Goal: Communication & Community: Answer question/provide support

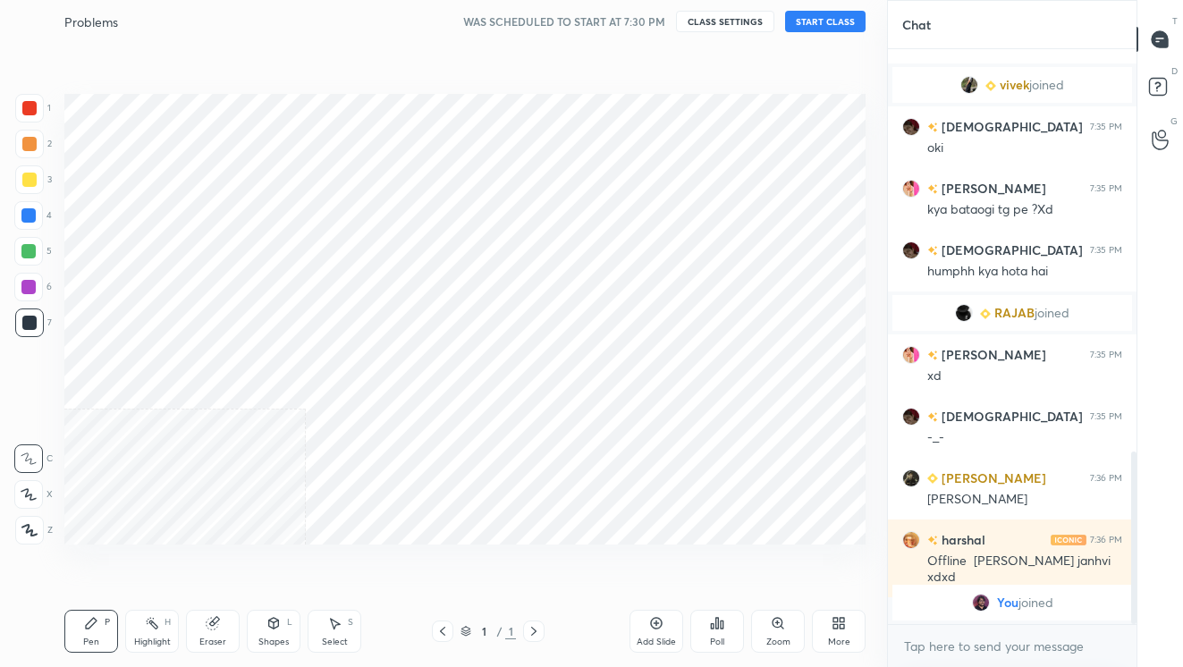
scroll to position [88846, 88582]
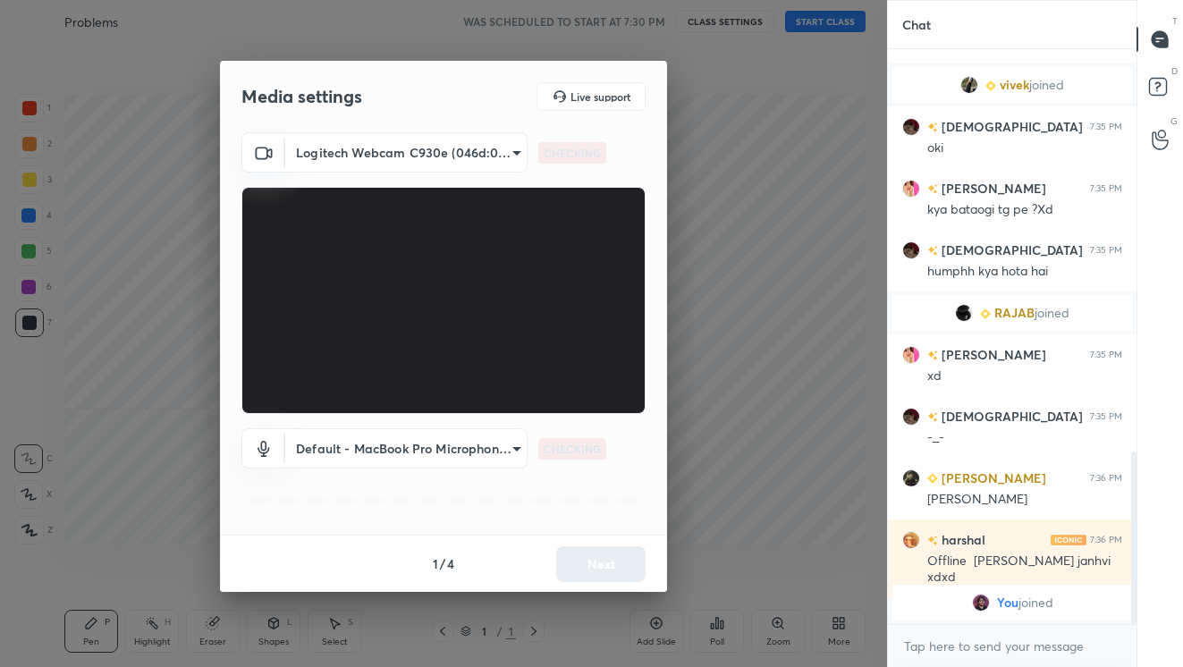
click at [729, 128] on div at bounding box center [443, 333] width 887 height 667
click at [617, 561] on button "Next" at bounding box center [600, 564] width 89 height 36
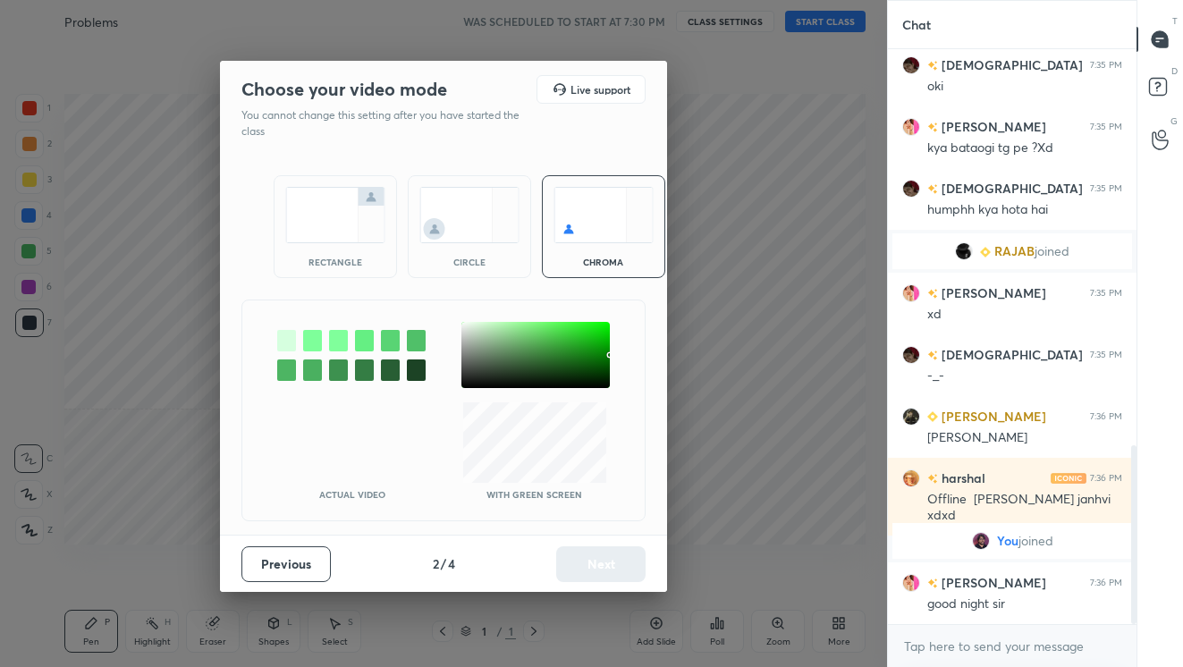
scroll to position [1276, 0]
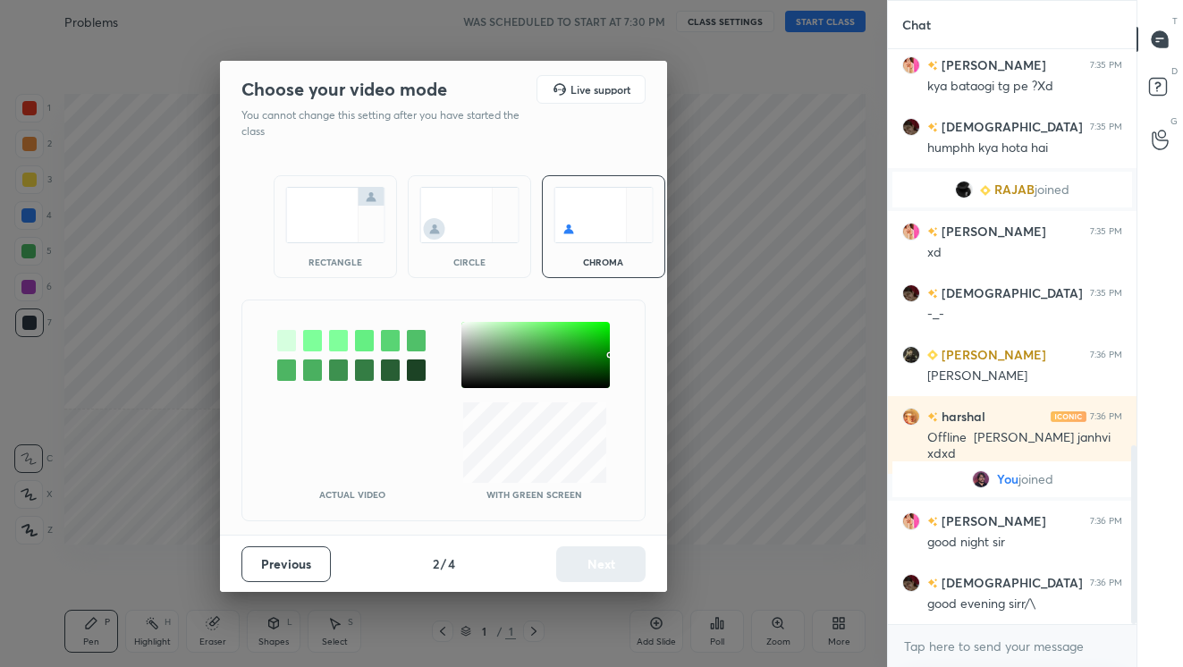
click at [466, 218] on img at bounding box center [469, 215] width 100 height 56
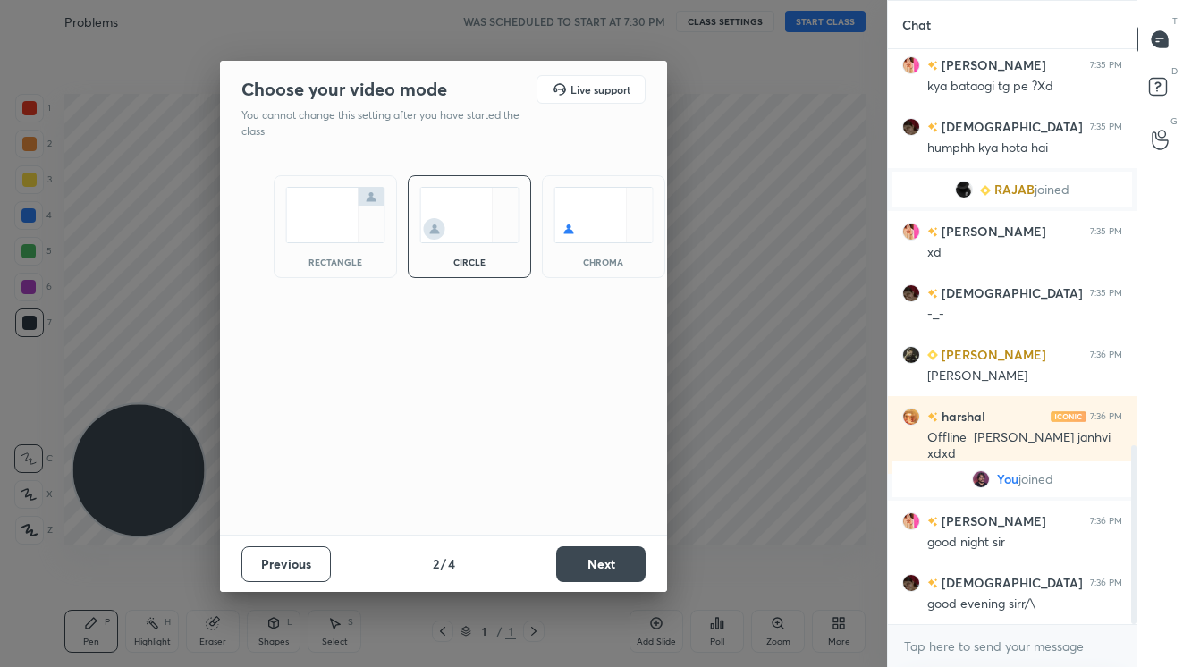
click at [581, 553] on button "Next" at bounding box center [600, 564] width 89 height 36
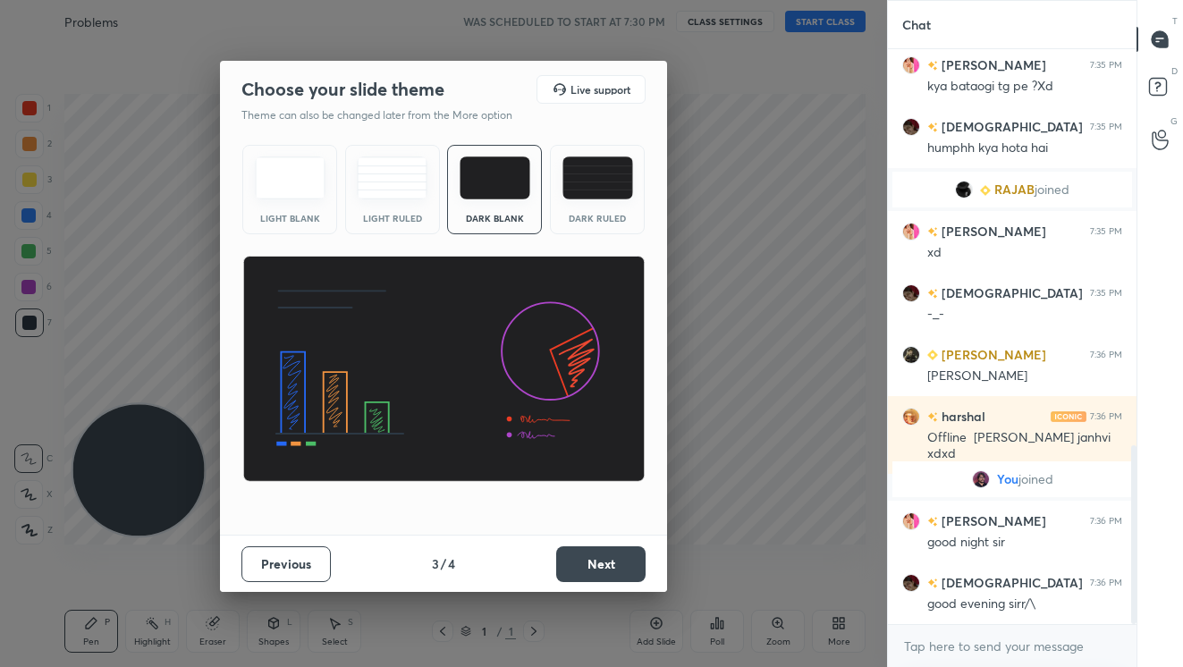
click at [616, 560] on button "Next" at bounding box center [600, 564] width 89 height 36
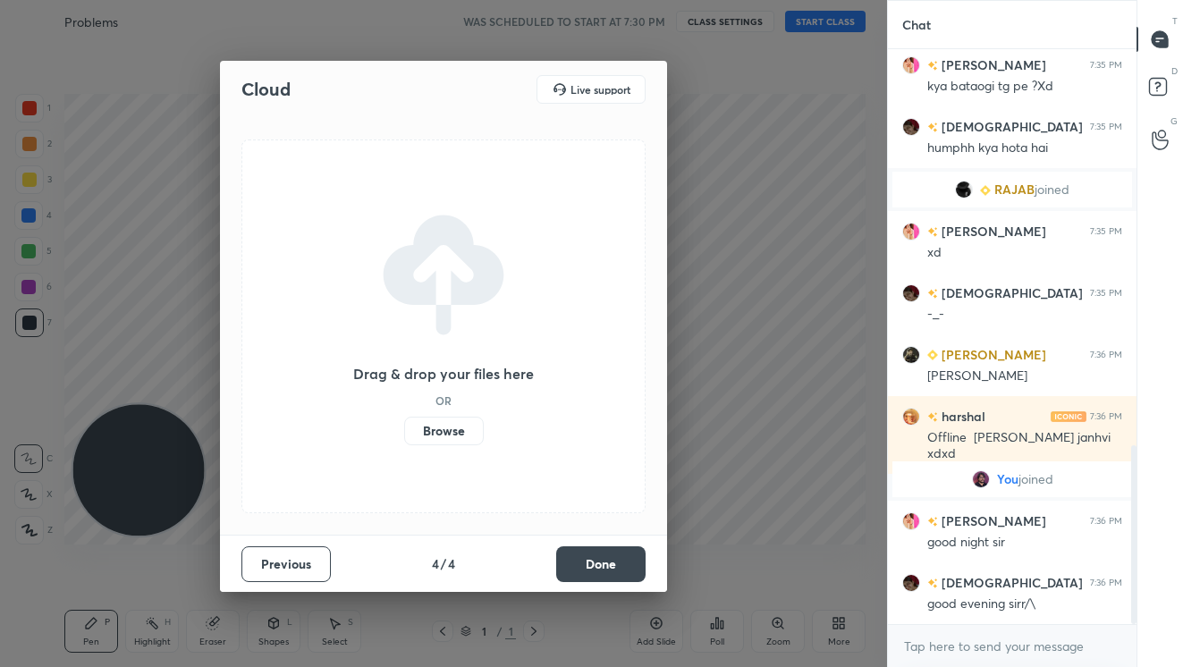
scroll to position [1319, 0]
click at [625, 559] on button "Done" at bounding box center [600, 564] width 89 height 36
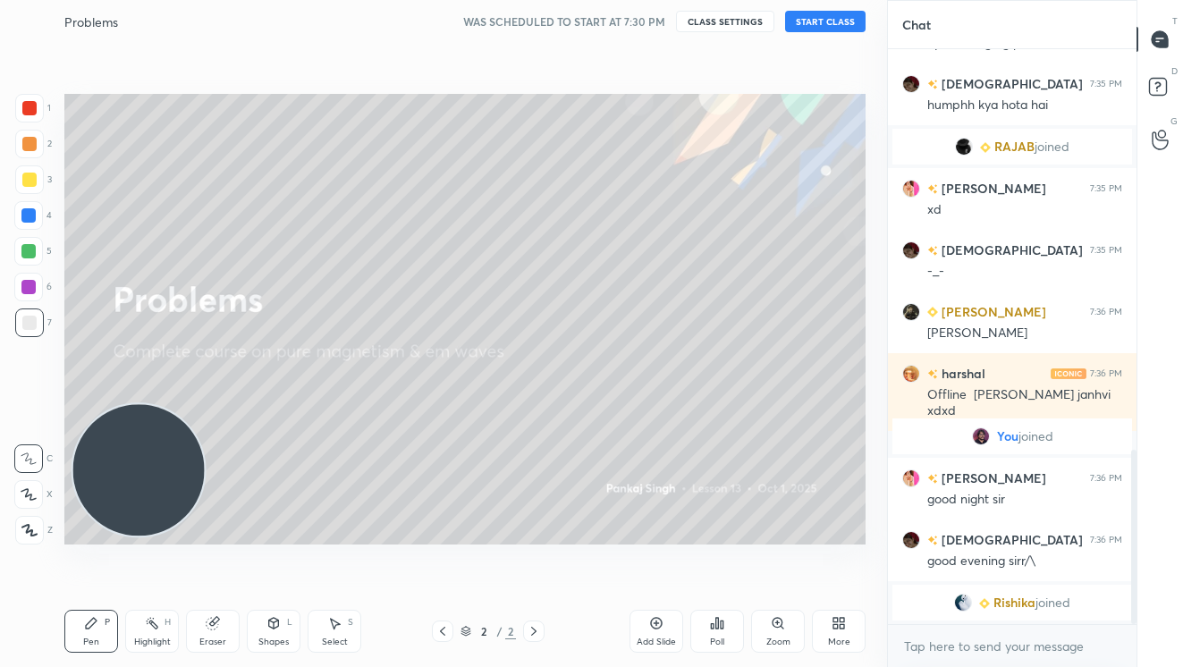
click at [837, 23] on button "START CLASS" at bounding box center [825, 21] width 80 height 21
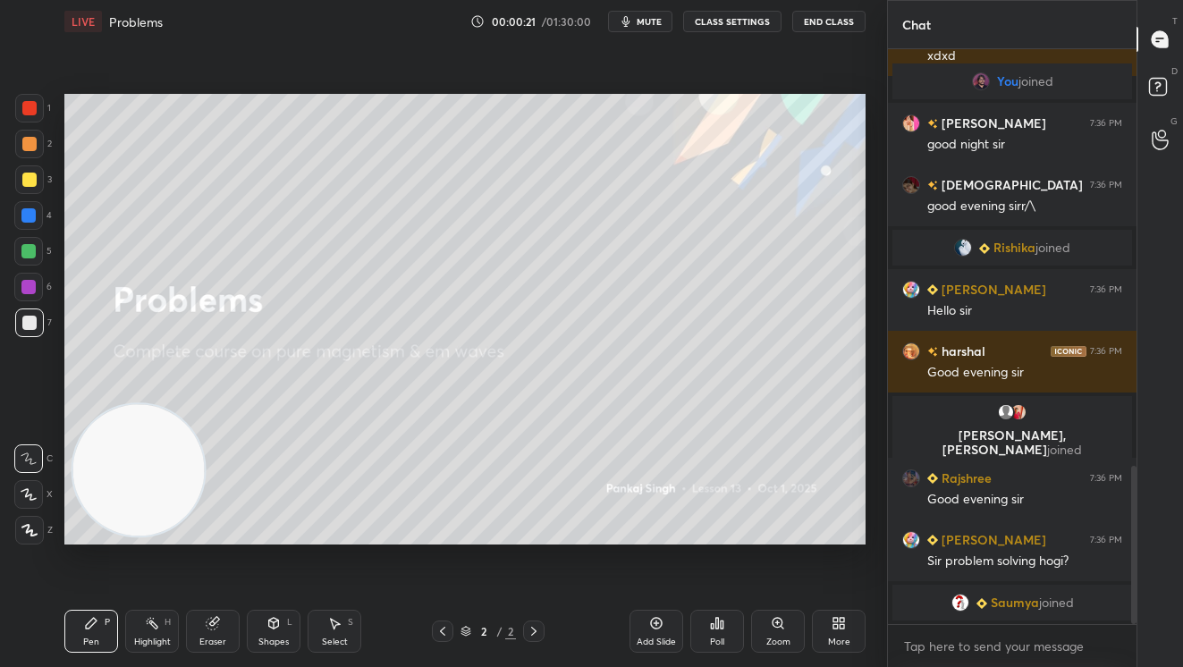
scroll to position [1530, 0]
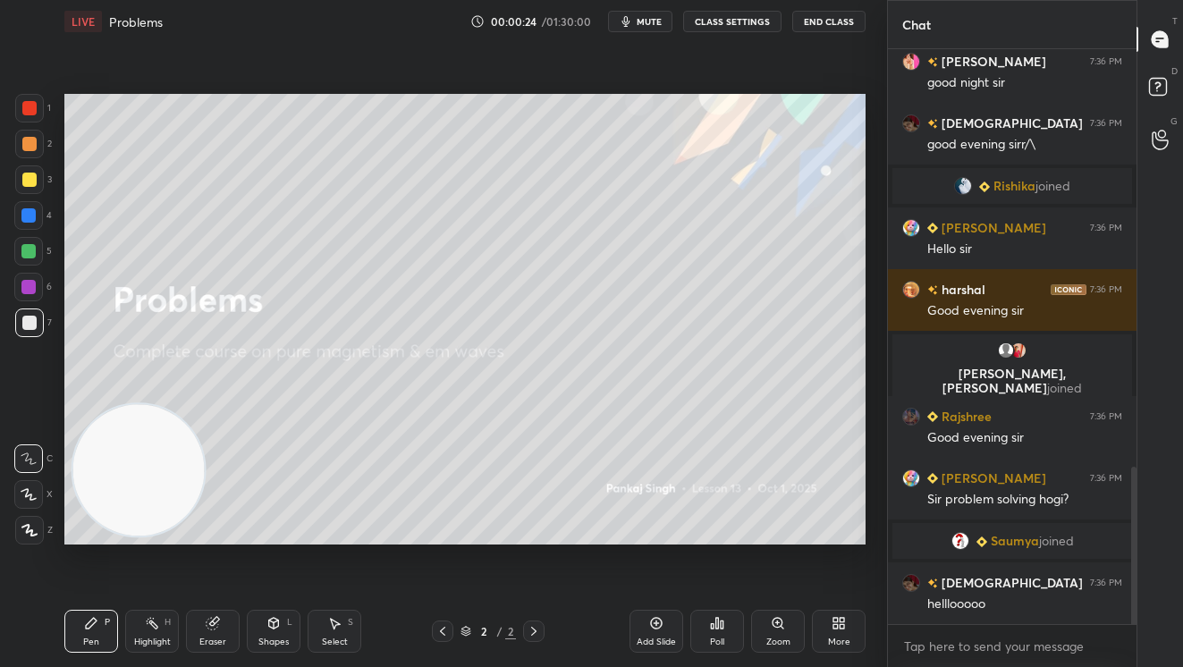
click at [659, 22] on span "mute" at bounding box center [649, 21] width 25 height 13
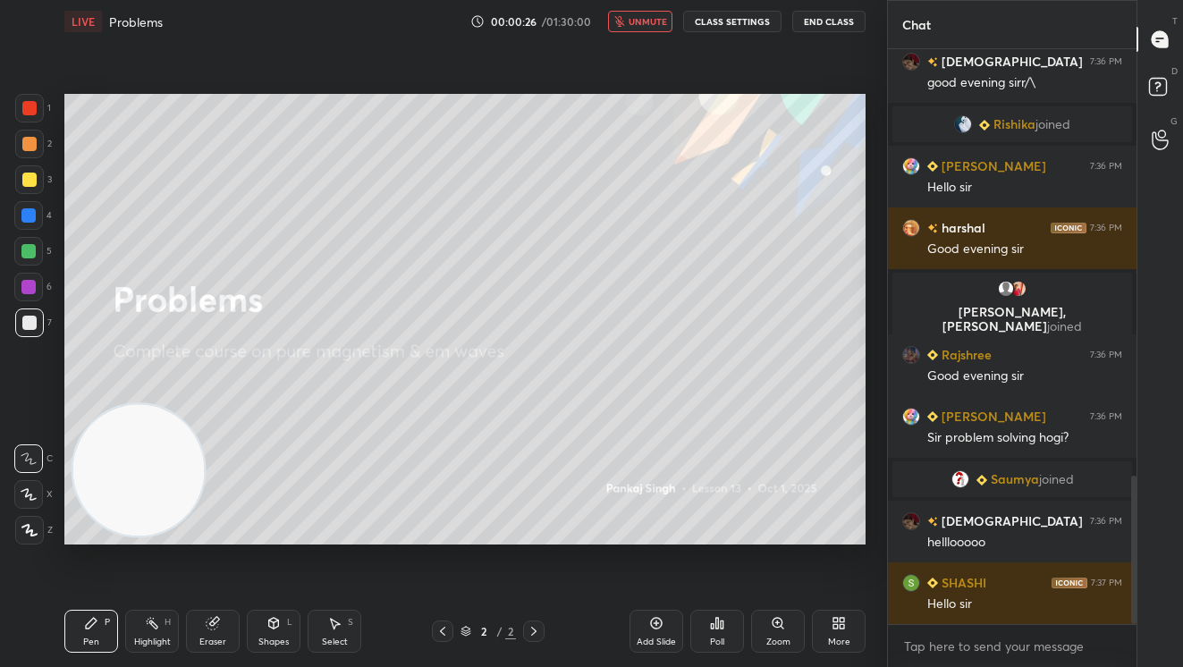
scroll to position [0, 0]
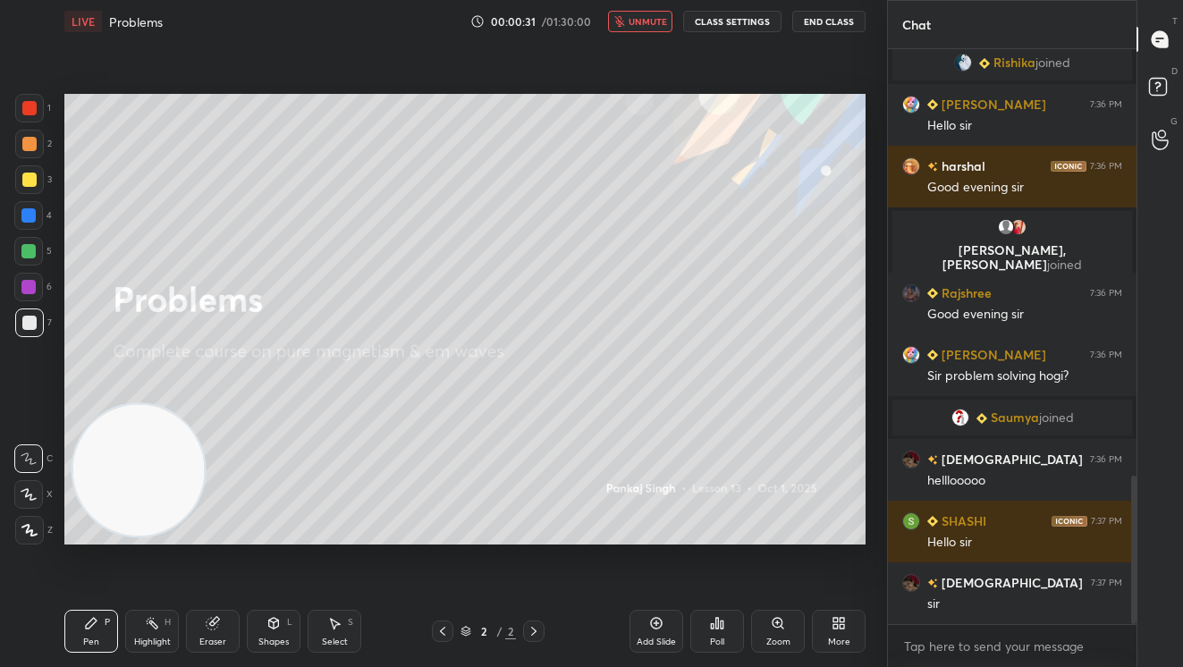
click at [659, 622] on icon at bounding box center [656, 622] width 5 height 5
click at [662, 627] on icon at bounding box center [656, 623] width 14 height 14
click at [35, 104] on div at bounding box center [29, 108] width 29 height 29
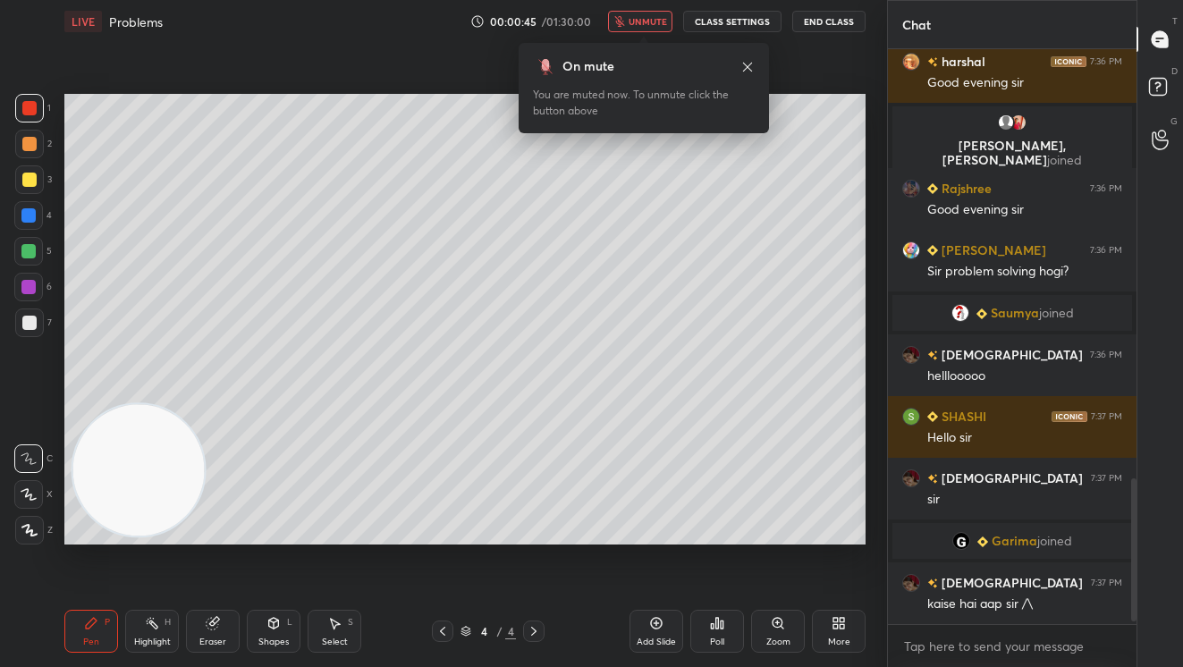
scroll to position [1754, 0]
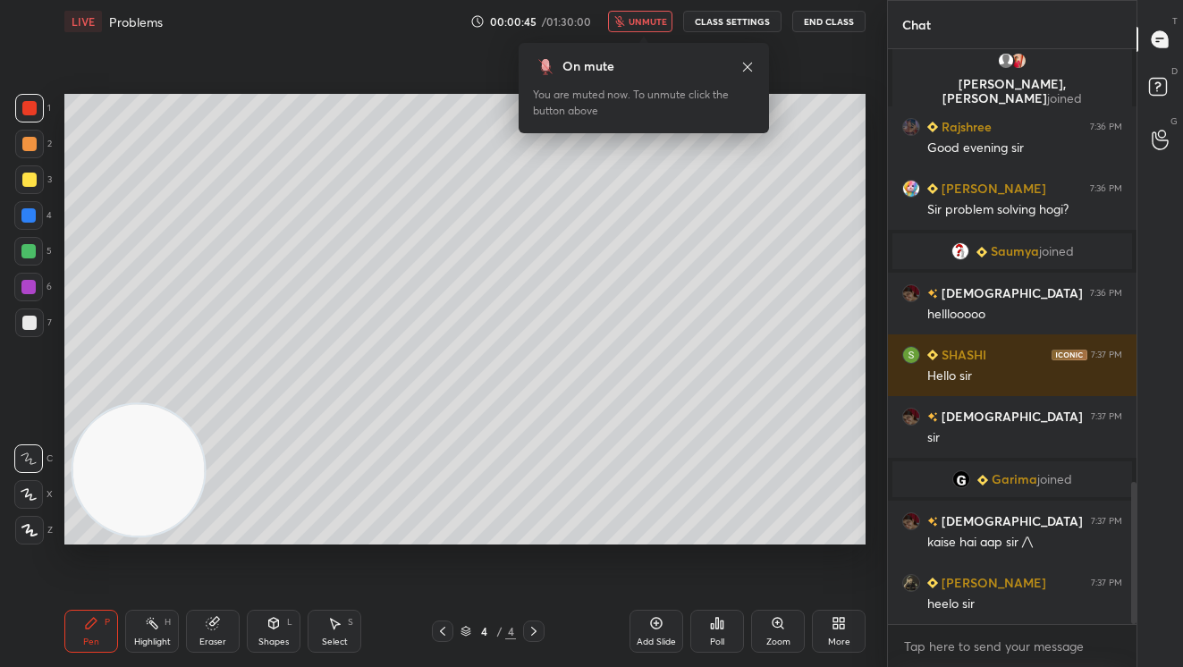
click at [32, 182] on div at bounding box center [29, 180] width 14 height 14
click at [607, 126] on body "1 2 3 4 5 6 7 C X Z C X Z E E Erase all H H LIVE Problems 00:01:01 / 01:30:00 u…" at bounding box center [591, 333] width 1183 height 667
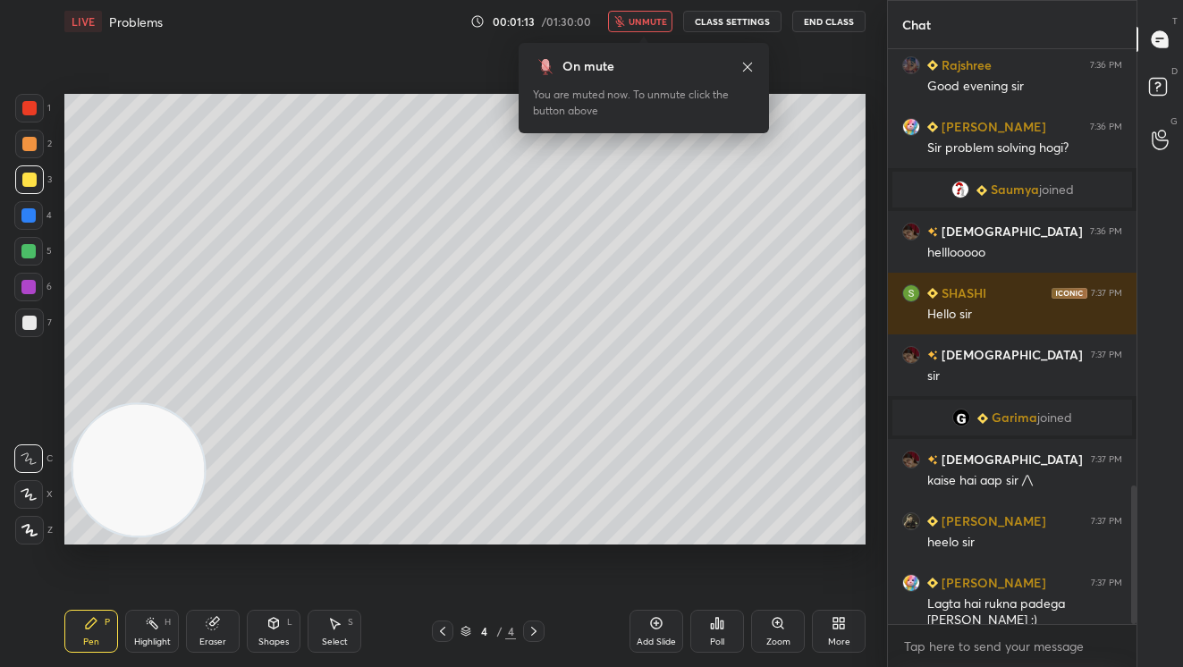
click at [652, 21] on span "unmute" at bounding box center [647, 21] width 38 height 13
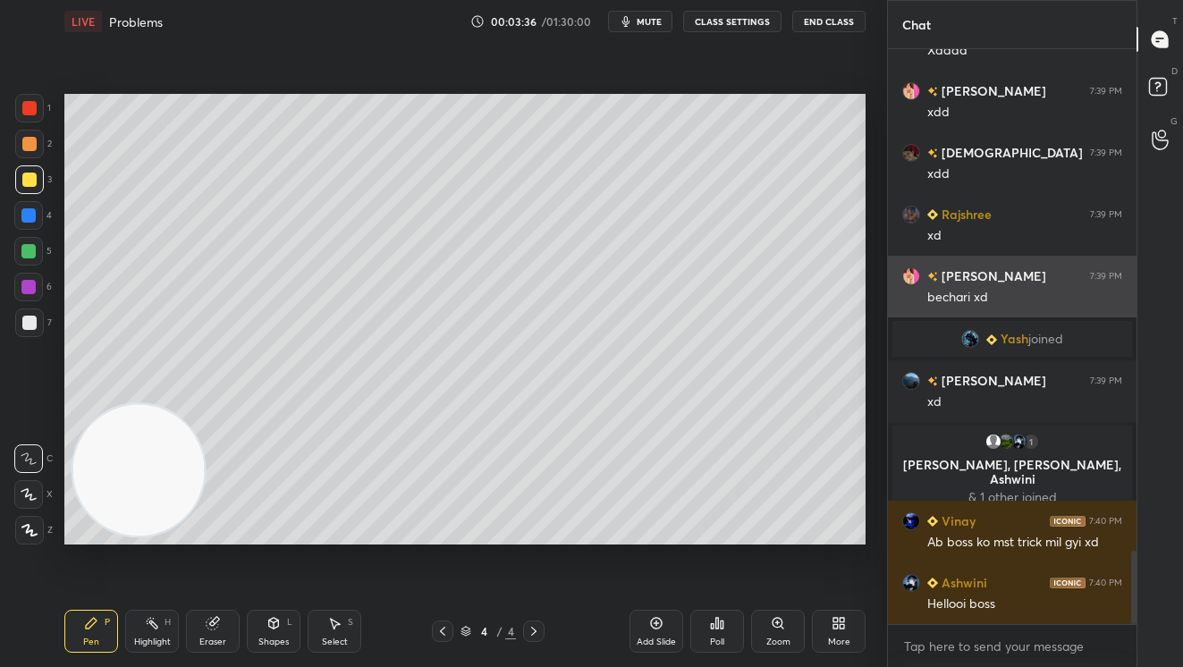
scroll to position [3914, 0]
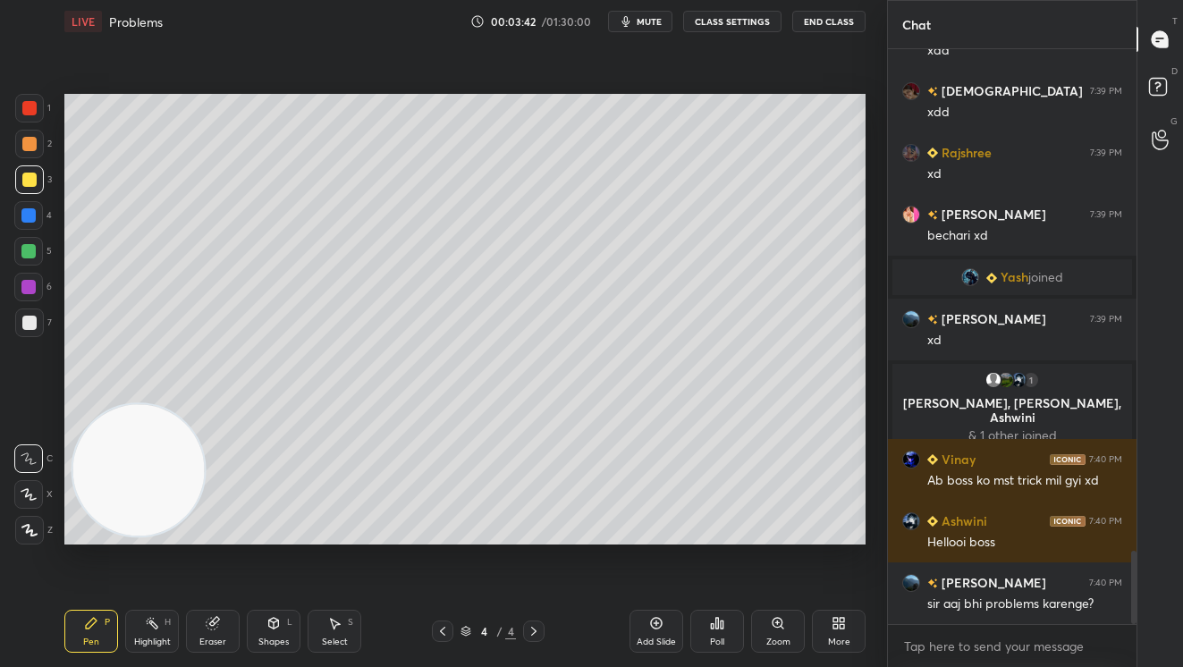
click at [209, 634] on div "Eraser" at bounding box center [213, 631] width 54 height 43
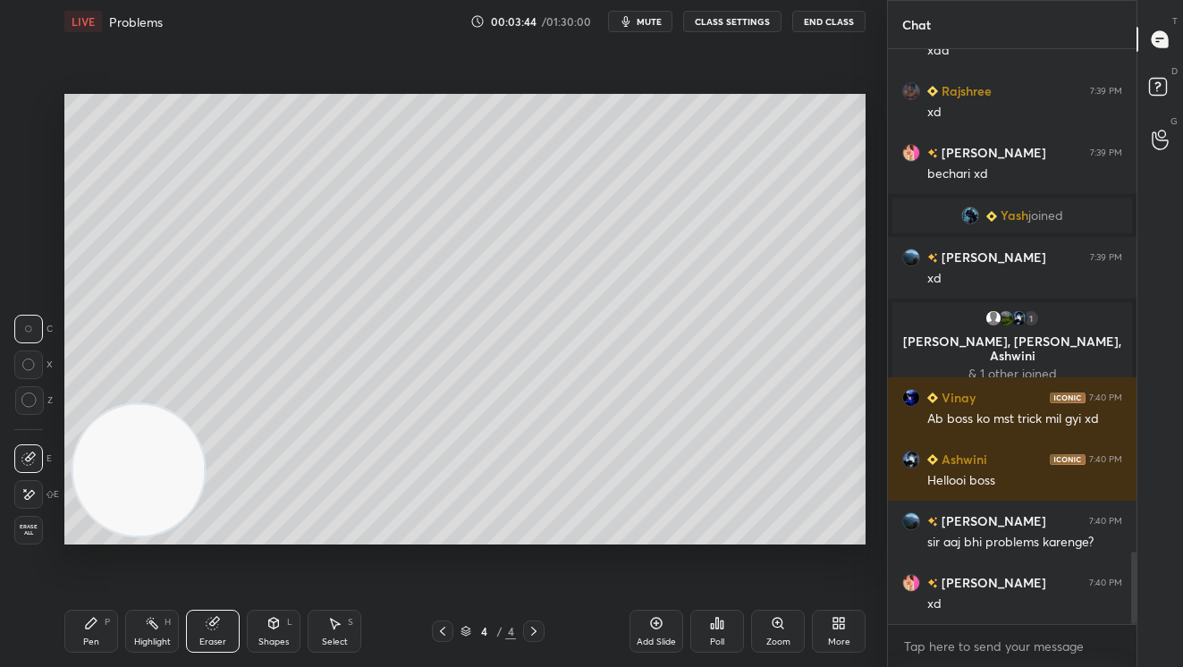
scroll to position [4037, 0]
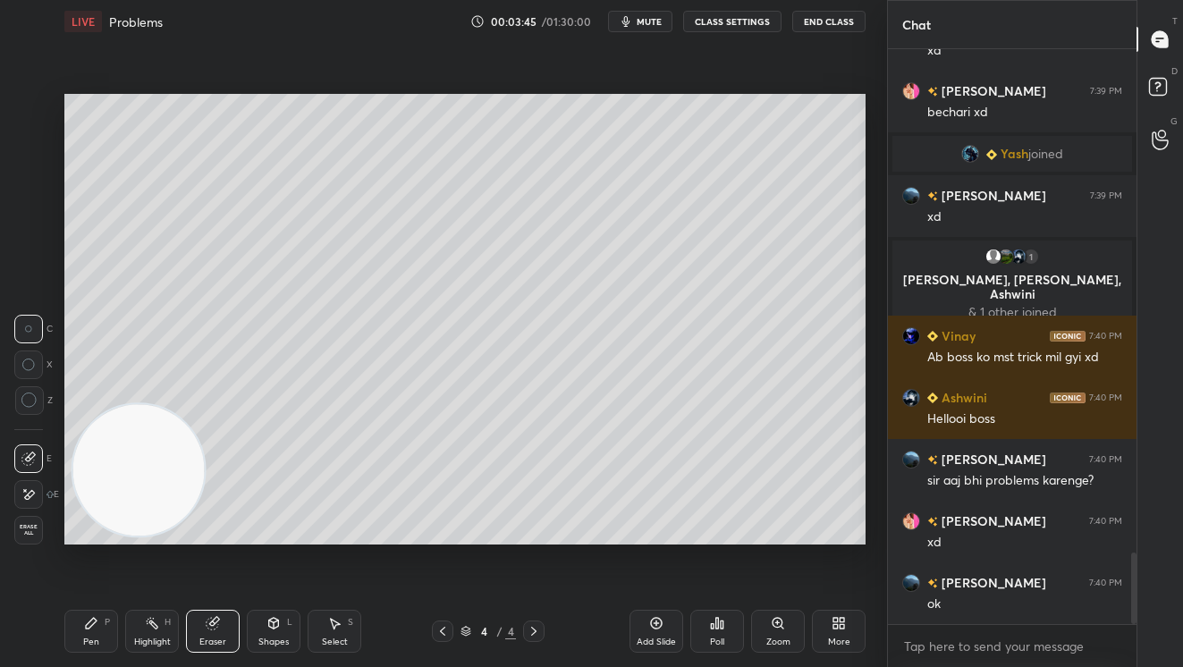
drag, startPoint x: 99, startPoint y: 620, endPoint x: 96, endPoint y: 578, distance: 42.2
click at [99, 617] on div "Pen P" at bounding box center [91, 631] width 54 height 43
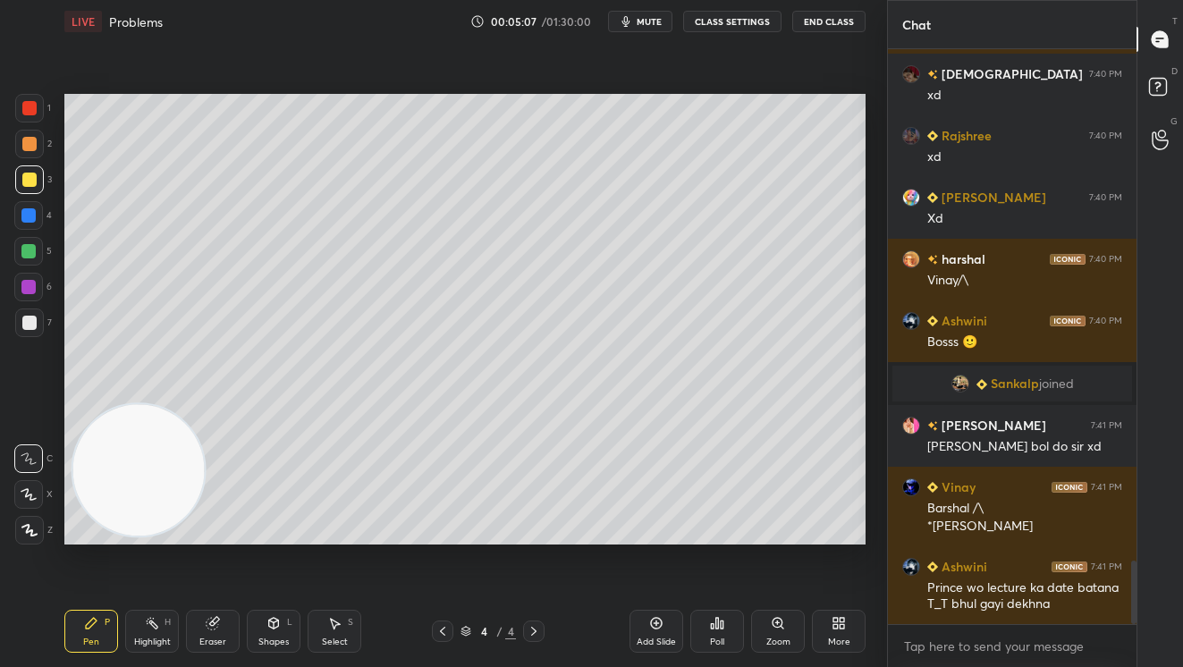
scroll to position [4617, 0]
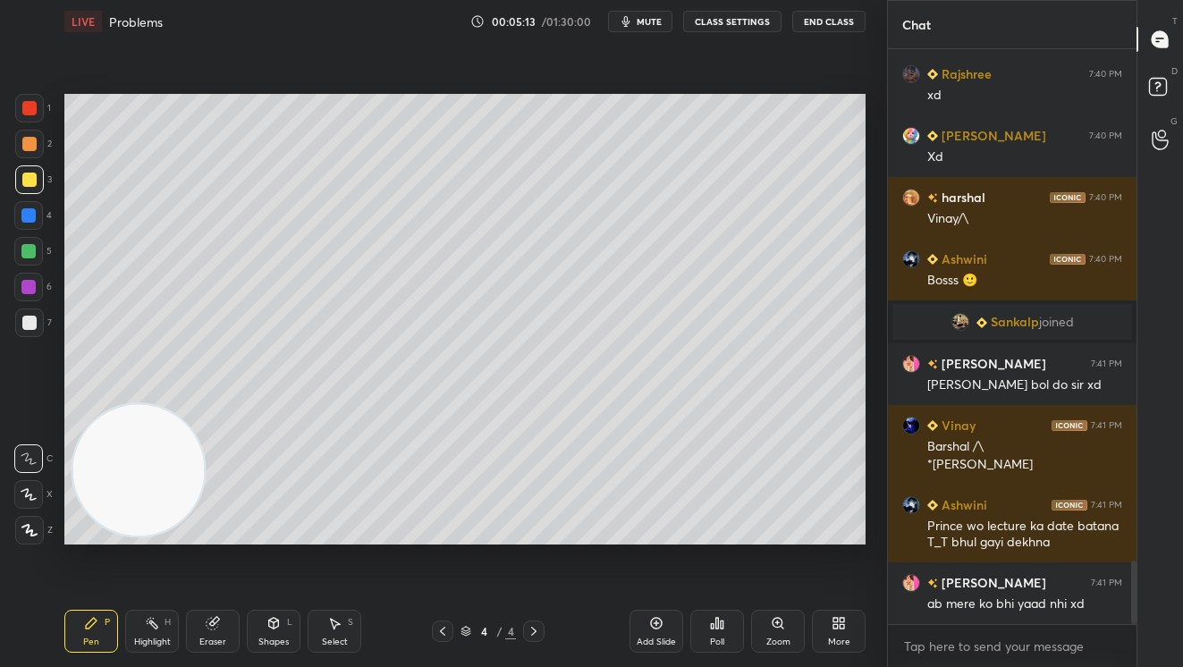
click at [839, 615] on div "More" at bounding box center [839, 631] width 54 height 43
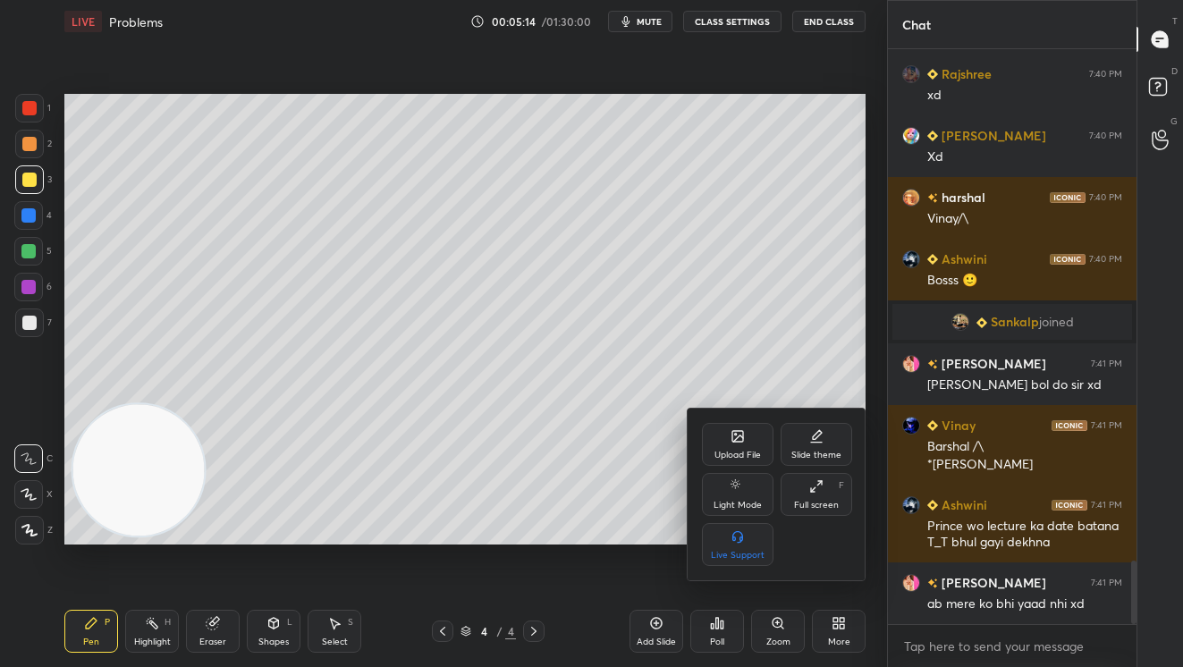
click at [741, 443] on div "Upload File" at bounding box center [738, 444] width 72 height 43
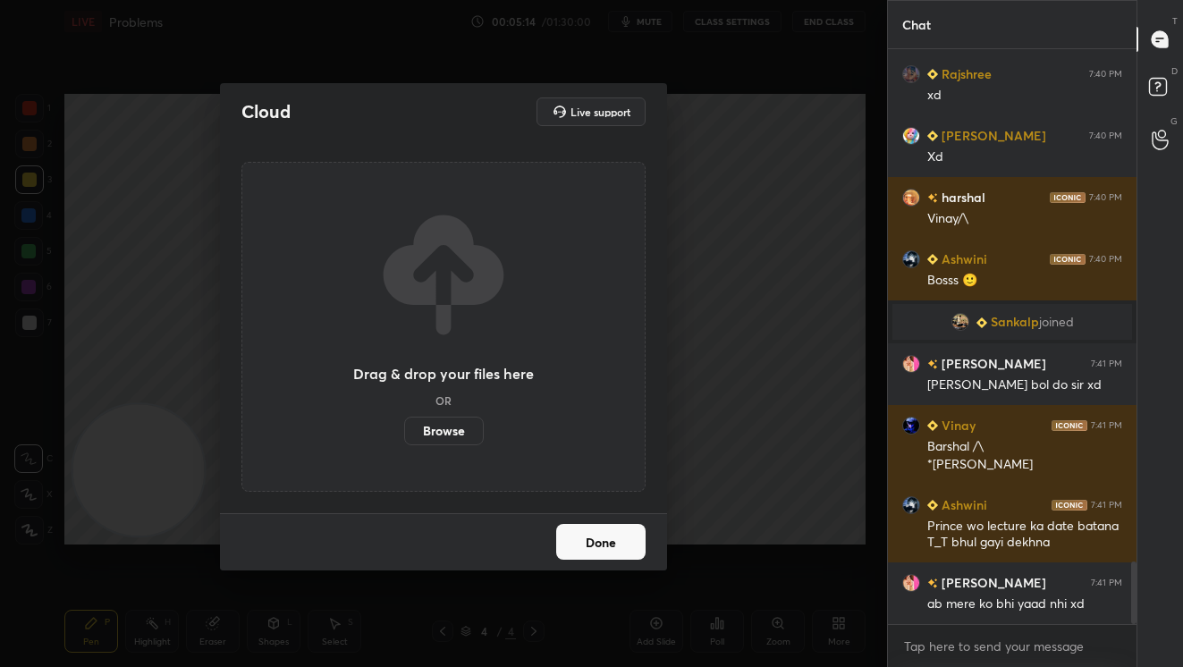
scroll to position [4679, 0]
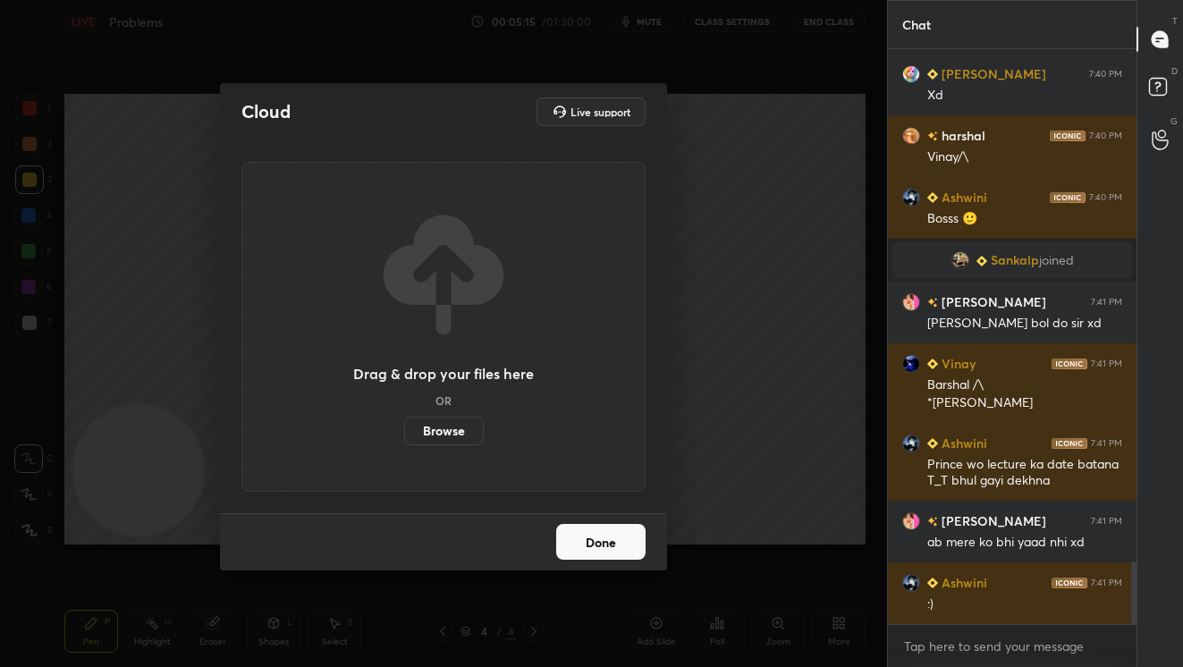
click at [445, 439] on label "Browse" at bounding box center [444, 431] width 80 height 29
click at [404, 439] on input "Browse" at bounding box center [404, 431] width 0 height 29
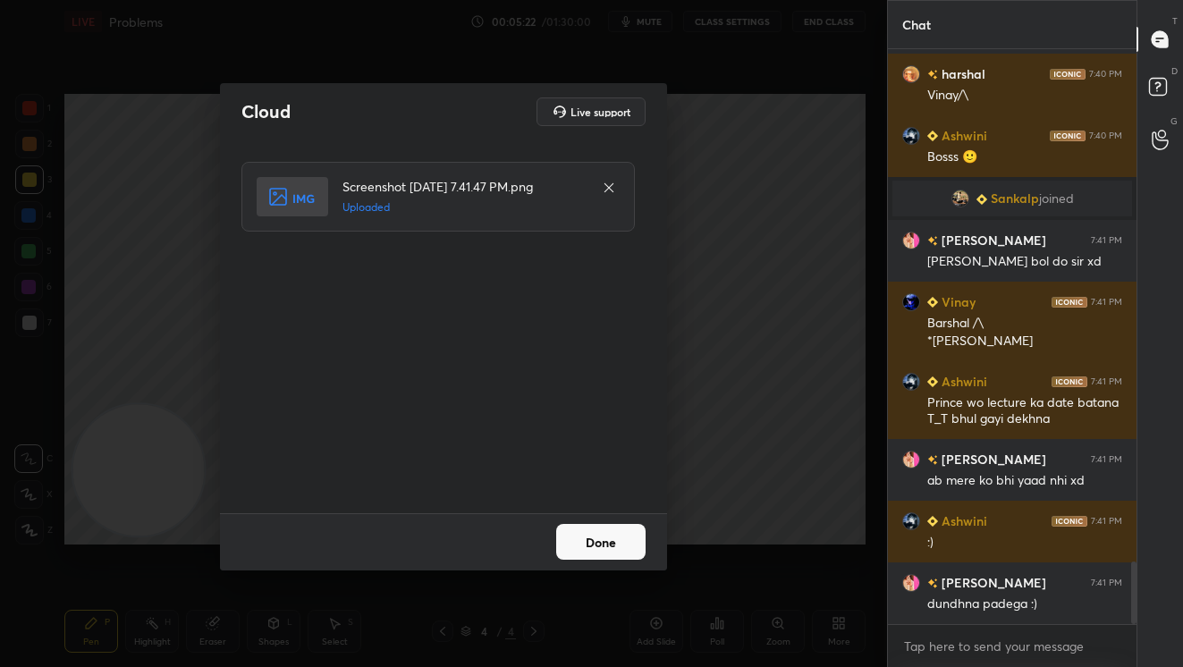
scroll to position [4784, 0]
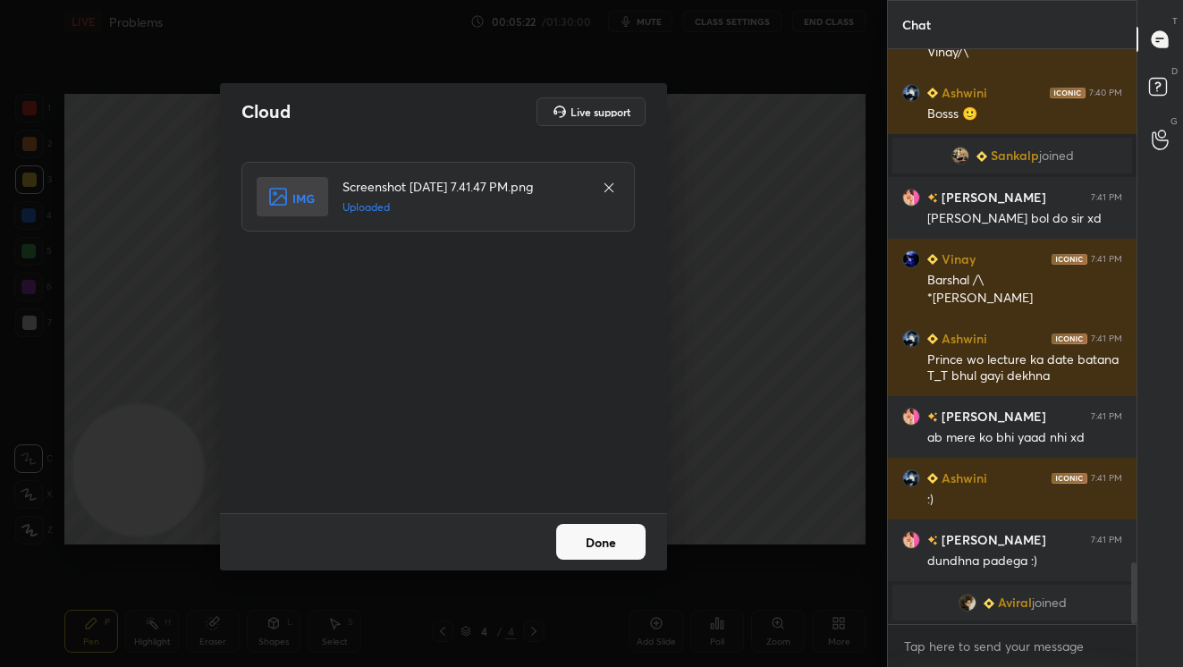
click at [620, 546] on button "Done" at bounding box center [600, 542] width 89 height 36
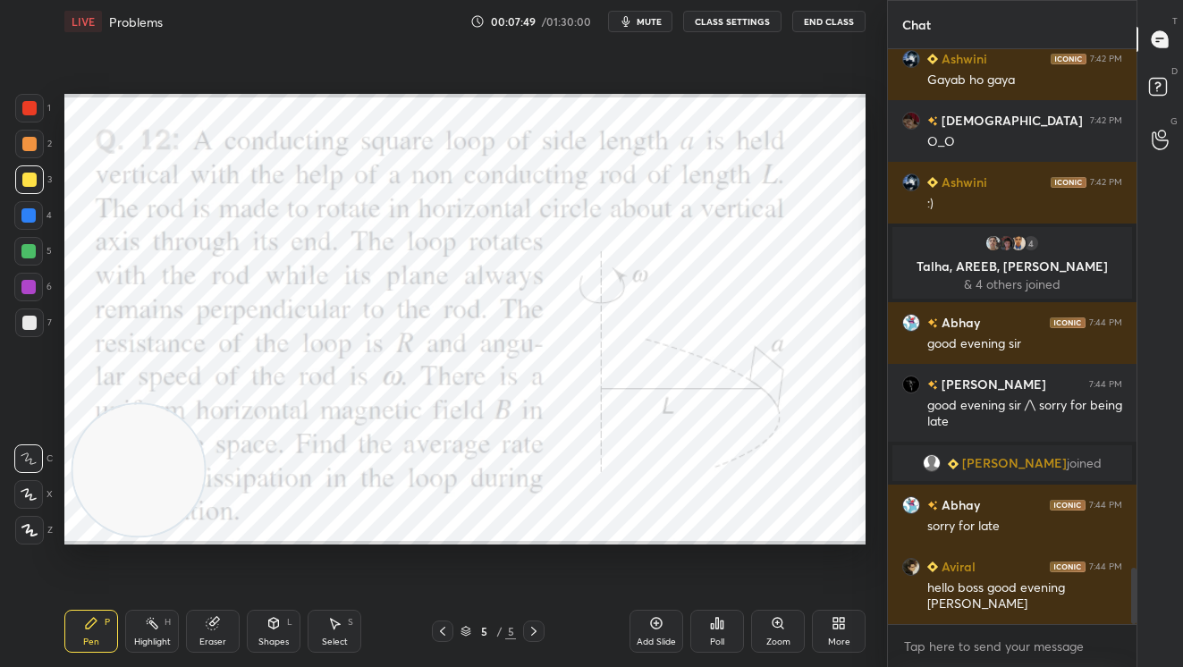
scroll to position [5330, 0]
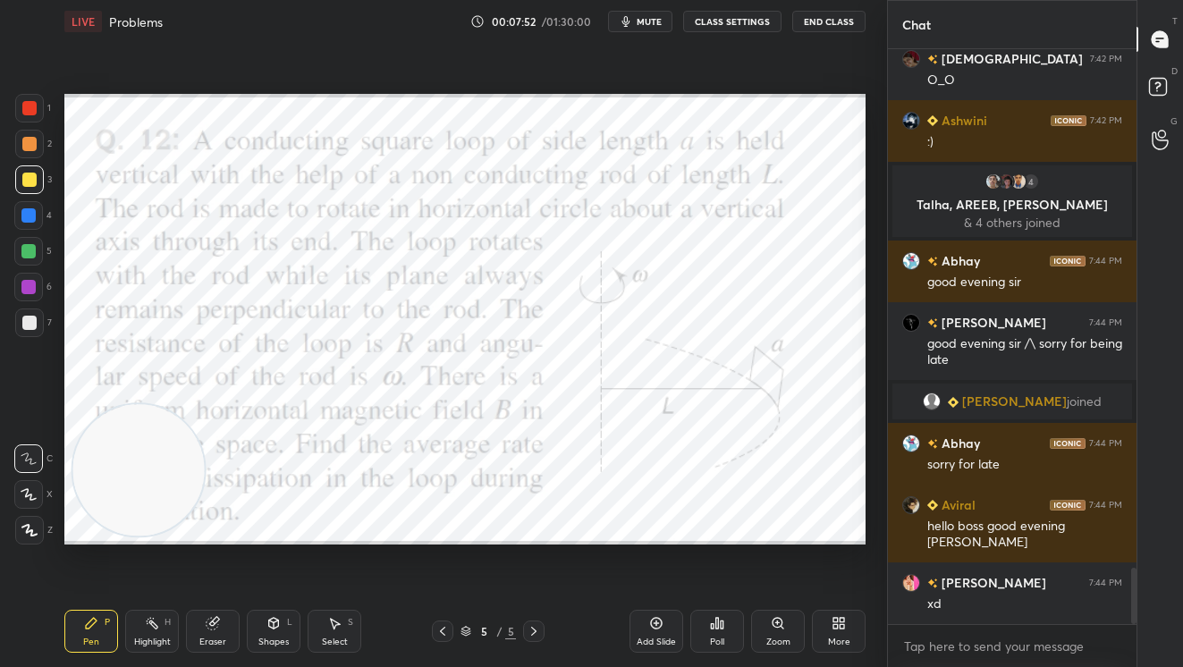
click at [350, 623] on div "S" at bounding box center [350, 622] width 5 height 9
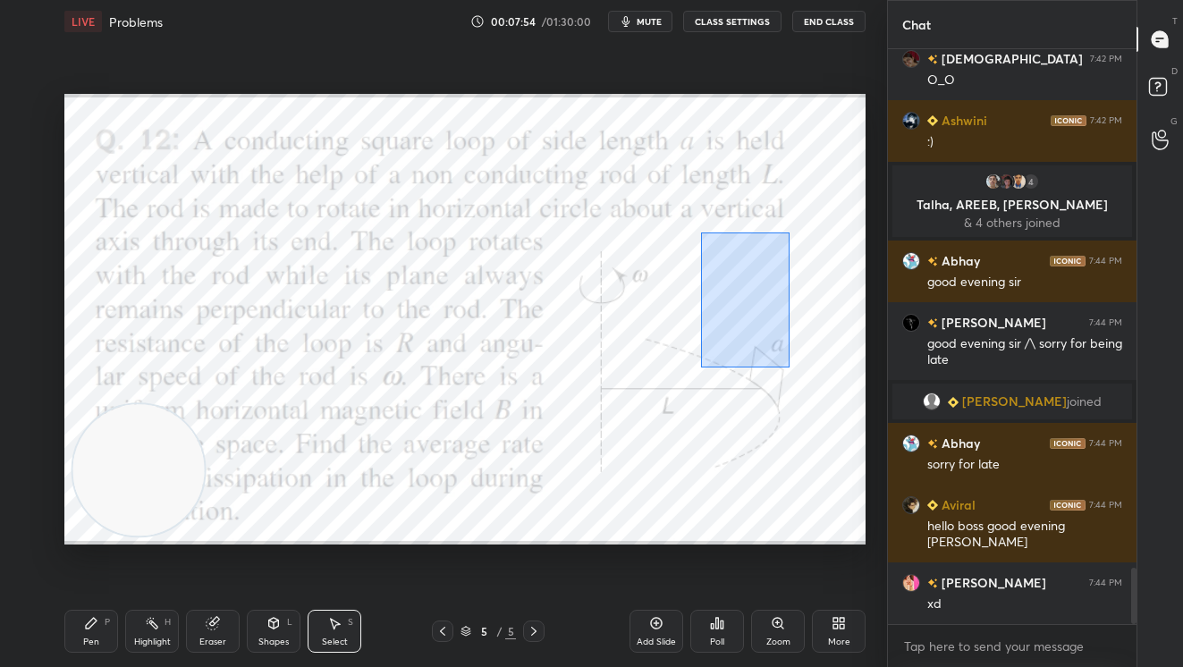
drag, startPoint x: 701, startPoint y: 232, endPoint x: 800, endPoint y: 355, distance: 157.6
click at [800, 367] on div "0 ° Undo Copy Duplicate Duplicate to new slide Delete" at bounding box center [464, 319] width 801 height 451
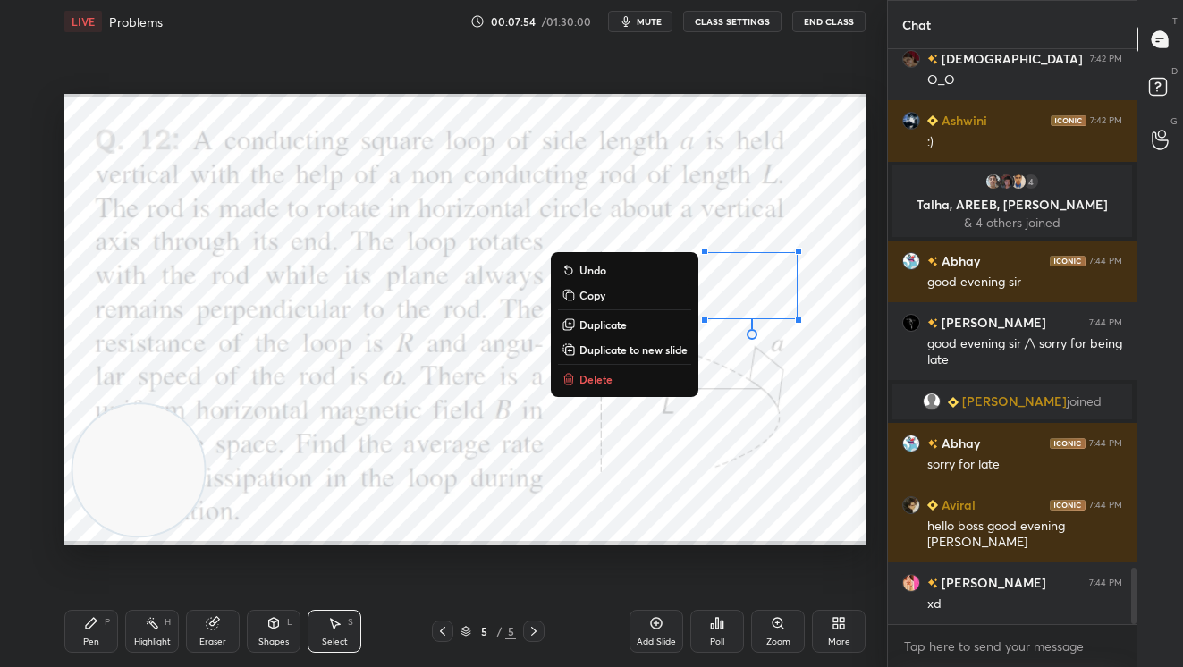
click at [638, 375] on button "Delete" at bounding box center [624, 378] width 133 height 21
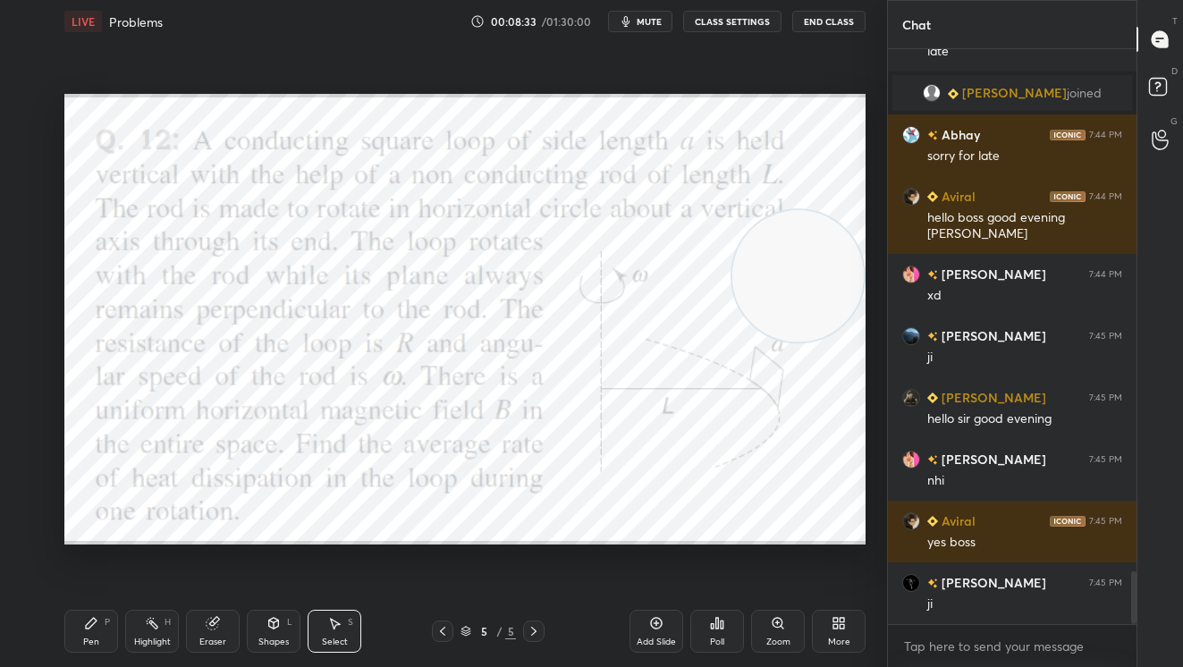
scroll to position [5700, 0]
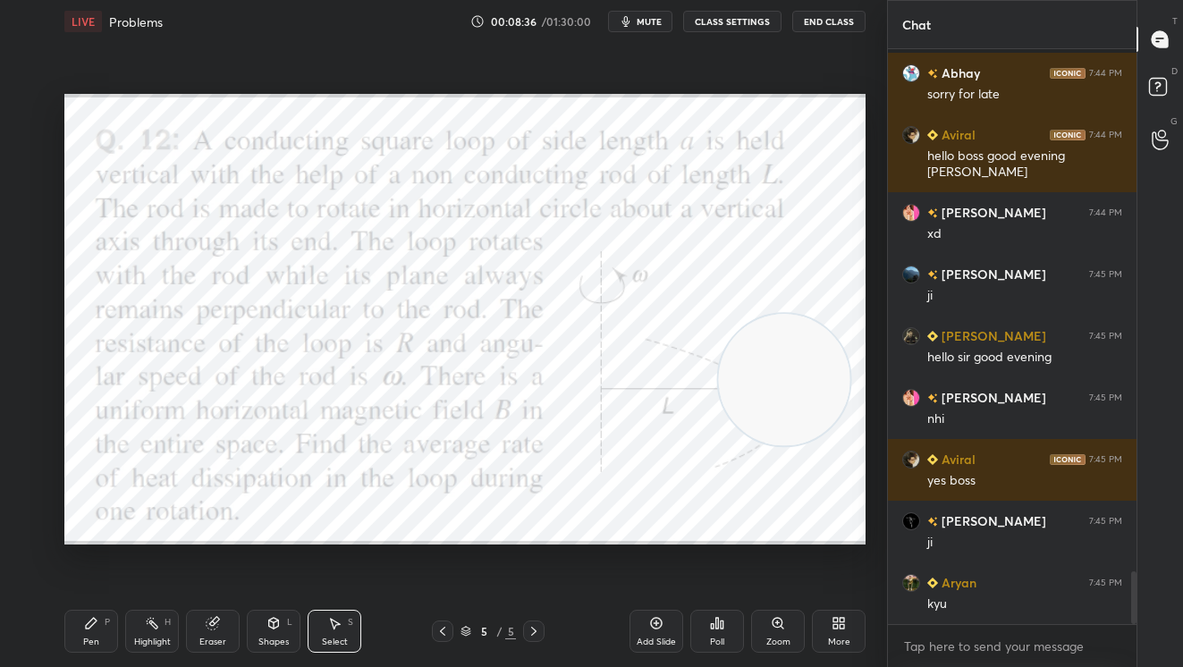
drag, startPoint x: 137, startPoint y: 483, endPoint x: 779, endPoint y: 395, distance: 647.8
click at [779, 395] on video at bounding box center [784, 379] width 131 height 131
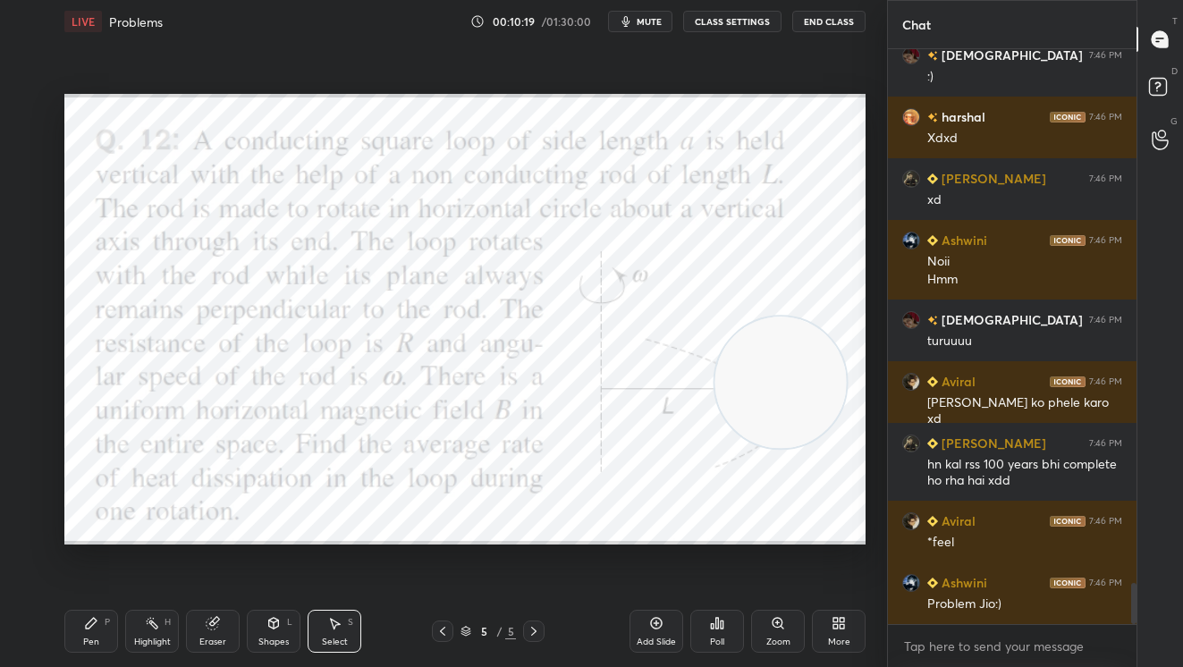
scroll to position [7511, 0]
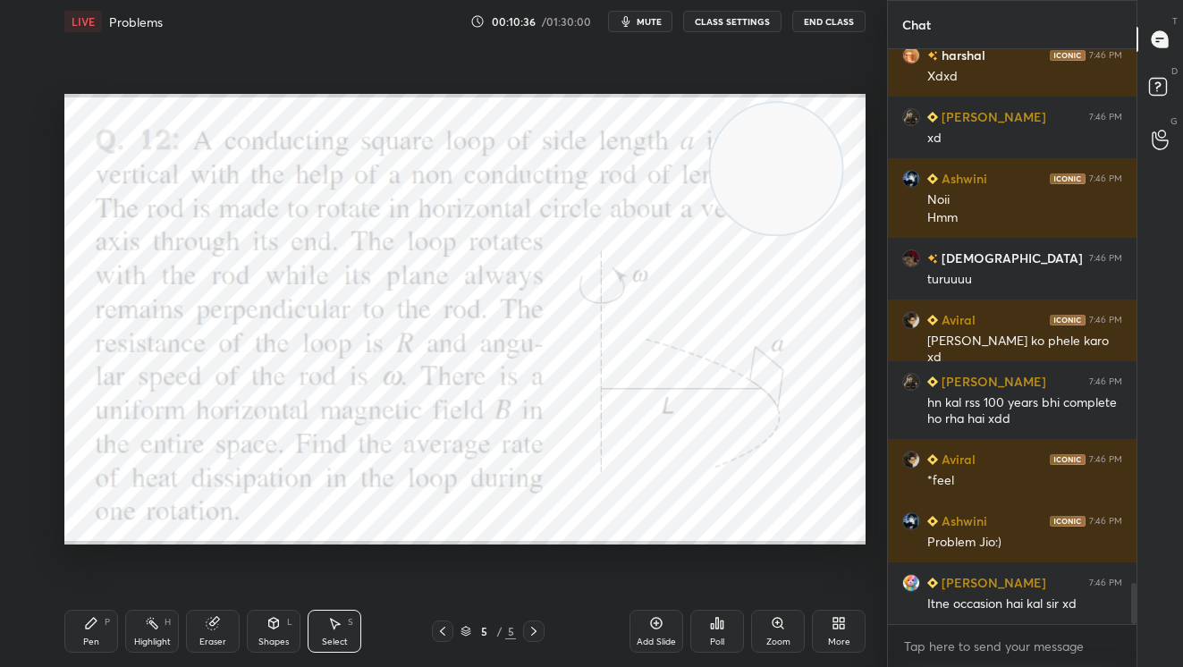
drag, startPoint x: 767, startPoint y: 278, endPoint x: 780, endPoint y: 153, distance: 125.8
click at [777, 149] on video at bounding box center [776, 168] width 131 height 131
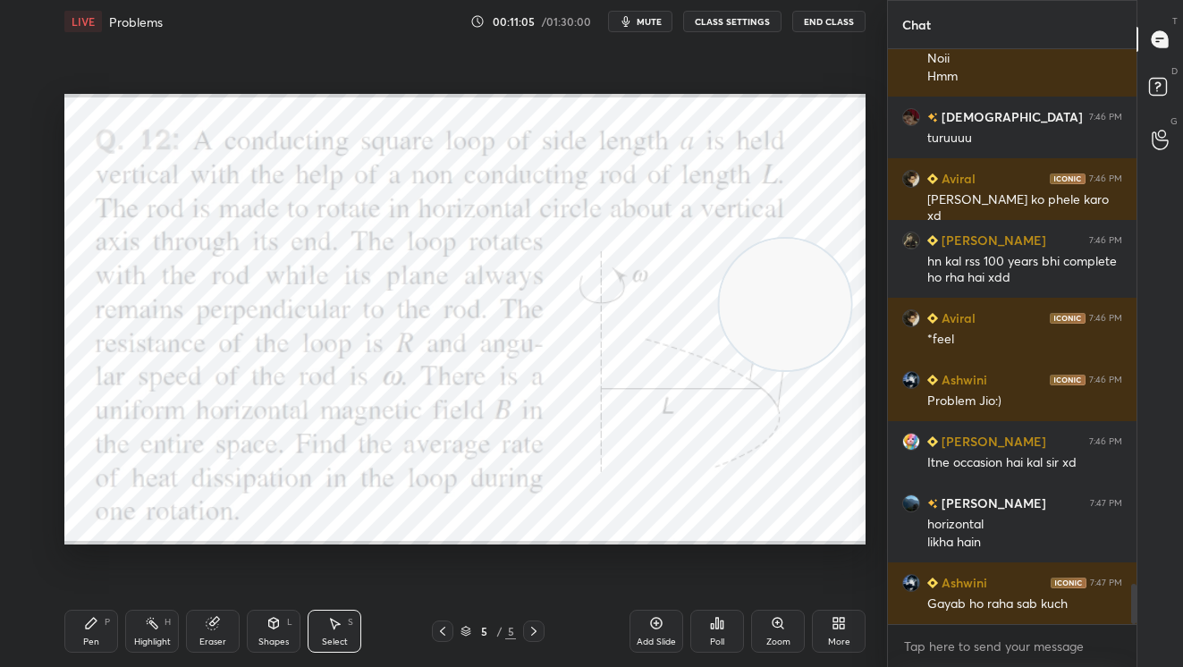
scroll to position [7714, 0]
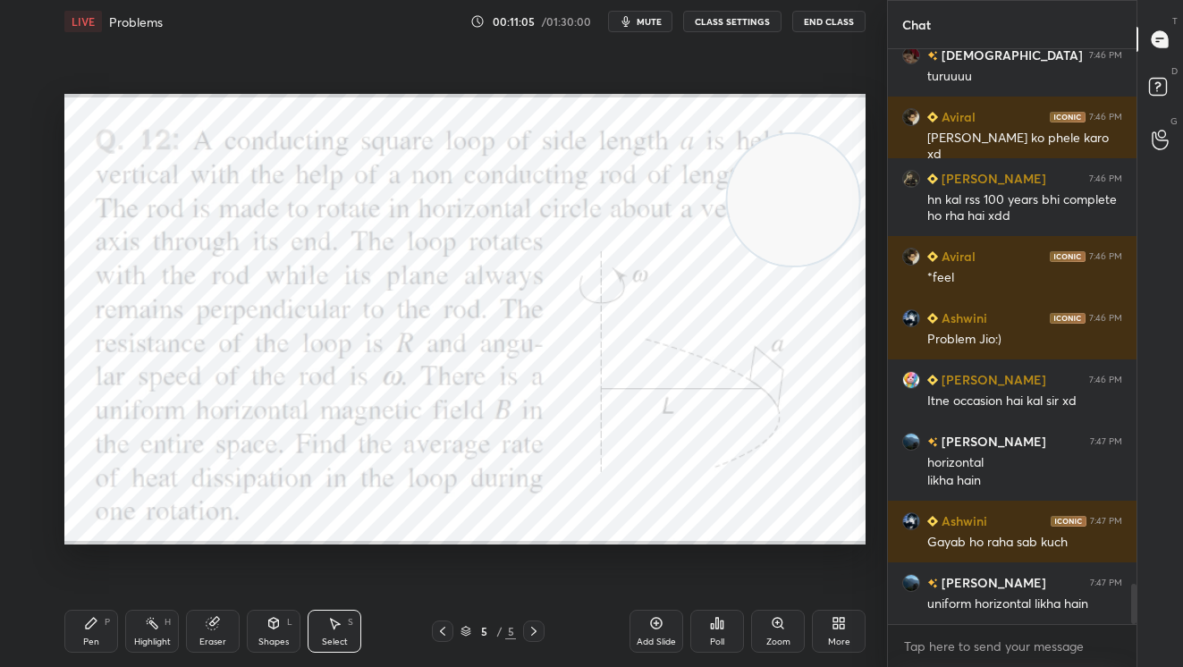
drag, startPoint x: 737, startPoint y: 176, endPoint x: 748, endPoint y: 215, distance: 40.2
click at [748, 215] on video at bounding box center [793, 199] width 131 height 131
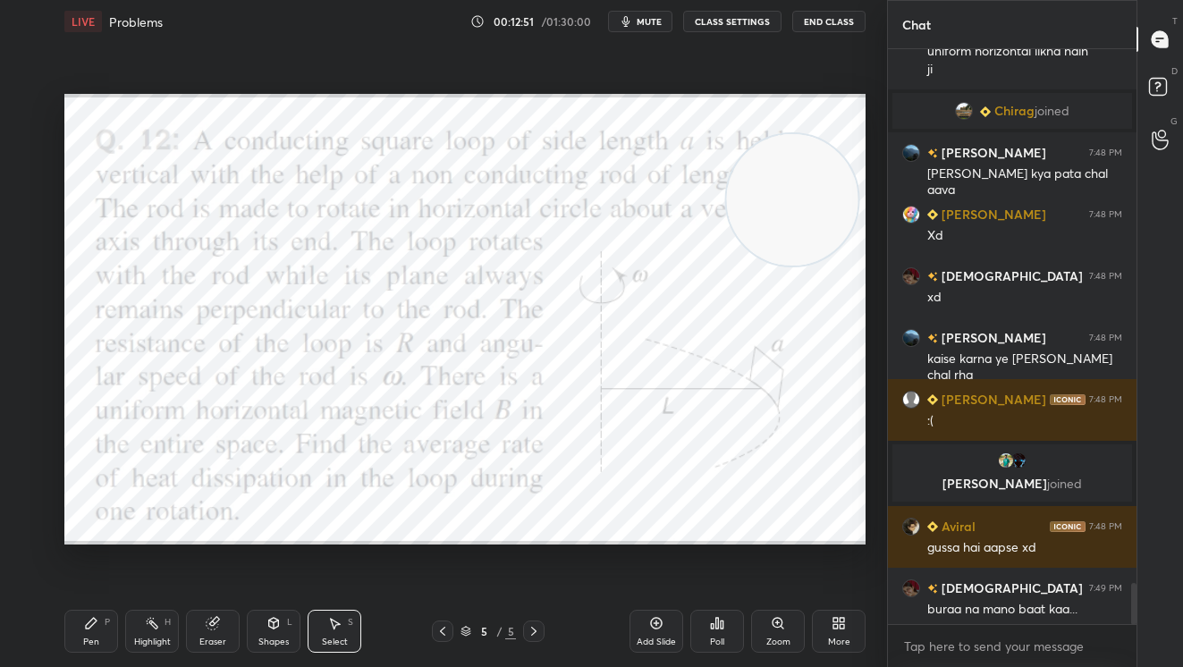
scroll to position [7380, 0]
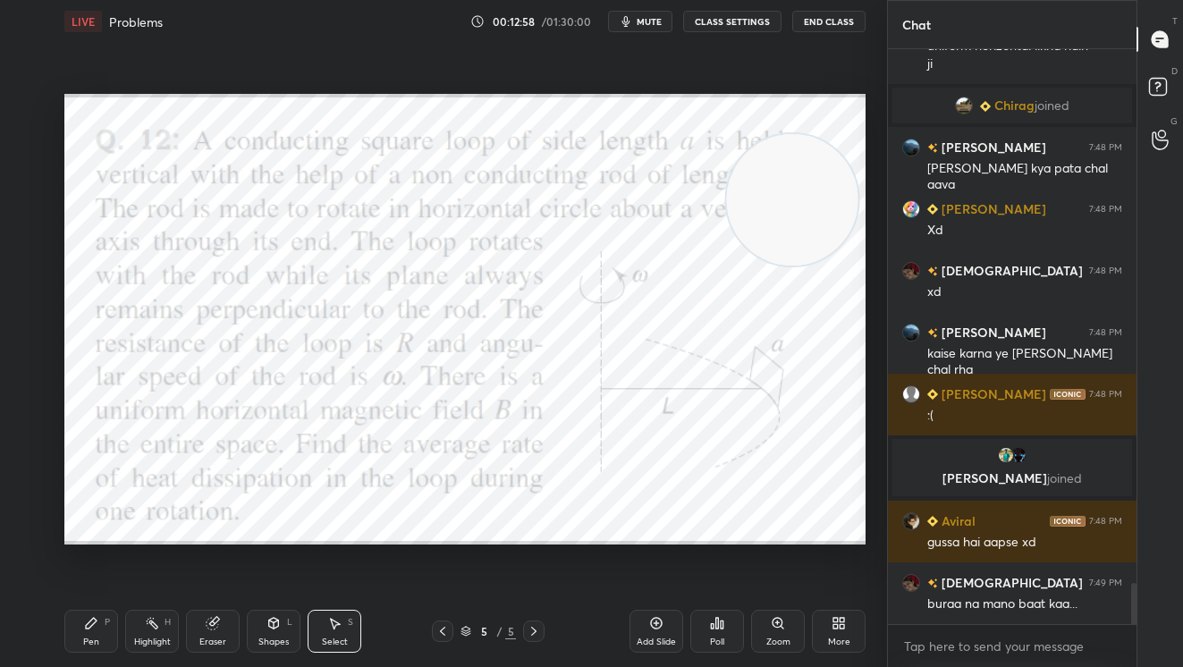
click at [653, 26] on span "mute" at bounding box center [649, 21] width 25 height 13
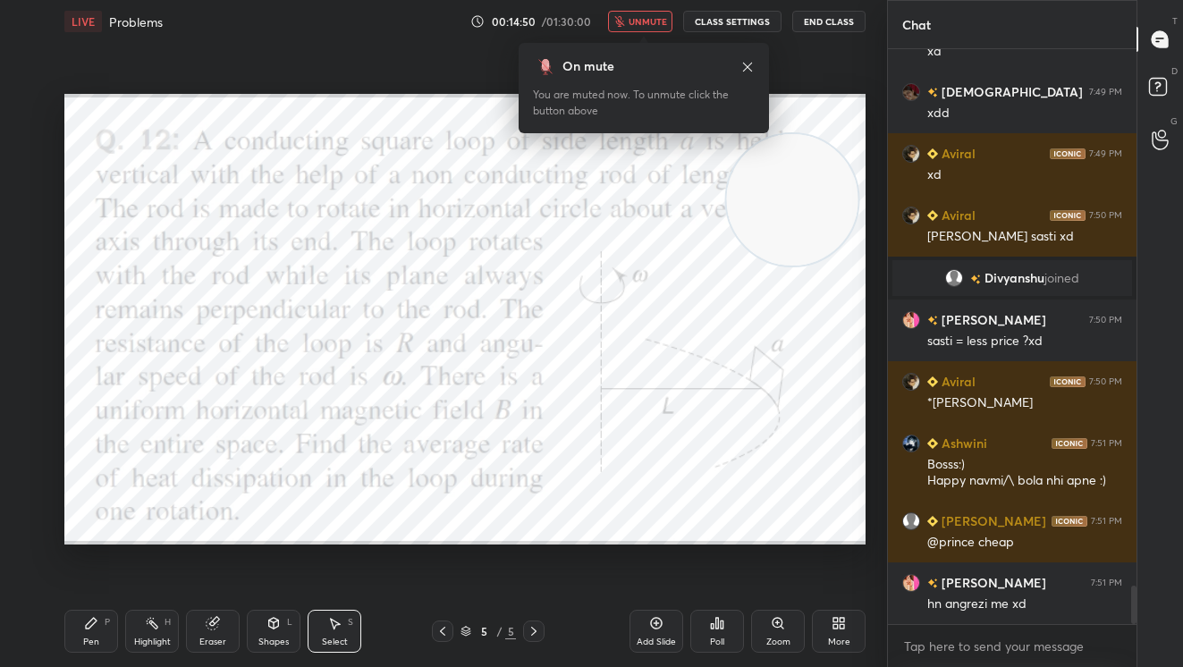
scroll to position [7935, 0]
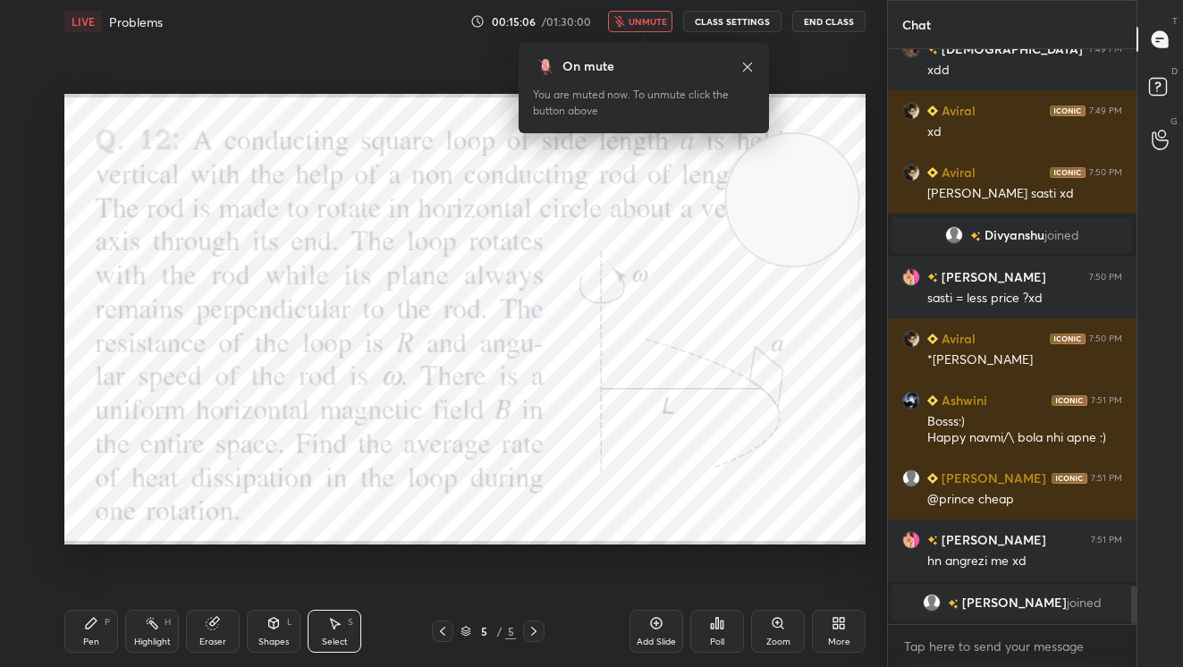
click at [656, 19] on span "unmute" at bounding box center [647, 21] width 38 height 13
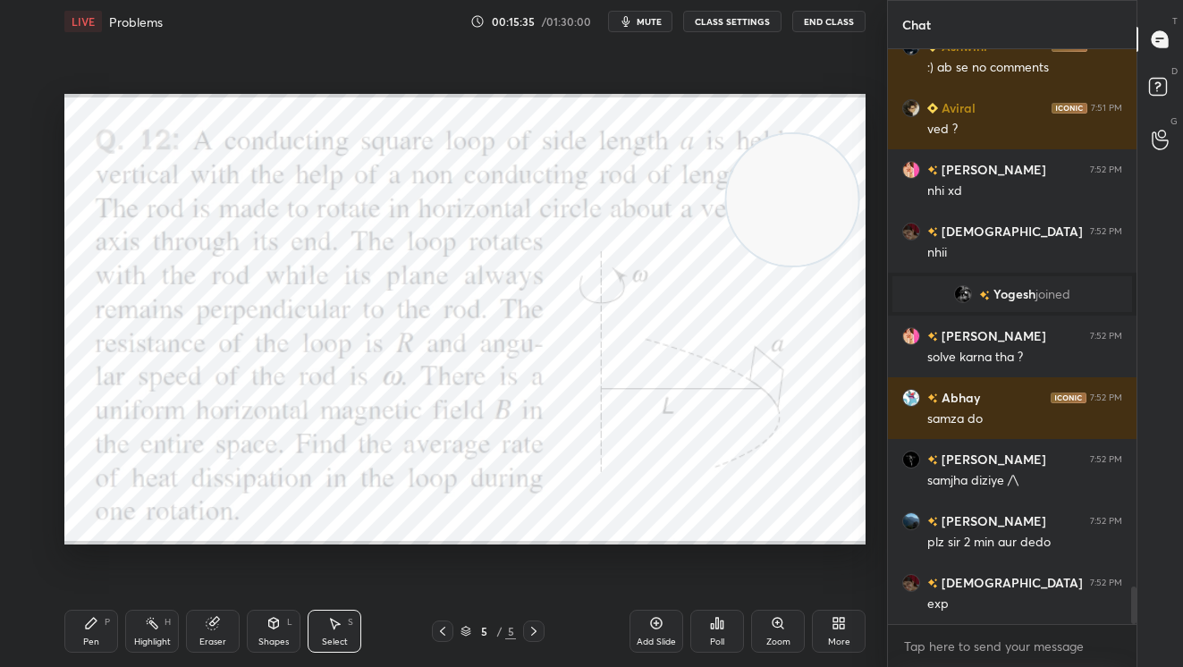
scroll to position [8329, 0]
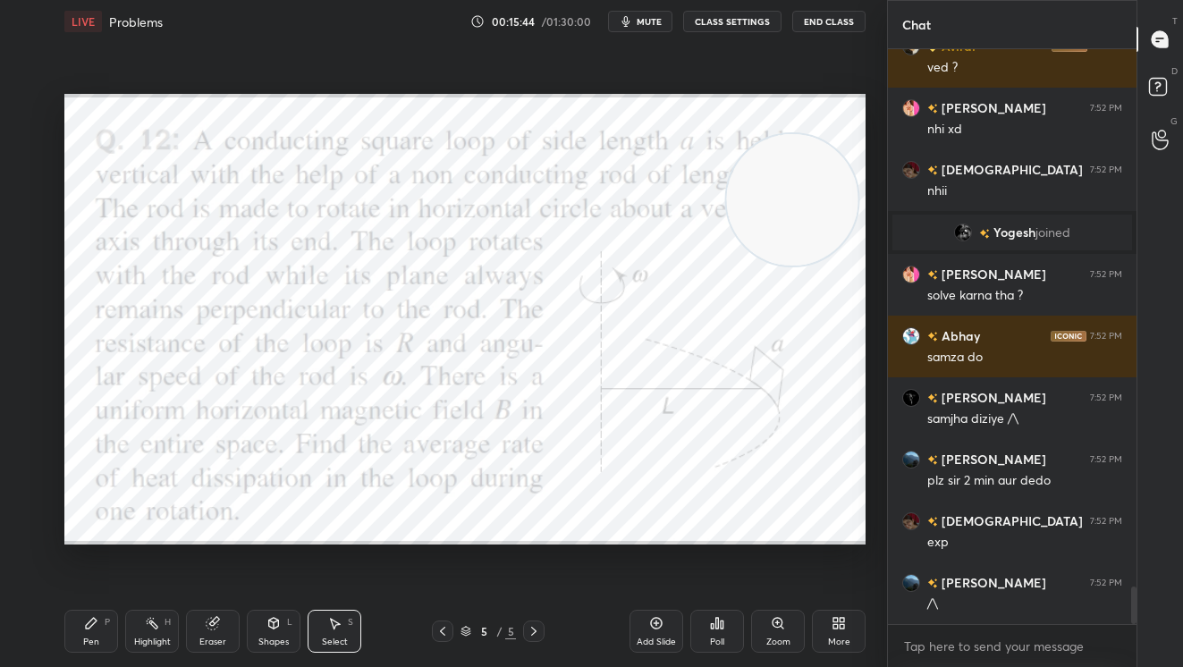
click at [88, 630] on div "Pen P" at bounding box center [91, 631] width 54 height 43
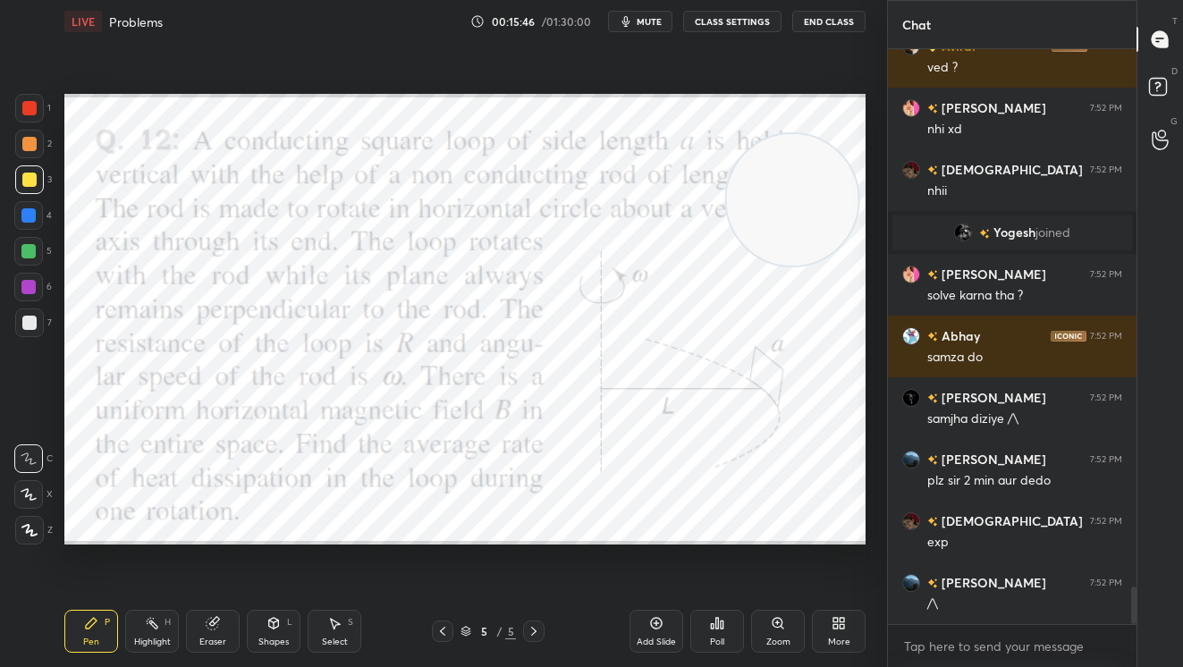
click at [32, 105] on div at bounding box center [29, 108] width 14 height 14
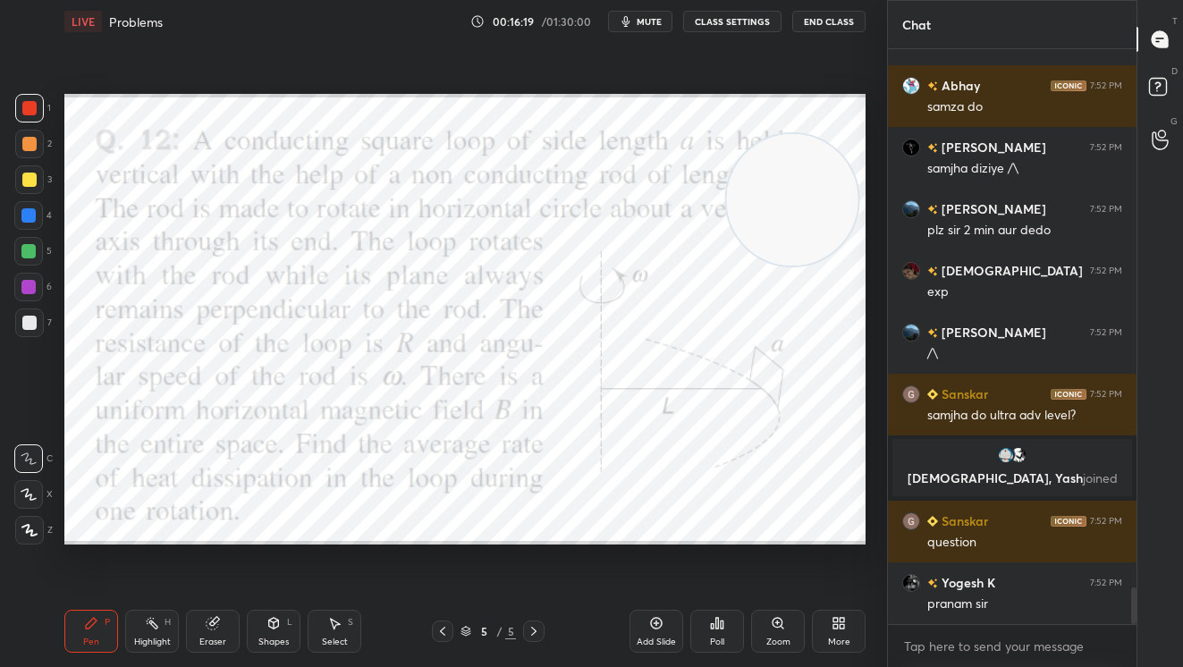
scroll to position [8571, 0]
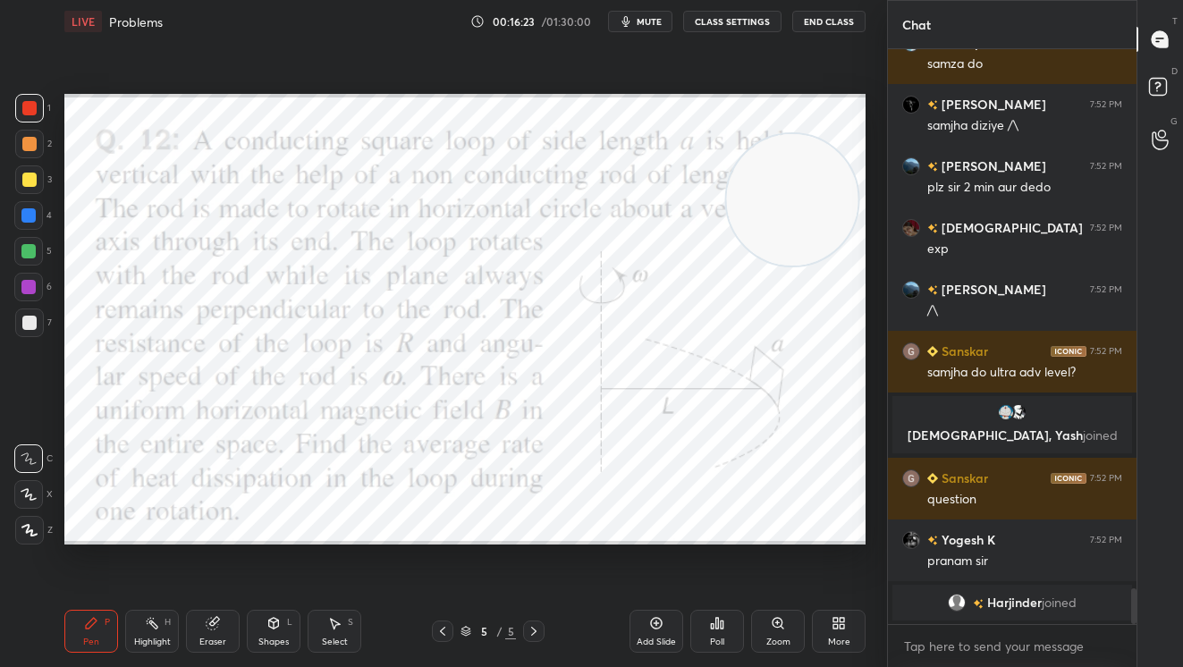
click at [721, 625] on icon at bounding box center [722, 624] width 3 height 8
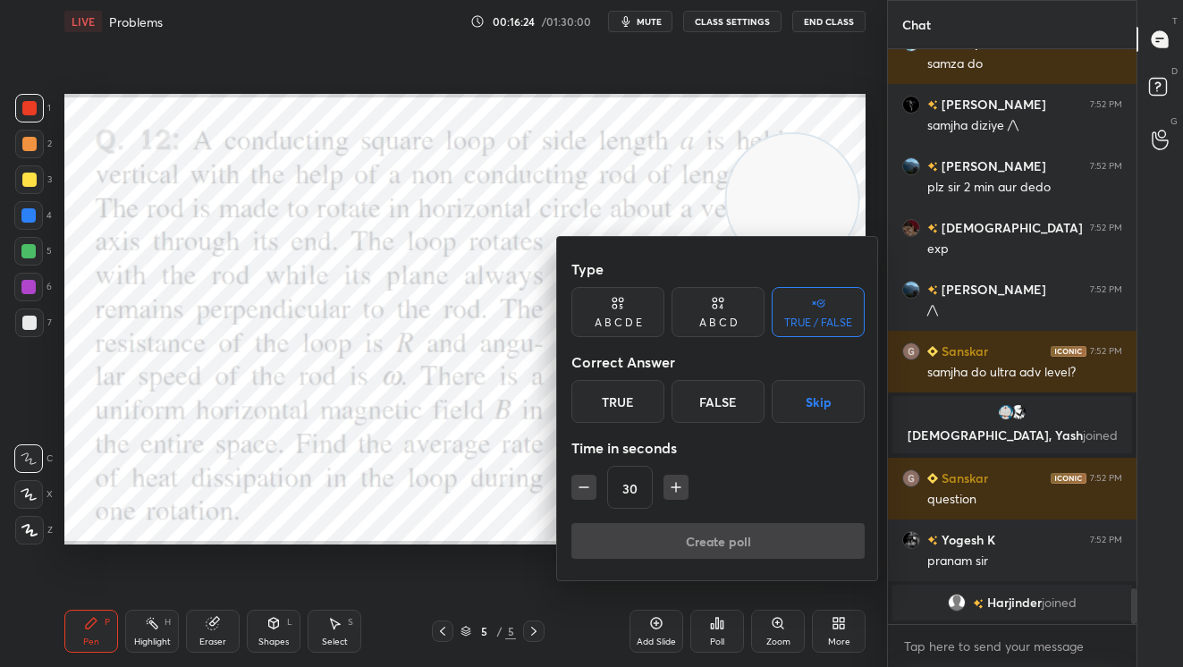
click at [609, 310] on div "A B C D E" at bounding box center [617, 312] width 93 height 50
click at [640, 416] on div "B" at bounding box center [642, 401] width 43 height 43
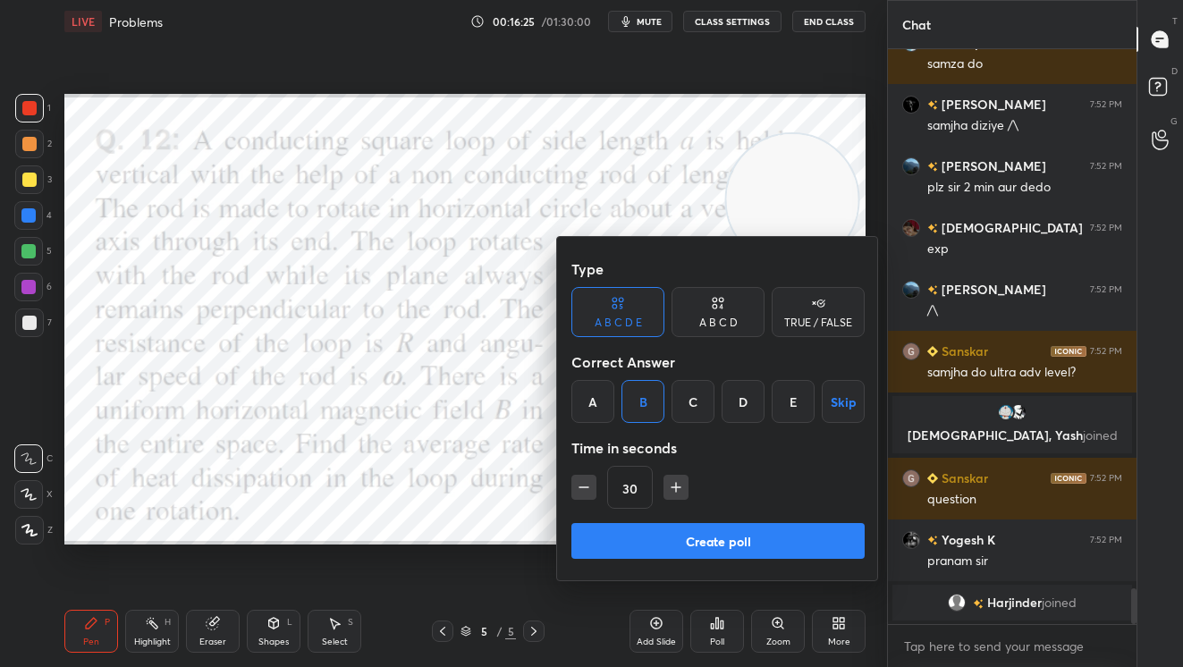
drag, startPoint x: 695, startPoint y: 544, endPoint x: 691, endPoint y: 534, distance: 11.3
click at [693, 543] on button "Create poll" at bounding box center [717, 541] width 293 height 36
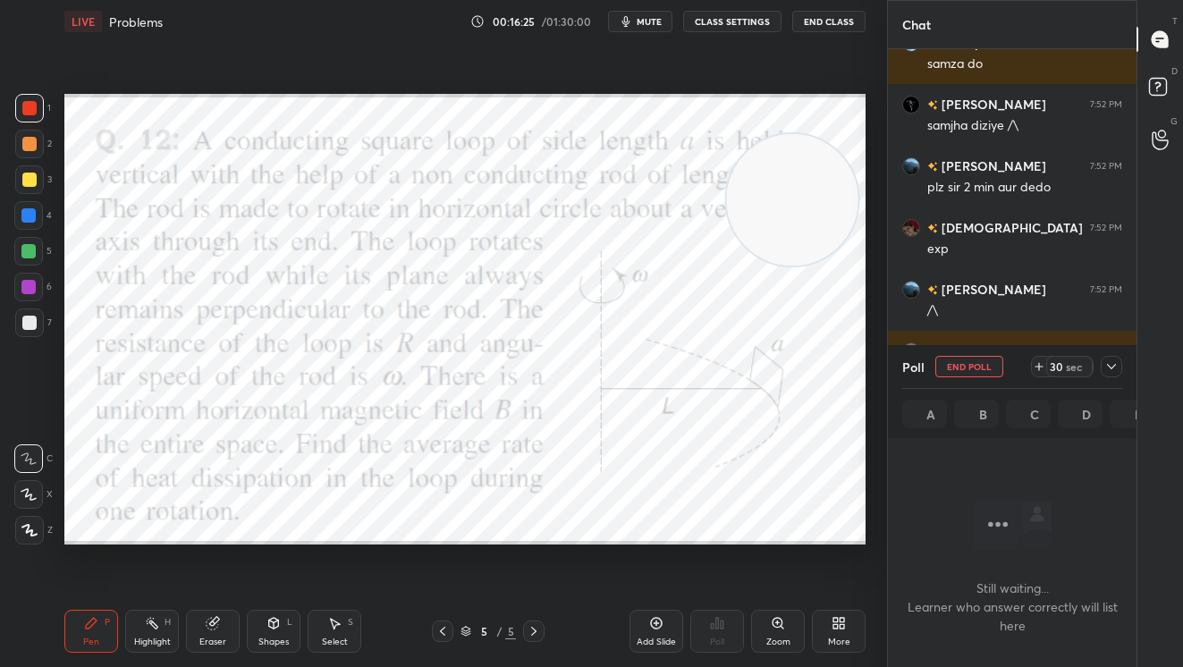
scroll to position [6, 6]
click at [1073, 364] on div "sec" at bounding box center [1073, 366] width 21 height 14
click at [1072, 361] on div "sec" at bounding box center [1073, 366] width 21 height 14
drag, startPoint x: 1072, startPoint y: 361, endPoint x: 1049, endPoint y: 353, distance: 24.6
click at [1072, 361] on div "sec" at bounding box center [1073, 366] width 21 height 14
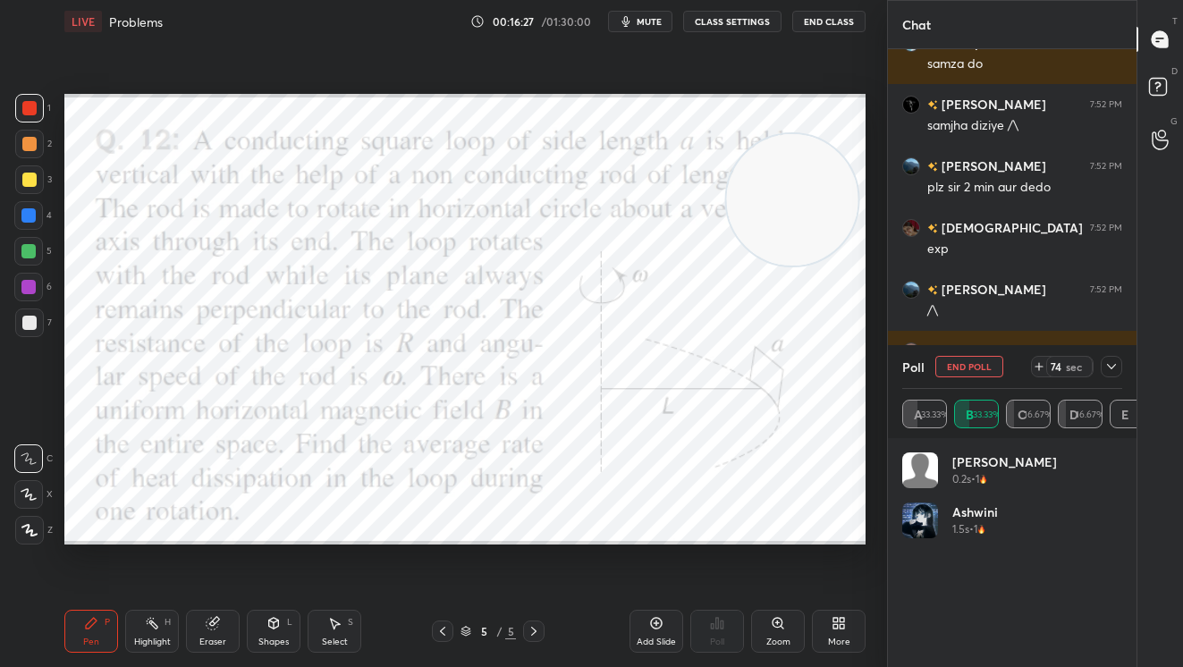
scroll to position [209, 214]
click at [1110, 375] on div at bounding box center [1110, 366] width 21 height 21
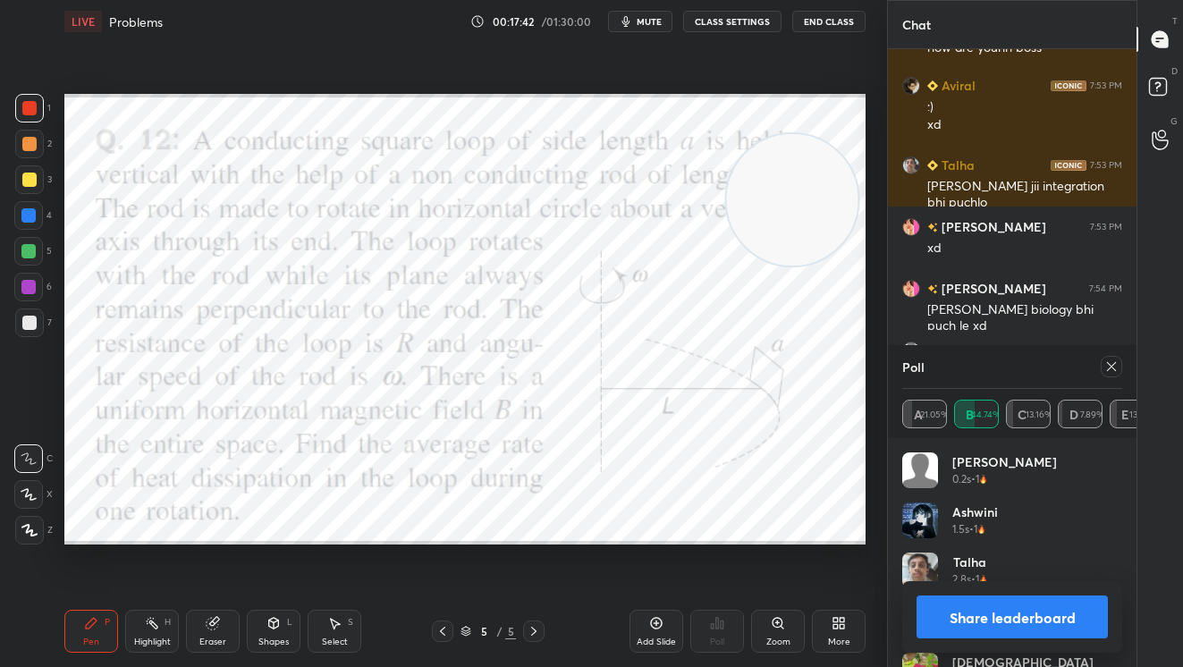
scroll to position [9496, 0]
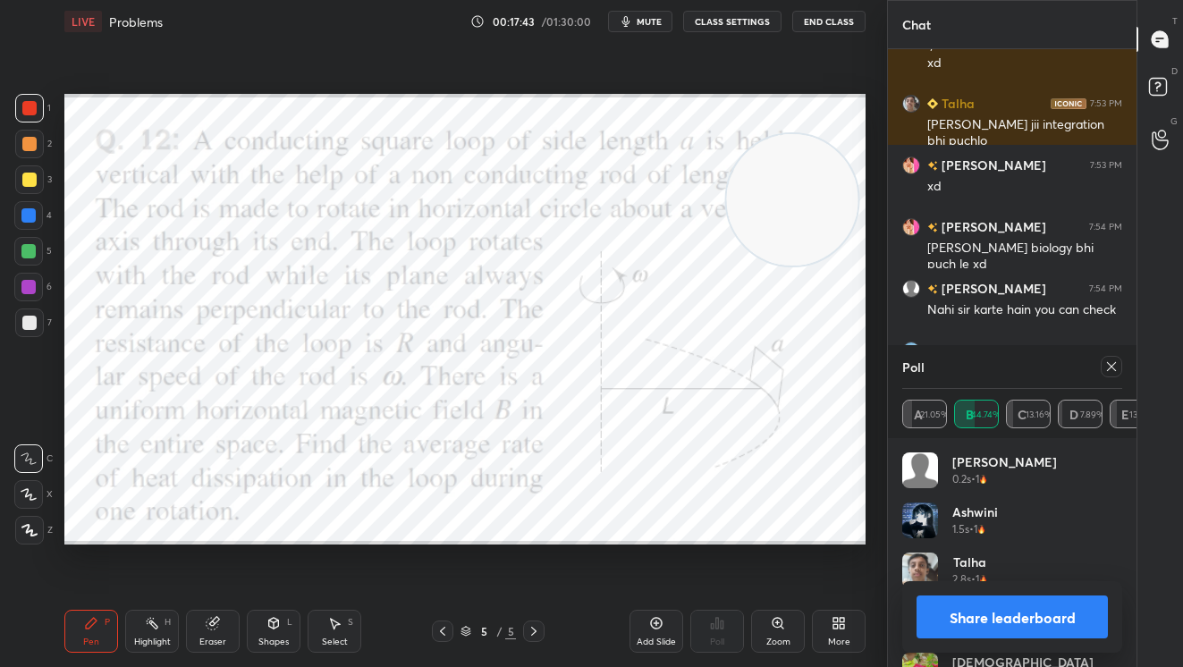
click at [1002, 612] on button "Share leaderboard" at bounding box center [1011, 616] width 191 height 43
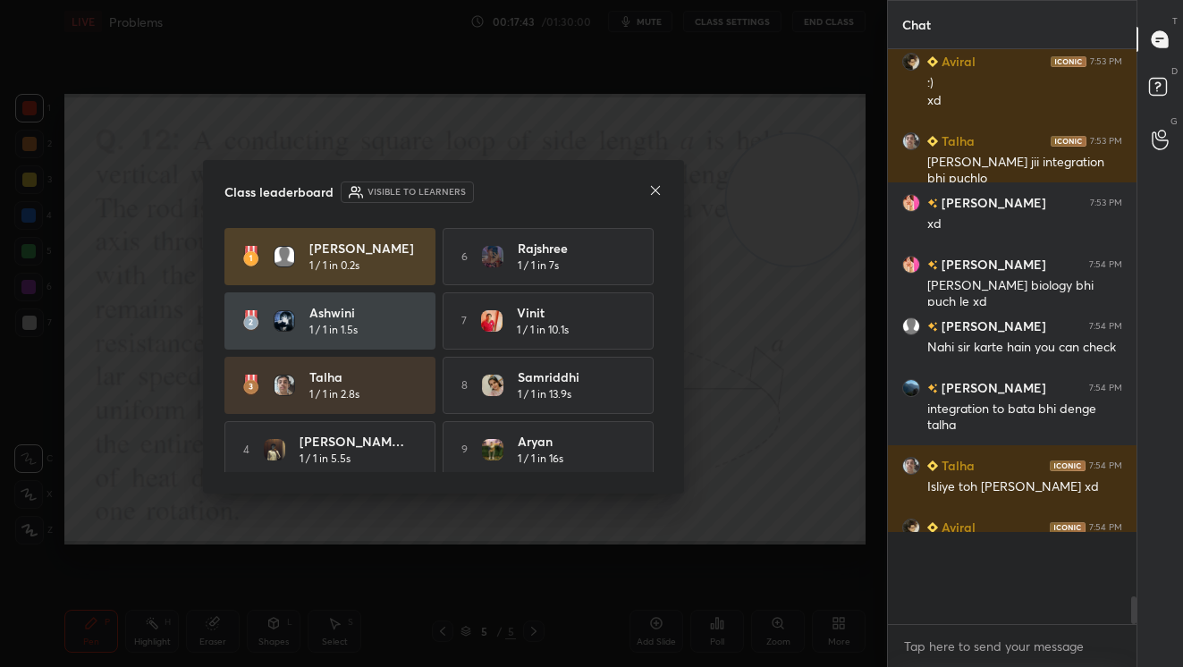
scroll to position [5, 6]
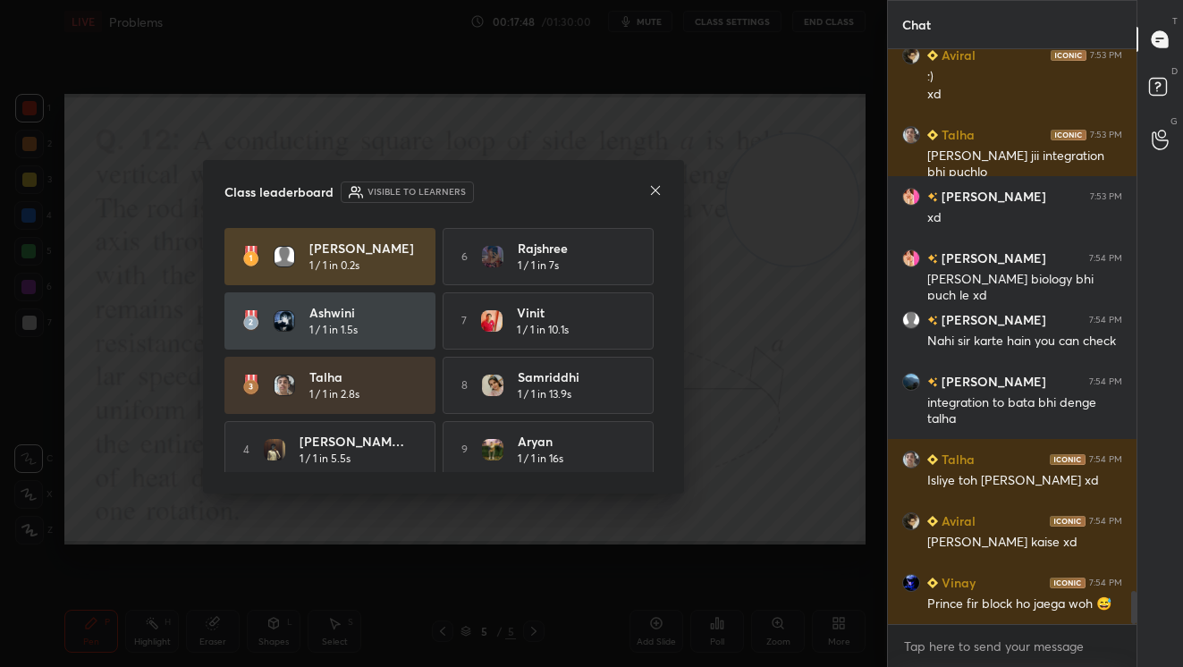
click at [651, 189] on icon at bounding box center [655, 190] width 14 height 14
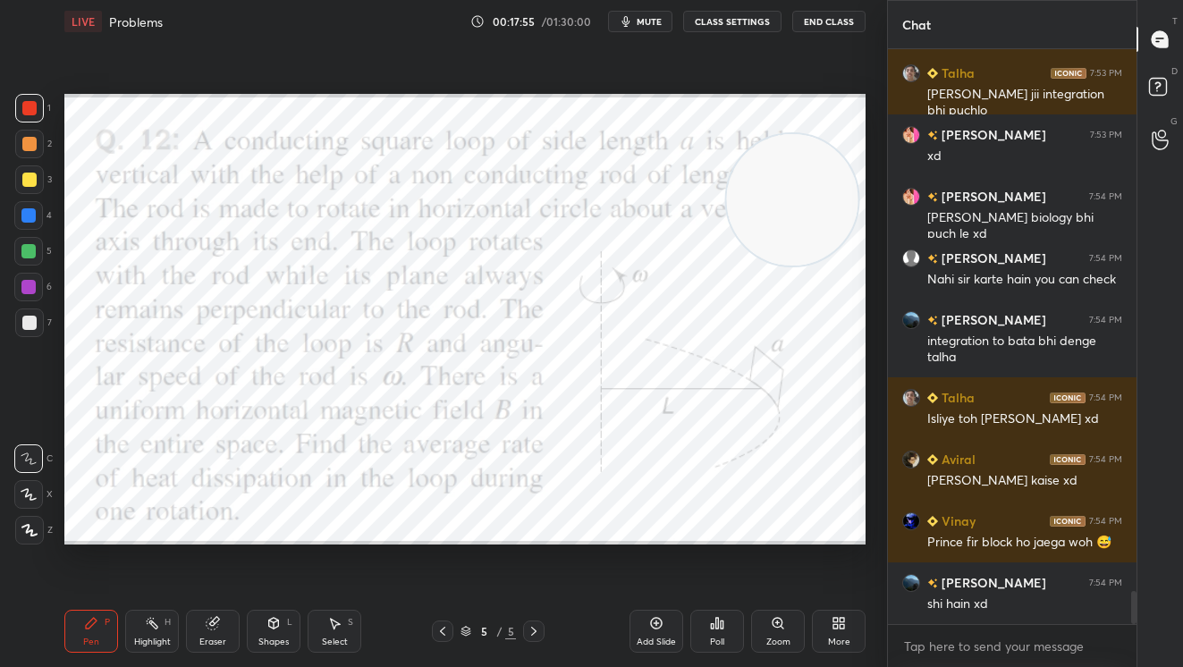
click at [663, 623] on icon at bounding box center [656, 623] width 14 height 14
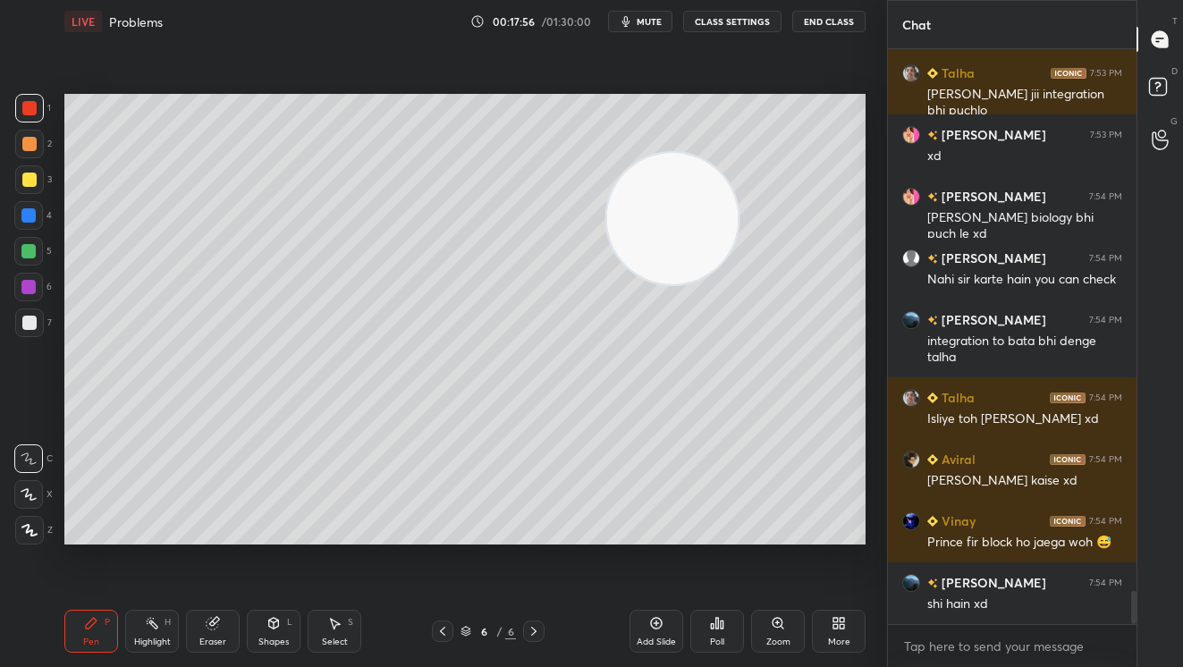
drag, startPoint x: 704, startPoint y: 233, endPoint x: 164, endPoint y: 234, distance: 540.9
click at [607, 284] on video at bounding box center [672, 218] width 131 height 131
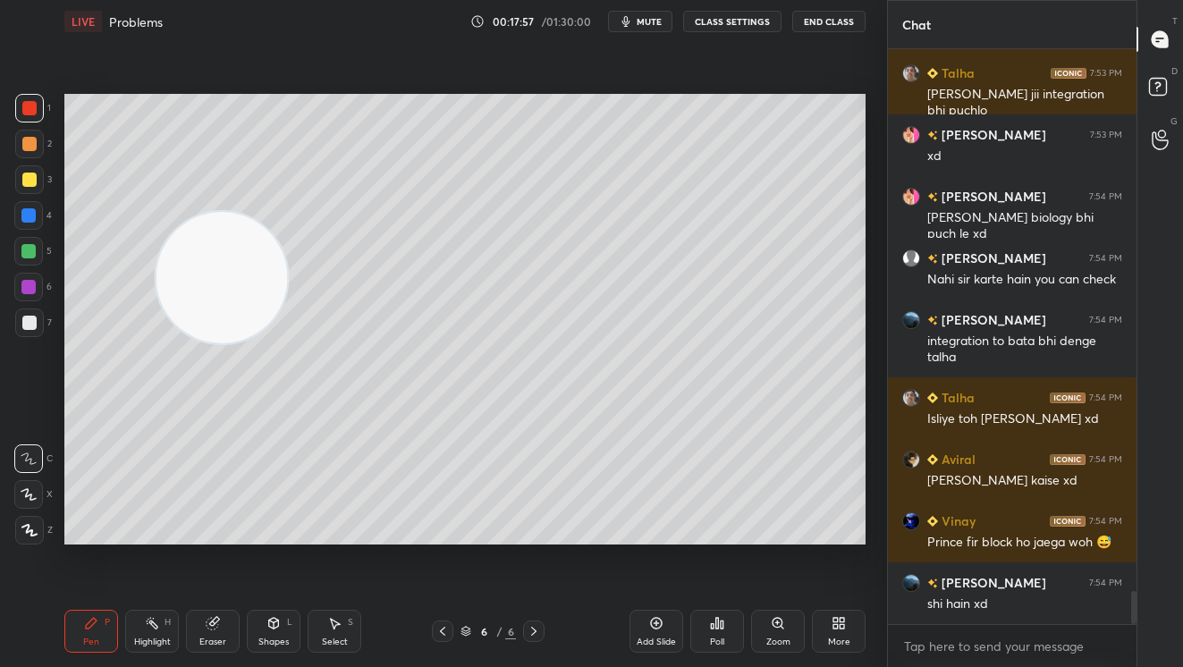
click at [32, 179] on div at bounding box center [29, 180] width 14 height 14
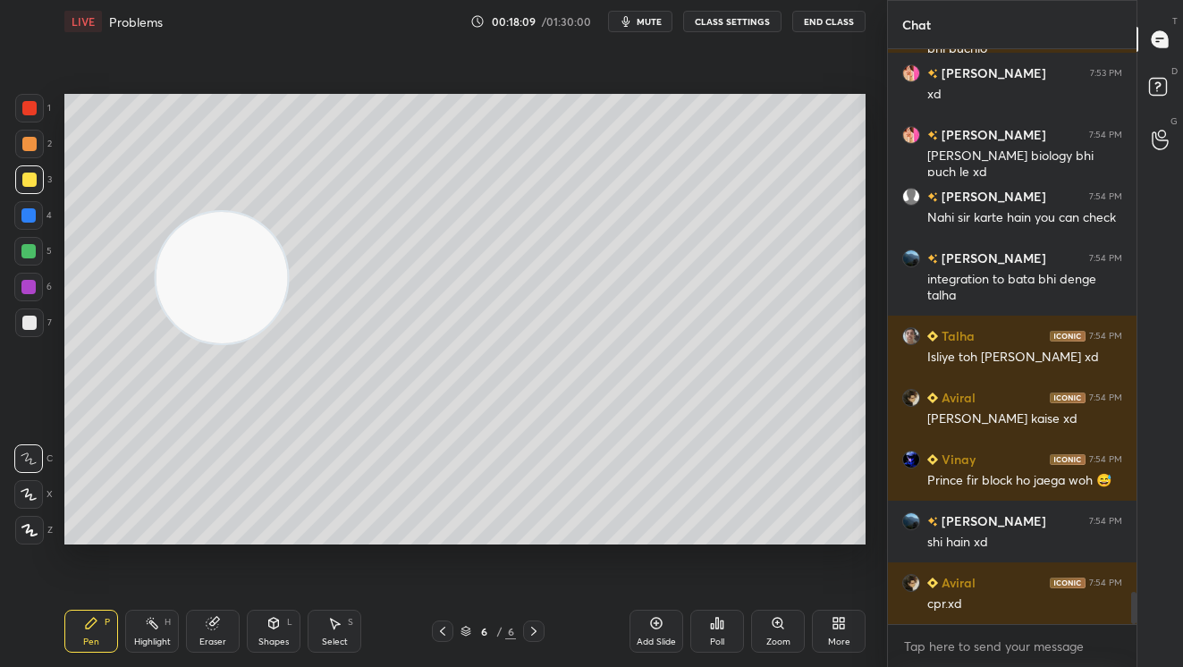
click at [438, 627] on icon at bounding box center [442, 631] width 14 height 14
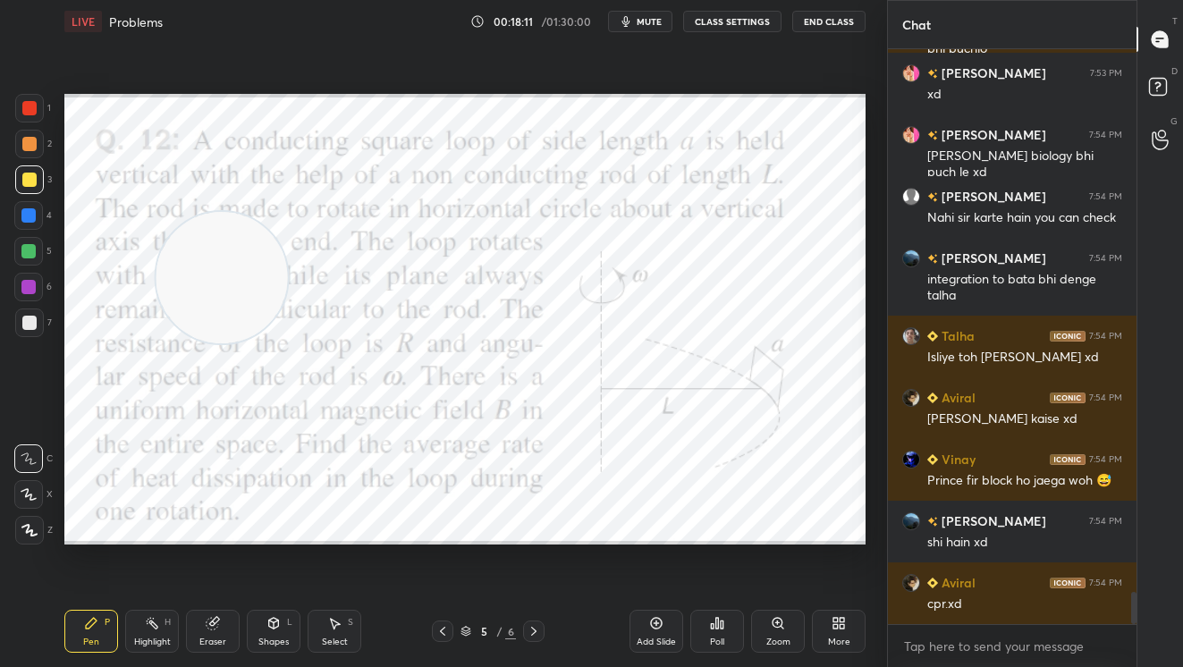
click at [538, 629] on icon at bounding box center [534, 631] width 14 height 14
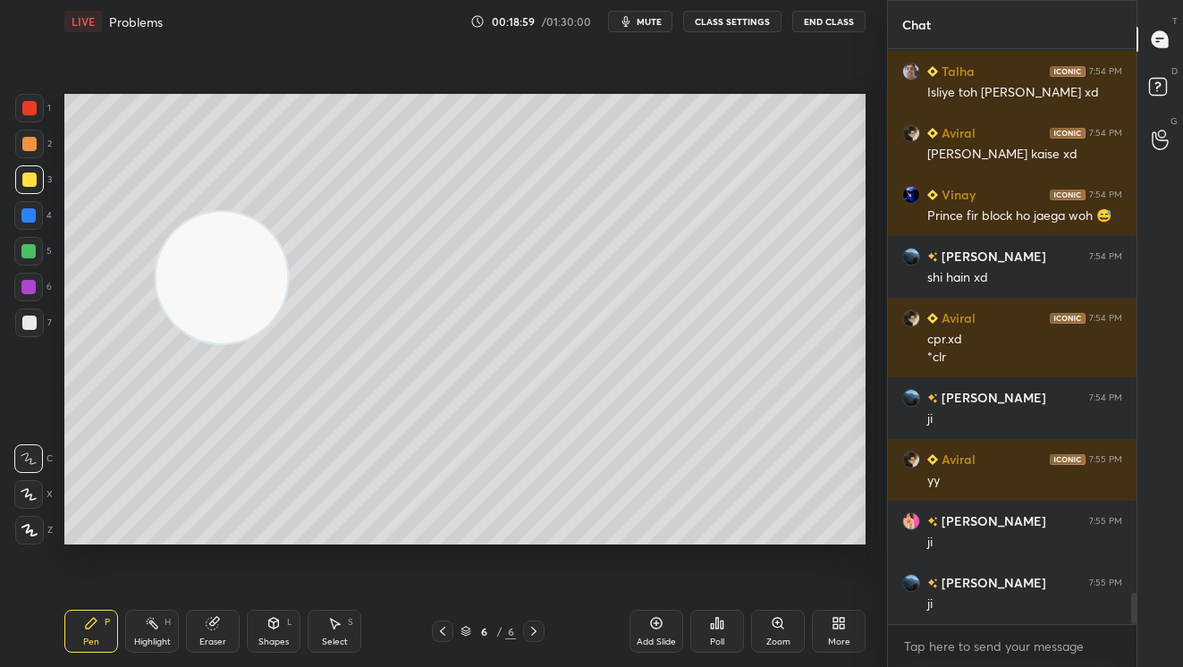
scroll to position [9914, 0]
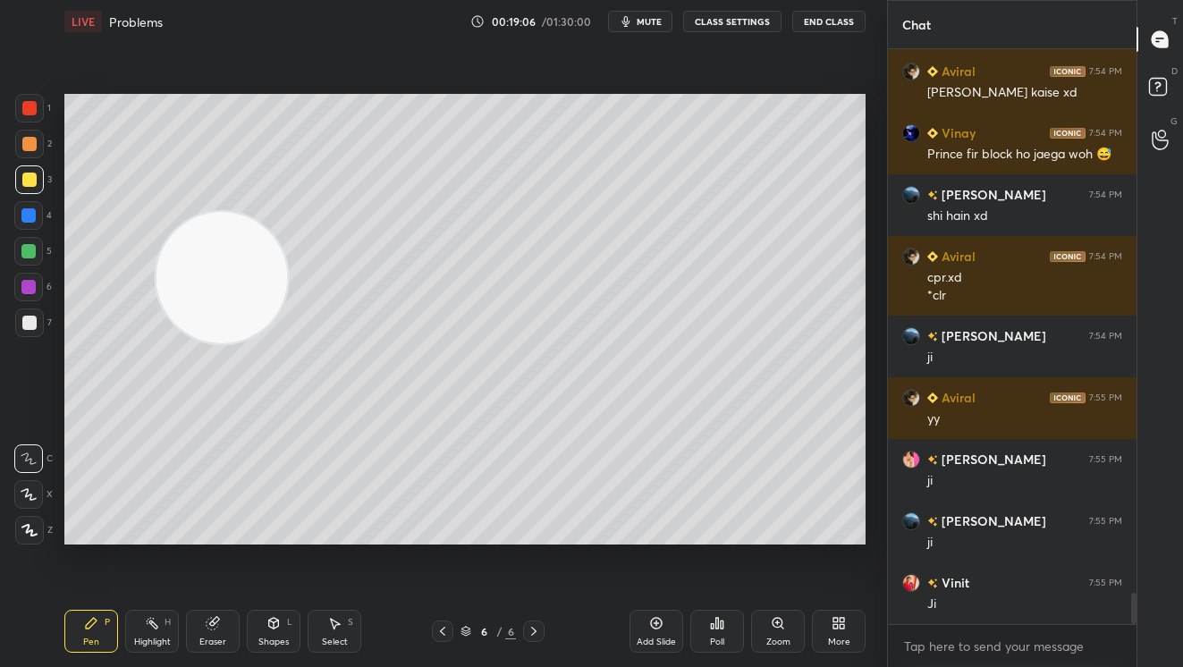
drag, startPoint x: 182, startPoint y: 454, endPoint x: 190, endPoint y: 446, distance: 11.4
click at [189, 343] on video at bounding box center [221, 277] width 131 height 131
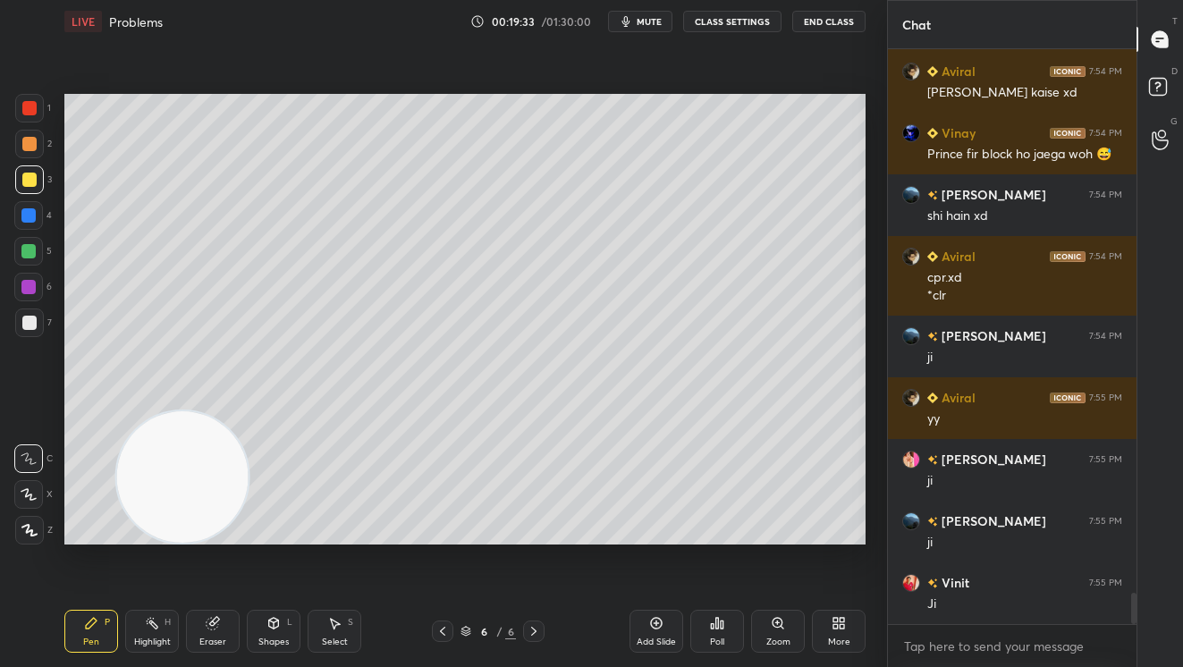
scroll to position [9976, 0]
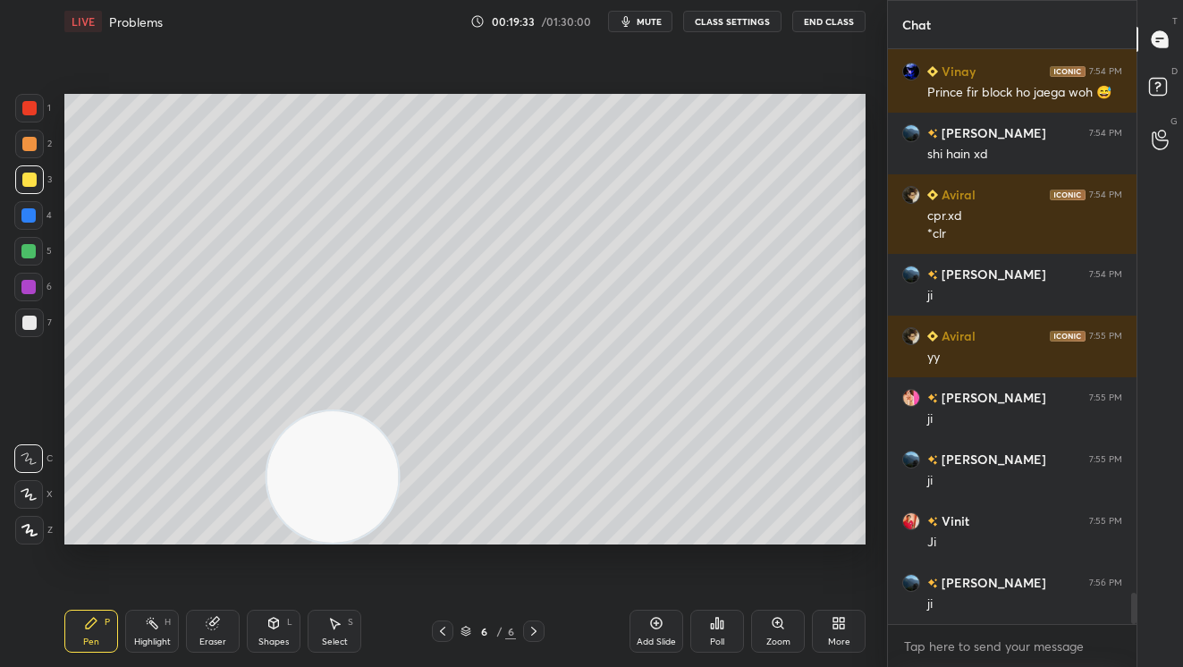
drag, startPoint x: 198, startPoint y: 478, endPoint x: 561, endPoint y: 467, distance: 362.2
click at [399, 485] on video at bounding box center [332, 476] width 131 height 131
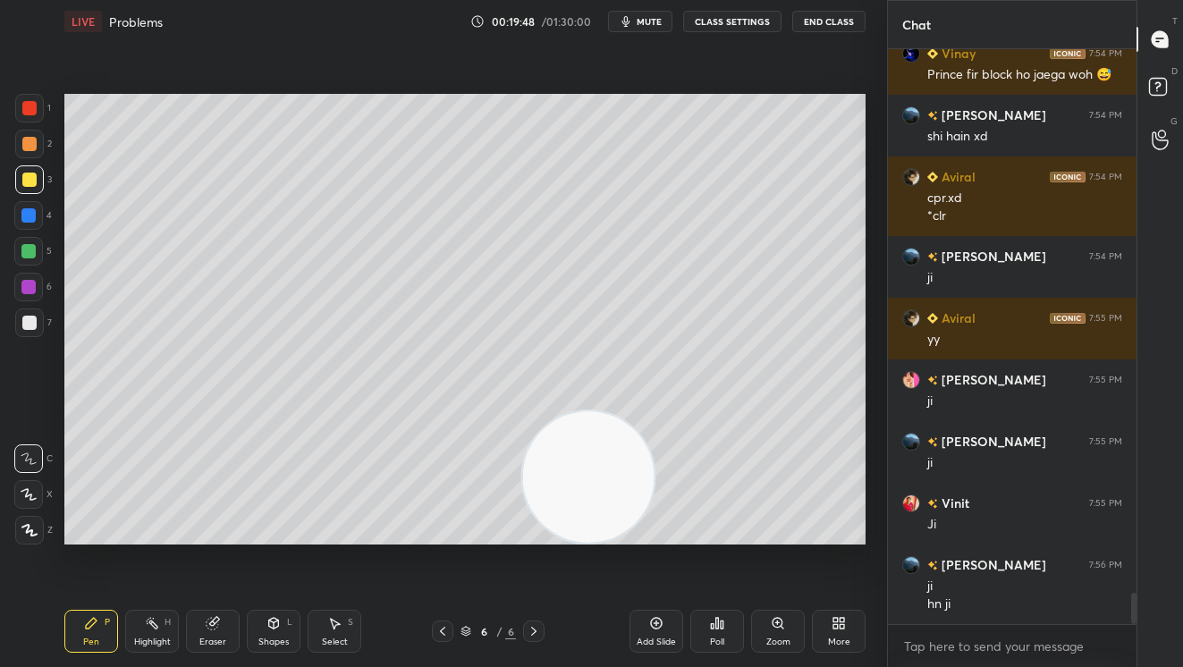
scroll to position [10056, 0]
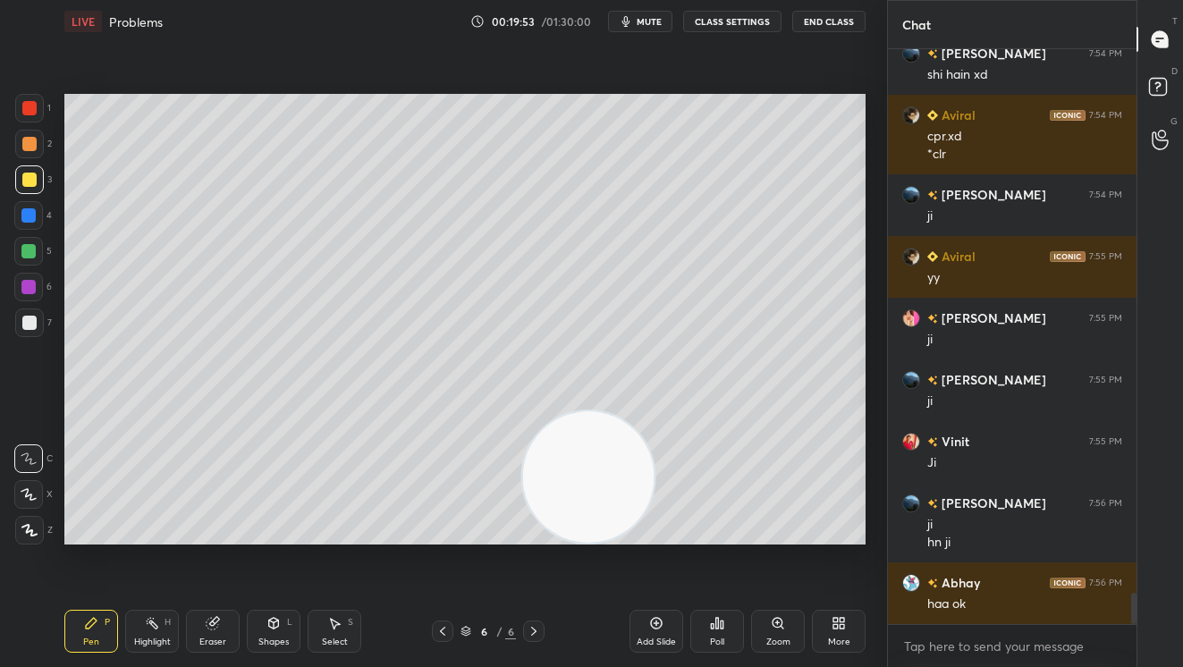
click at [451, 629] on div at bounding box center [442, 630] width 21 height 21
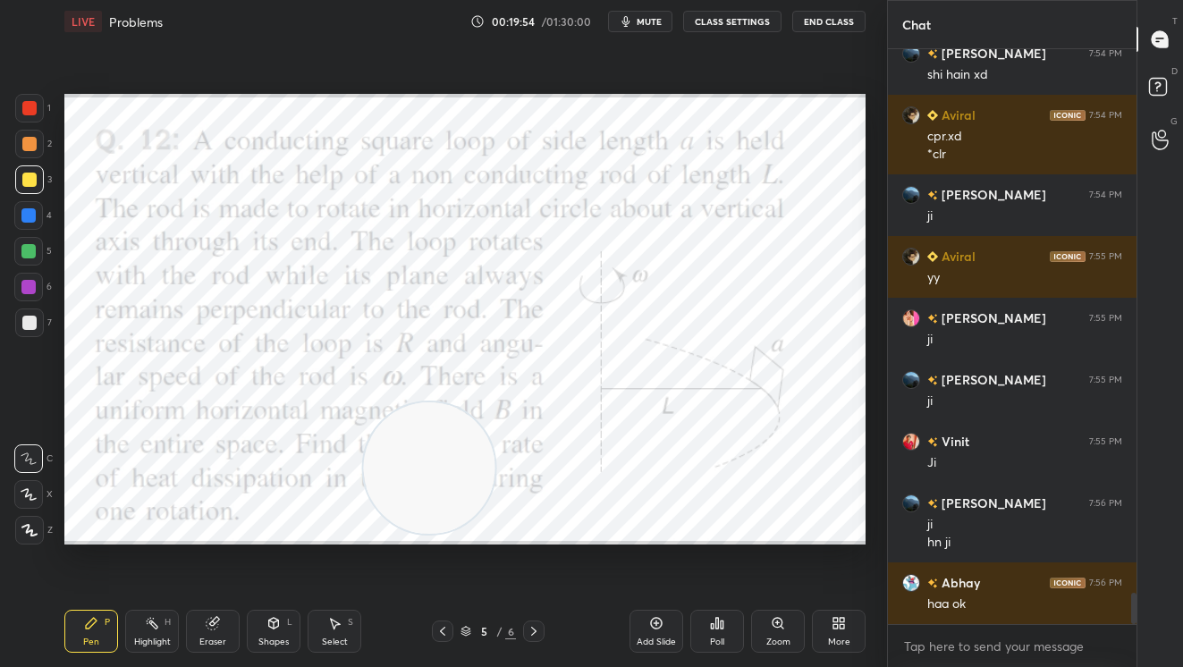
drag, startPoint x: 594, startPoint y: 503, endPoint x: 249, endPoint y: 488, distance: 345.4
click at [364, 482] on video at bounding box center [429, 467] width 131 height 131
click at [532, 625] on icon at bounding box center [534, 631] width 14 height 14
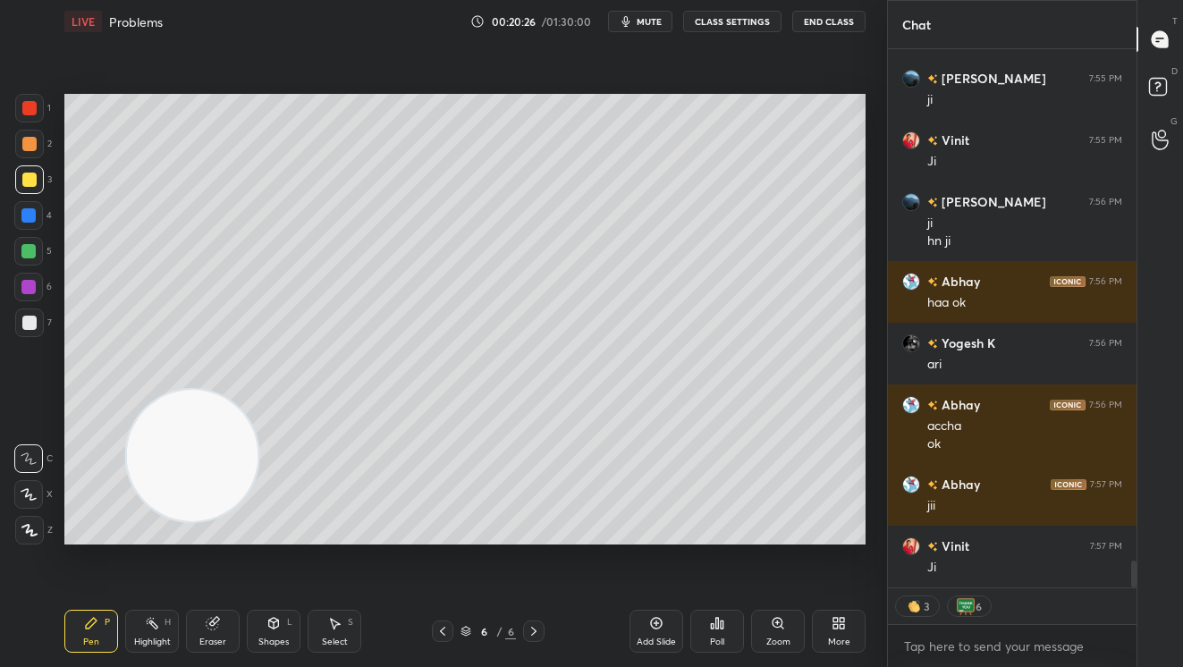
scroll to position [10418, 0]
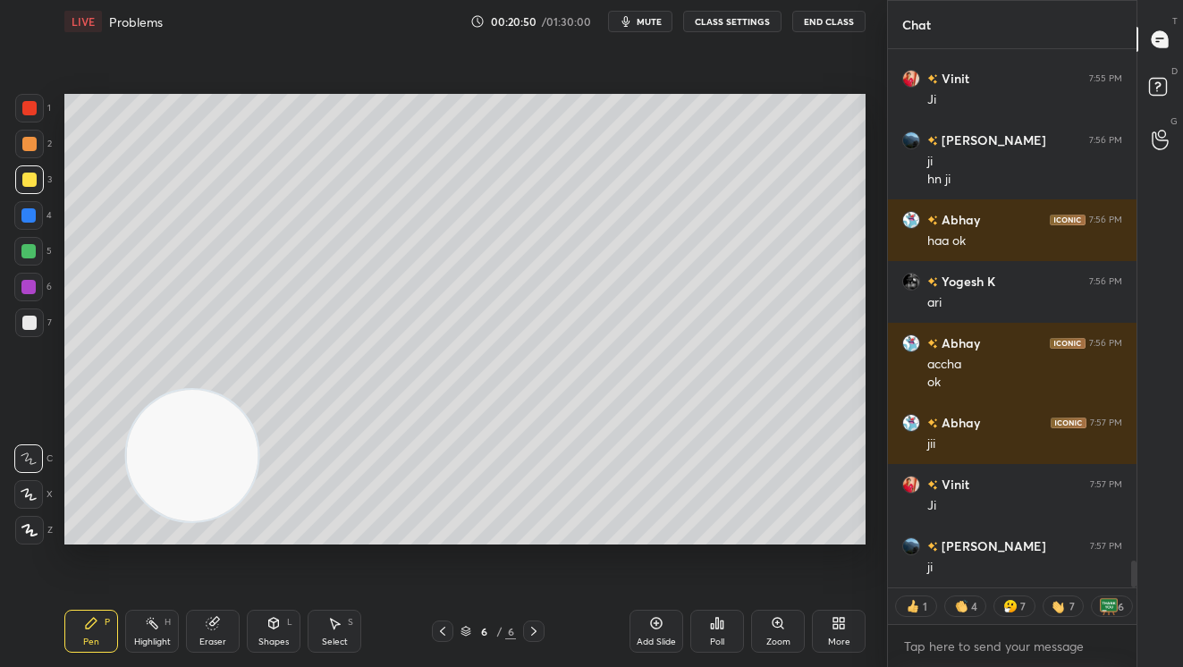
click at [212, 624] on icon at bounding box center [213, 624] width 12 height 12
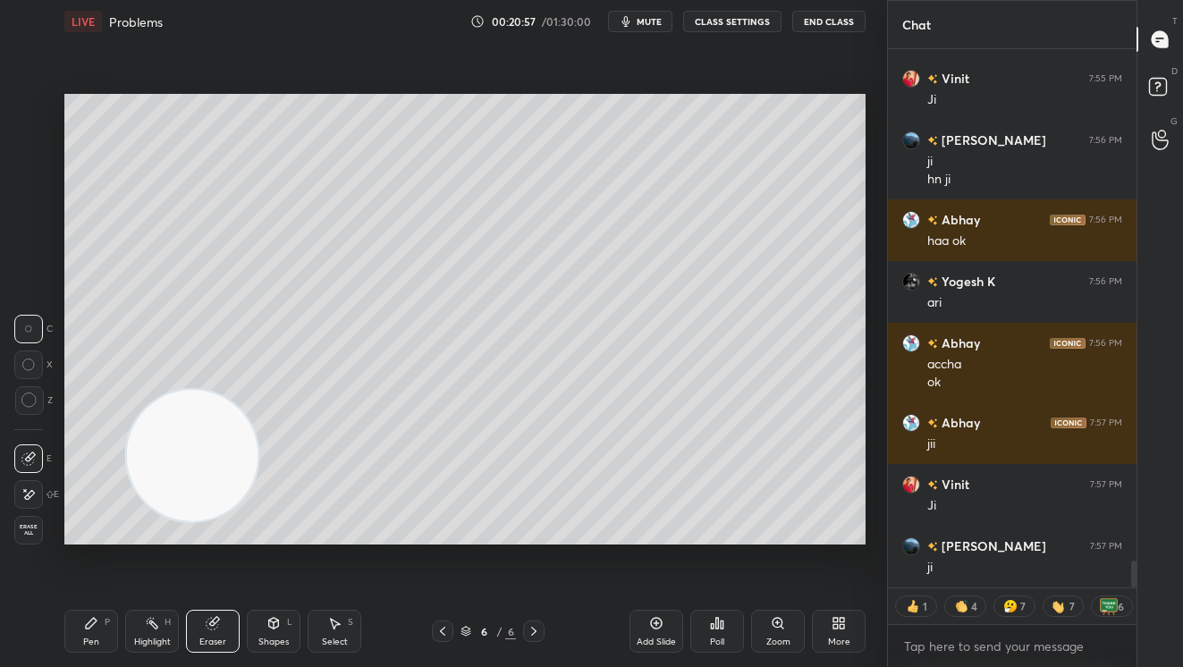
click at [439, 636] on icon at bounding box center [442, 631] width 14 height 14
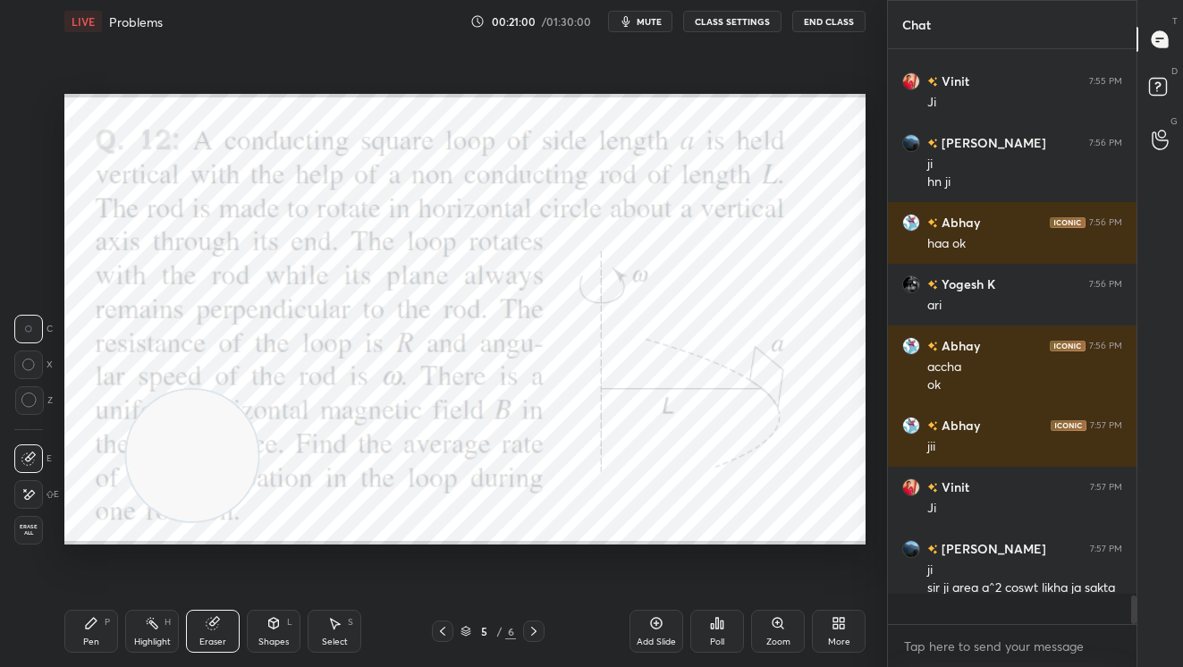
scroll to position [10416, 0]
click at [532, 633] on icon at bounding box center [534, 631] width 14 height 14
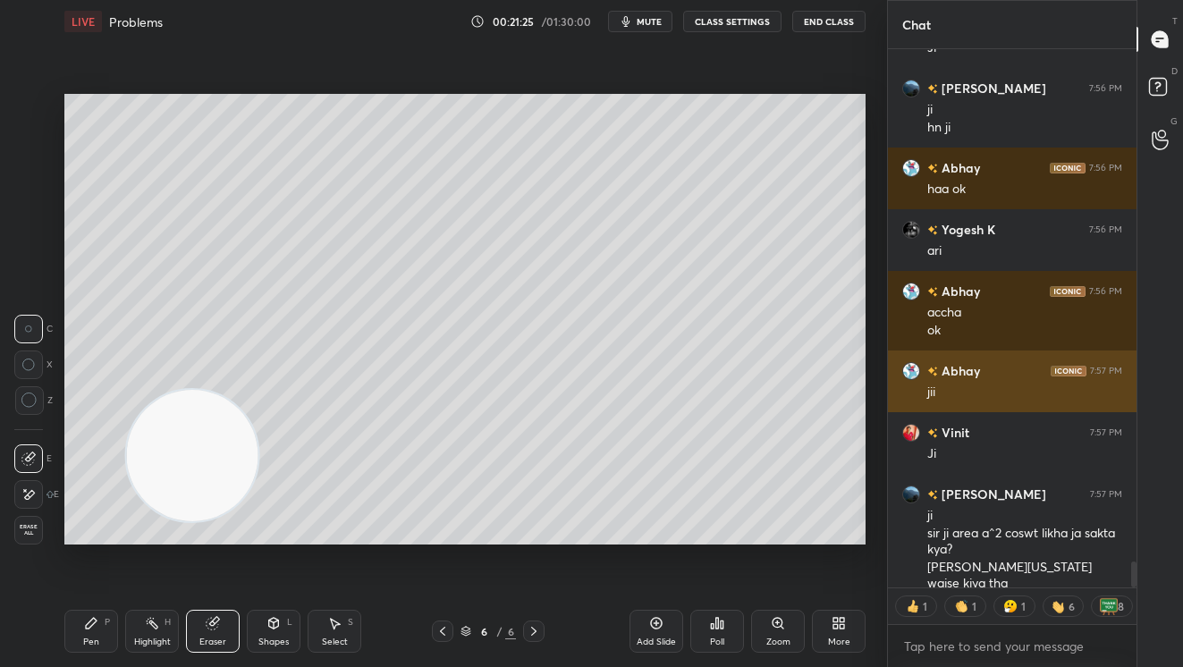
scroll to position [10532, 0]
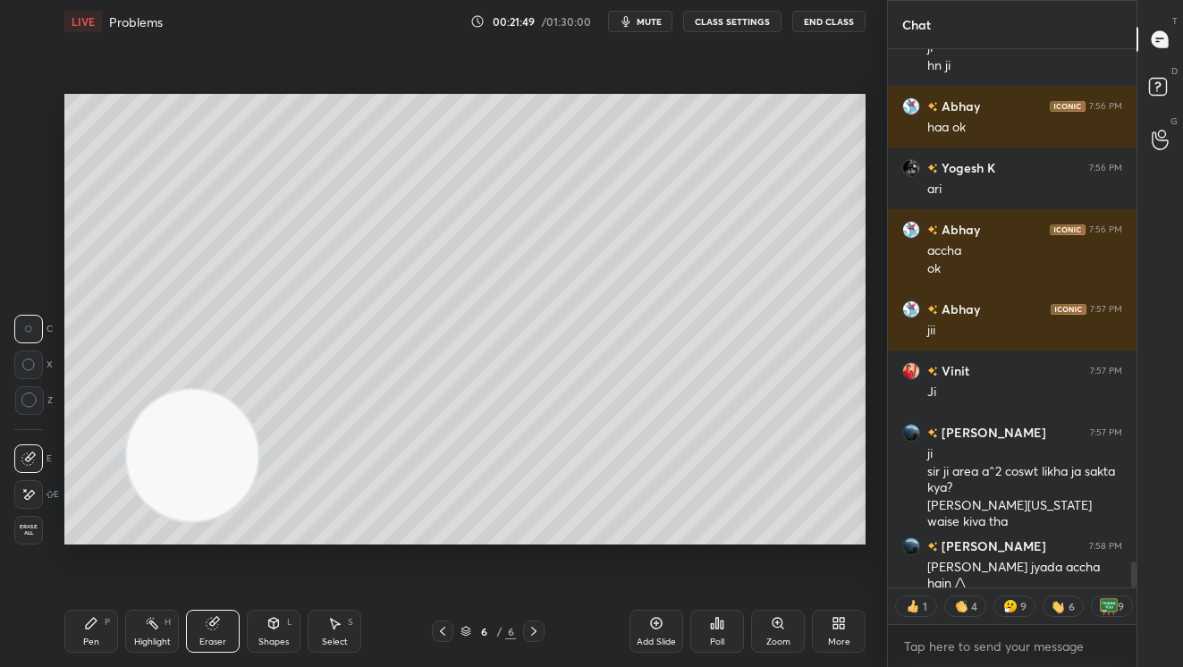
drag, startPoint x: 464, startPoint y: 40, endPoint x: 287, endPoint y: 89, distance: 183.7
click at [353, 53] on div "LIVE Problems 00:21:49 / 01:30:00 mute CLASS SETTINGS End Class Setting up your…" at bounding box center [464, 333] width 815 height 667
click at [304, 26] on div "LIVE Problems" at bounding box center [263, 21] width 399 height 43
drag, startPoint x: 98, startPoint y: 628, endPoint x: 282, endPoint y: 561, distance: 196.0
click at [106, 620] on div "Pen P" at bounding box center [91, 631] width 54 height 43
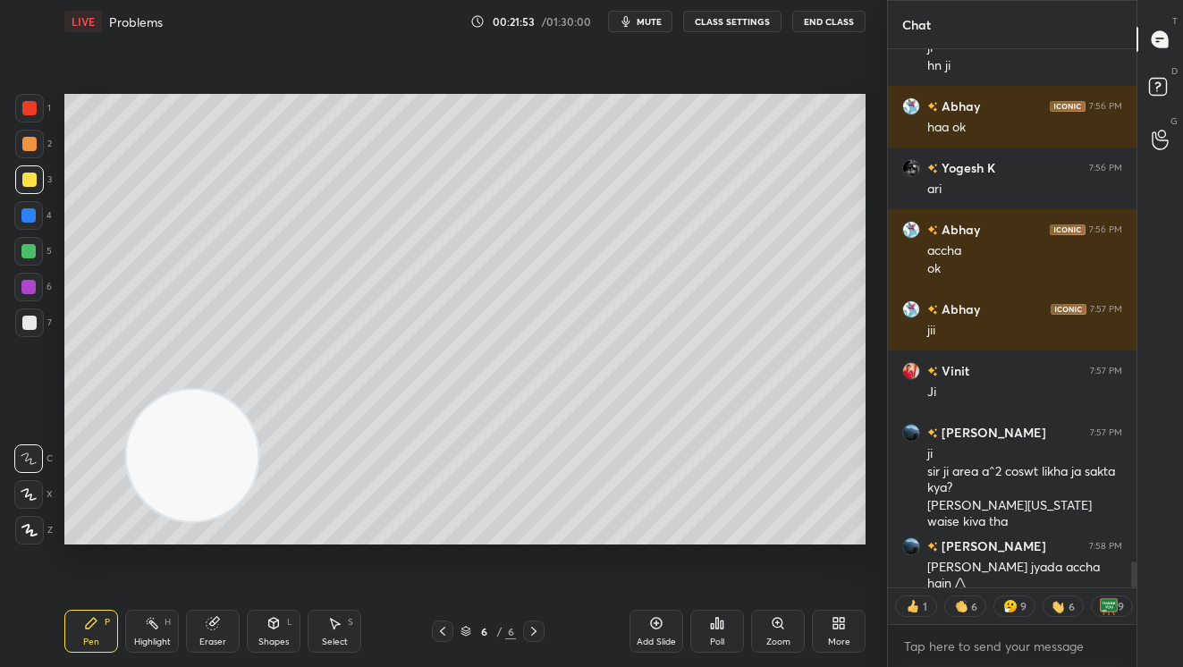
scroll to position [10594, 0]
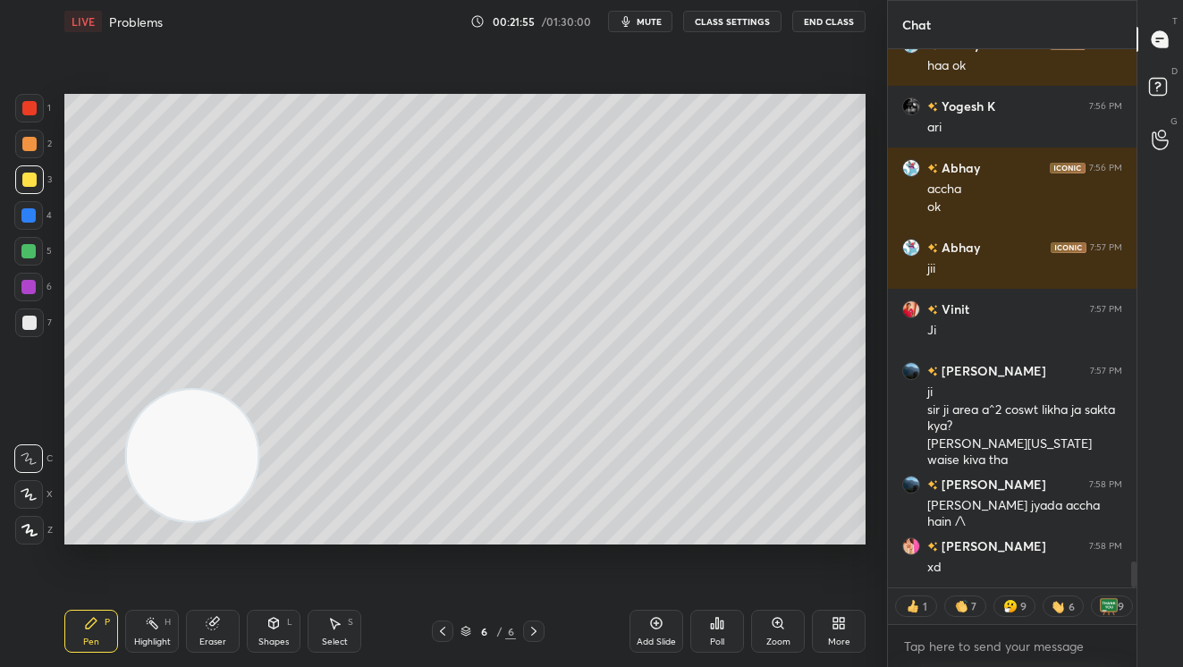
click at [659, 626] on icon at bounding box center [656, 623] width 14 height 14
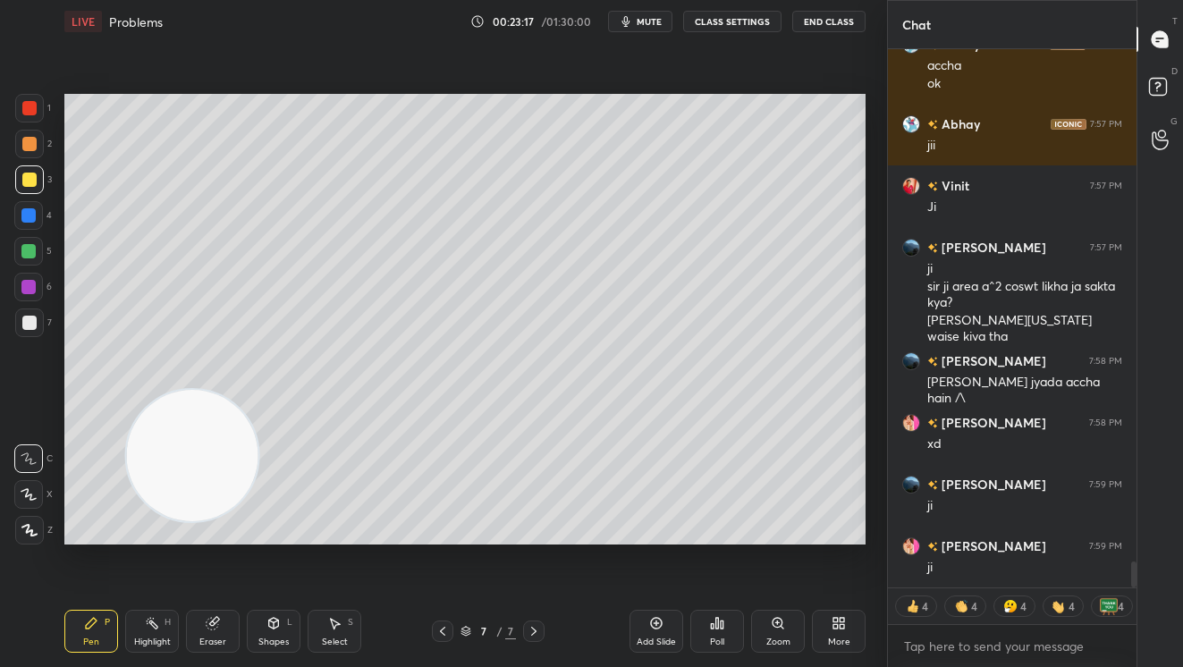
scroll to position [10779, 0]
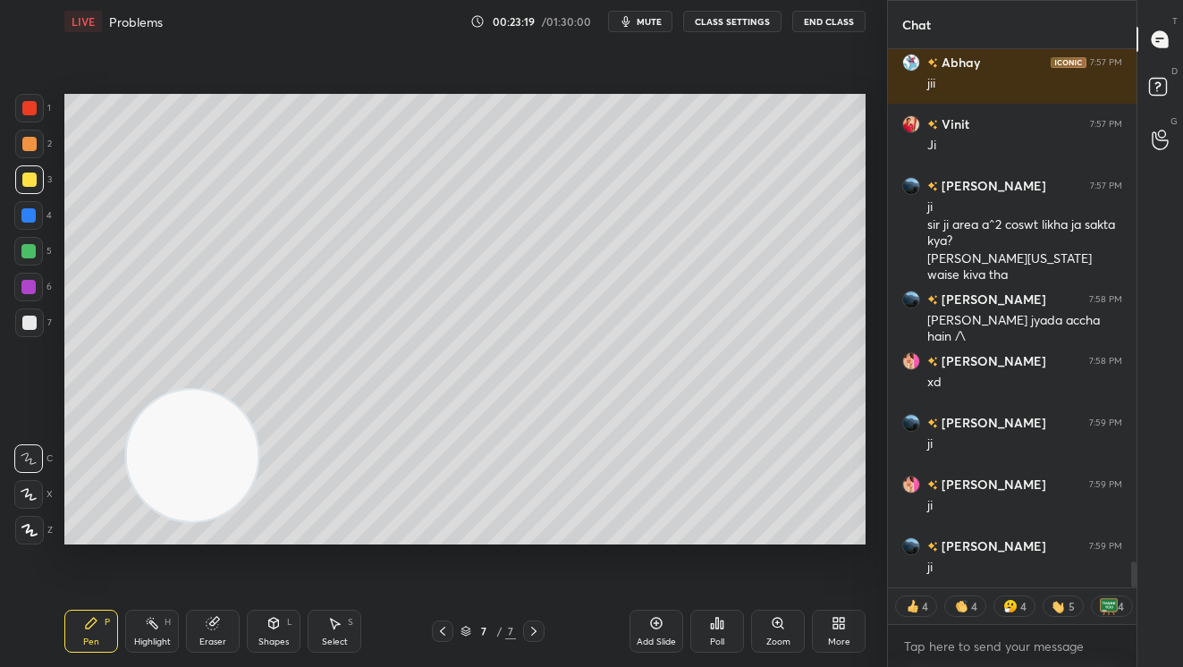
click at [449, 630] on icon at bounding box center [442, 631] width 14 height 14
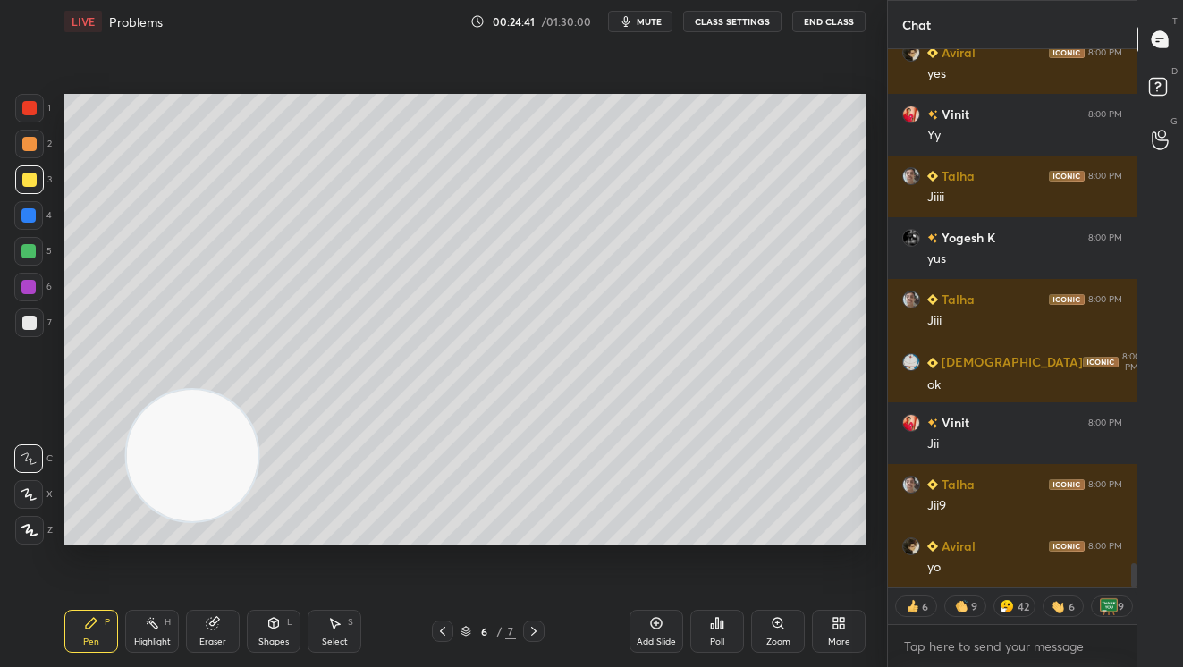
scroll to position [11518, 0]
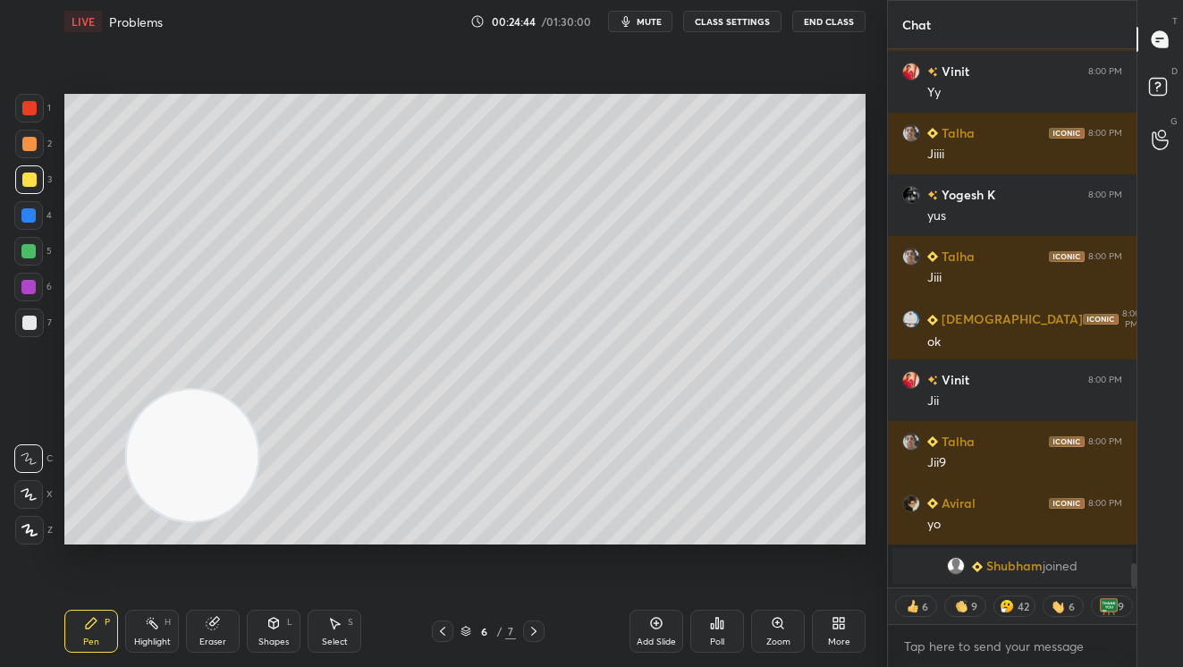
click at [831, 624] on div "More" at bounding box center [839, 631] width 54 height 43
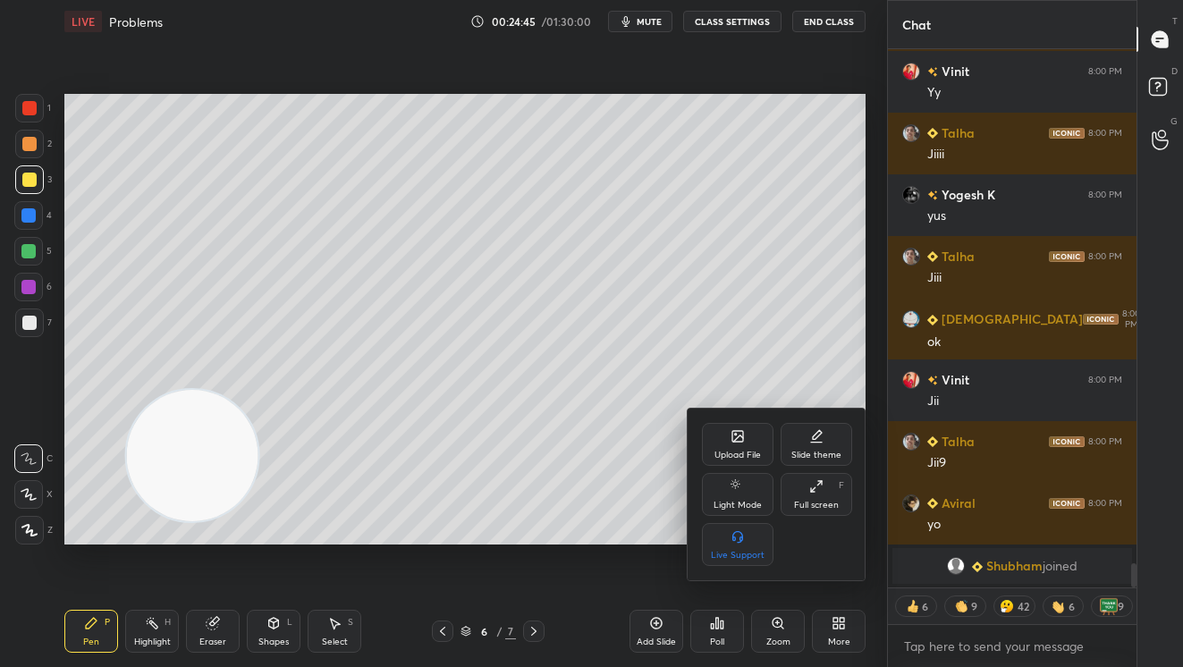
click at [742, 451] on div "Upload File" at bounding box center [737, 455] width 46 height 9
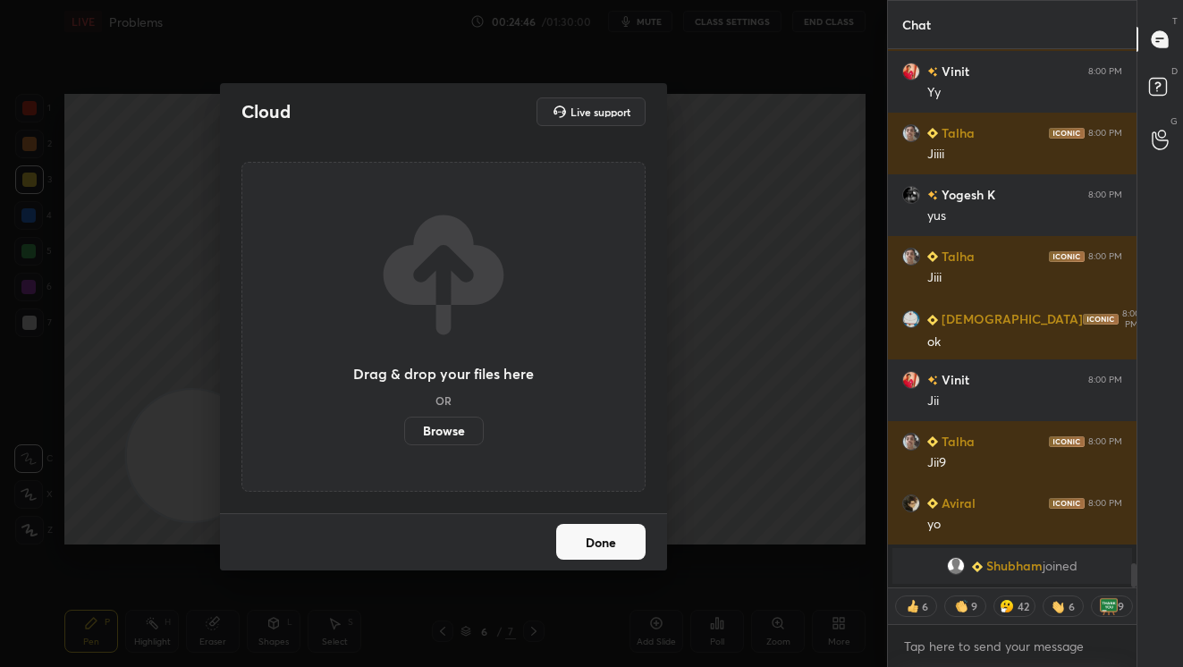
click at [441, 431] on label "Browse" at bounding box center [444, 431] width 80 height 29
click at [404, 431] on input "Browse" at bounding box center [404, 431] width 0 height 29
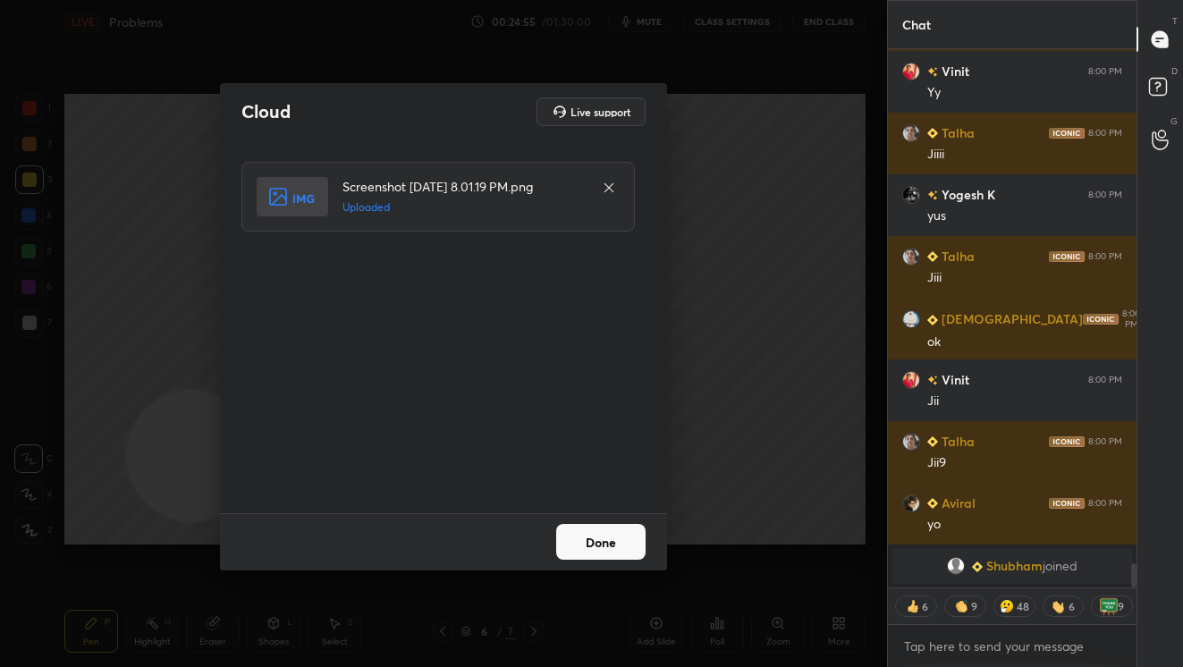
click at [624, 545] on button "Done" at bounding box center [600, 542] width 89 height 36
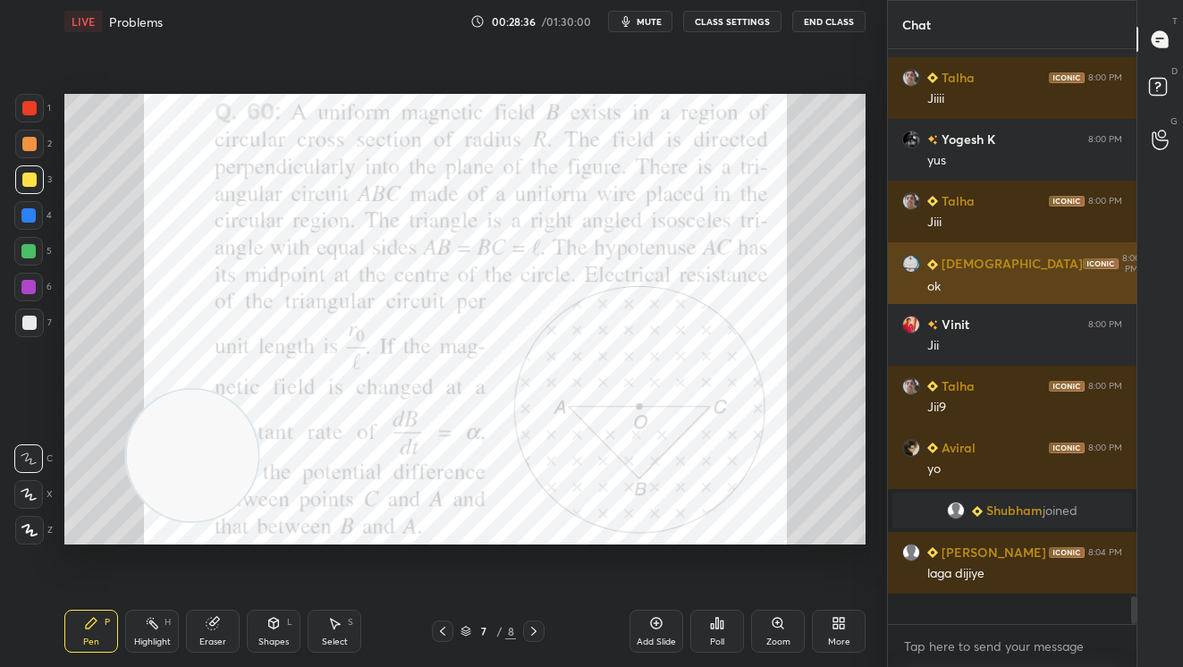
scroll to position [10747, 0]
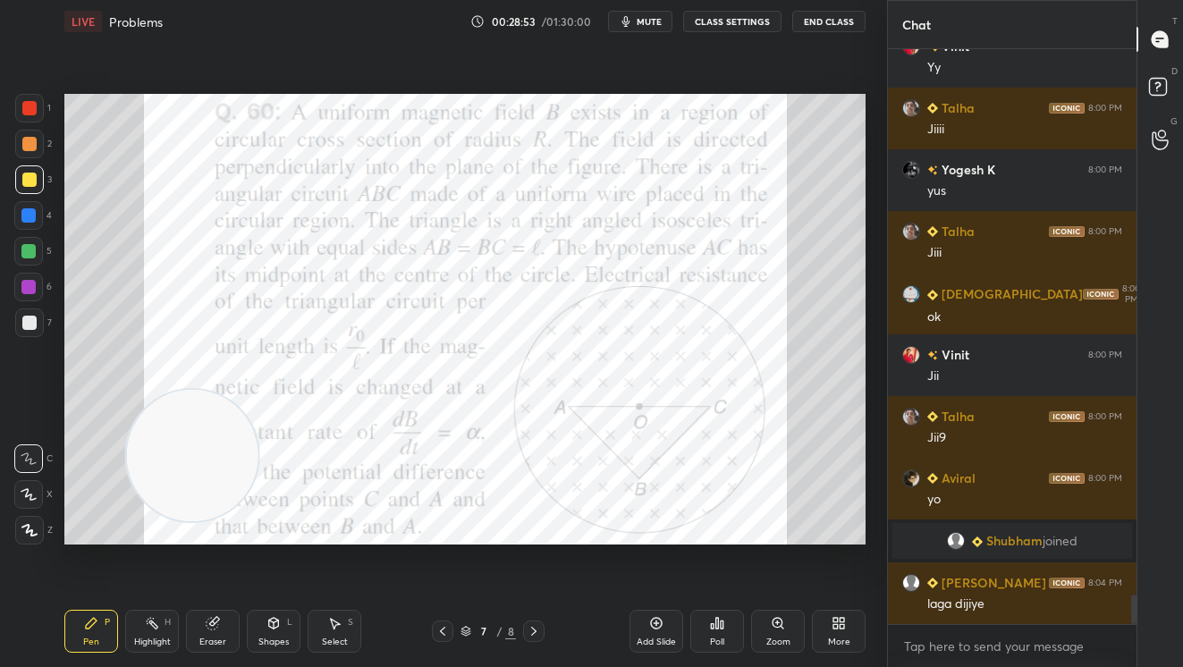
click at [30, 111] on div at bounding box center [29, 108] width 14 height 14
click at [135, 392] on div "Setting up your live class Poll for secs No correct answer Start poll" at bounding box center [464, 319] width 801 height 451
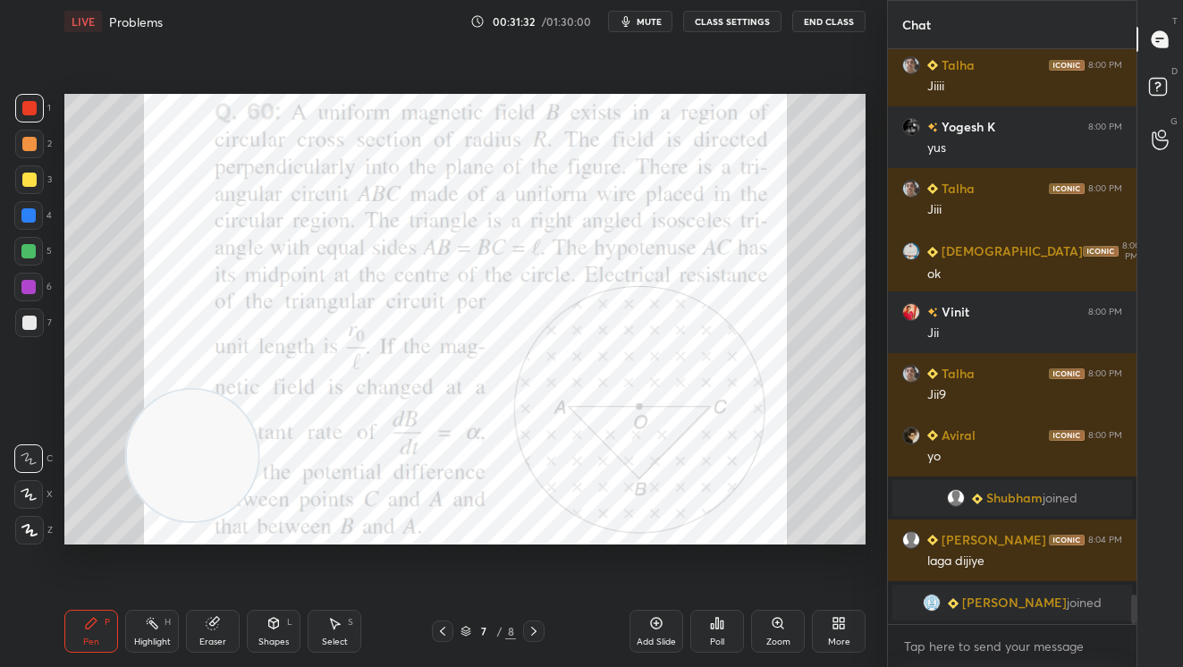
click at [37, 104] on div at bounding box center [29, 108] width 29 height 29
click at [715, 629] on div "Poll" at bounding box center [717, 631] width 54 height 43
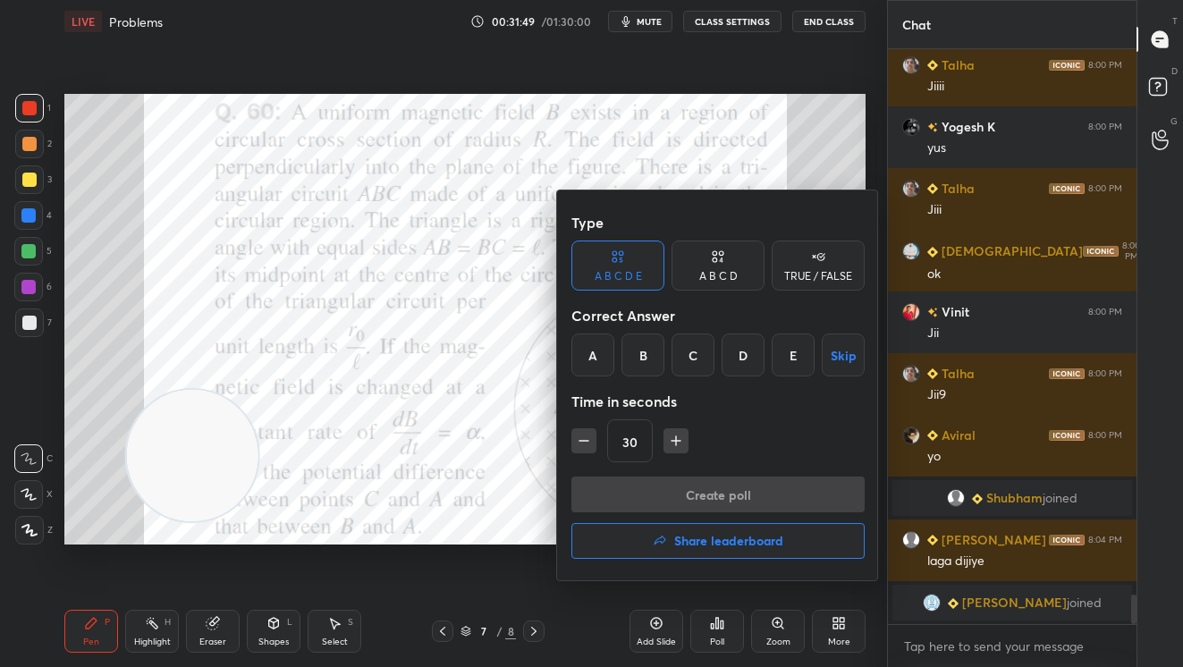
click at [579, 374] on div "A" at bounding box center [592, 354] width 43 height 43
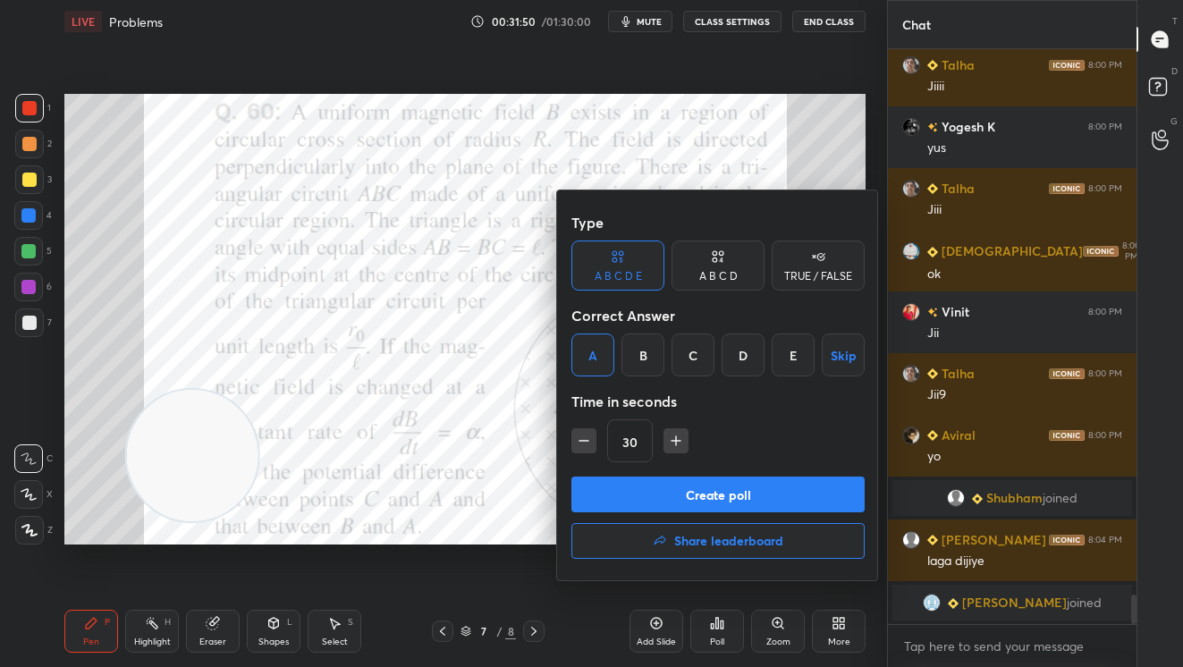
click at [719, 500] on button "Create poll" at bounding box center [717, 494] width 293 height 36
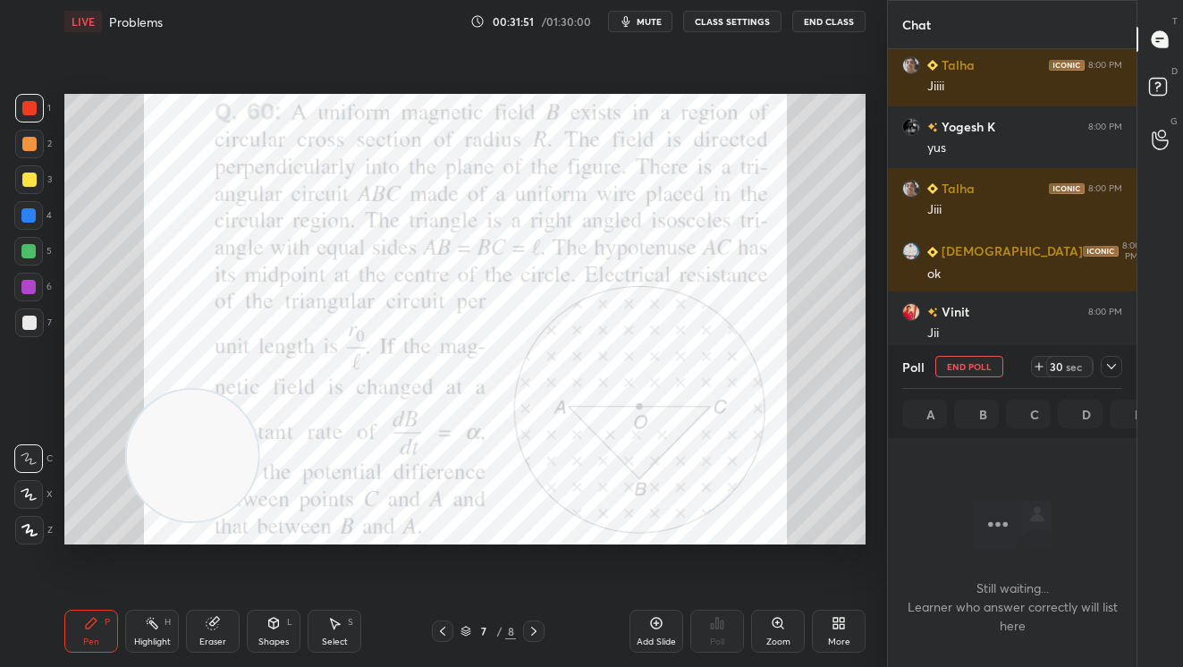
scroll to position [327, 242]
click at [1069, 371] on div "sec" at bounding box center [1073, 366] width 21 height 14
click at [1071, 367] on div "sec" at bounding box center [1073, 366] width 21 height 14
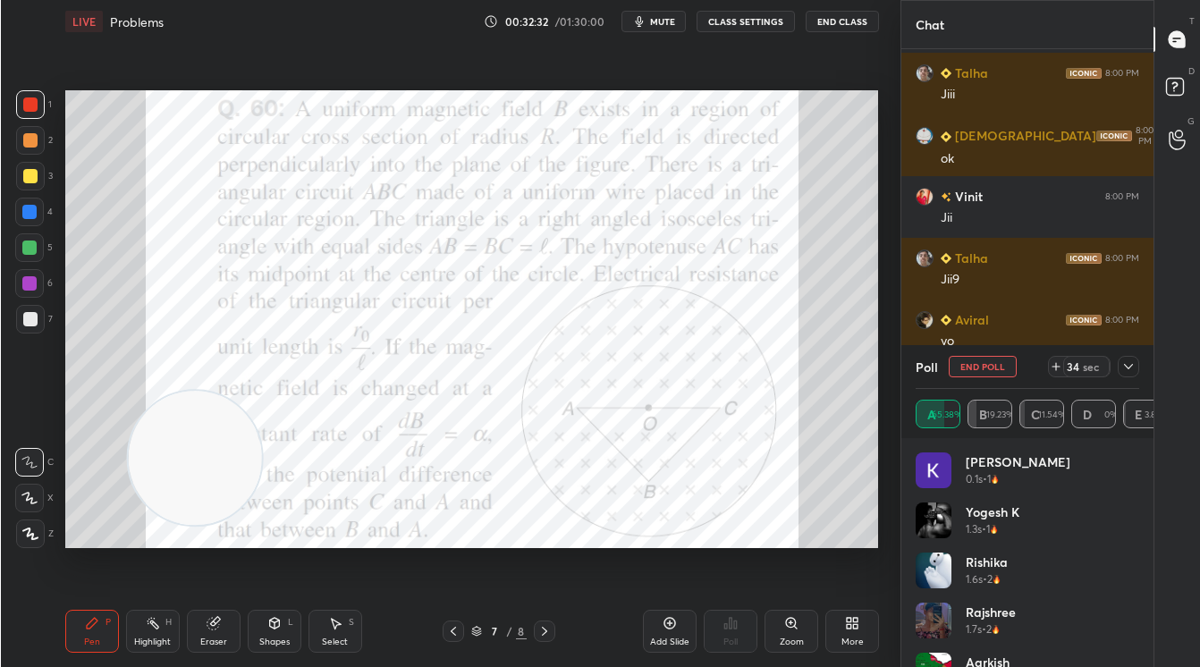
scroll to position [5, 6]
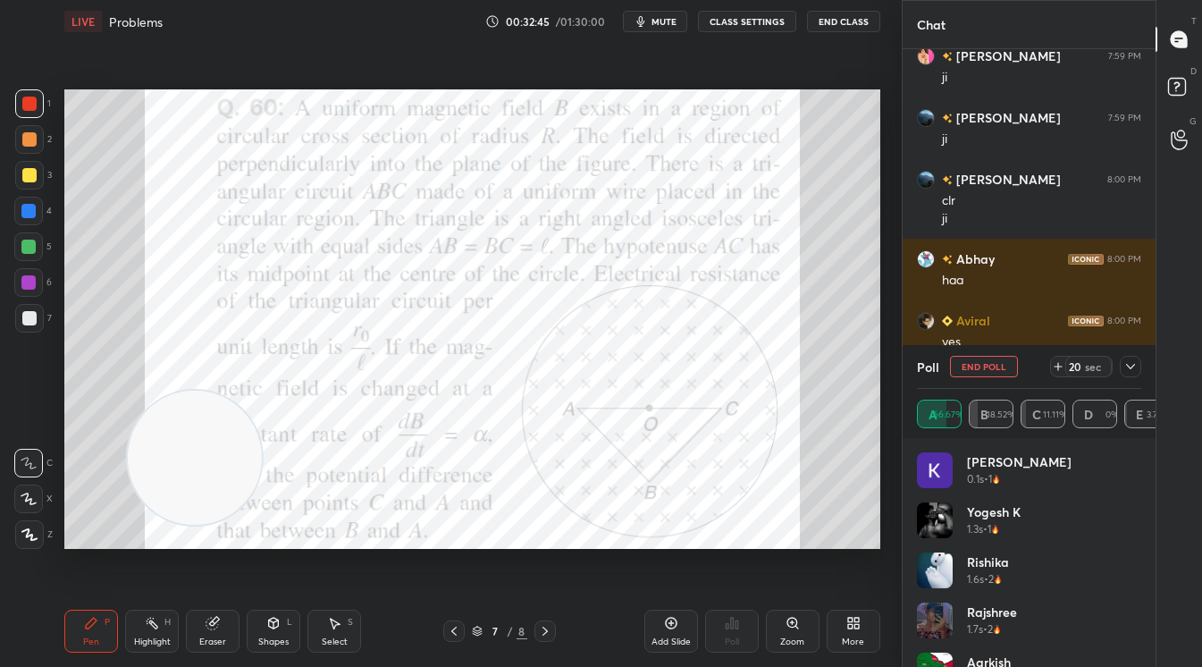
click at [662, 23] on span "mute" at bounding box center [664, 21] width 25 height 13
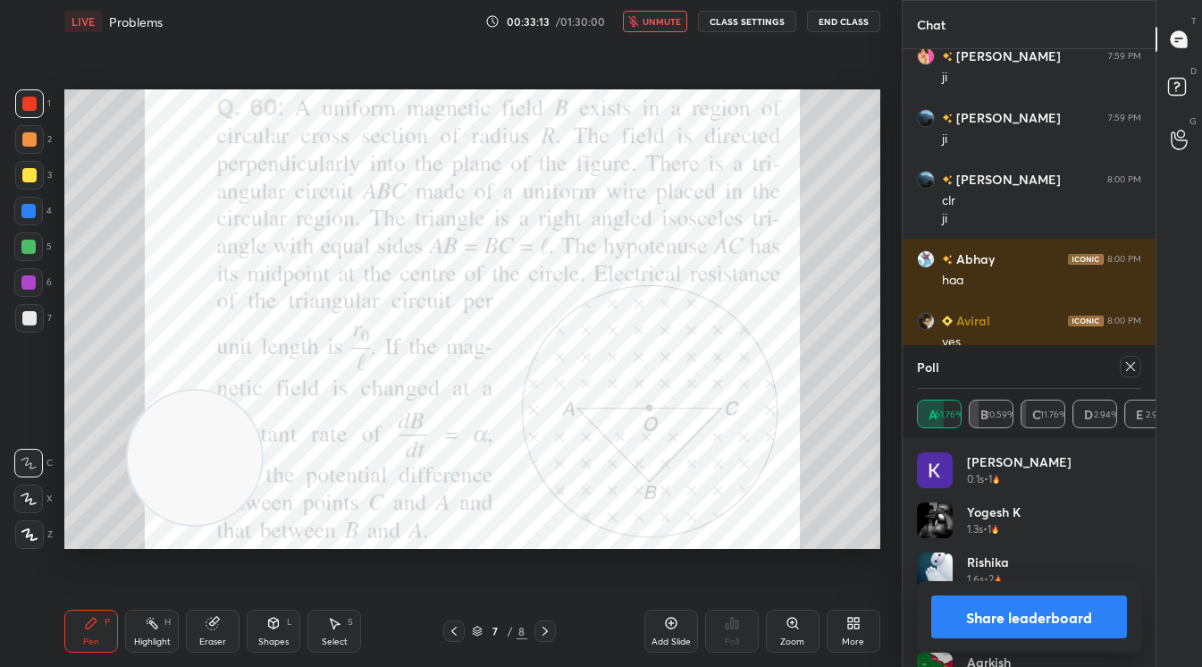
click at [1003, 603] on button "Share leaderboard" at bounding box center [1030, 616] width 196 height 43
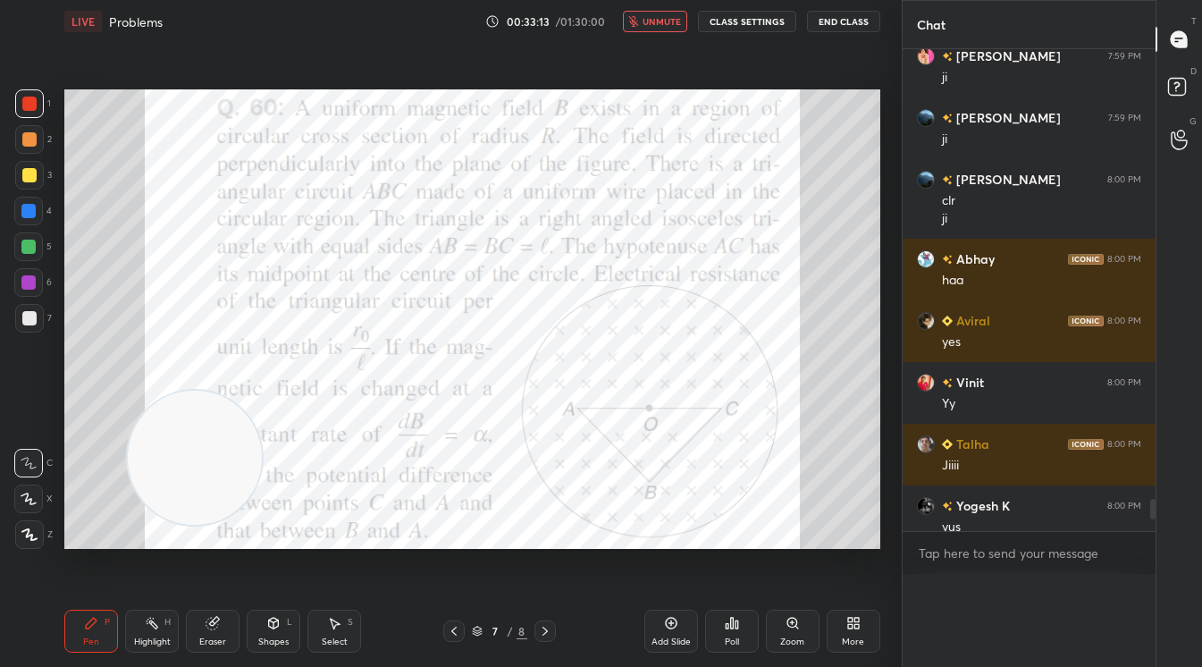
scroll to position [1, 5]
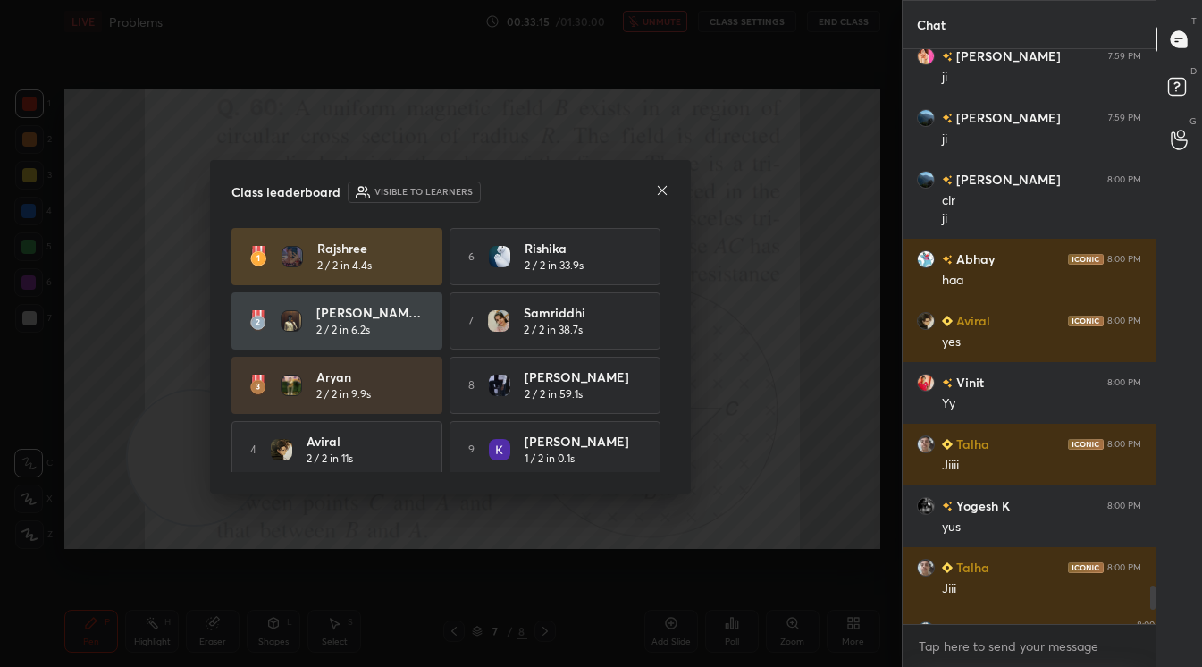
click at [664, 192] on icon at bounding box center [662, 190] width 9 height 9
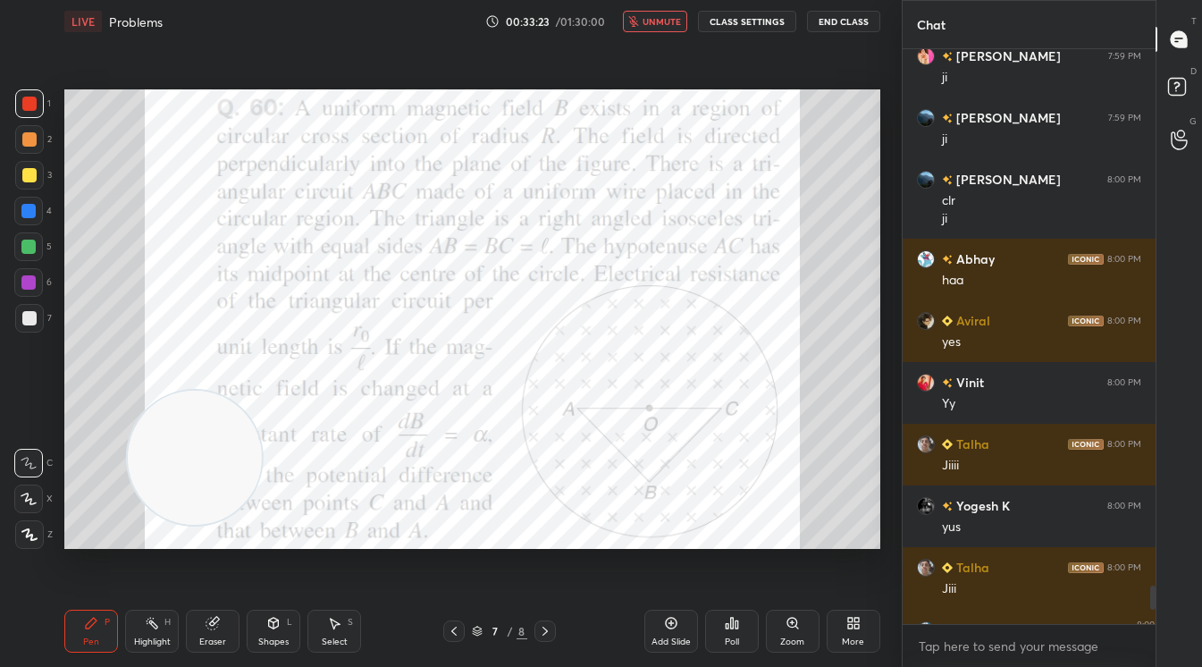
click at [728, 637] on div "Poll" at bounding box center [732, 641] width 14 height 9
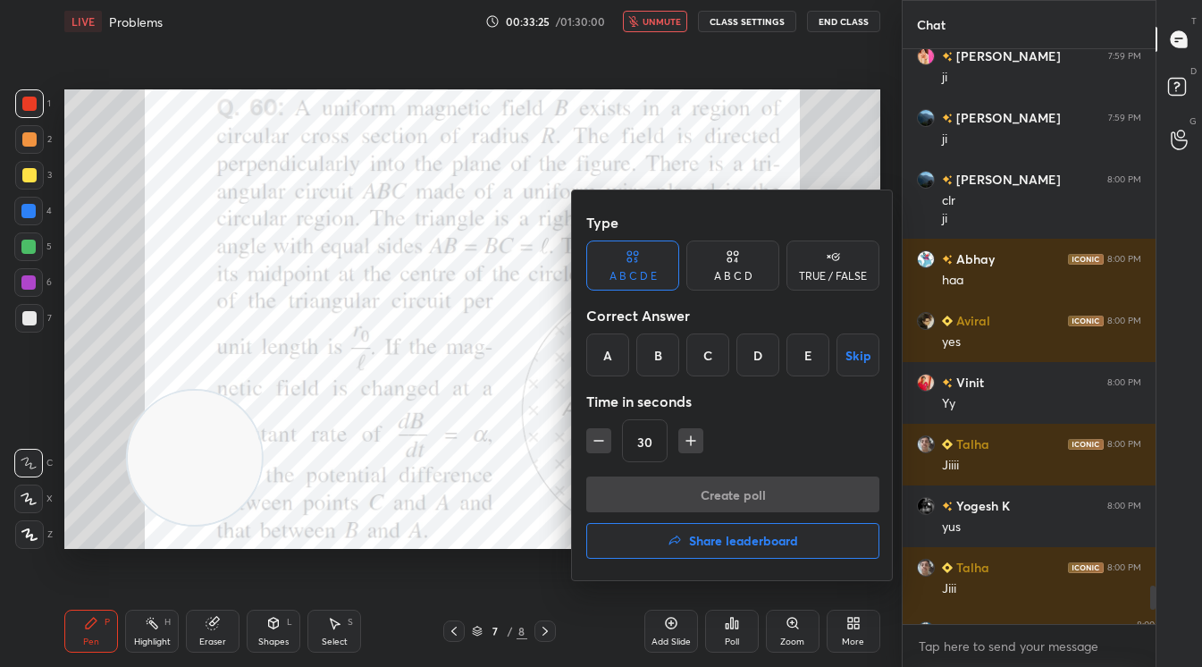
click at [659, 353] on div "B" at bounding box center [658, 354] width 43 height 43
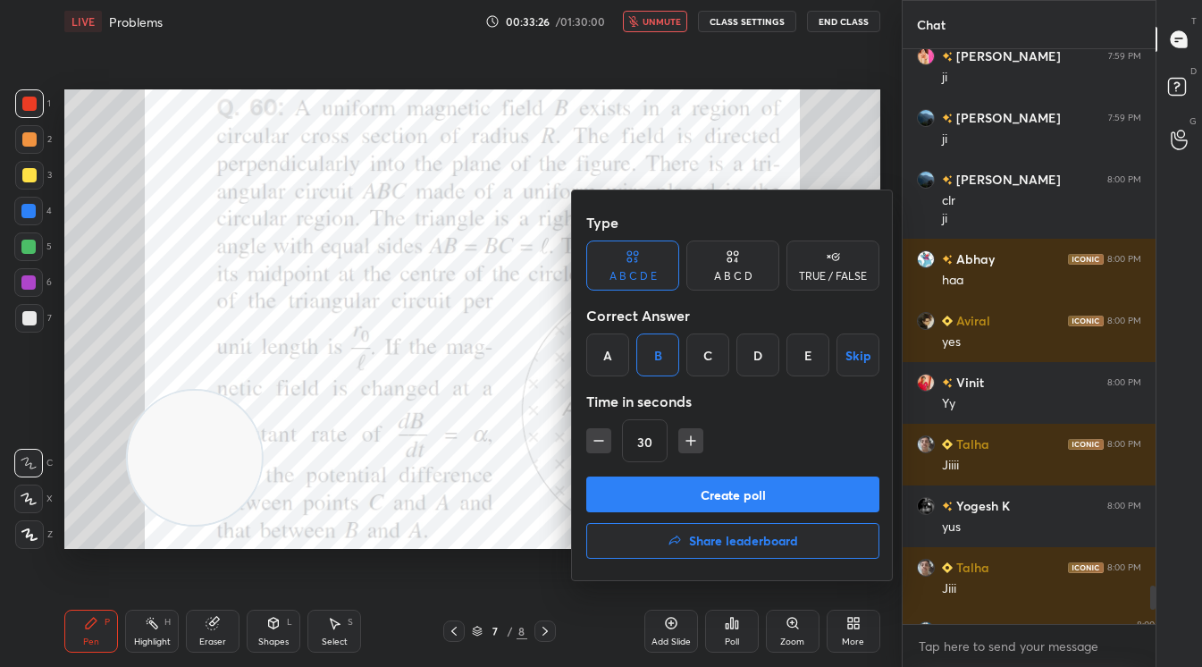
click at [708, 479] on button "Create poll" at bounding box center [732, 494] width 293 height 36
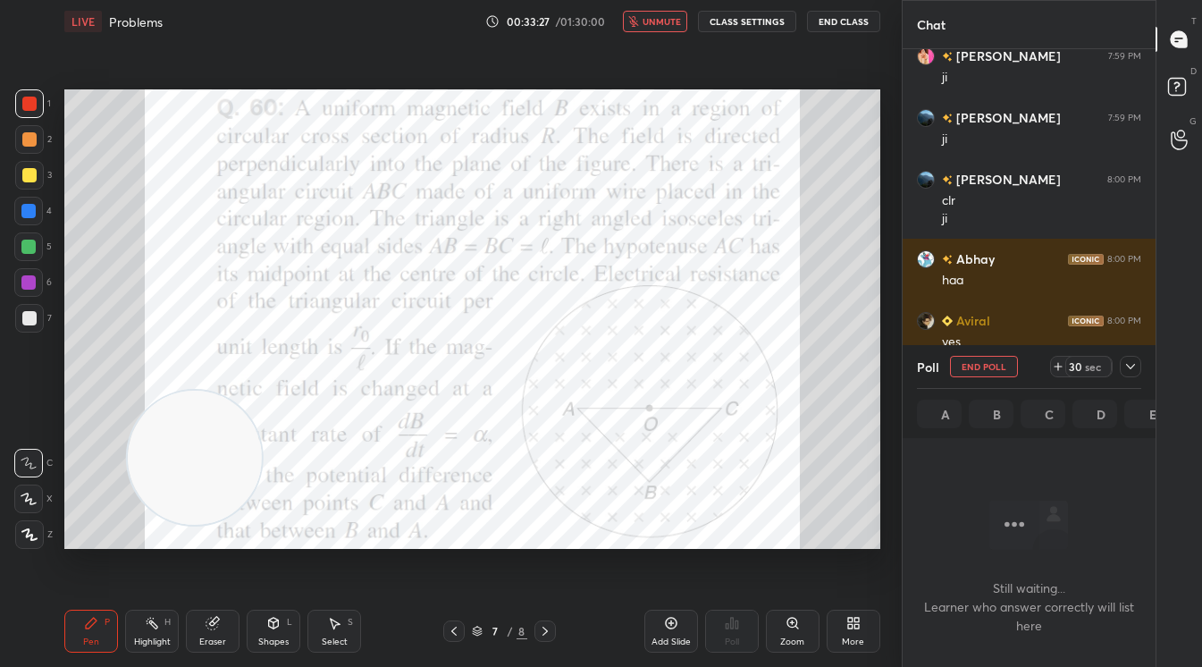
click at [1081, 363] on div "30" at bounding box center [1075, 366] width 14 height 14
click at [1081, 363] on div "29" at bounding box center [1075, 366] width 14 height 14
click at [1081, 363] on div "44" at bounding box center [1075, 366] width 14 height 14
click at [1133, 366] on icon at bounding box center [1130, 366] width 9 height 5
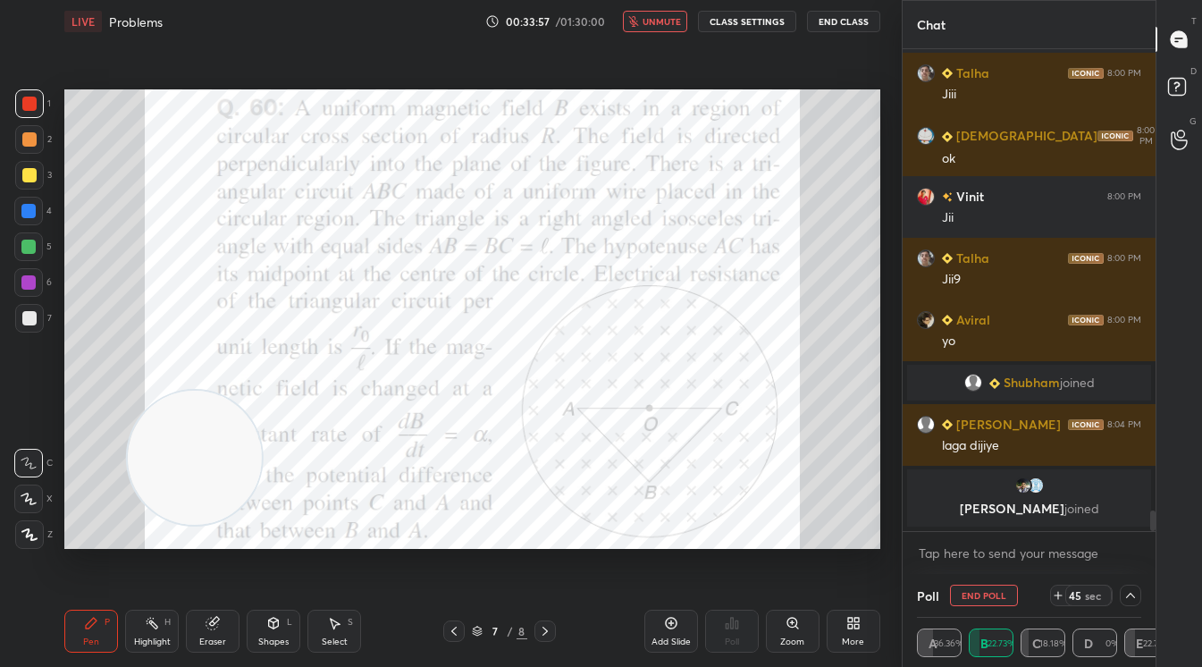
click at [1071, 592] on div "45" at bounding box center [1075, 595] width 14 height 14
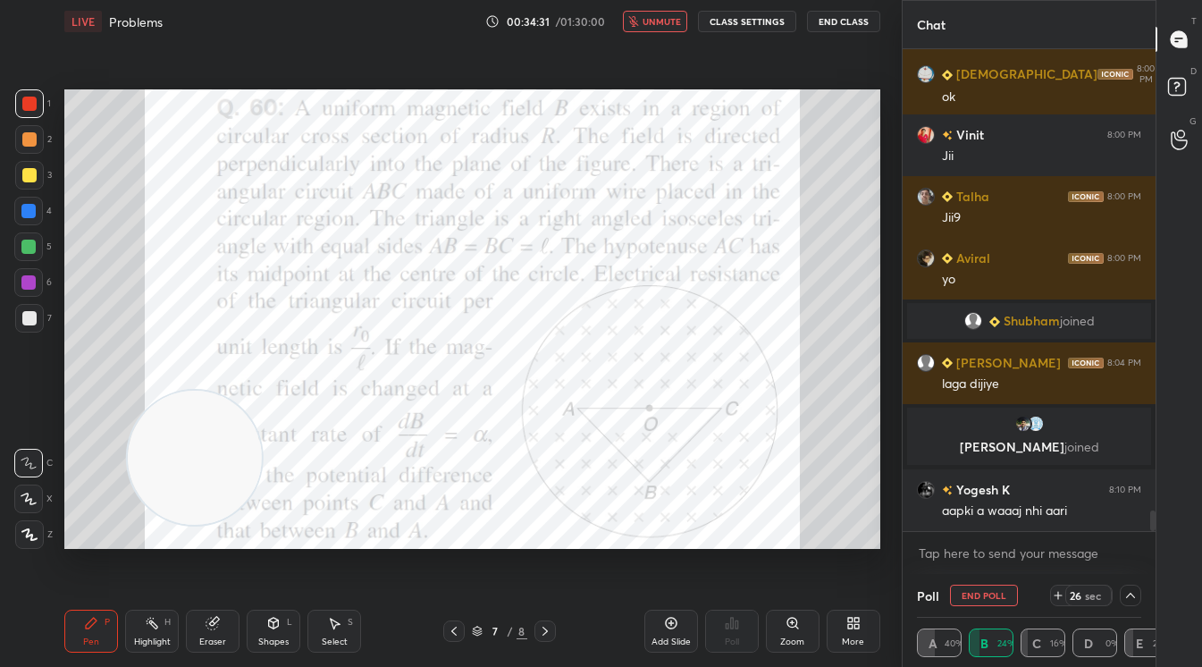
click at [1078, 597] on div "26" at bounding box center [1075, 595] width 14 height 14
click at [1090, 598] on div "sec" at bounding box center [1093, 595] width 21 height 14
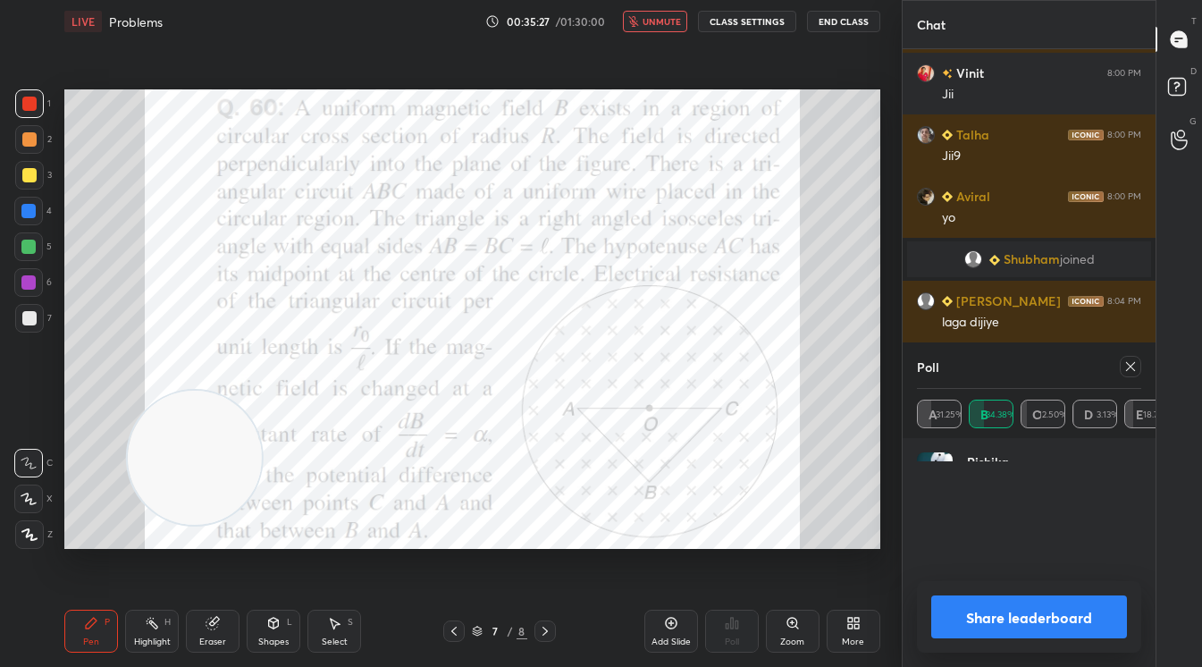
scroll to position [209, 219]
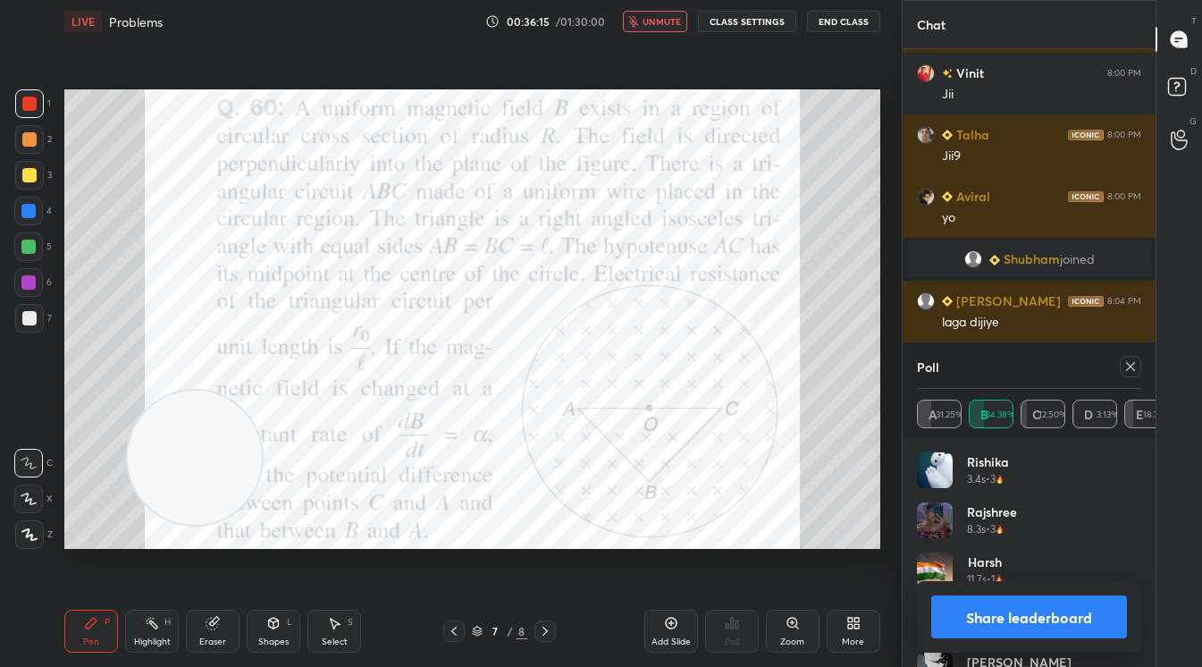
click at [1022, 604] on button "Share leaderboard" at bounding box center [1030, 616] width 196 height 43
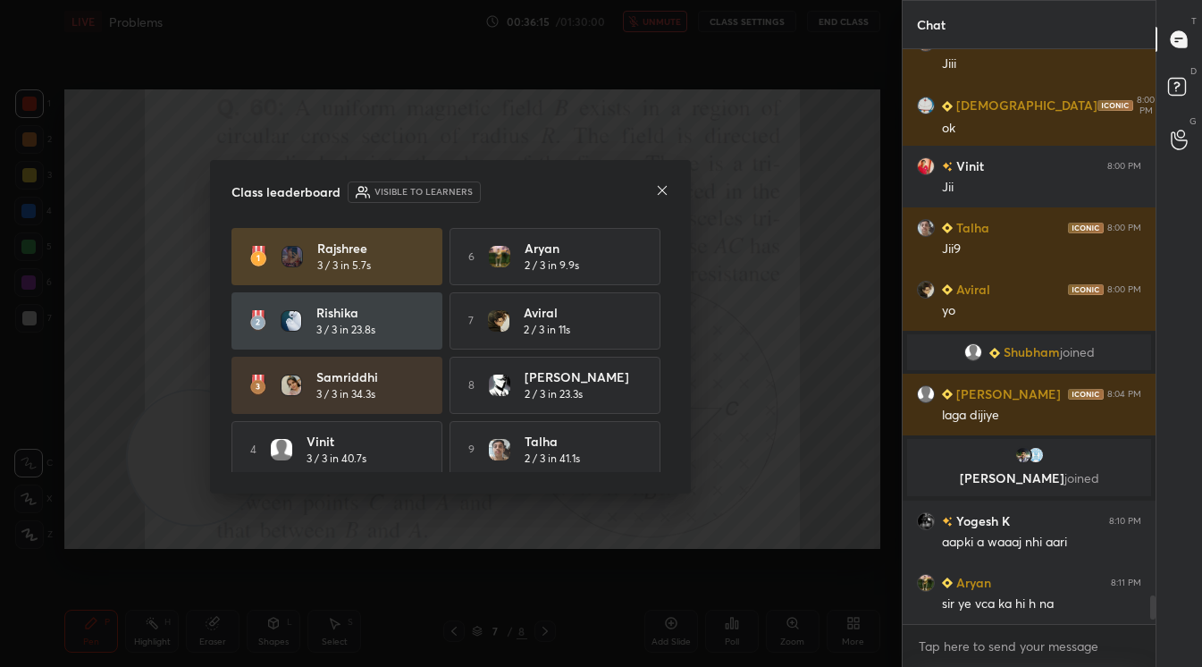
scroll to position [569, 248]
click at [662, 188] on icon at bounding box center [662, 190] width 14 height 14
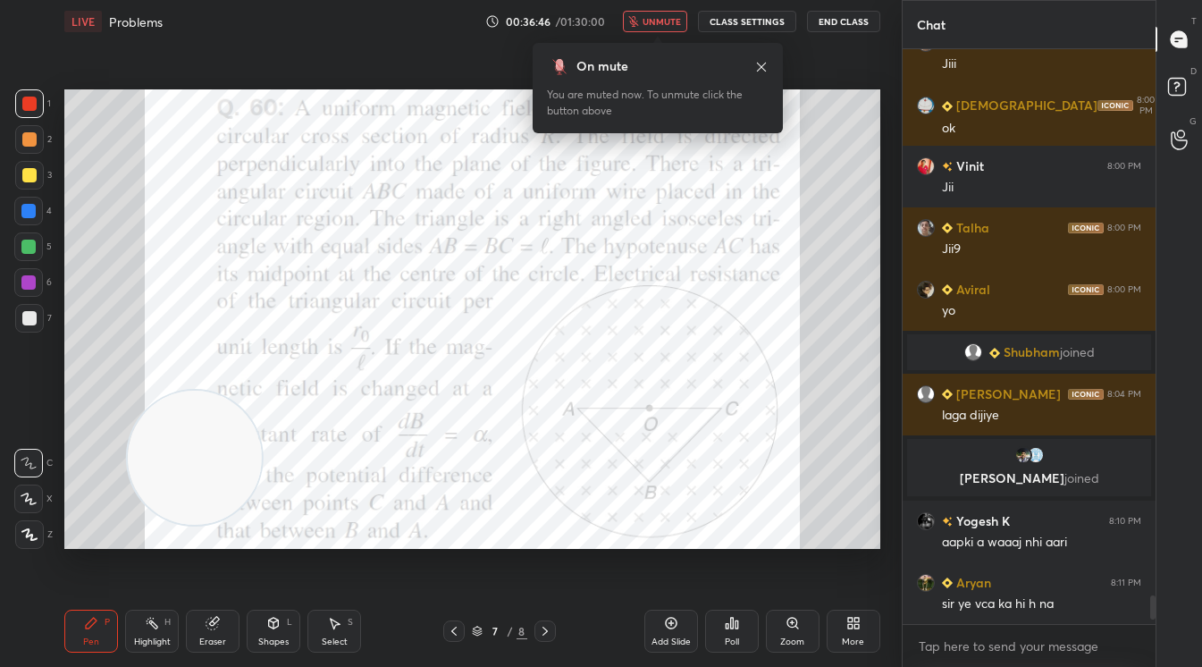
click at [663, 16] on span "unmute" at bounding box center [662, 21] width 38 height 13
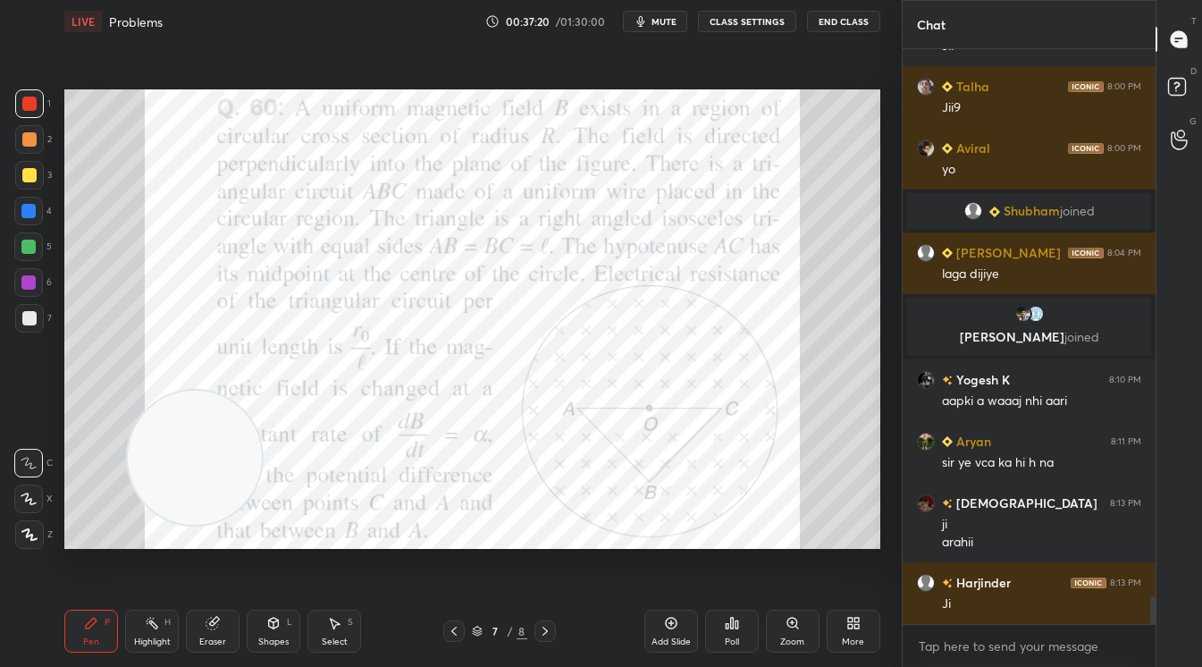
scroll to position [11190, 0]
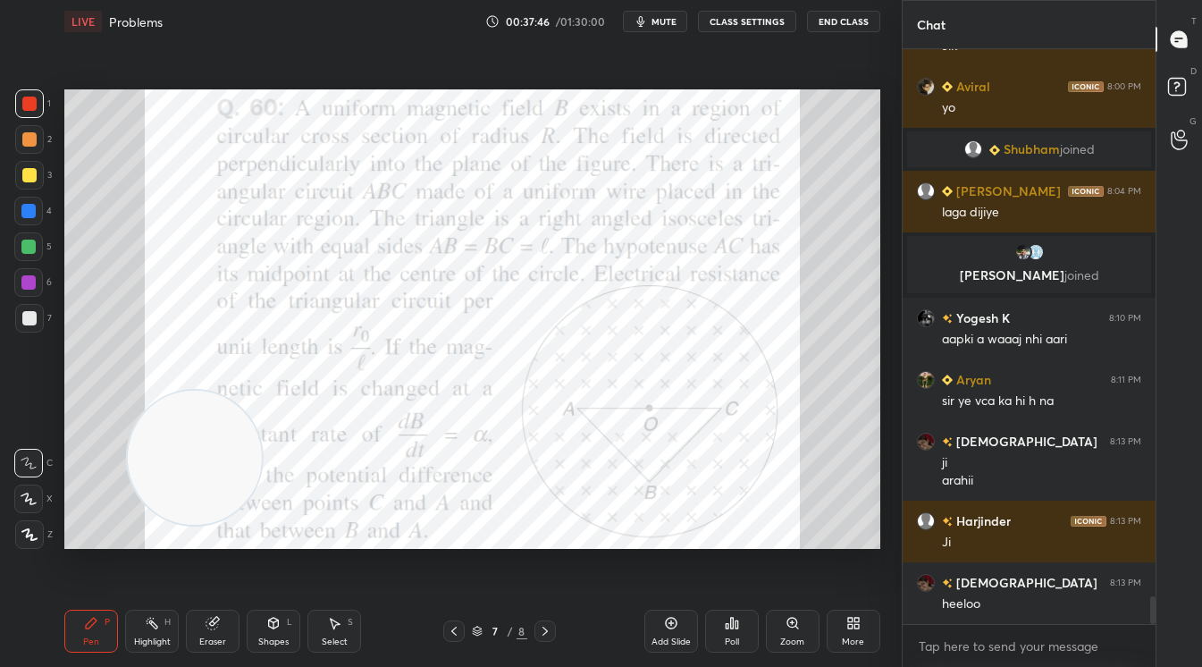
click at [664, 629] on icon at bounding box center [671, 623] width 14 height 14
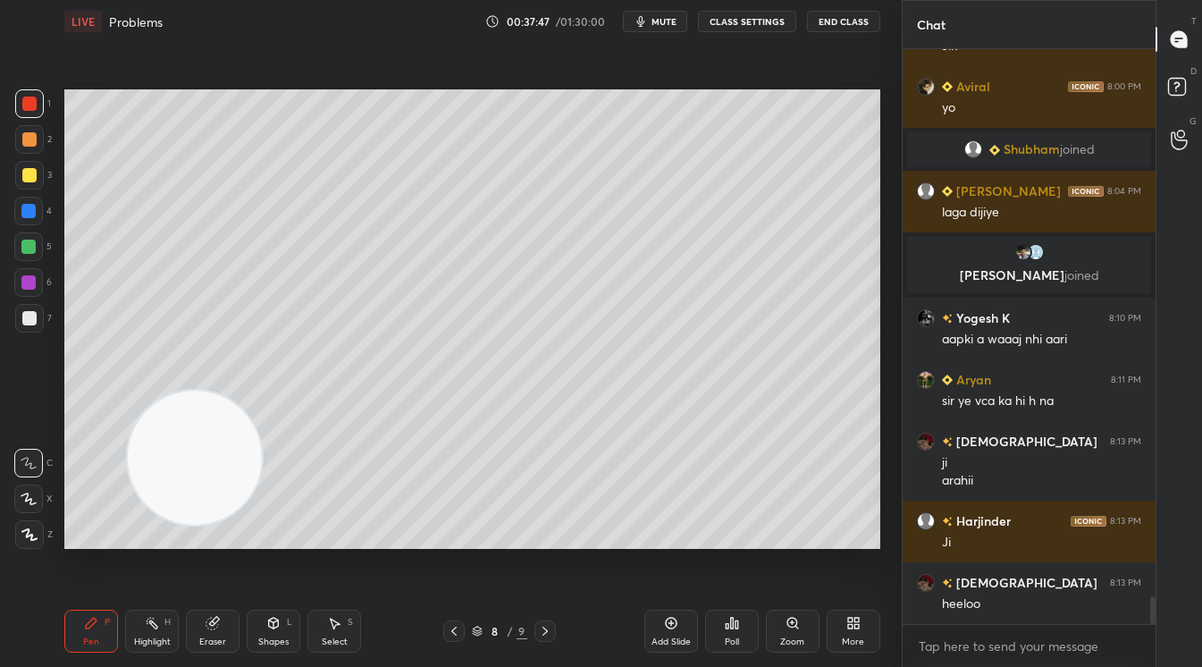
click at [276, 633] on div "Shapes L" at bounding box center [274, 631] width 54 height 43
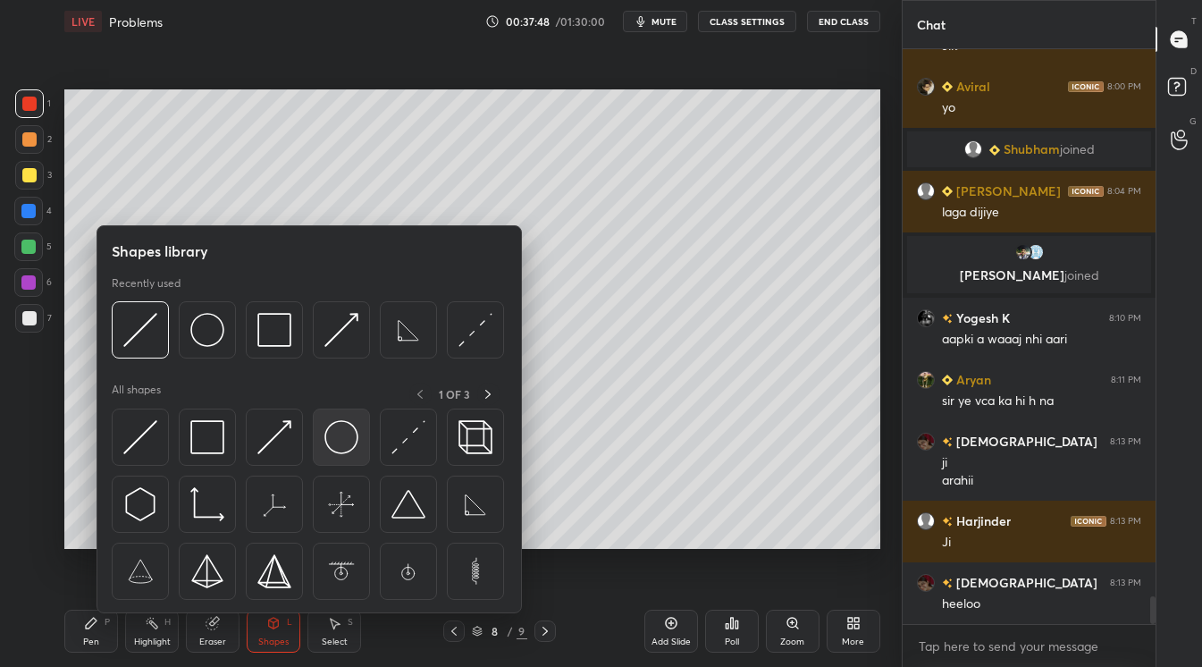
click at [348, 437] on img at bounding box center [342, 437] width 34 height 34
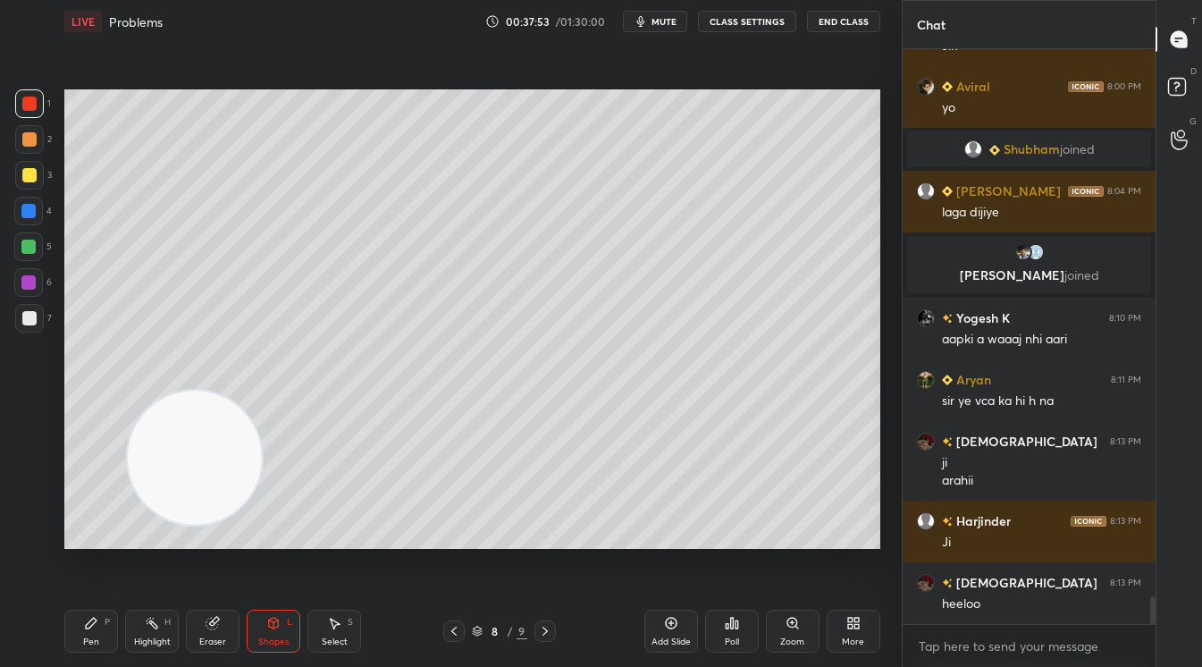
click at [99, 628] on div "Pen P" at bounding box center [91, 631] width 54 height 43
click at [32, 181] on div at bounding box center [29, 175] width 14 height 14
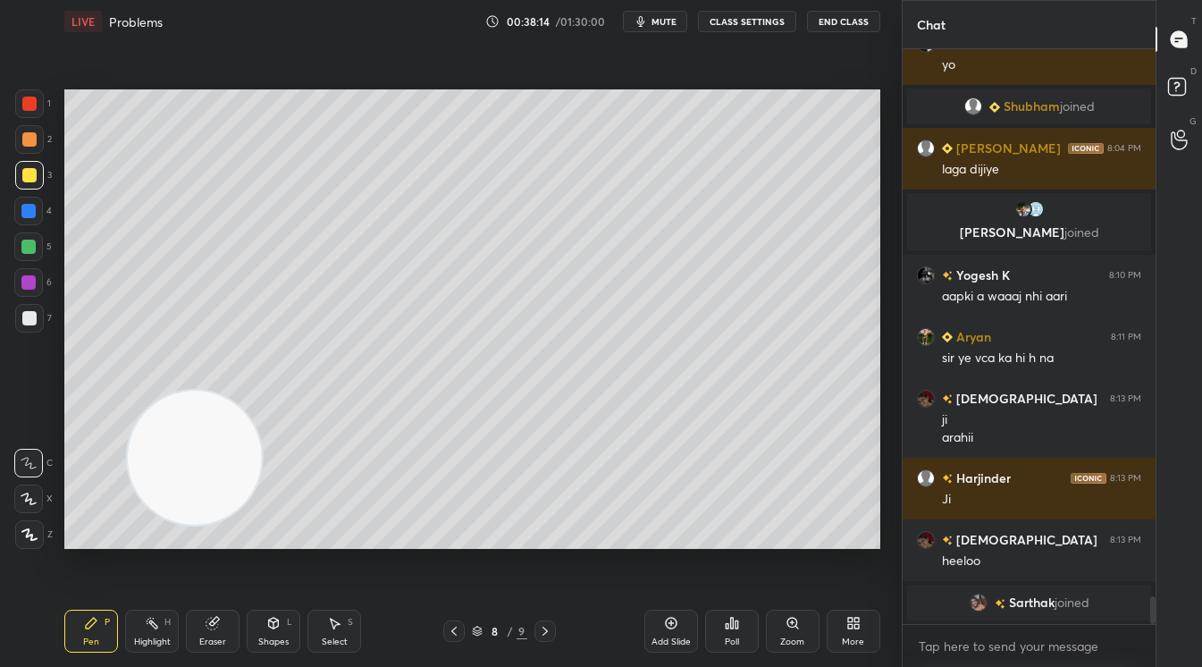
click at [23, 539] on div at bounding box center [29, 534] width 29 height 29
click at [33, 143] on div at bounding box center [29, 139] width 14 height 14
click at [451, 635] on icon at bounding box center [454, 631] width 14 height 14
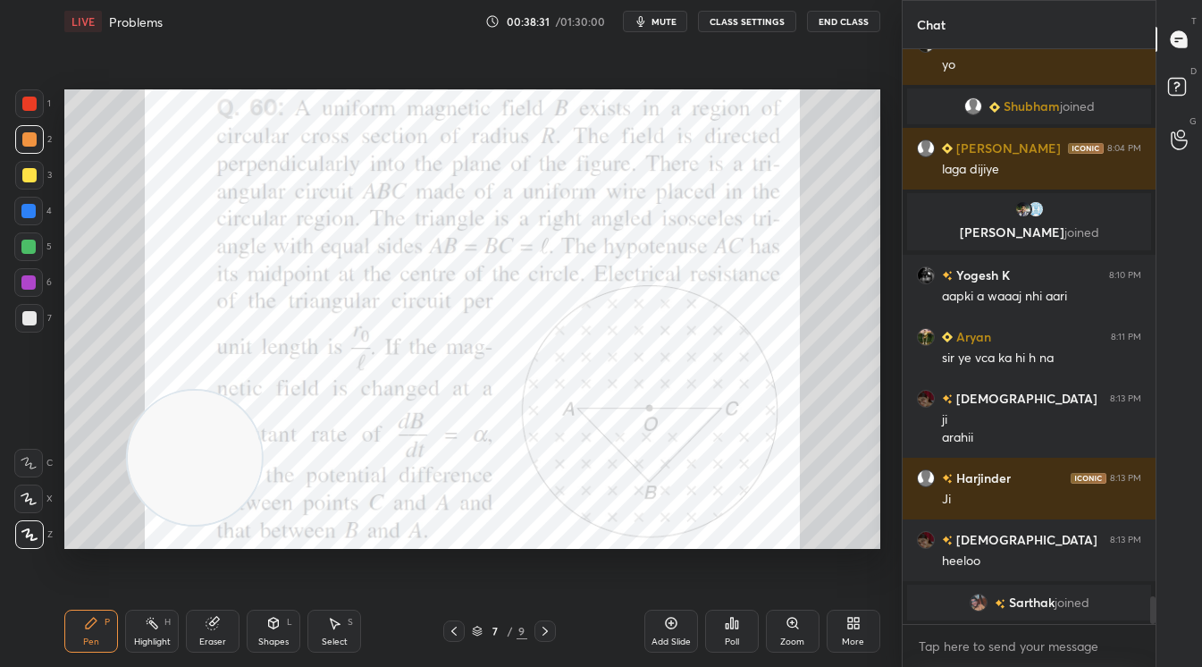
click at [545, 627] on icon at bounding box center [545, 631] width 14 height 14
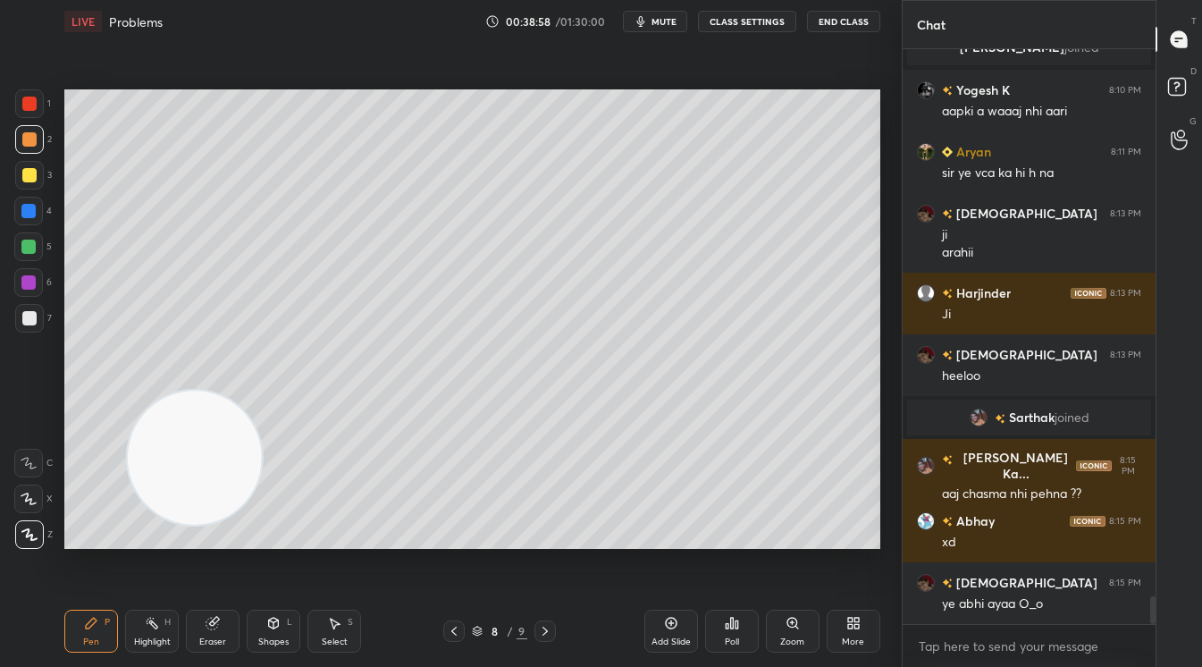
scroll to position [11222, 0]
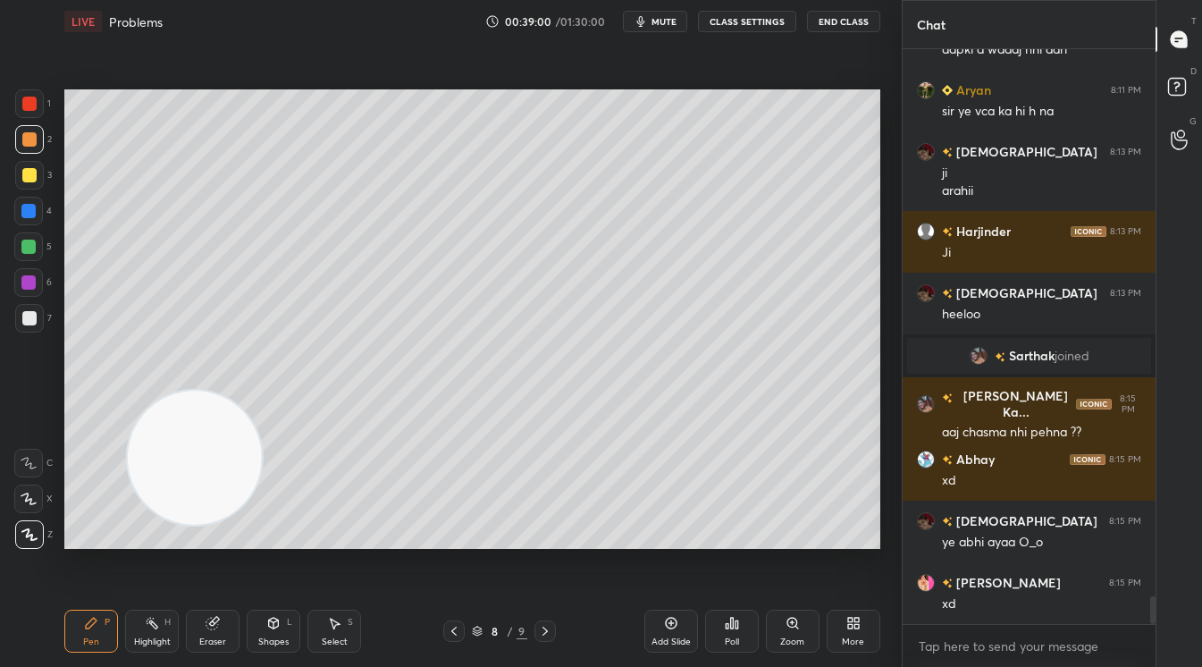
click at [28, 141] on div at bounding box center [29, 139] width 14 height 14
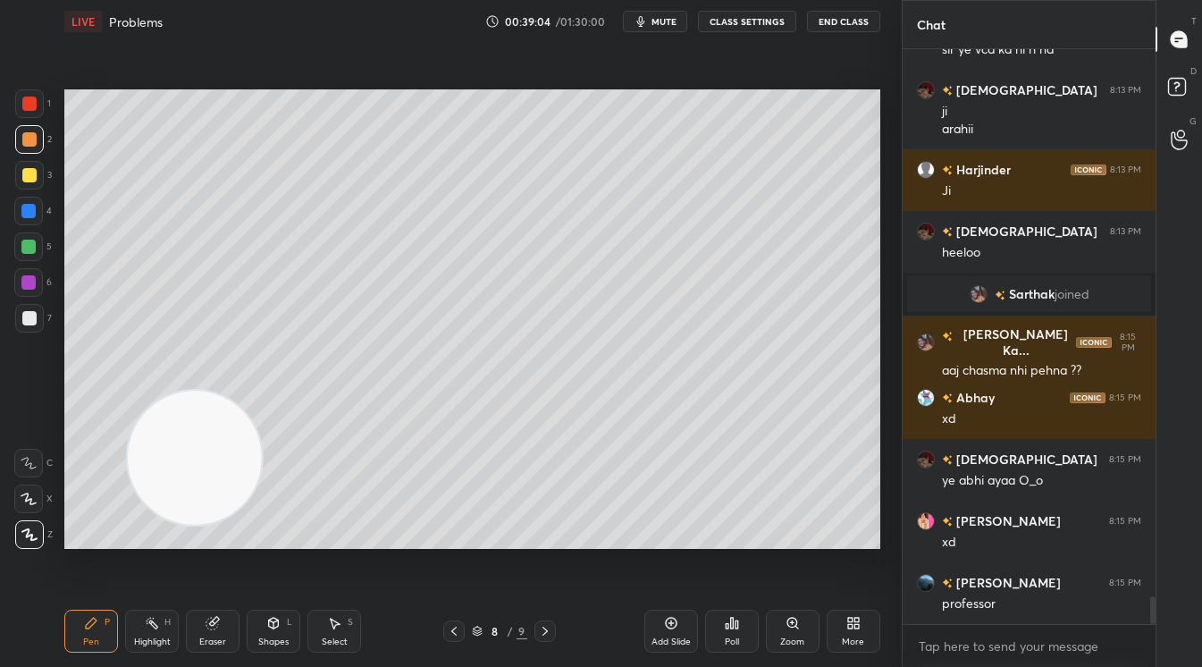
scroll to position [11346, 0]
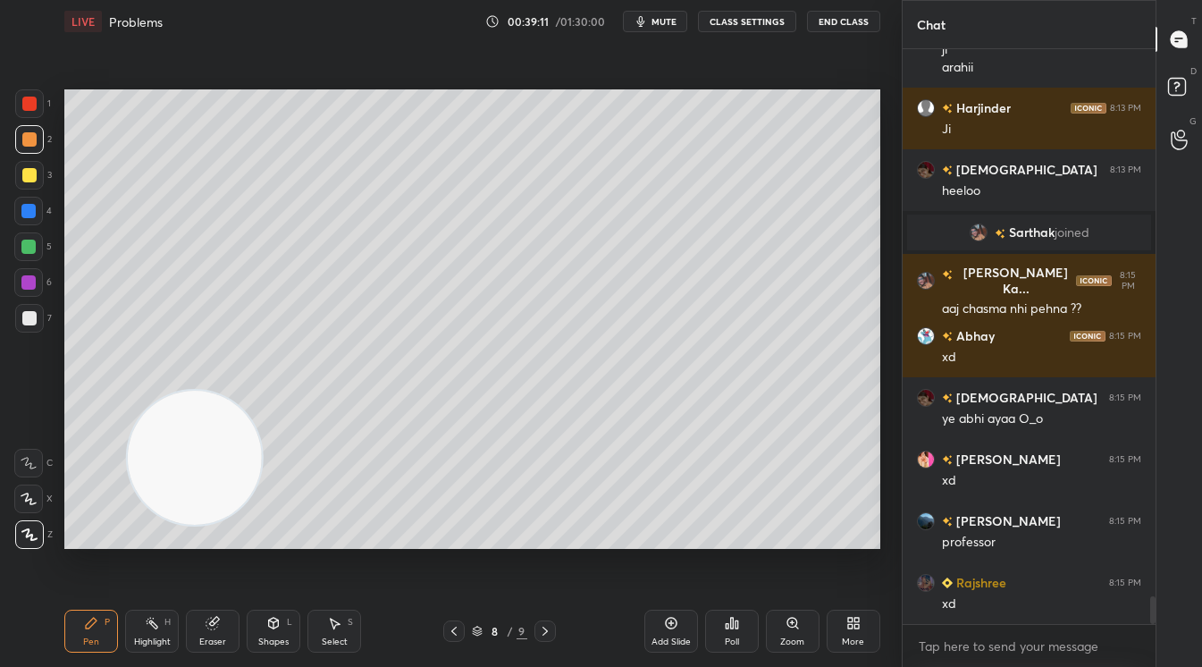
click at [38, 131] on div at bounding box center [29, 139] width 29 height 29
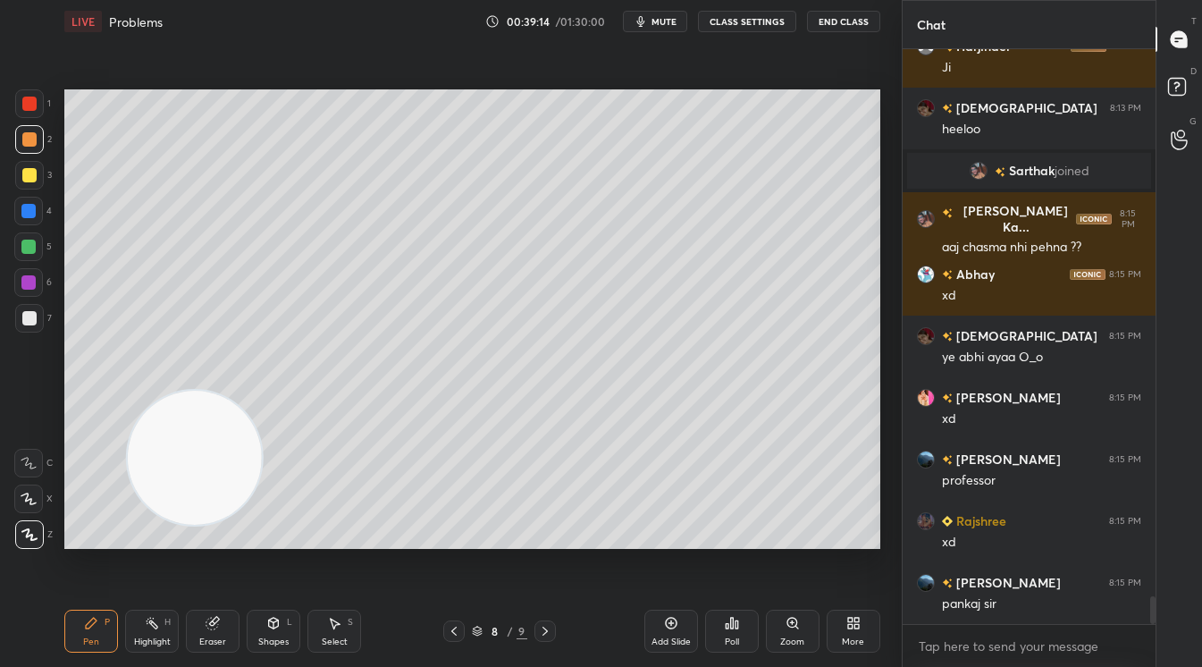
scroll to position [11469, 0]
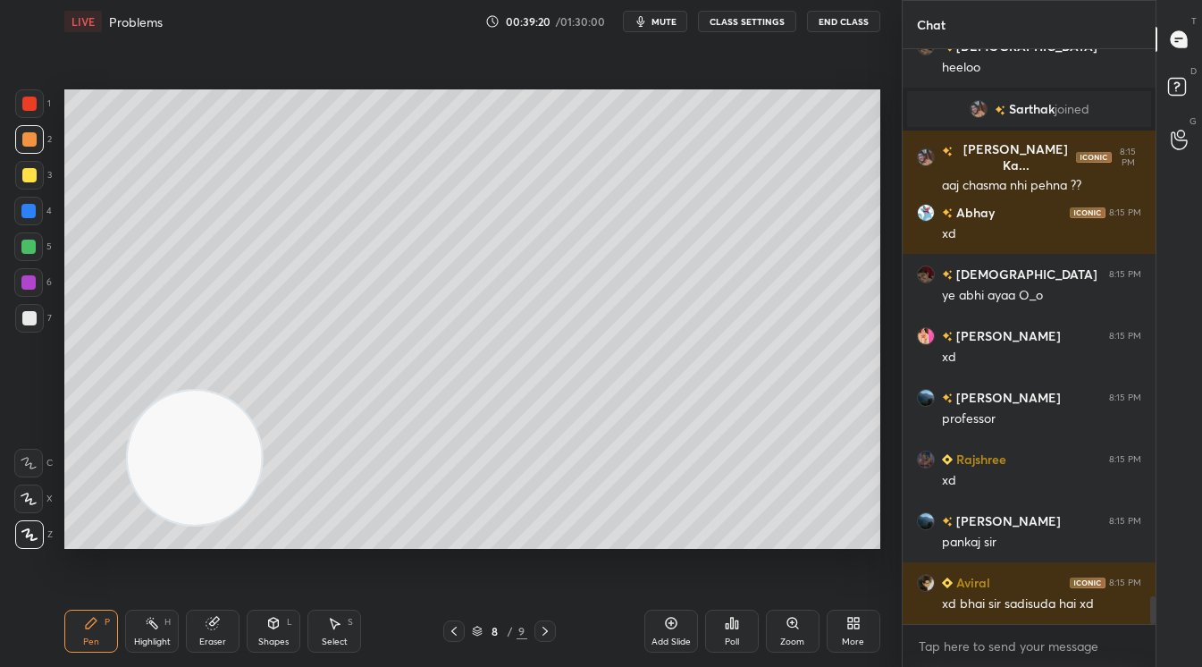
drag, startPoint x: 452, startPoint y: 630, endPoint x: 442, endPoint y: 631, distance: 10.8
click at [449, 633] on icon at bounding box center [454, 631] width 14 height 14
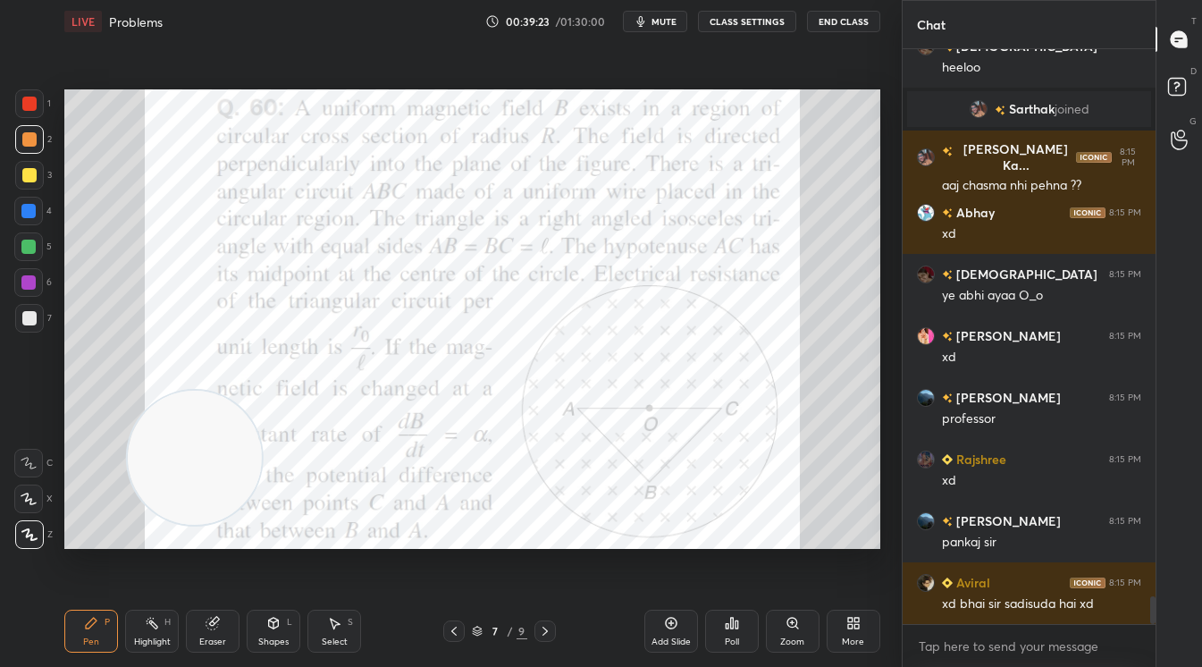
click at [545, 632] on icon at bounding box center [545, 631] width 14 height 14
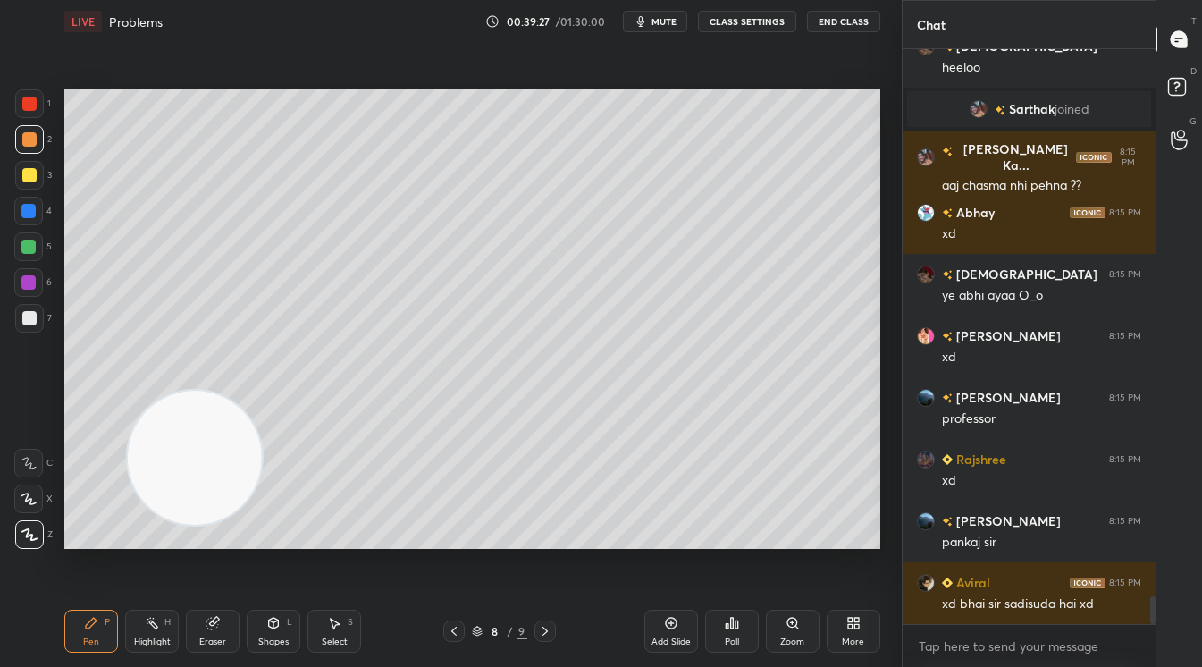
click at [26, 456] on div at bounding box center [28, 463] width 29 height 29
click at [451, 627] on icon at bounding box center [454, 631] width 14 height 14
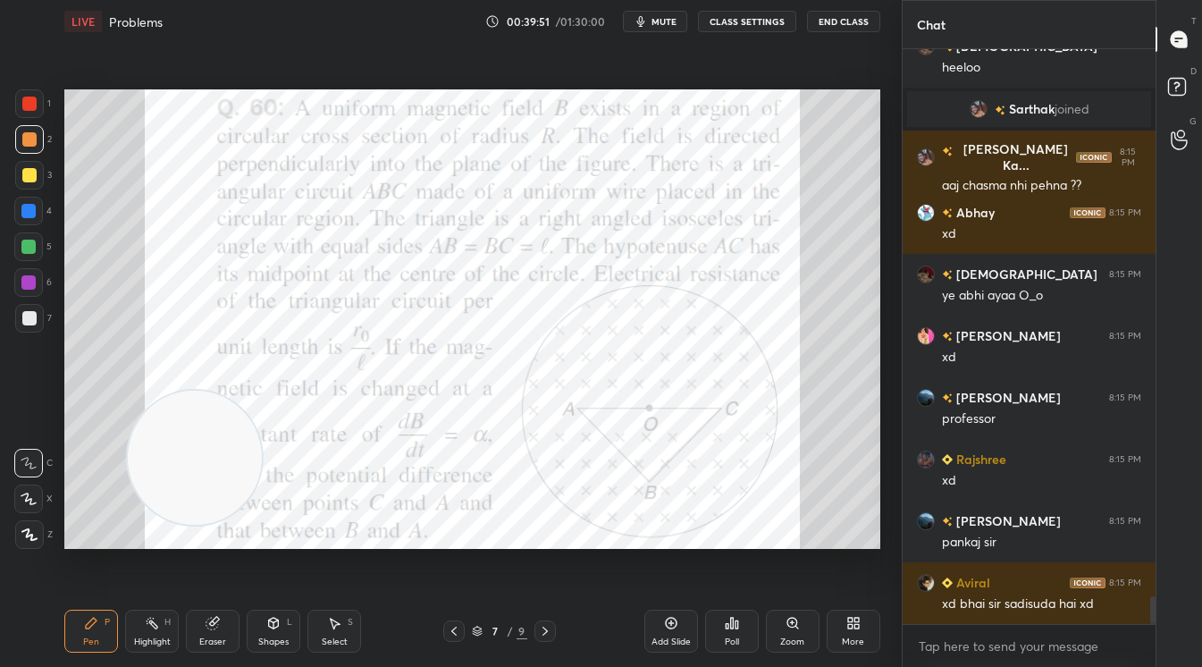
drag, startPoint x: 543, startPoint y: 635, endPoint x: 547, endPoint y: 622, distance: 13.3
click at [544, 631] on icon at bounding box center [545, 631] width 14 height 14
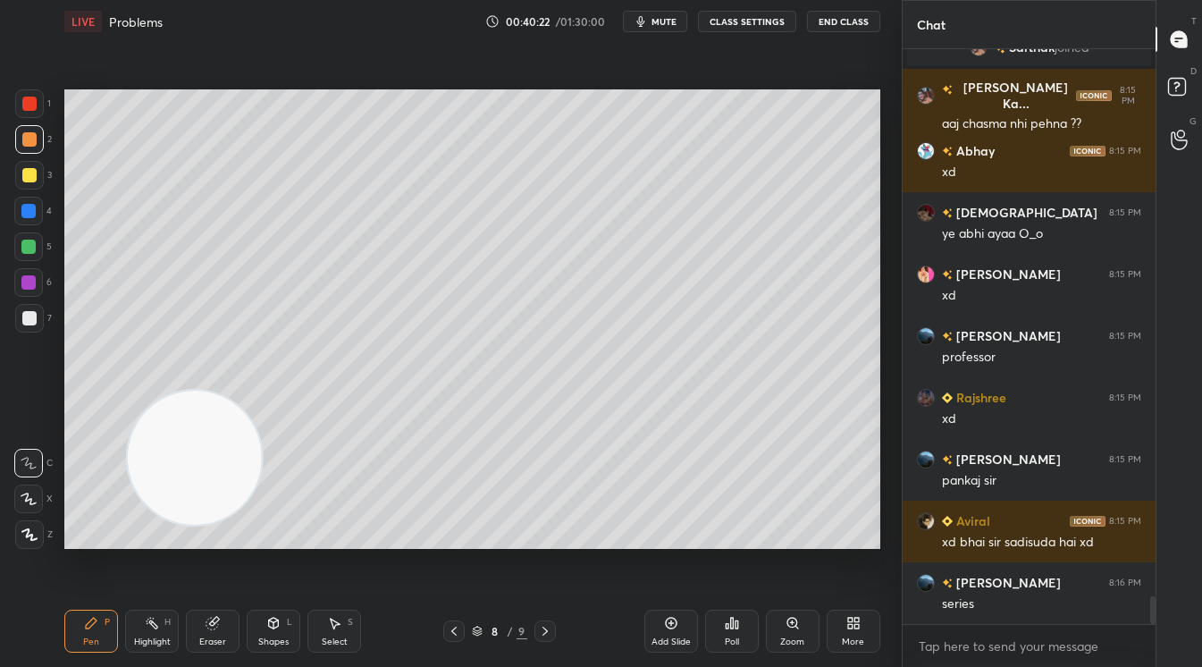
scroll to position [11592, 0]
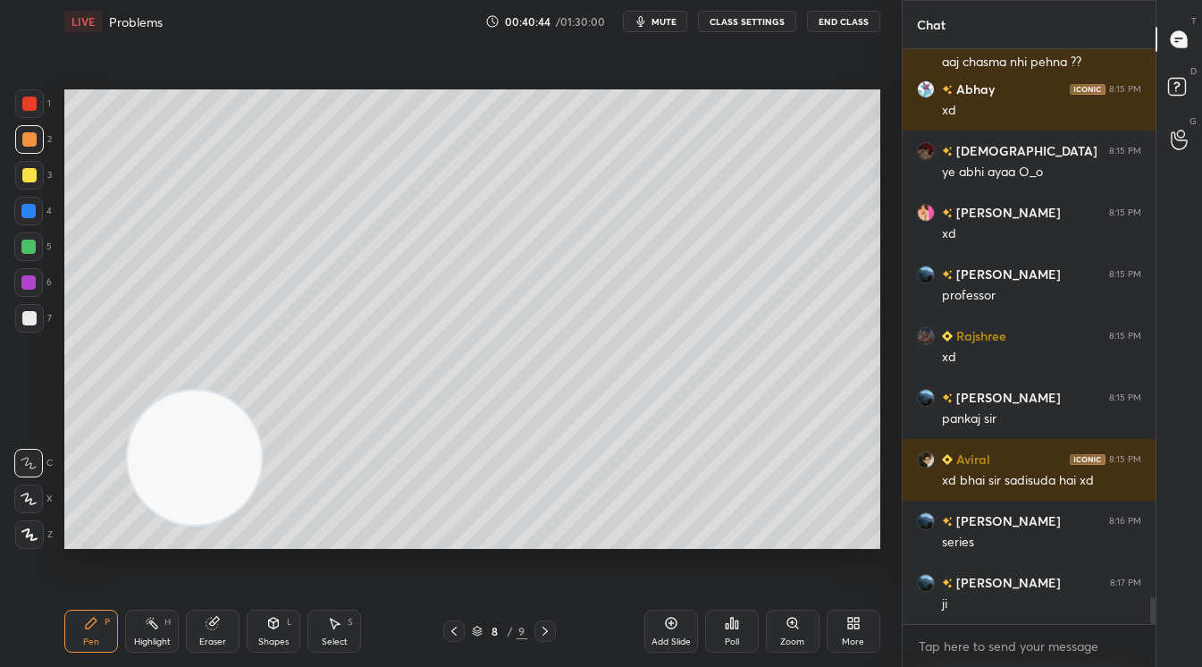
click at [448, 632] on icon at bounding box center [454, 631] width 14 height 14
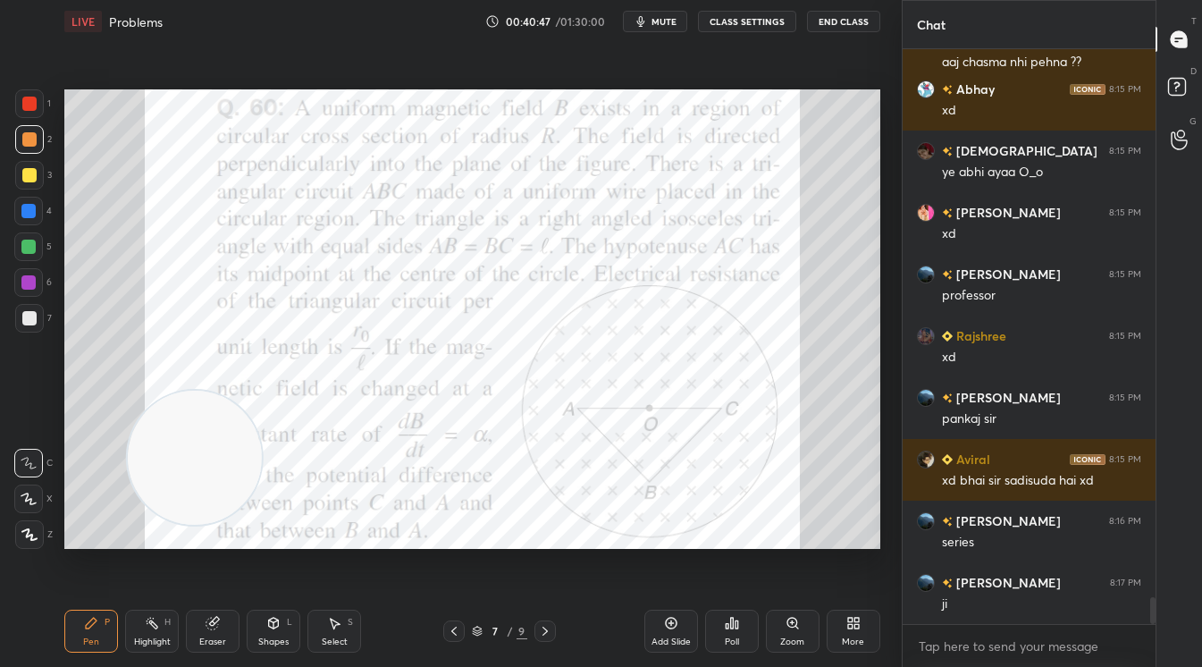
click at [545, 633] on icon at bounding box center [545, 631] width 5 height 9
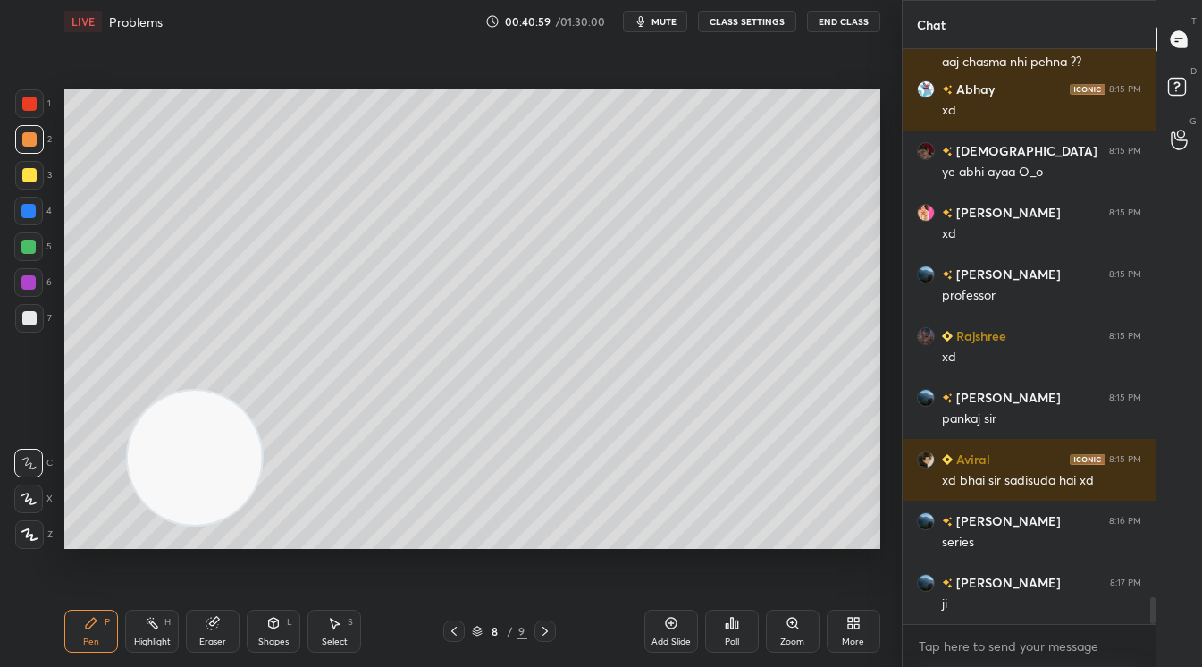
click at [204, 634] on div "Eraser" at bounding box center [213, 631] width 54 height 43
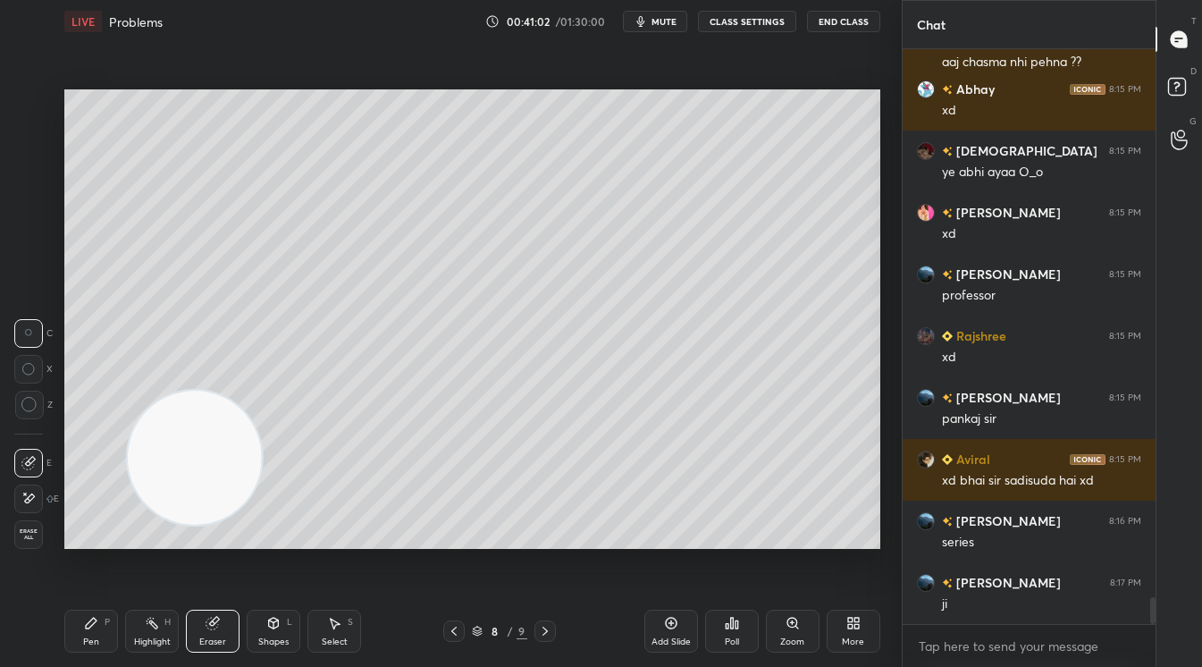
drag, startPoint x: 87, startPoint y: 638, endPoint x: 96, endPoint y: 564, distance: 74.7
click at [92, 630] on div "Pen P" at bounding box center [91, 631] width 54 height 43
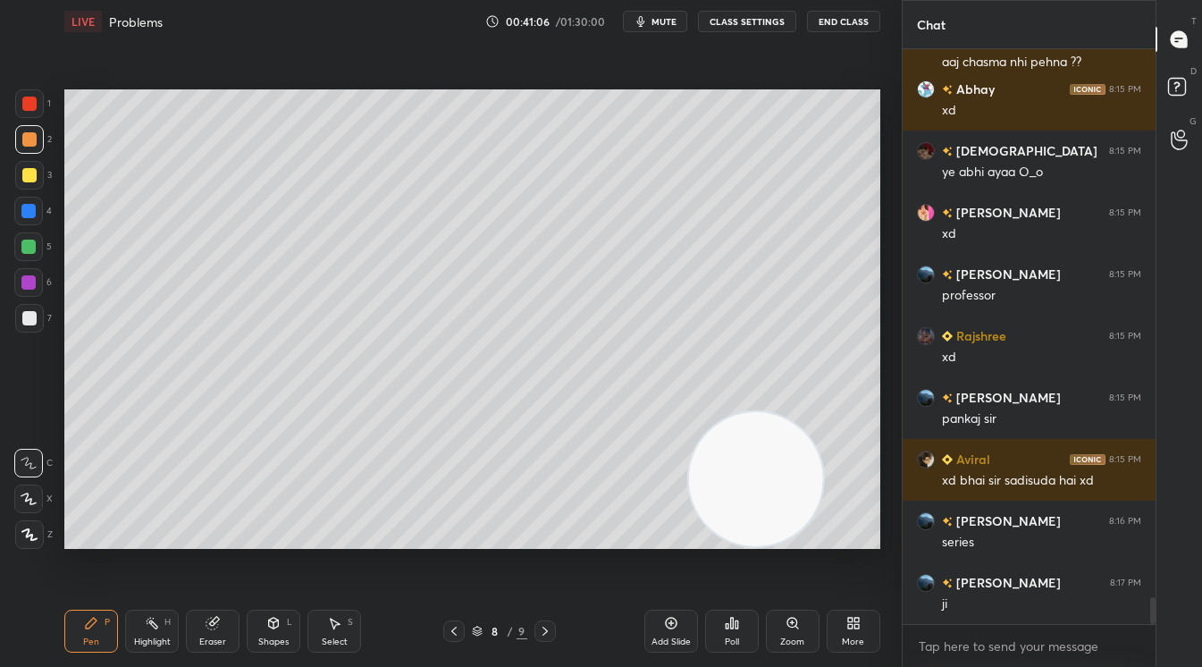
drag, startPoint x: 212, startPoint y: 464, endPoint x: 740, endPoint y: 493, distance: 529.1
click at [798, 515] on video at bounding box center [756, 479] width 134 height 134
drag, startPoint x: 30, startPoint y: 251, endPoint x: 60, endPoint y: 248, distance: 29.7
click at [38, 251] on div at bounding box center [28, 246] width 29 height 29
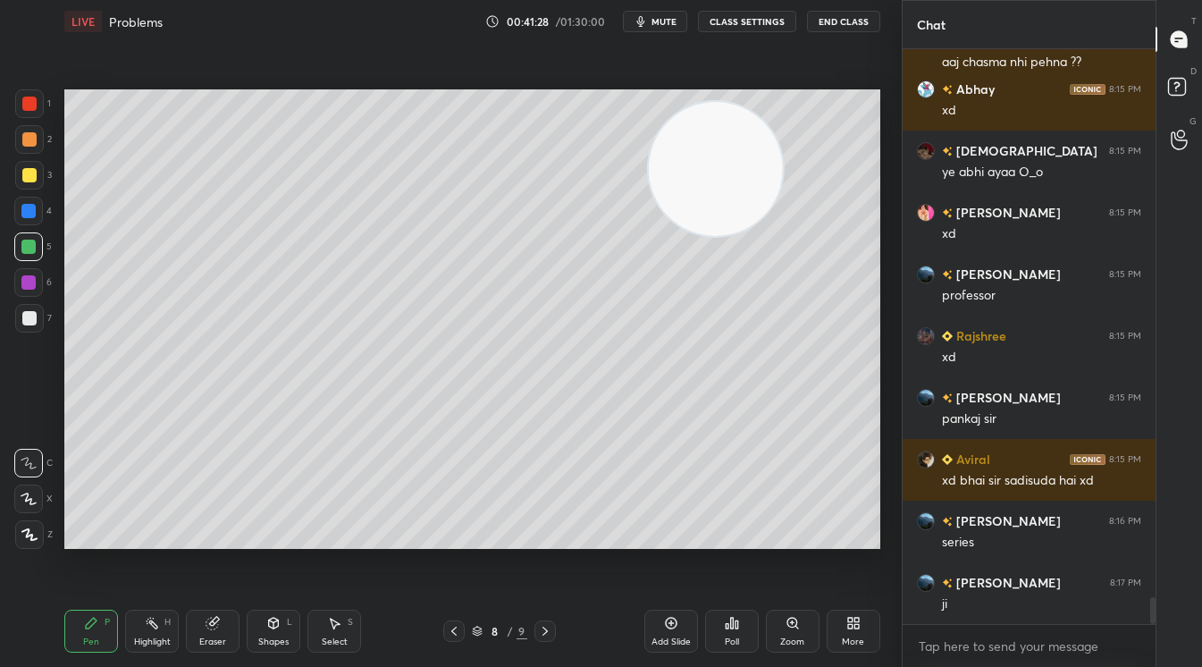
drag, startPoint x: 765, startPoint y: 433, endPoint x: 699, endPoint y: 192, distance: 249.4
click at [713, 185] on video at bounding box center [716, 169] width 134 height 134
click at [43, 170] on div "3" at bounding box center [33, 175] width 37 height 29
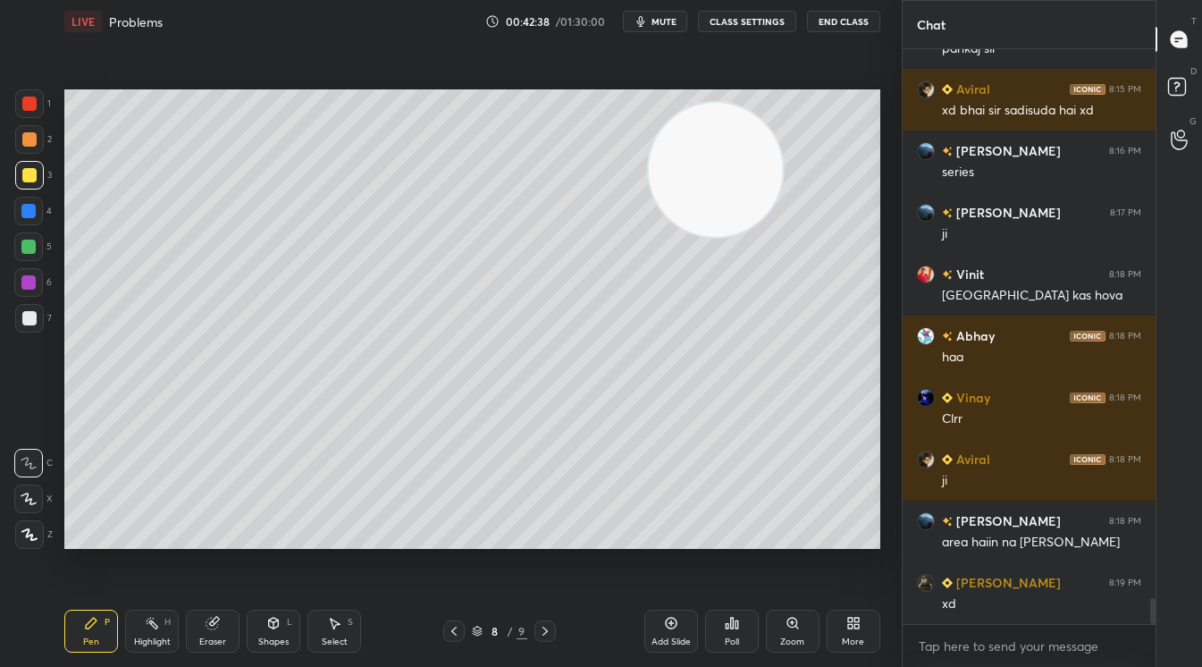
scroll to position [12024, 0]
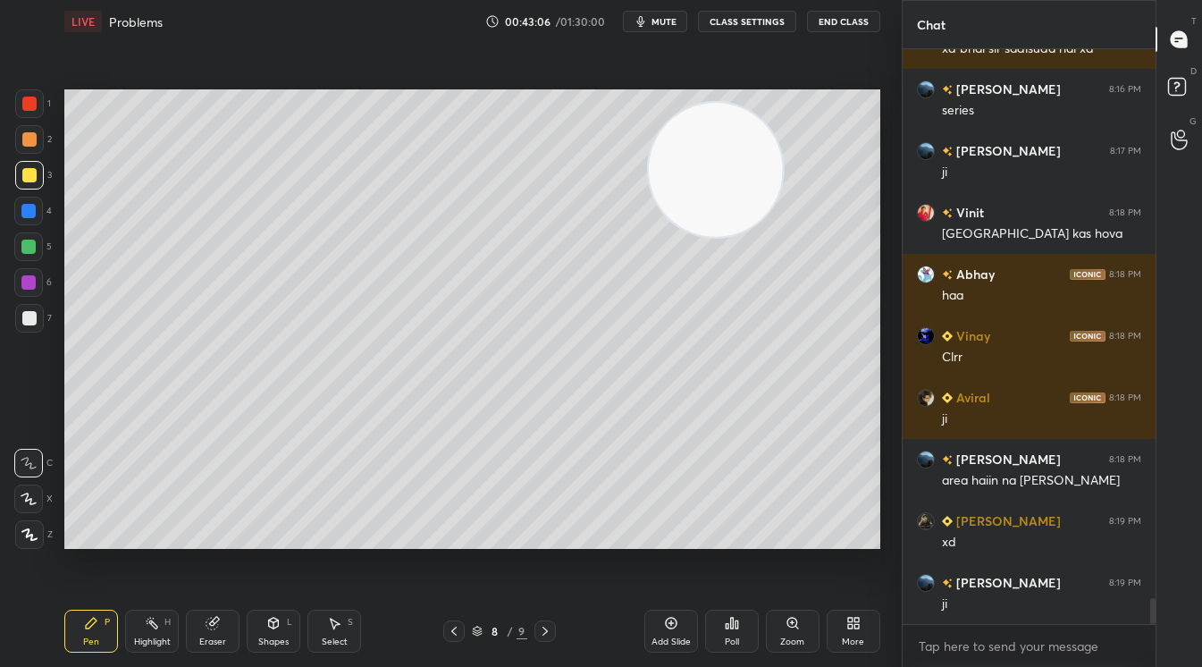
click at [862, 632] on div "More" at bounding box center [854, 631] width 54 height 43
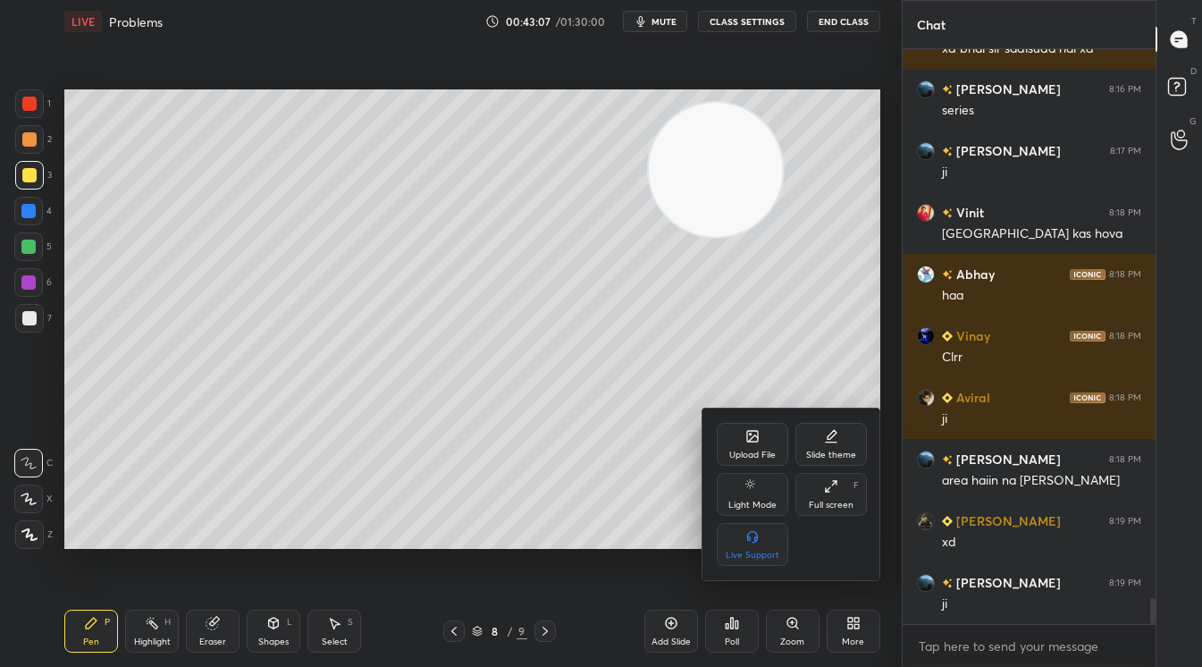
click at [740, 448] on div "Upload File" at bounding box center [753, 444] width 72 height 43
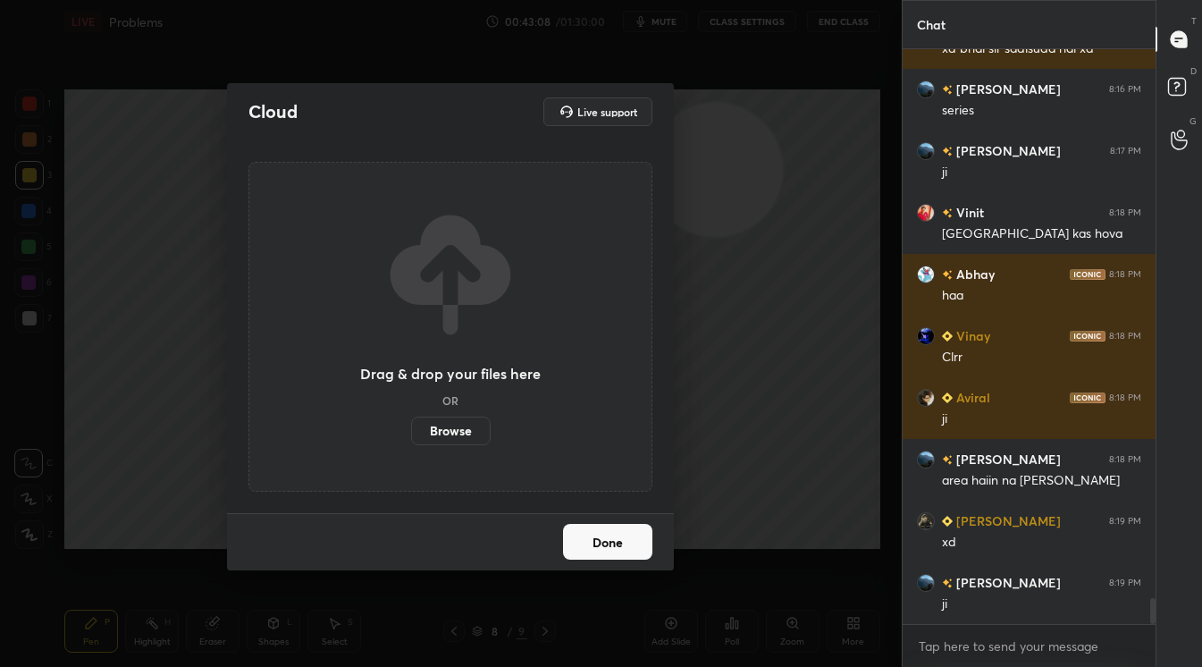
click at [453, 442] on label "Browse" at bounding box center [451, 431] width 80 height 29
click at [411, 442] on input "Browse" at bounding box center [411, 431] width 0 height 29
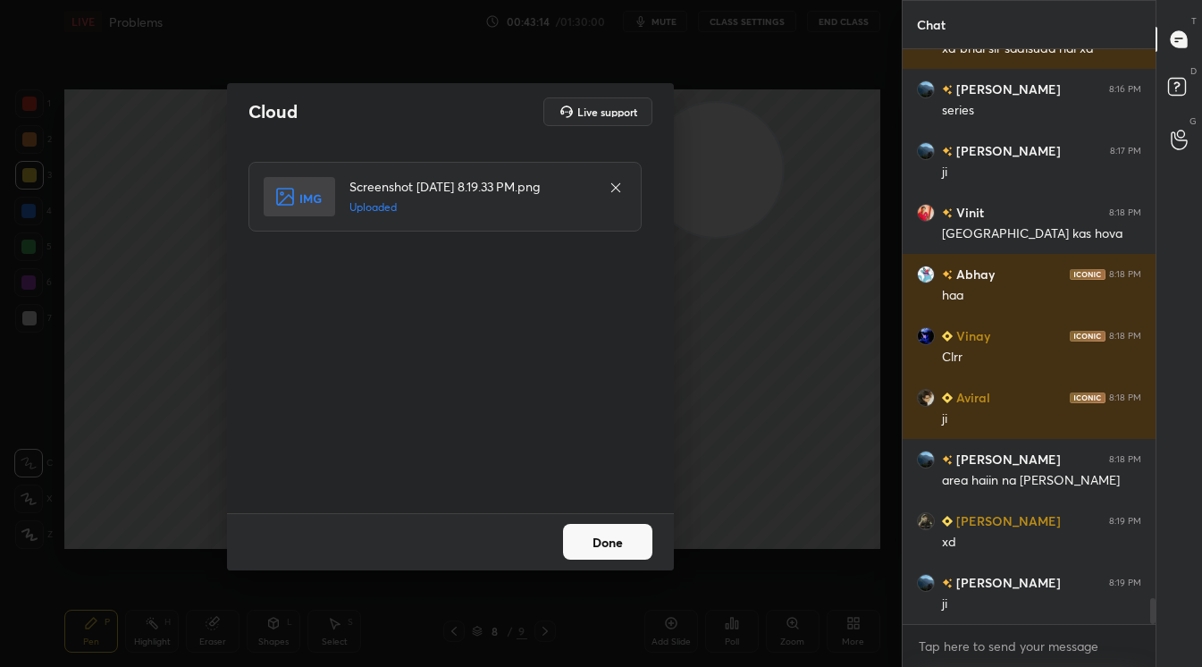
click at [621, 545] on button "Done" at bounding box center [607, 542] width 89 height 36
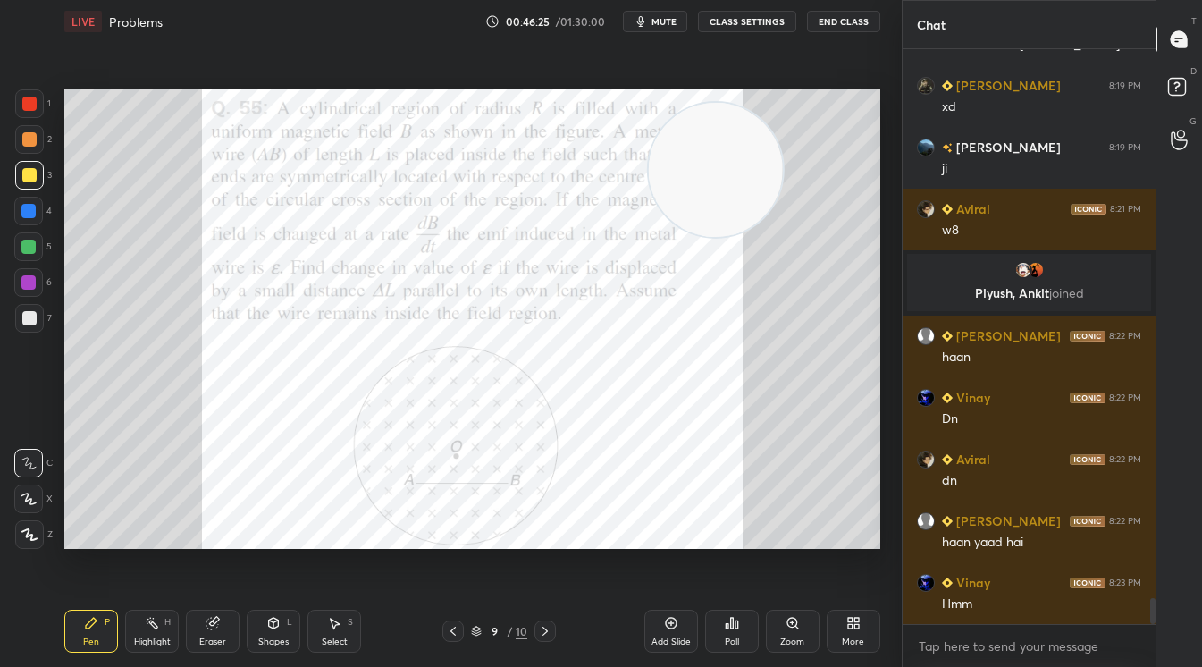
scroll to position [12161, 0]
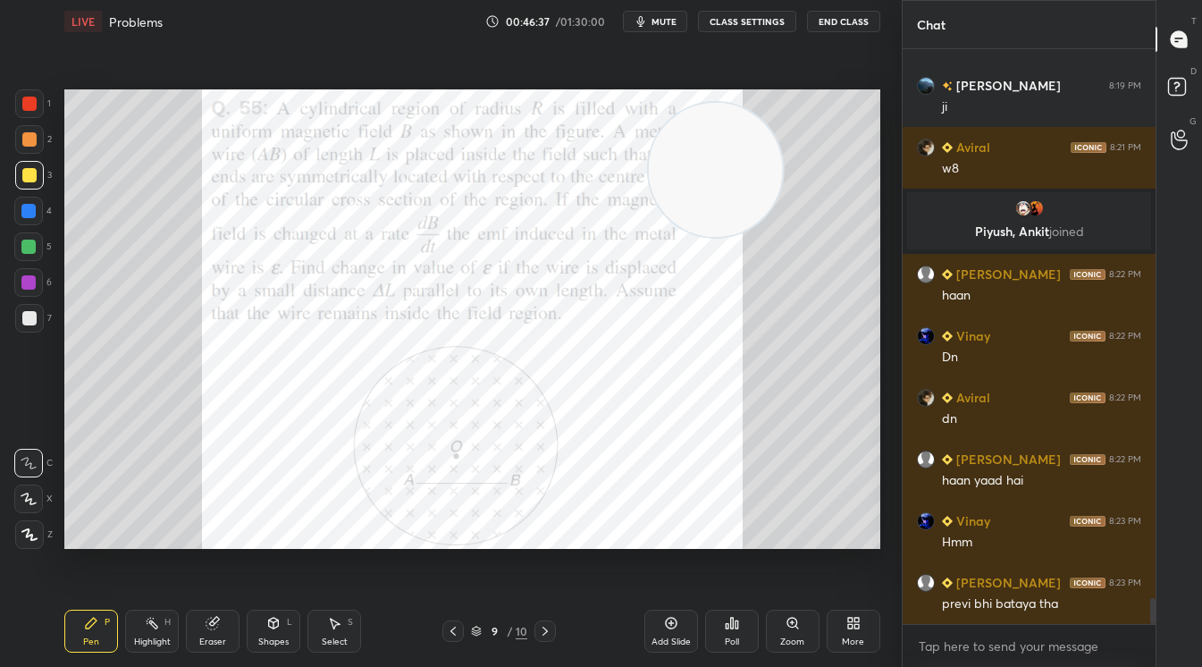
click at [33, 98] on div at bounding box center [29, 104] width 14 height 14
click at [723, 631] on div "Poll" at bounding box center [732, 631] width 54 height 43
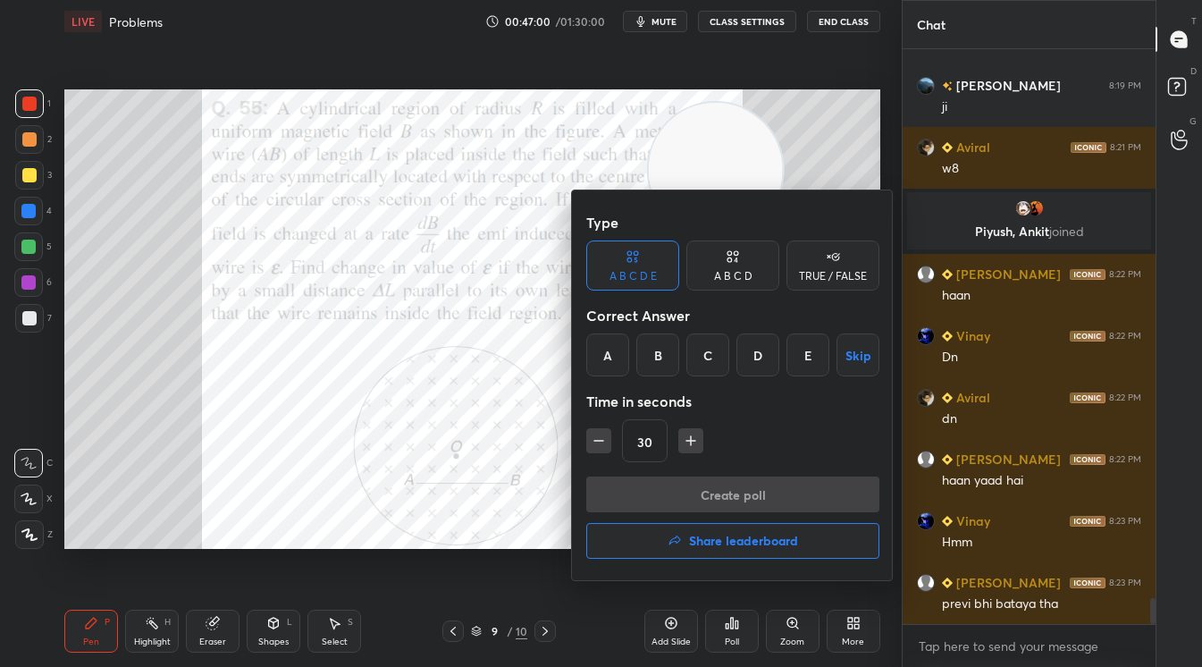
click at [739, 276] on div "A B C D" at bounding box center [733, 276] width 38 height 11
click at [725, 339] on div "C" at bounding box center [732, 354] width 53 height 43
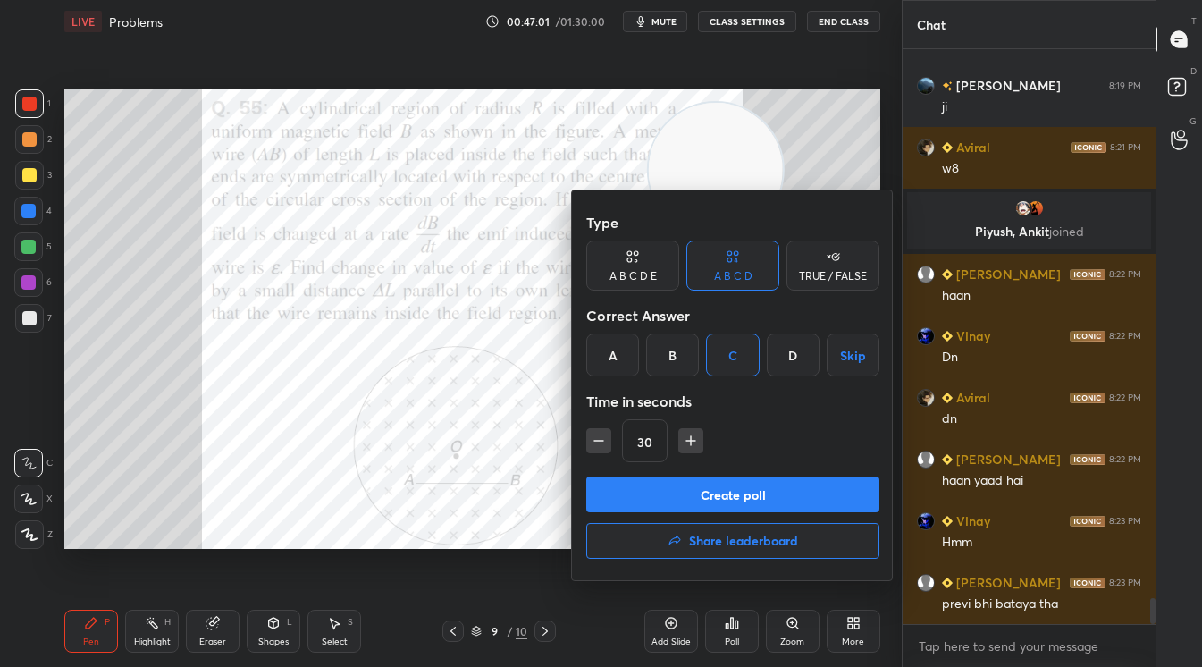
click at [766, 505] on button "Create poll" at bounding box center [732, 494] width 293 height 36
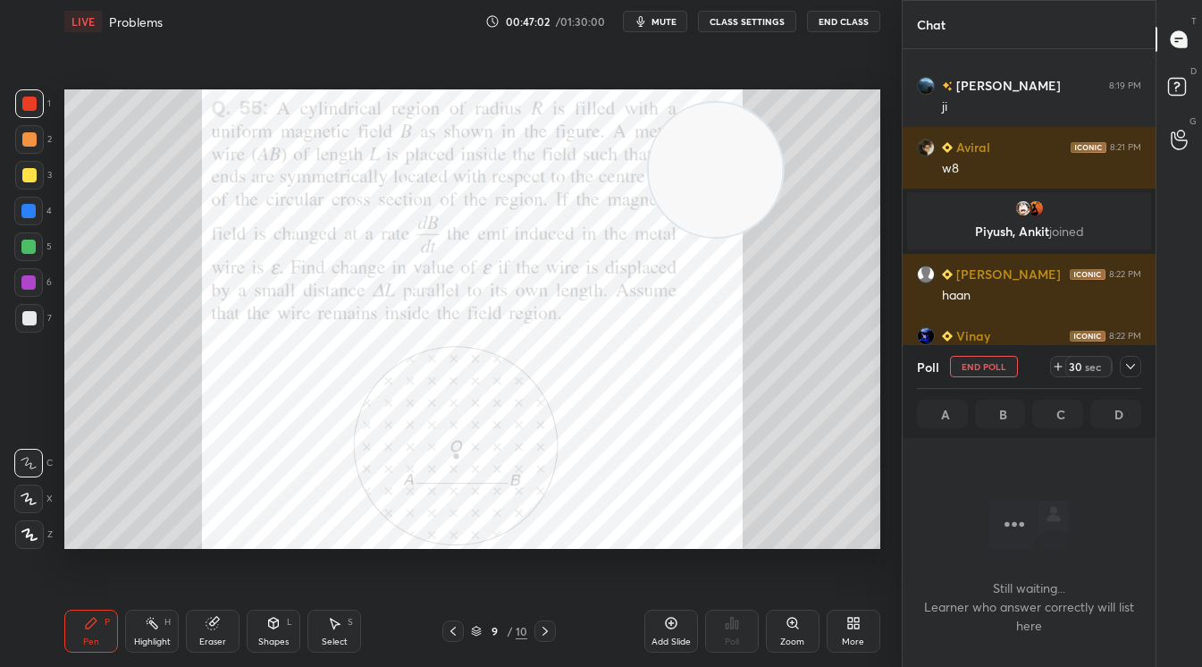
scroll to position [5, 5]
click at [1083, 351] on div "Poll End Poll 30 sec" at bounding box center [1029, 366] width 224 height 43
click at [1082, 355] on div "Poll End Poll 29 sec" at bounding box center [1029, 366] width 224 height 43
click at [1084, 359] on div "sec" at bounding box center [1093, 366] width 21 height 14
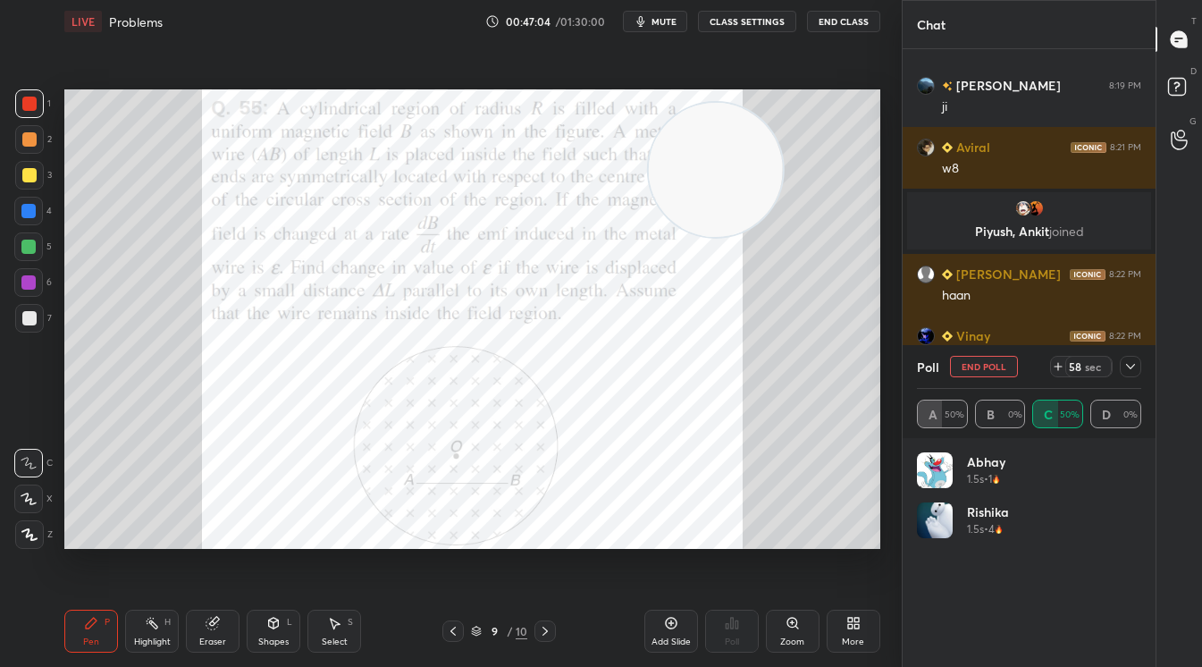
scroll to position [6, 5]
click at [1132, 364] on icon at bounding box center [1131, 366] width 14 height 14
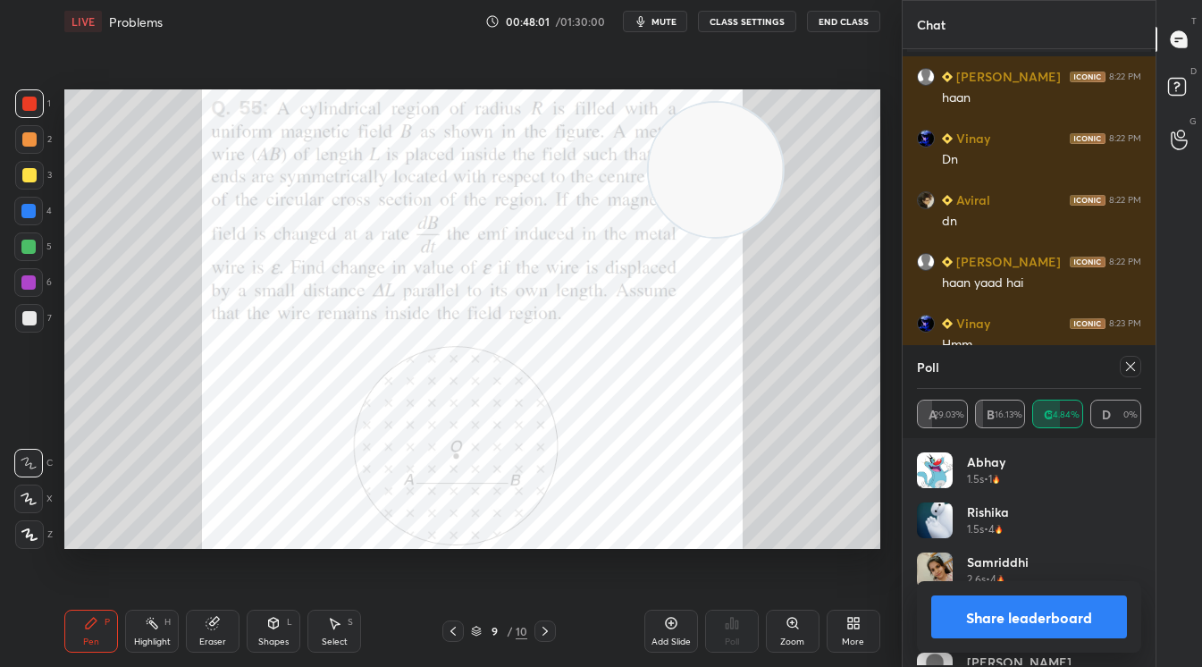
scroll to position [209, 219]
click at [1004, 620] on button "Share leaderboard" at bounding box center [1030, 616] width 196 height 43
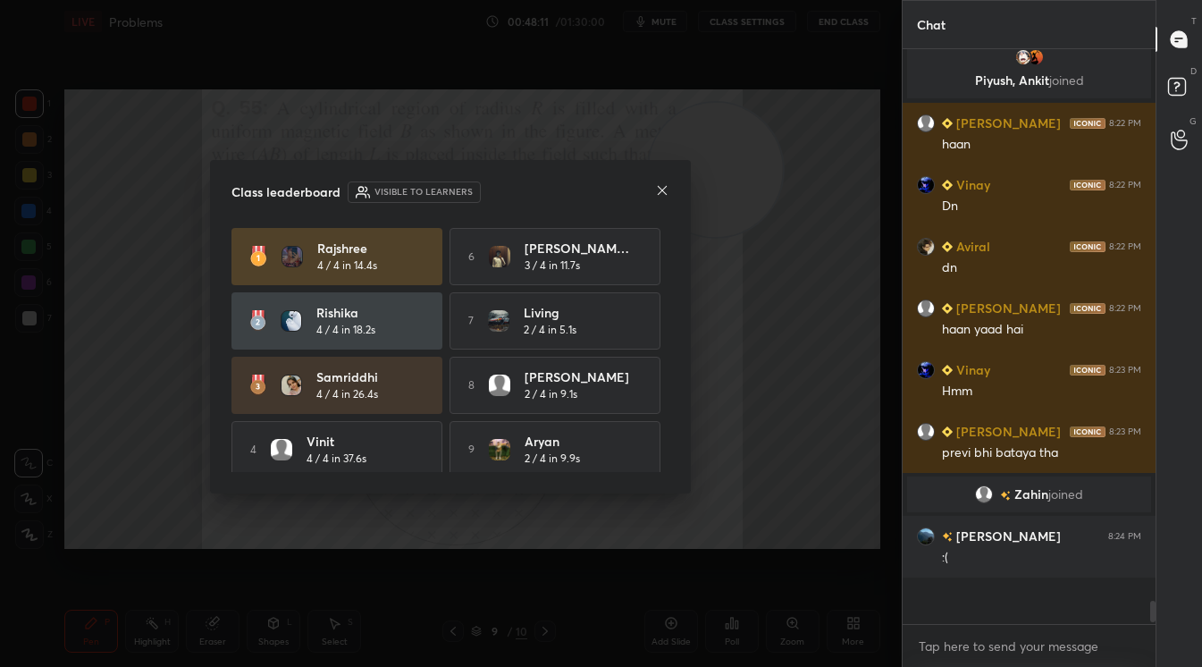
scroll to position [548, 248]
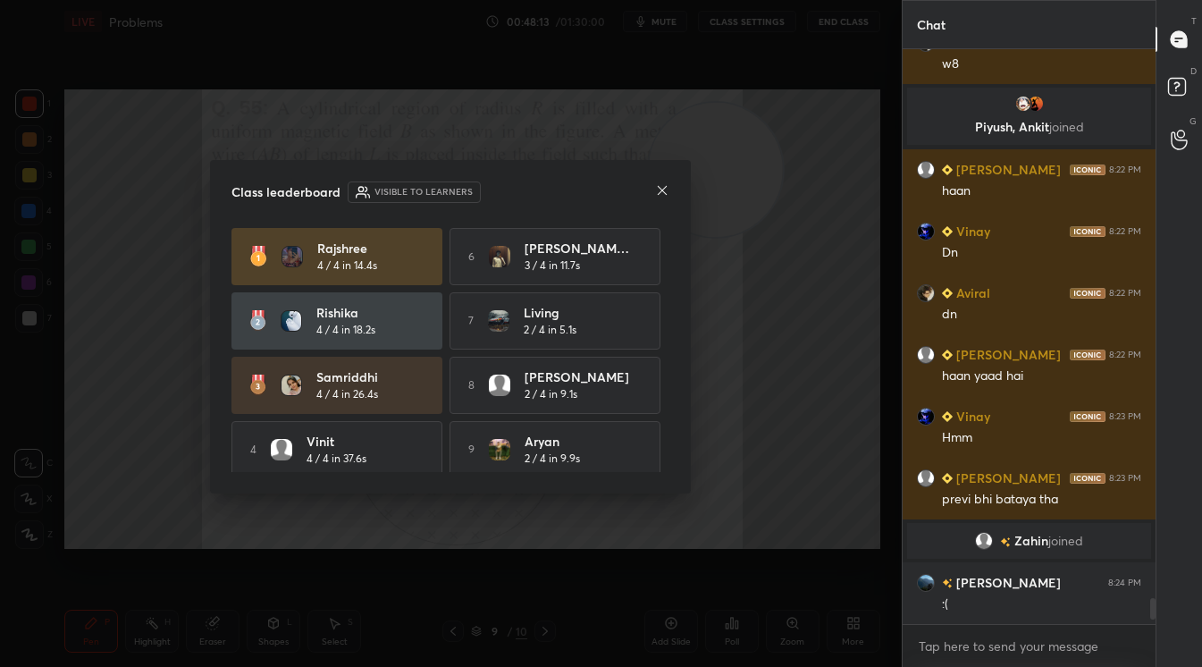
click at [658, 192] on icon at bounding box center [662, 190] width 14 height 14
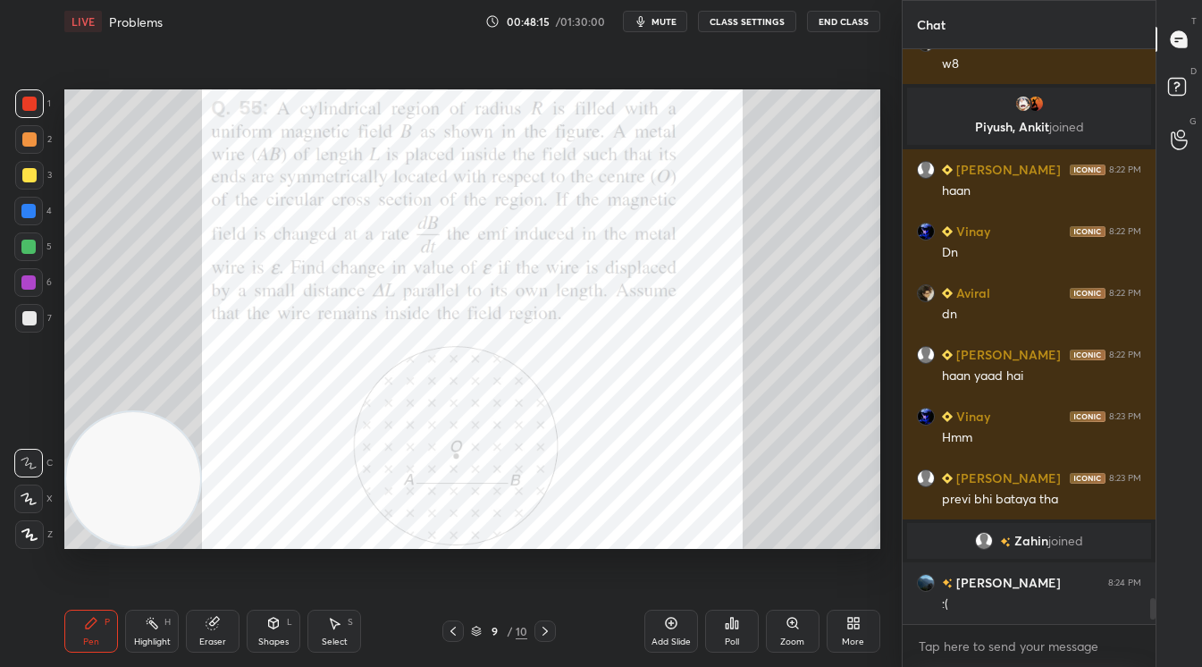
drag, startPoint x: 700, startPoint y: 191, endPoint x: -105, endPoint y: 560, distance: 884.9
click at [0, 0] on html "1 2 3 4 5 6 7 C X Z C X Z E E Erase all H H LIVE Problems 00:48:15 / 01:30:00 m…" at bounding box center [601, 0] width 1202 height 0
click at [31, 131] on div at bounding box center [29, 139] width 29 height 29
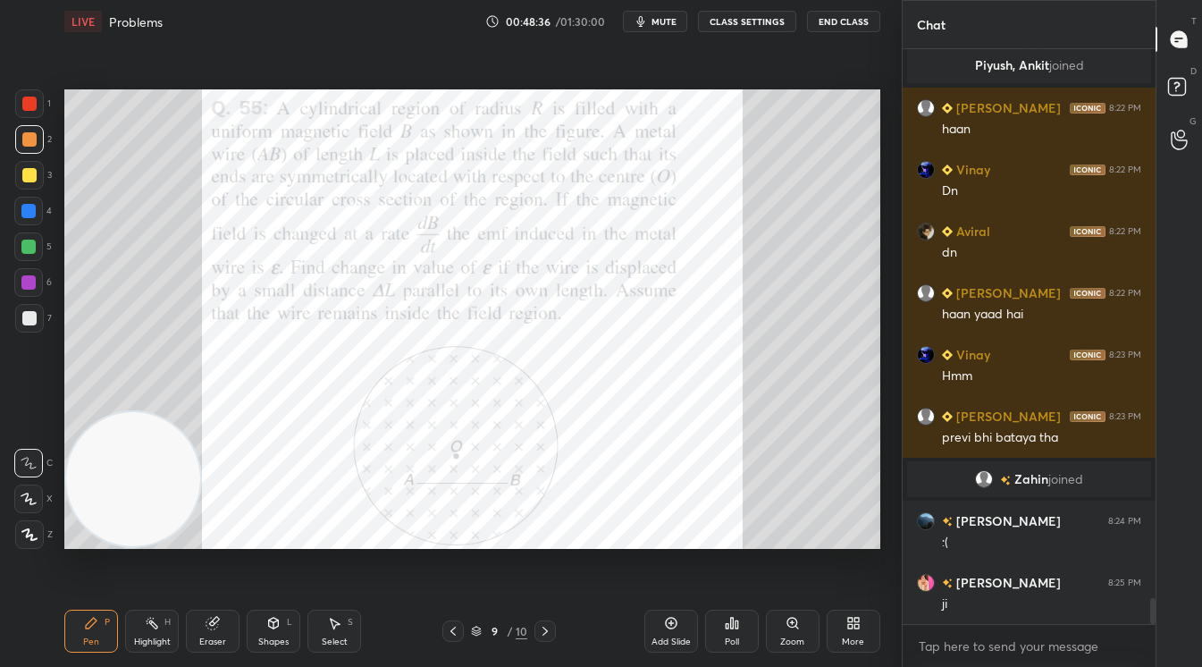
click at [41, 105] on div at bounding box center [29, 103] width 29 height 29
click at [276, 629] on icon at bounding box center [273, 623] width 14 height 14
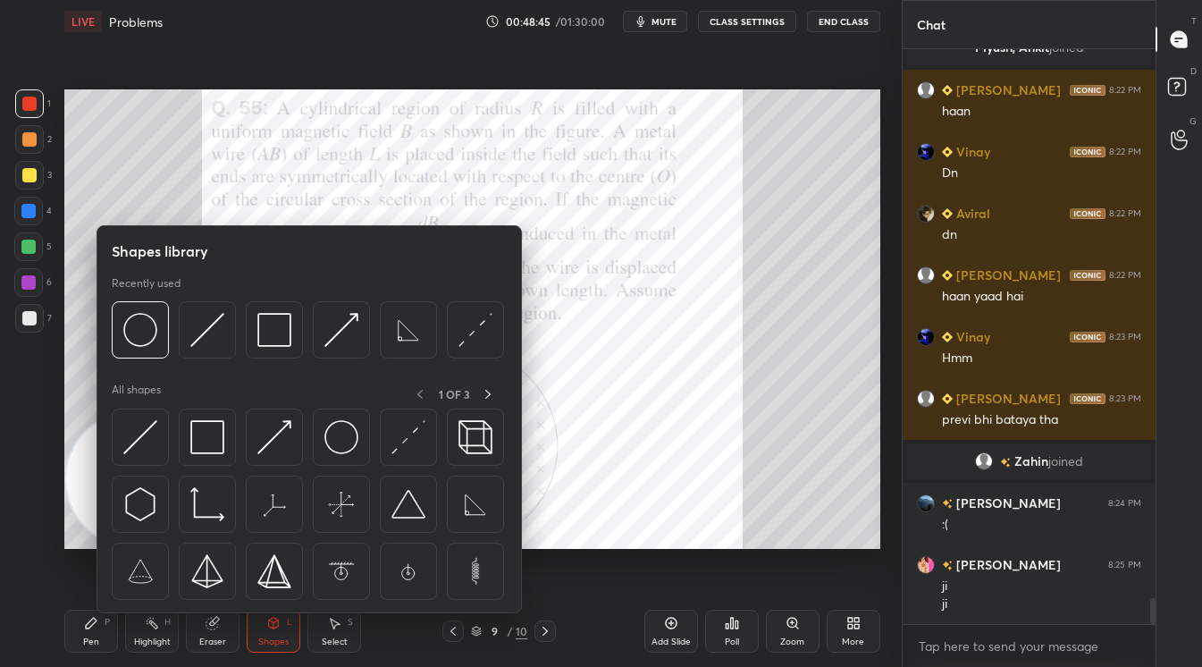
click at [569, 561] on div "Setting up your live class Poll for secs No correct answer Start poll" at bounding box center [472, 319] width 831 height 552
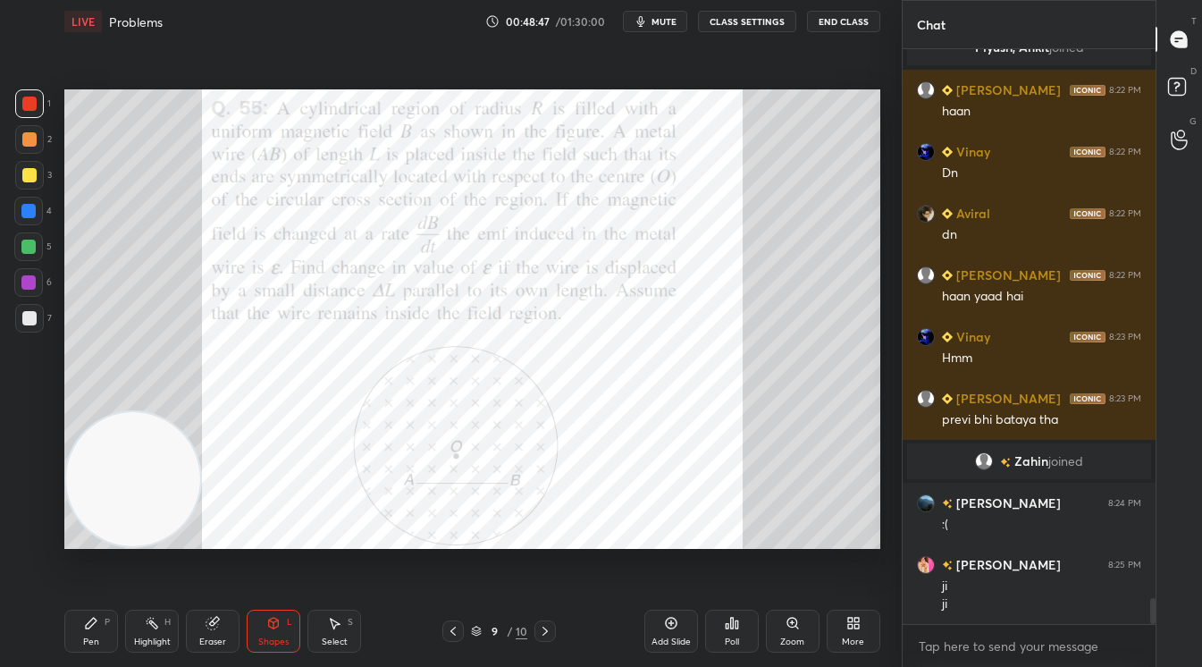
click at [231, 613] on div "Eraser" at bounding box center [213, 631] width 54 height 43
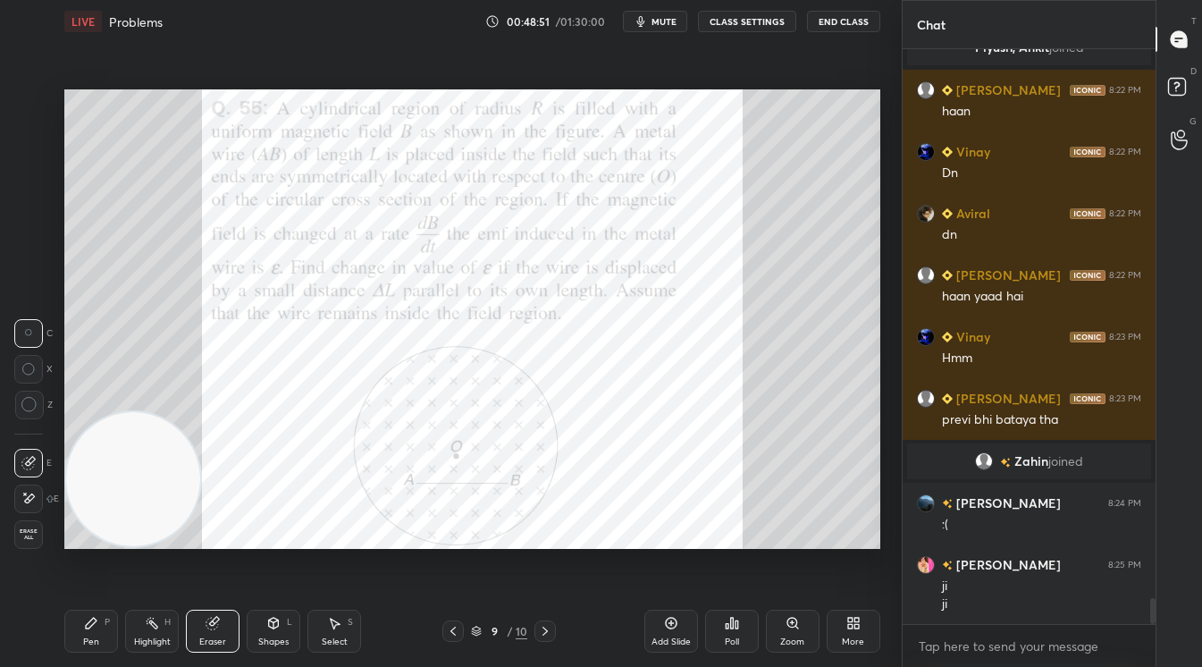
click at [97, 624] on icon at bounding box center [91, 623] width 14 height 14
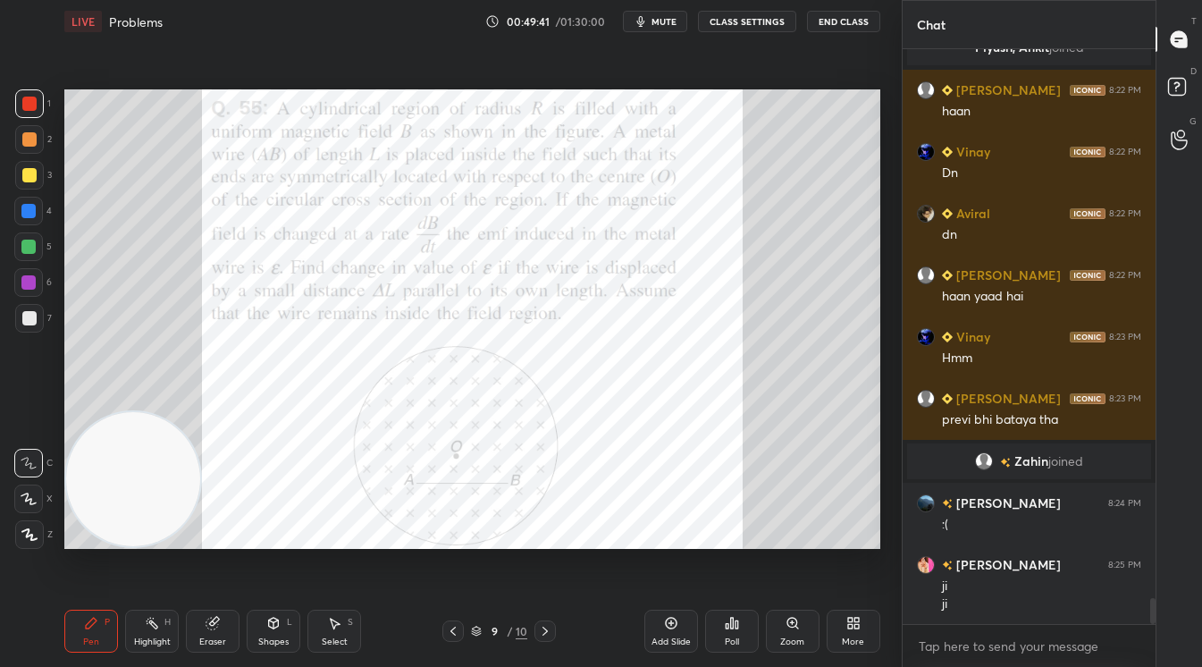
click at [662, 22] on span "mute" at bounding box center [664, 21] width 25 height 13
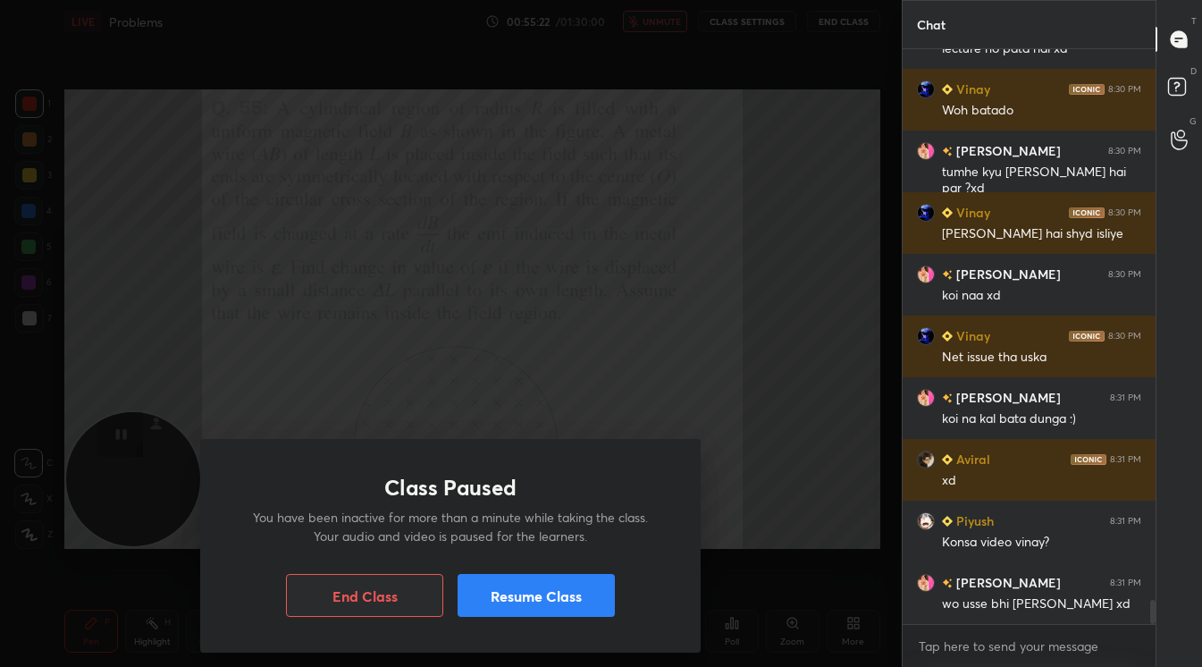
scroll to position [13354, 0]
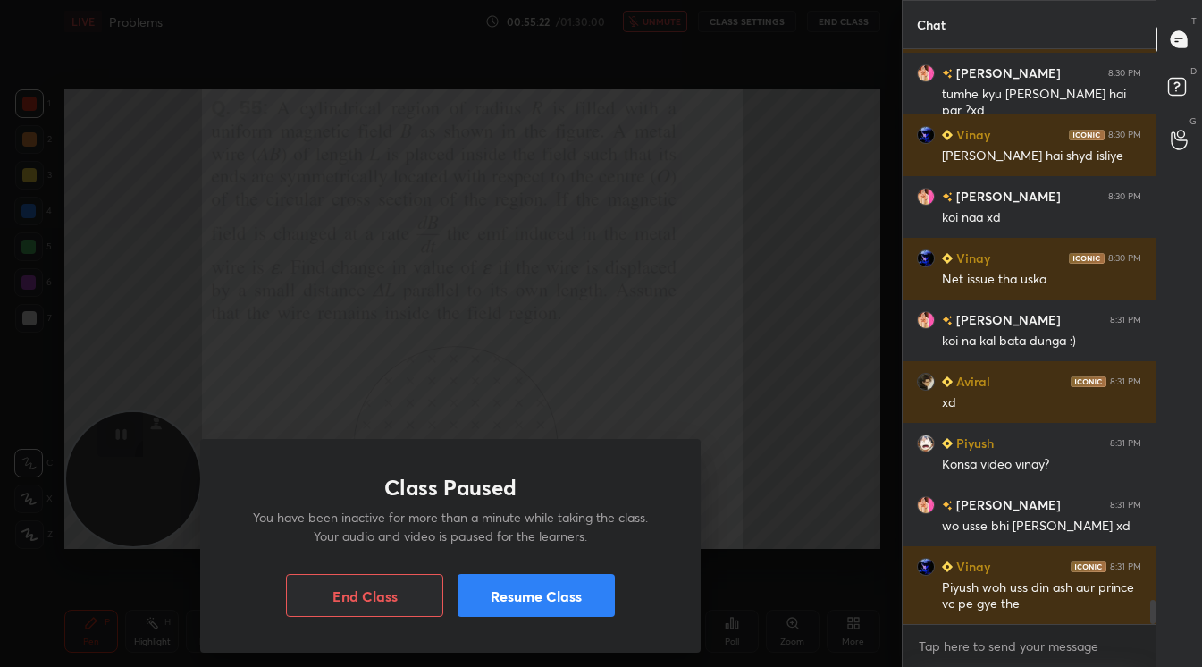
click at [569, 603] on button "Resume Class" at bounding box center [536, 595] width 157 height 43
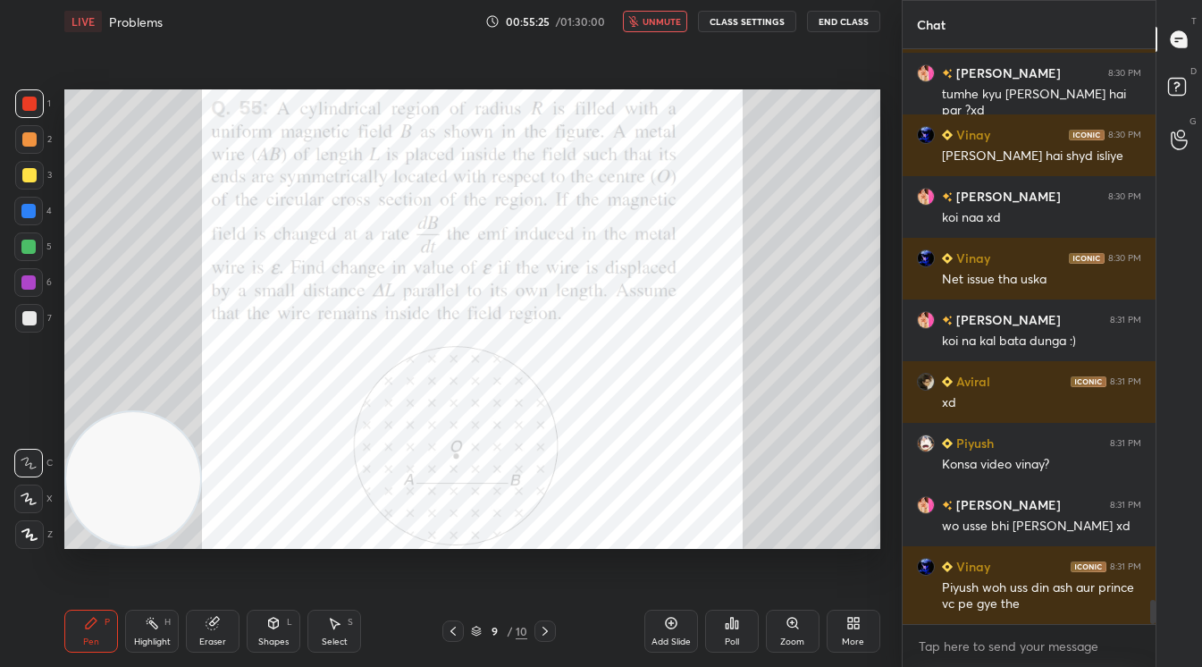
click at [656, 17] on span "unmute" at bounding box center [662, 21] width 38 height 13
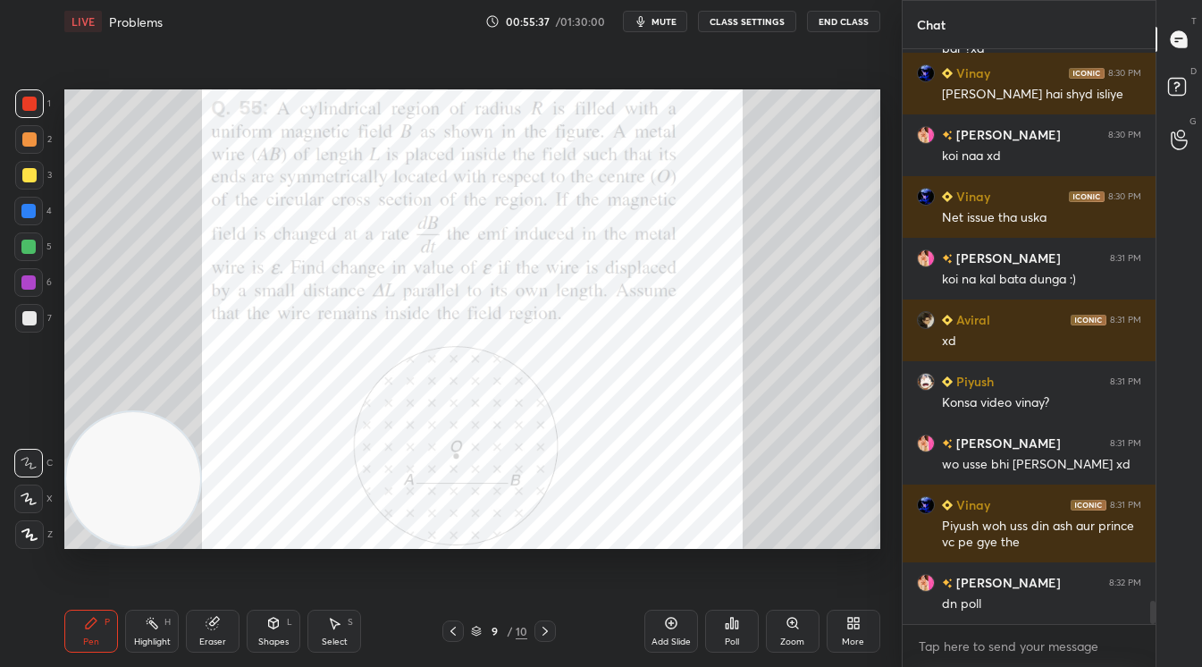
click at [262, 633] on div "Shapes L" at bounding box center [274, 631] width 54 height 43
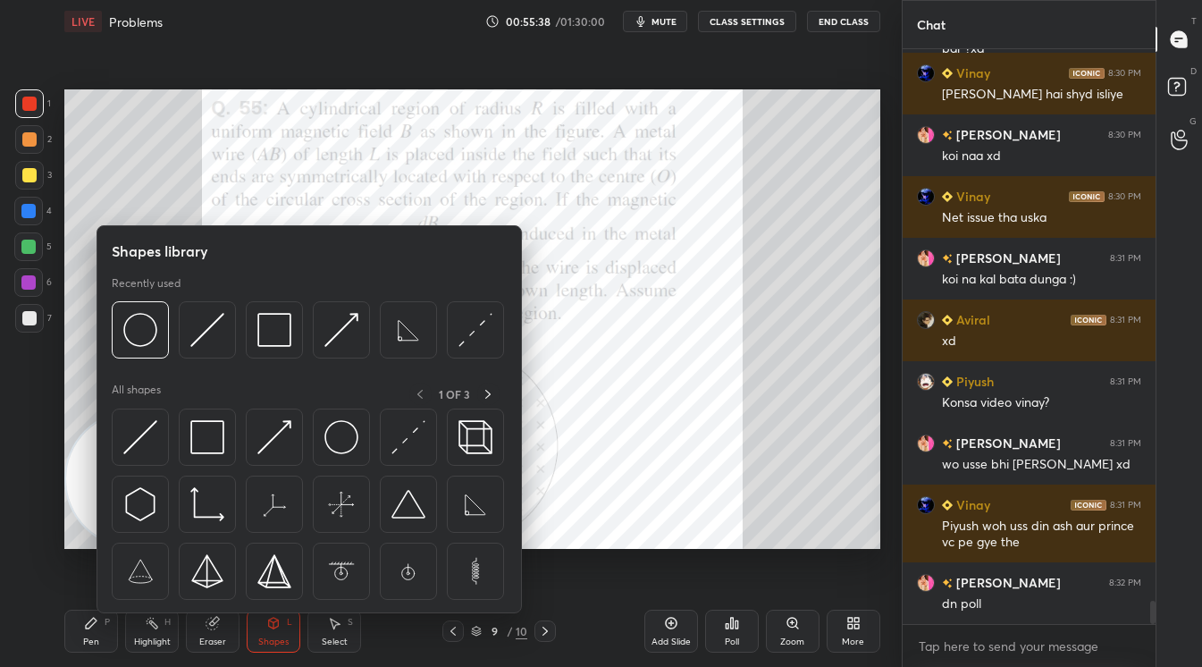
click at [619, 553] on div "Setting up your live class Poll for secs No correct answer Start poll" at bounding box center [472, 319] width 831 height 552
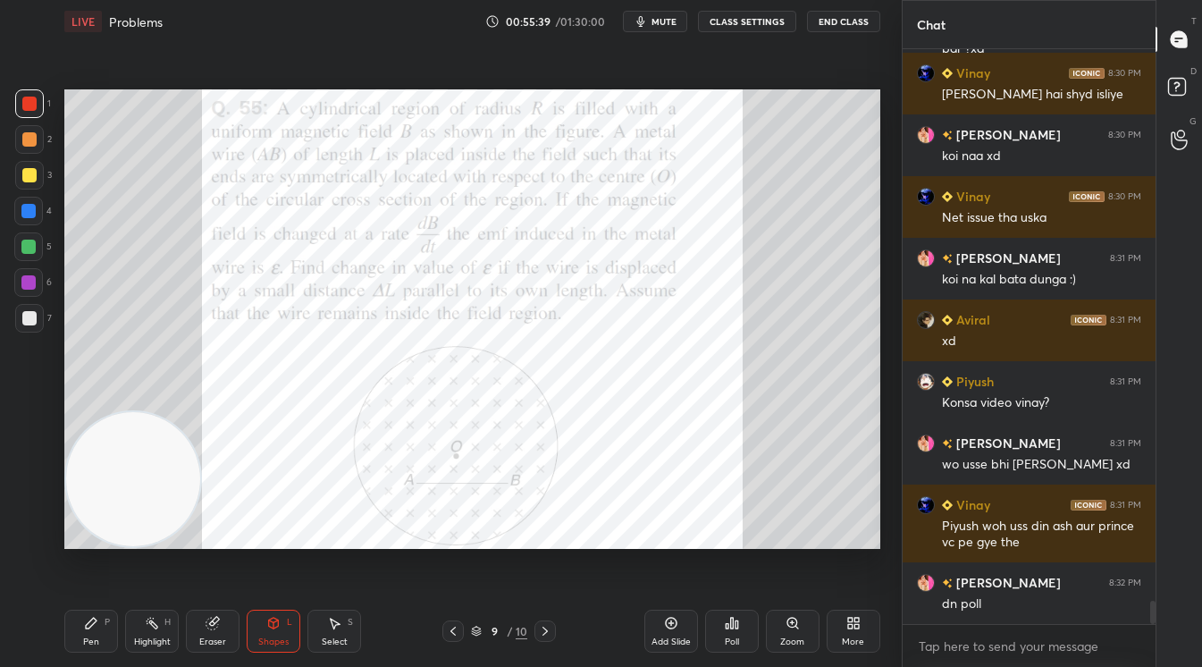
click at [215, 626] on icon at bounding box center [213, 624] width 12 height 12
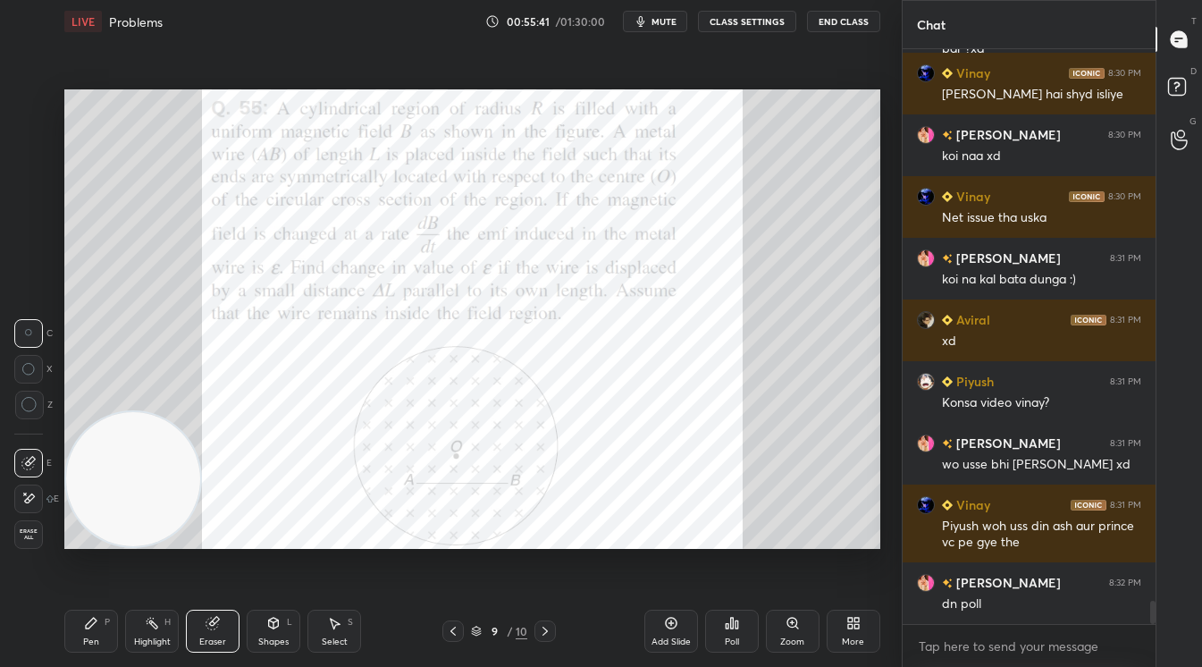
click at [94, 628] on icon at bounding box center [91, 623] width 14 height 14
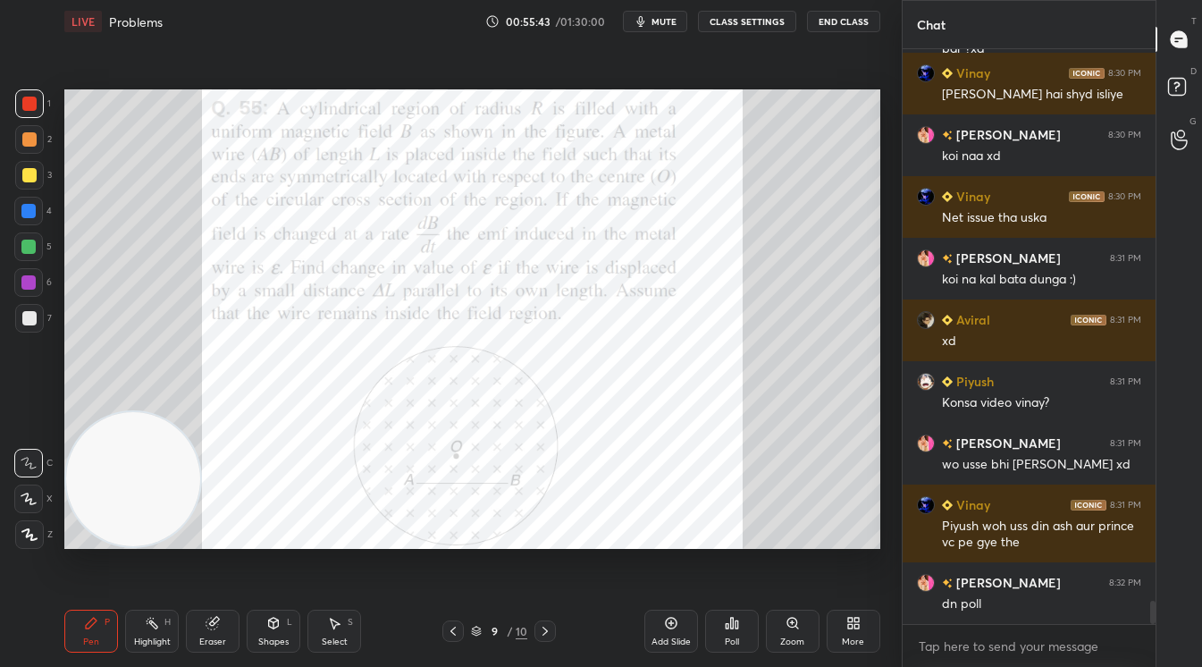
click at [32, 533] on icon at bounding box center [29, 534] width 16 height 13
click at [37, 105] on div at bounding box center [29, 103] width 29 height 29
click at [207, 625] on icon at bounding box center [213, 623] width 14 height 14
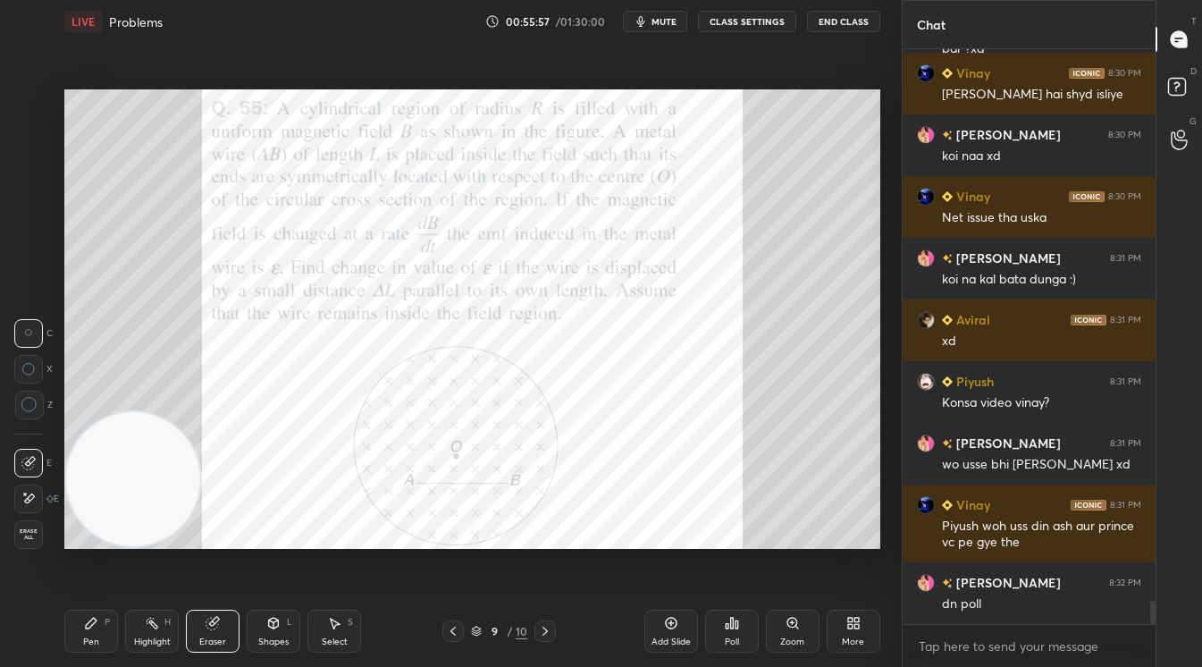
click at [80, 619] on div "Pen P" at bounding box center [91, 631] width 54 height 43
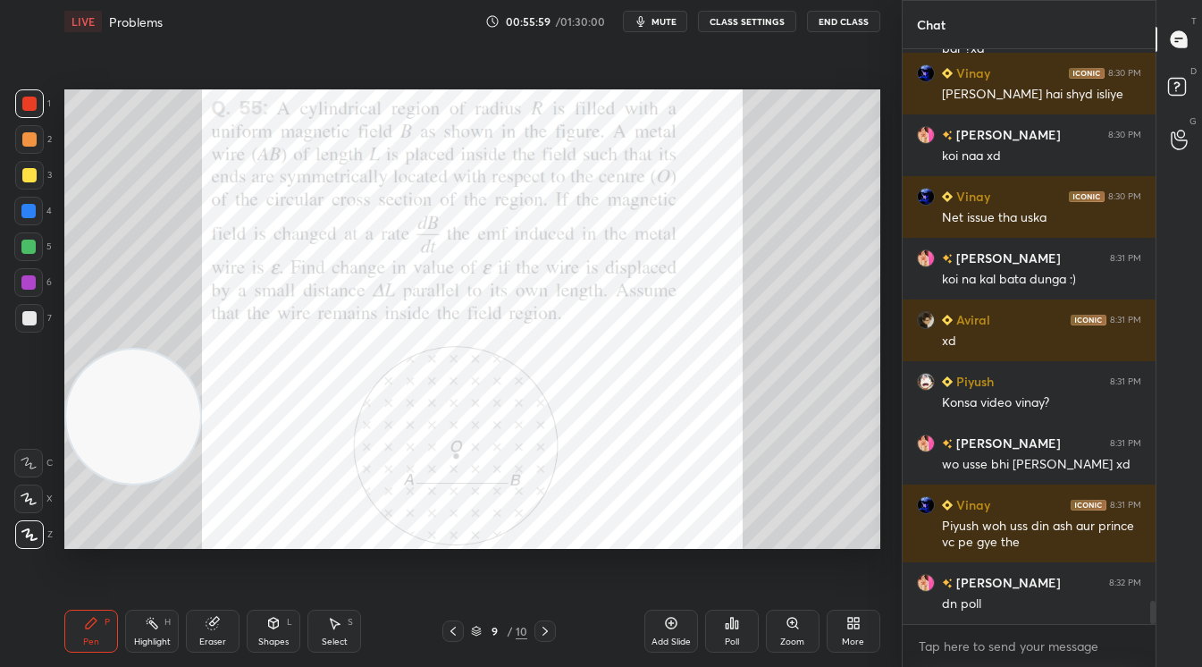
drag, startPoint x: 149, startPoint y: 479, endPoint x: 161, endPoint y: 241, distance: 238.1
click at [144, 350] on video at bounding box center [133, 417] width 134 height 134
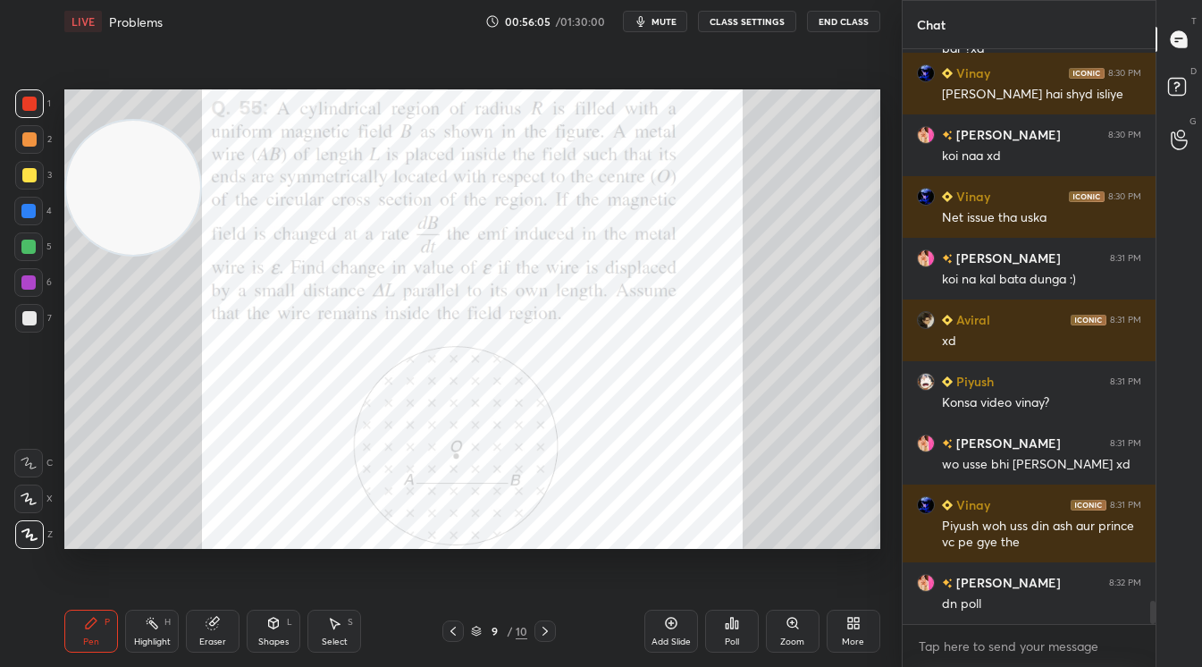
drag, startPoint x: 209, startPoint y: 636, endPoint x: 216, endPoint y: 573, distance: 63.0
click at [212, 628] on div "Eraser" at bounding box center [213, 631] width 54 height 43
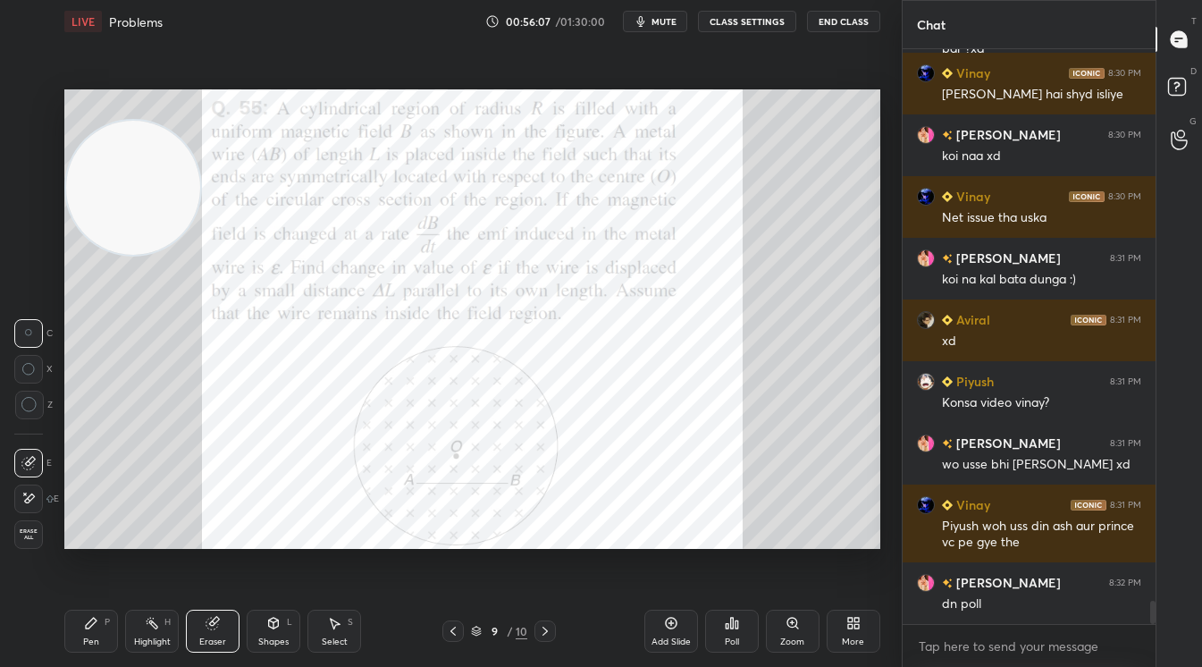
click at [95, 624] on icon at bounding box center [91, 623] width 14 height 14
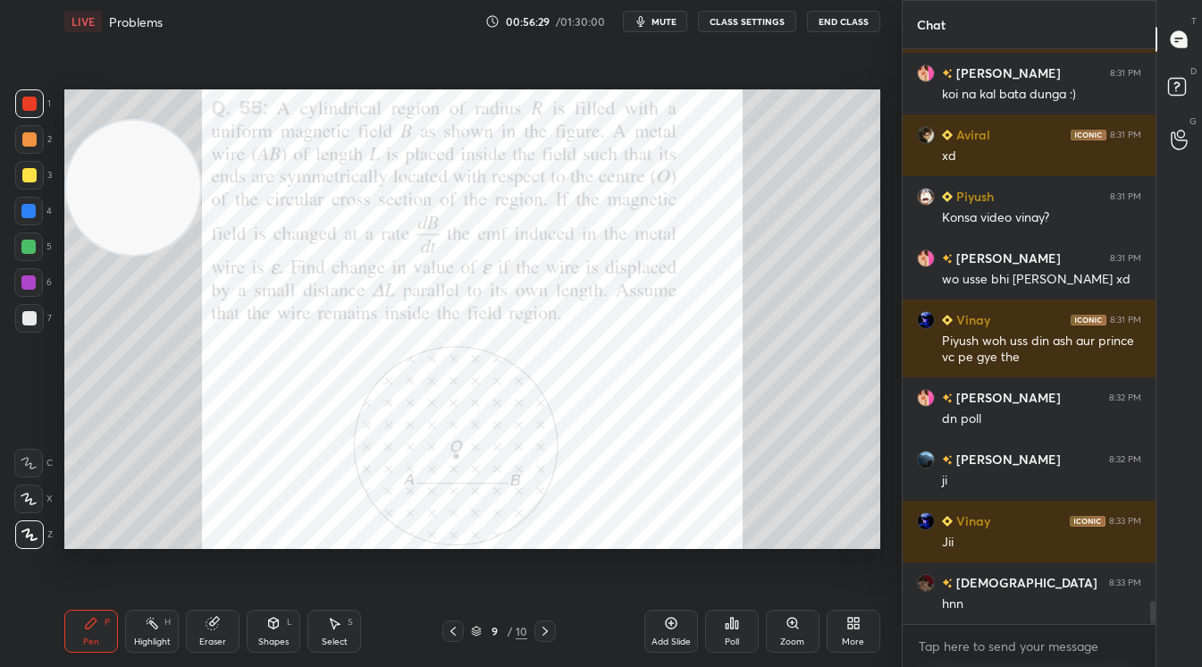
scroll to position [13663, 0]
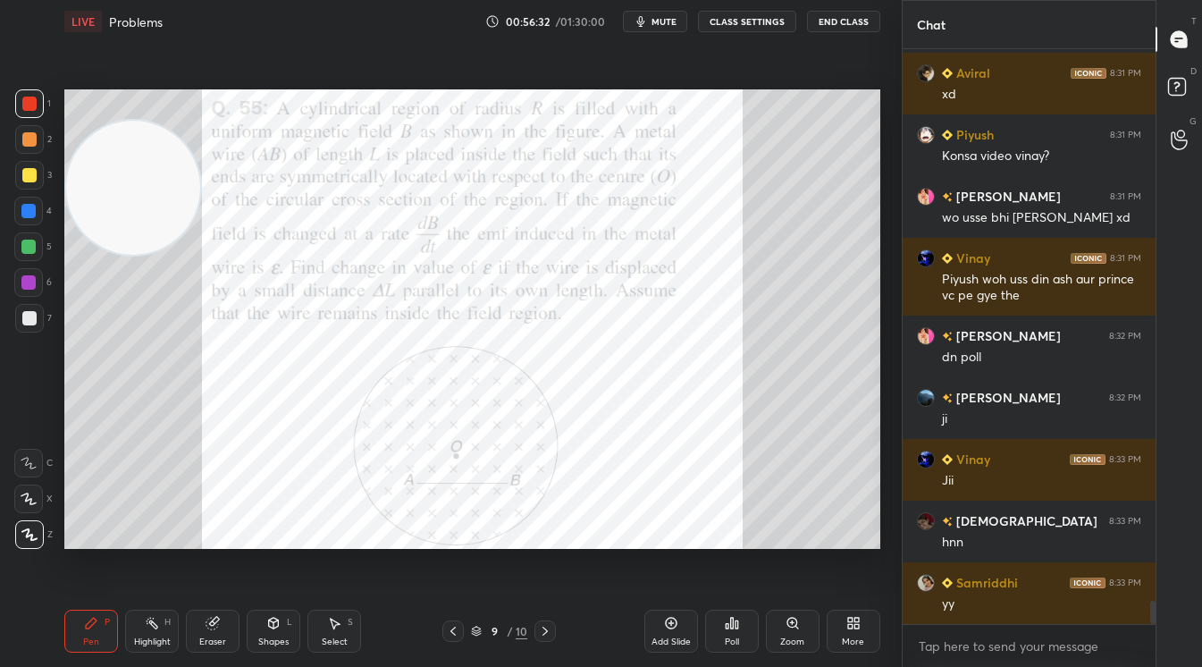
drag, startPoint x: 32, startPoint y: 140, endPoint x: 55, endPoint y: 156, distance: 27.0
click at [34, 139] on div at bounding box center [29, 139] width 14 height 14
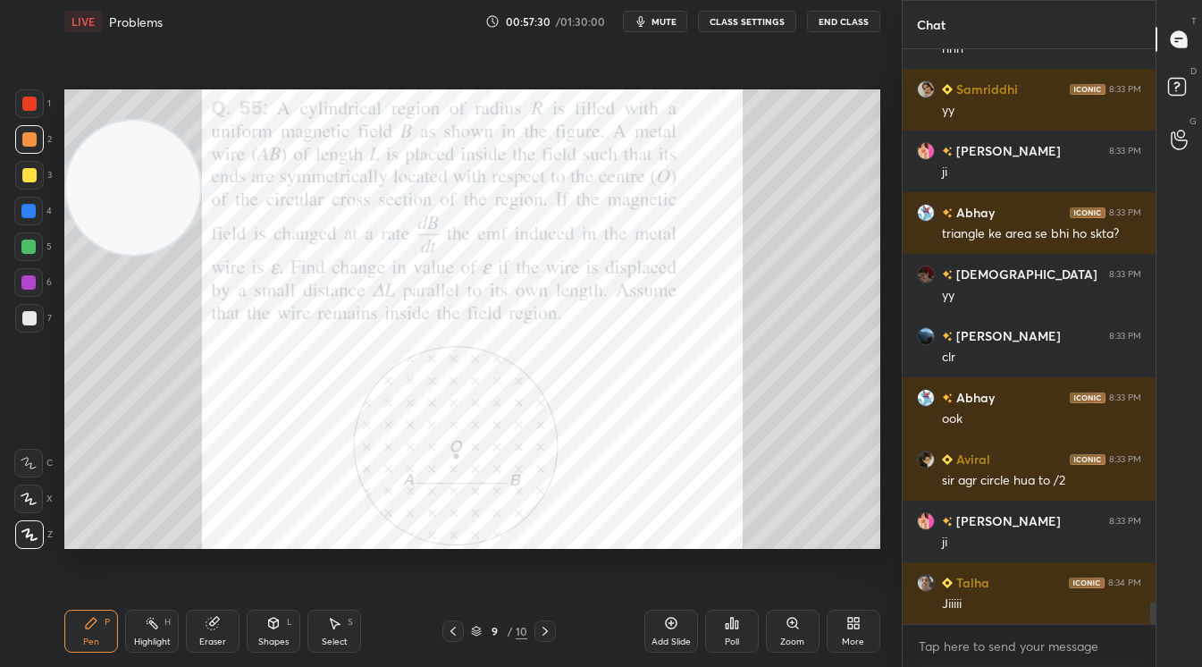
scroll to position [14218, 0]
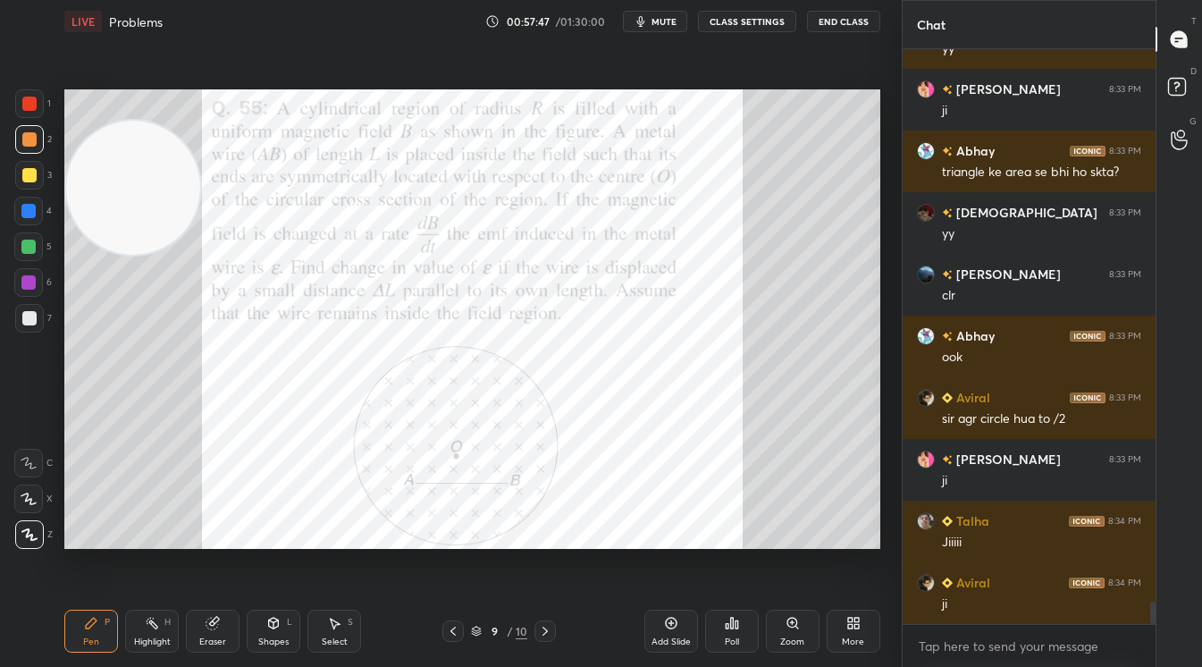
click at [853, 633] on div "More" at bounding box center [854, 631] width 54 height 43
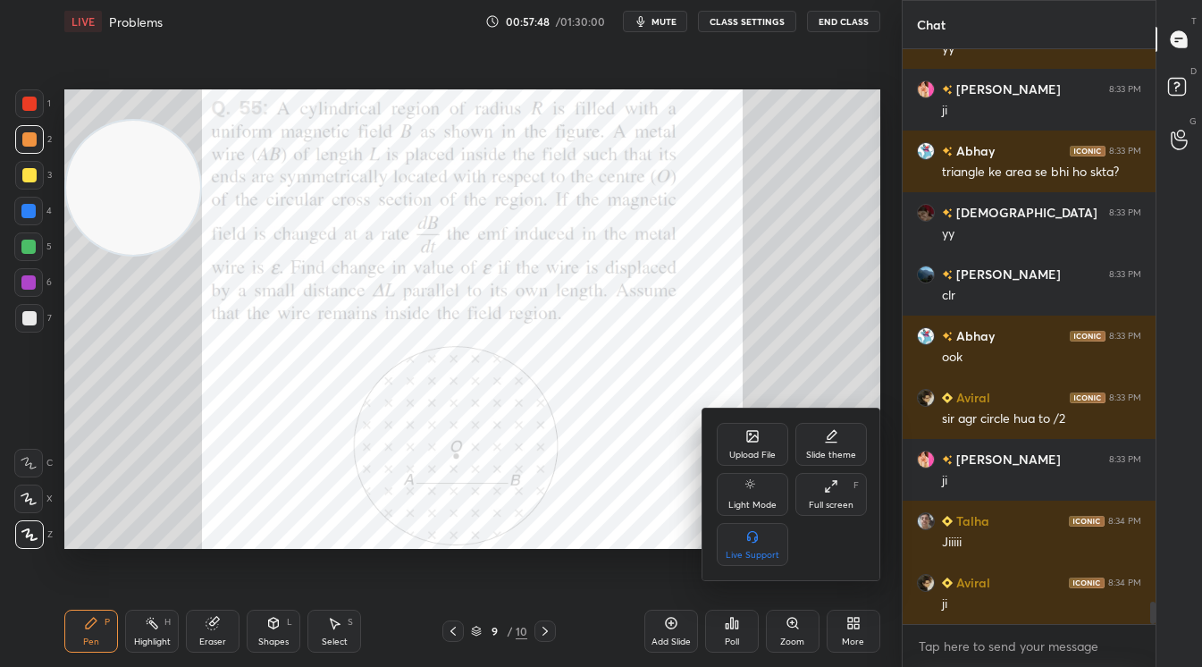
click at [759, 452] on div "Upload File" at bounding box center [752, 455] width 46 height 9
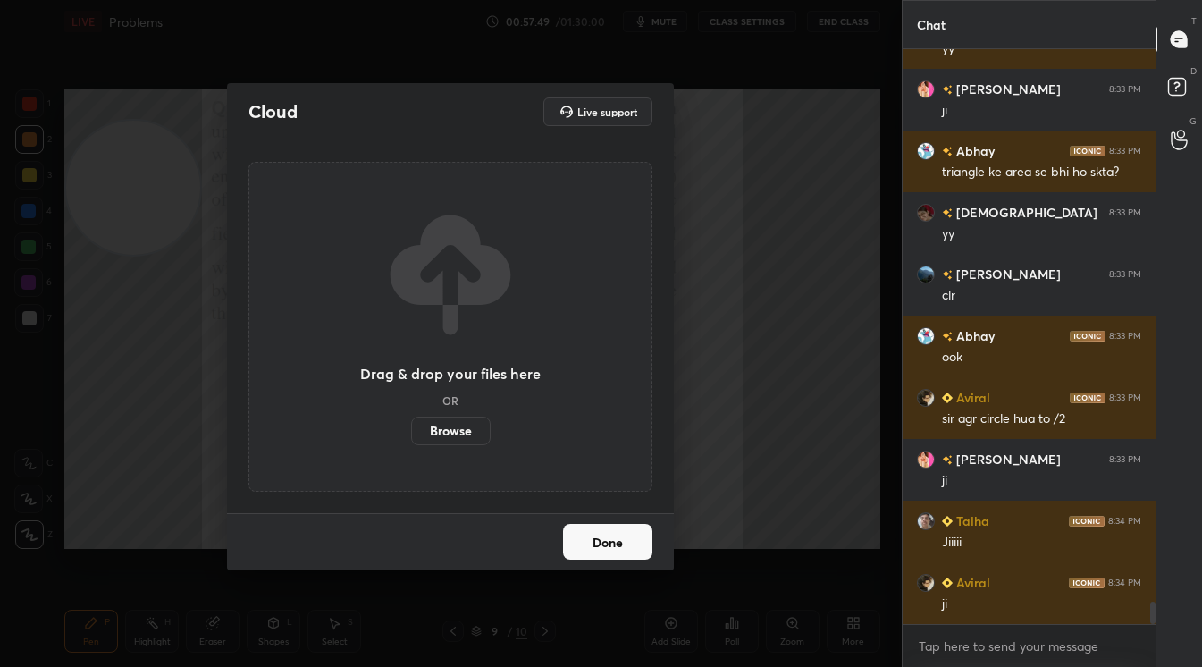
click at [452, 429] on label "Browse" at bounding box center [451, 431] width 80 height 29
click at [411, 429] on input "Browse" at bounding box center [411, 431] width 0 height 29
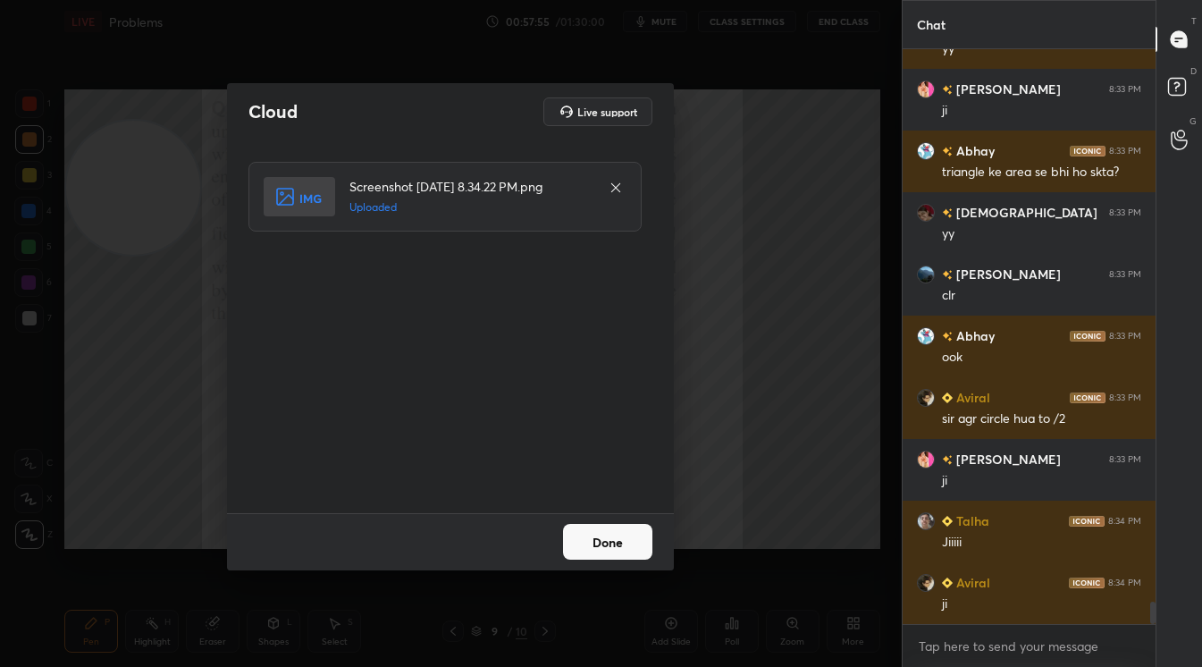
click at [624, 543] on button "Done" at bounding box center [607, 542] width 89 height 36
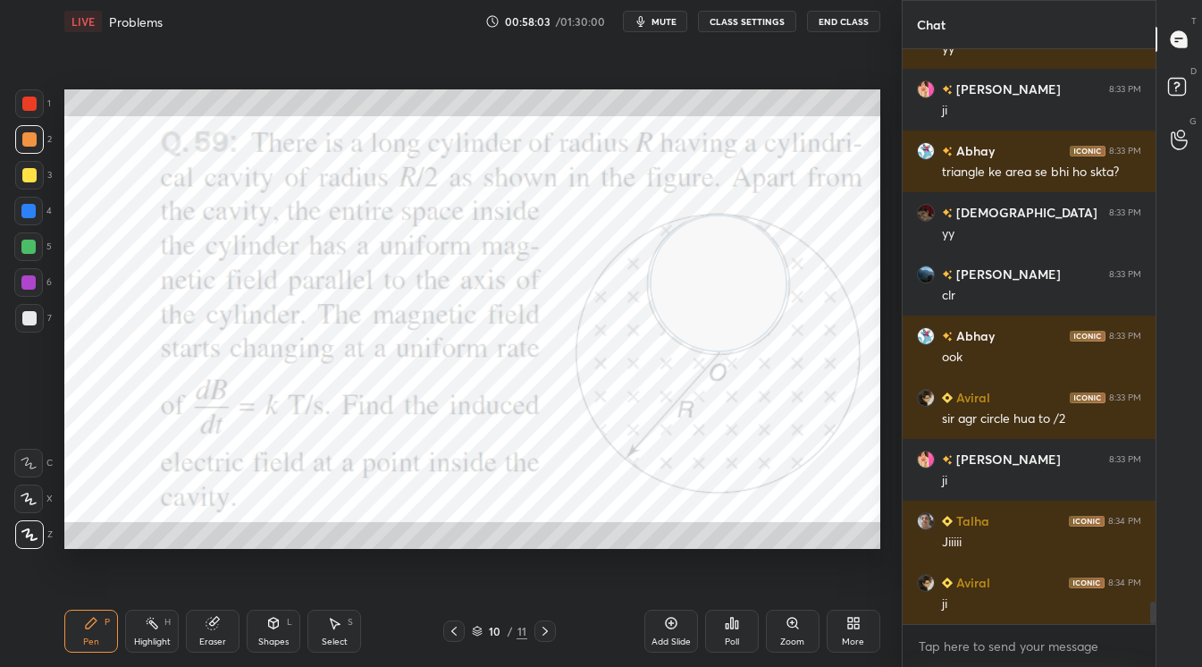
drag, startPoint x: 111, startPoint y: 157, endPoint x: 696, endPoint y: 253, distance: 593.3
click at [696, 253] on video at bounding box center [719, 283] width 134 height 134
click at [667, 18] on span "mute" at bounding box center [664, 21] width 25 height 13
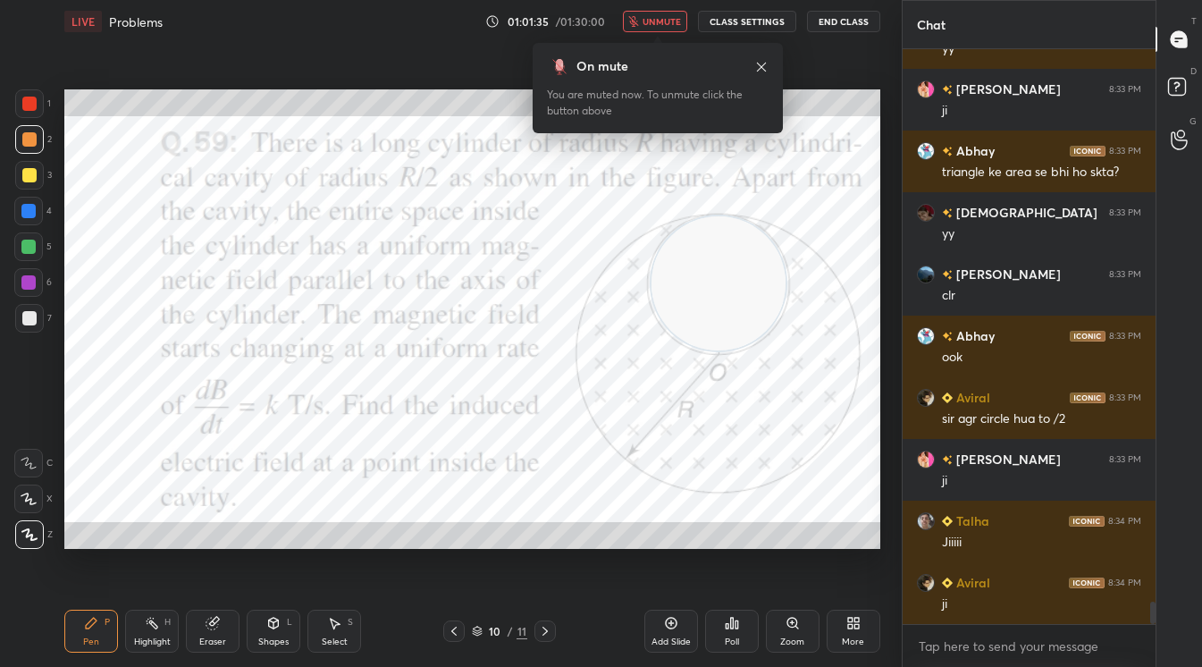
click at [654, 25] on span "unmute" at bounding box center [662, 21] width 38 height 13
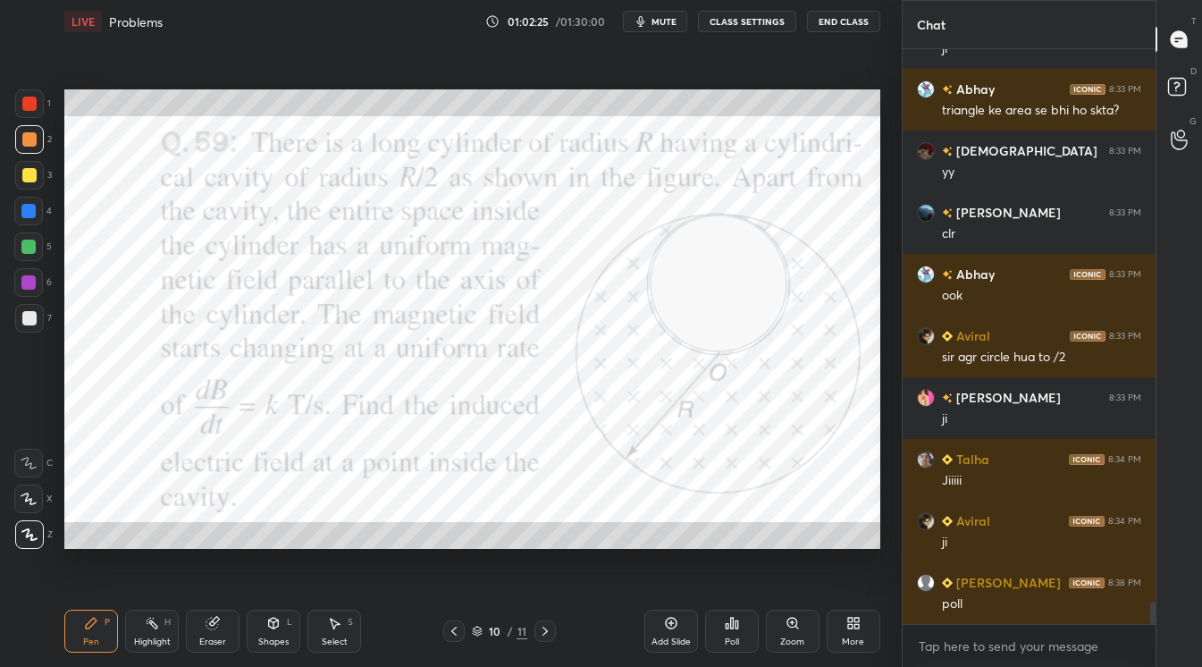
scroll to position [14341, 0]
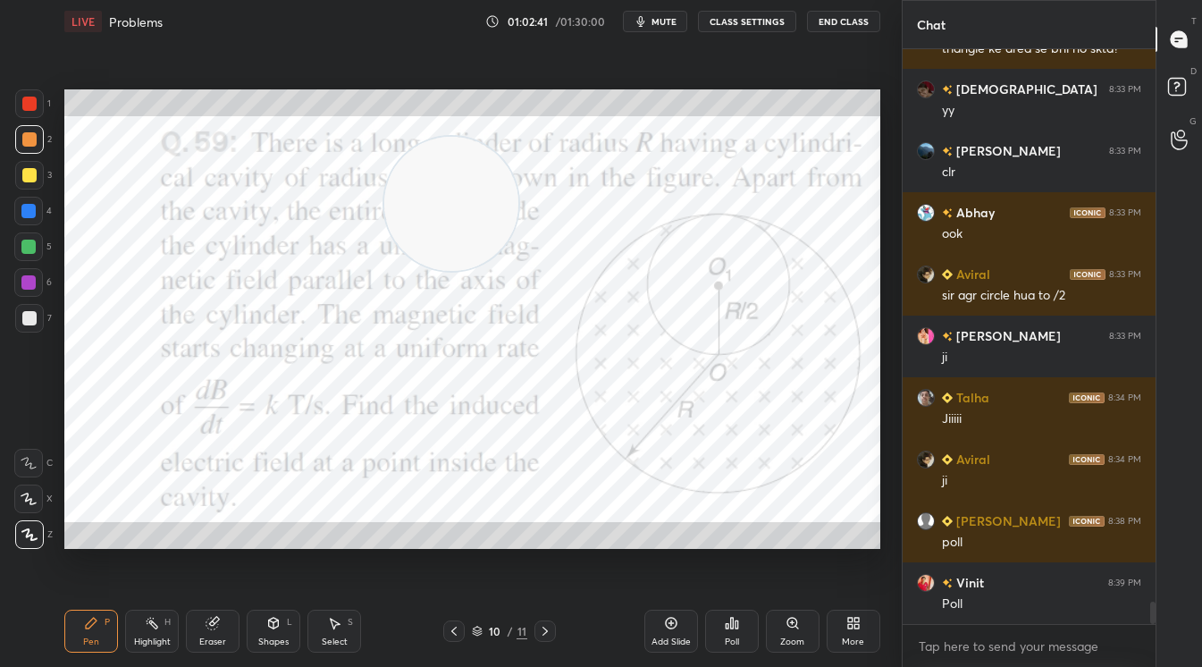
drag, startPoint x: 678, startPoint y: 278, endPoint x: 431, endPoint y: 203, distance: 257.9
click at [431, 203] on video at bounding box center [451, 204] width 134 height 134
click at [729, 626] on icon at bounding box center [732, 623] width 14 height 14
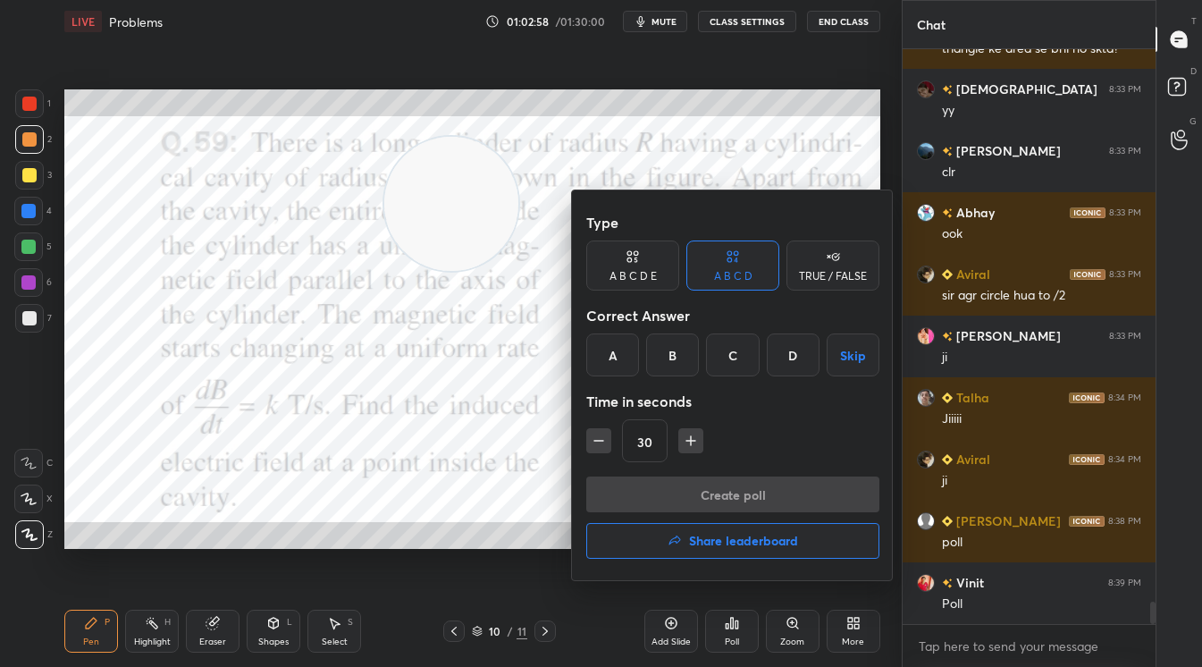
click at [640, 272] on div "A B C D E" at bounding box center [632, 265] width 93 height 50
click at [758, 352] on div "D" at bounding box center [758, 354] width 43 height 43
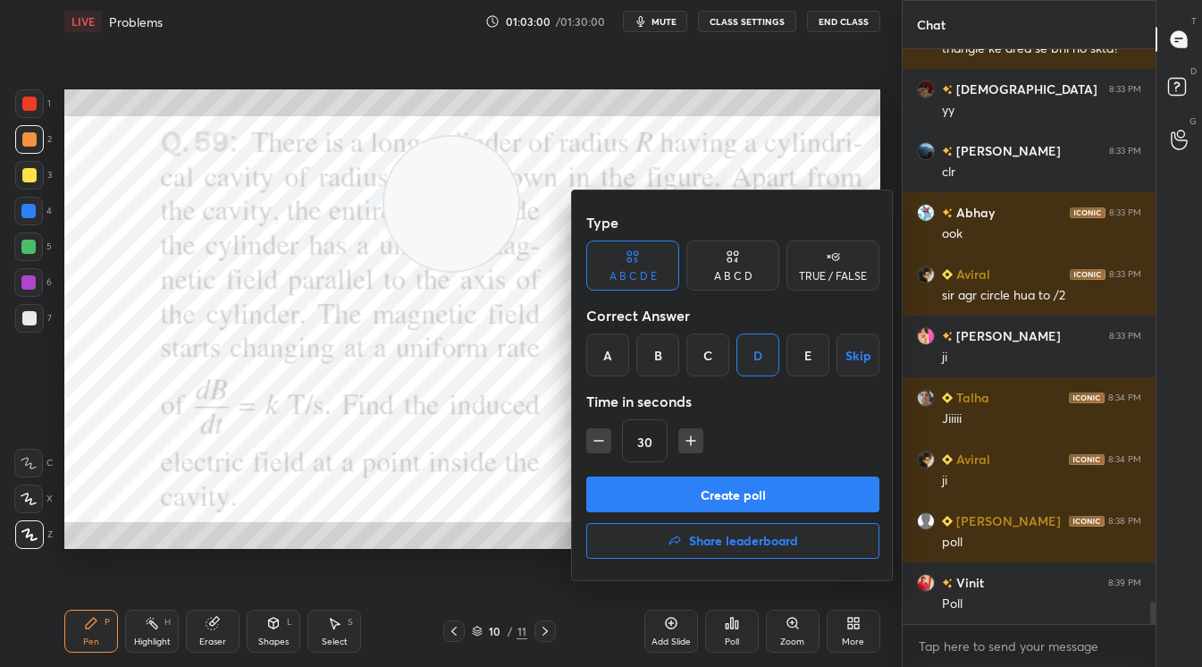
click at [769, 503] on button "Create poll" at bounding box center [732, 494] width 293 height 36
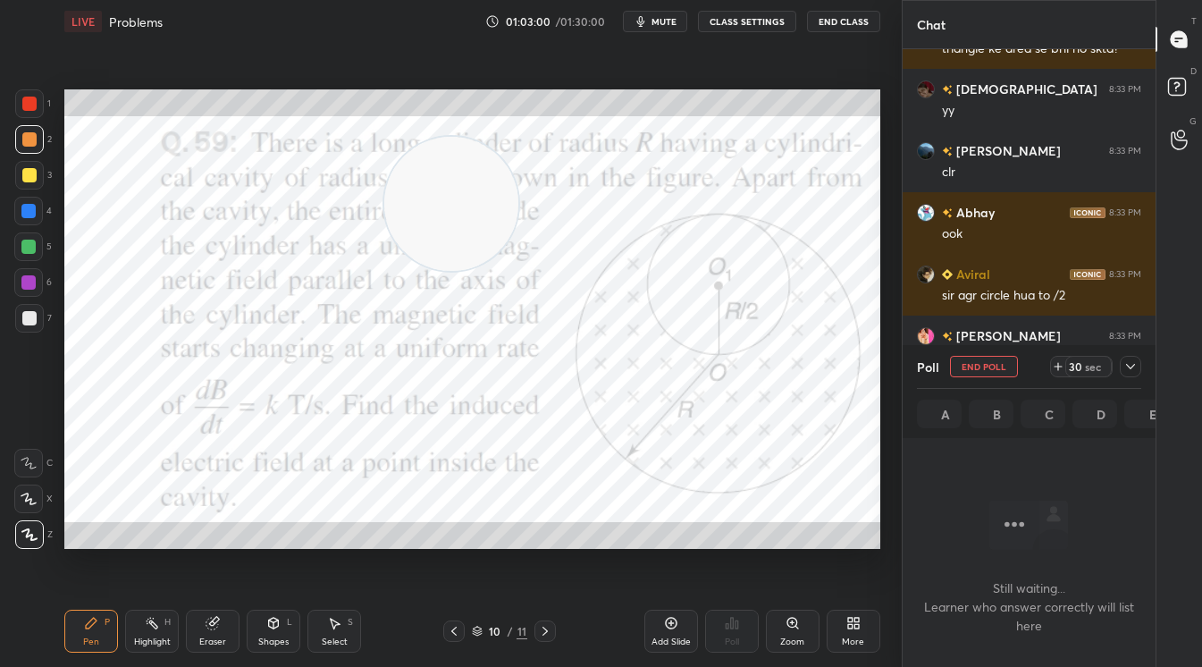
scroll to position [327, 248]
click at [1085, 363] on div "30 sec" at bounding box center [1089, 366] width 46 height 21
click at [1089, 359] on div "sec" at bounding box center [1093, 366] width 21 height 14
click at [1090, 364] on div "sec" at bounding box center [1093, 366] width 21 height 14
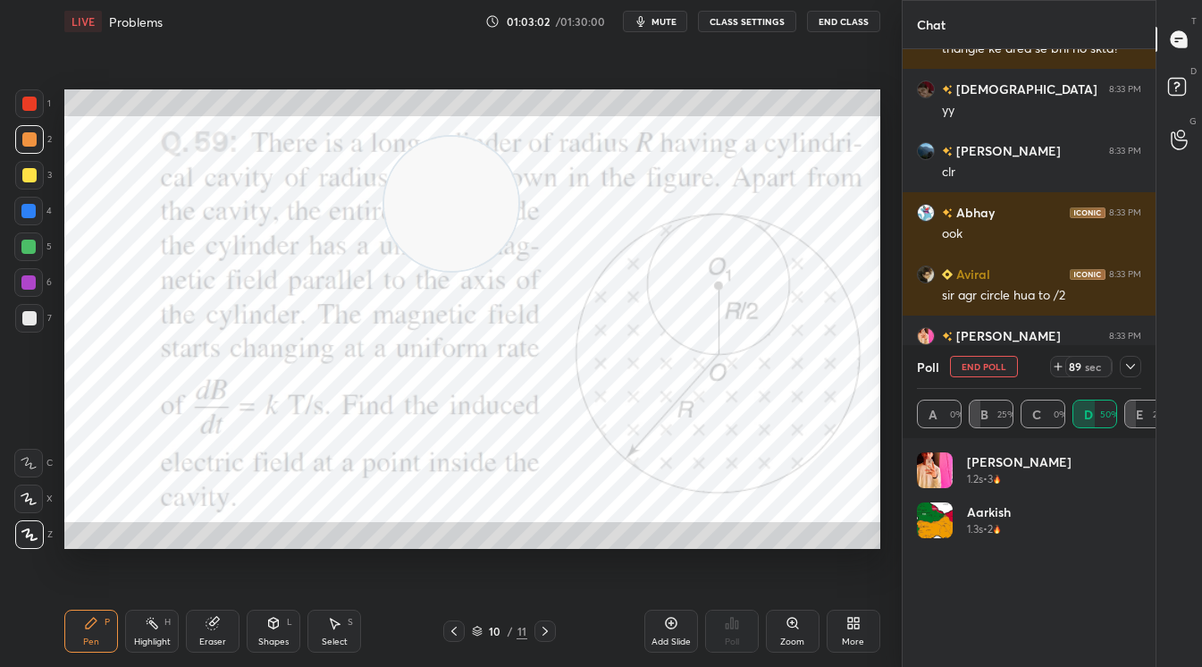
scroll to position [209, 219]
click at [1129, 369] on icon at bounding box center [1131, 366] width 14 height 14
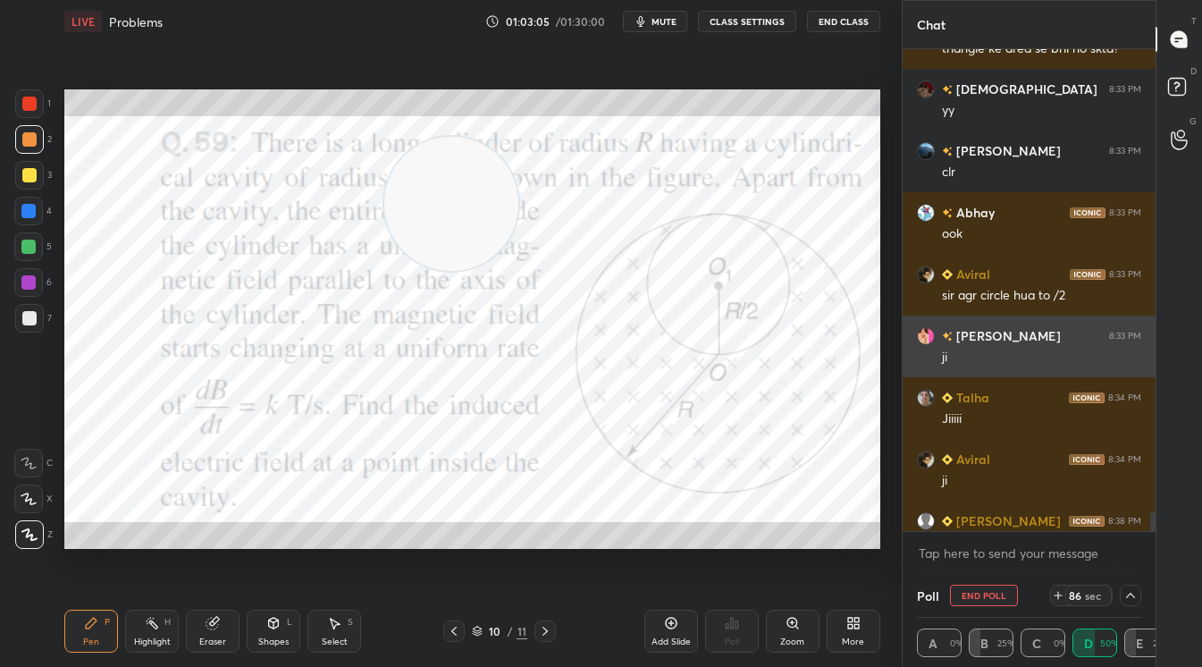
scroll to position [14434, 0]
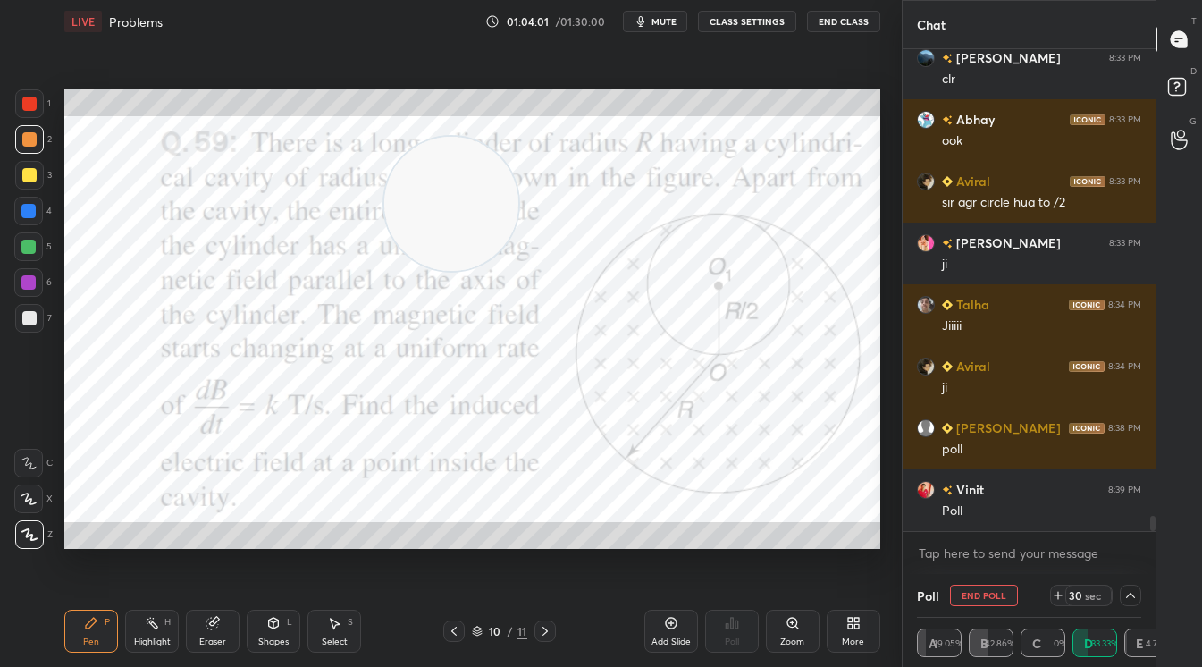
click at [1076, 600] on div "30" at bounding box center [1075, 595] width 14 height 14
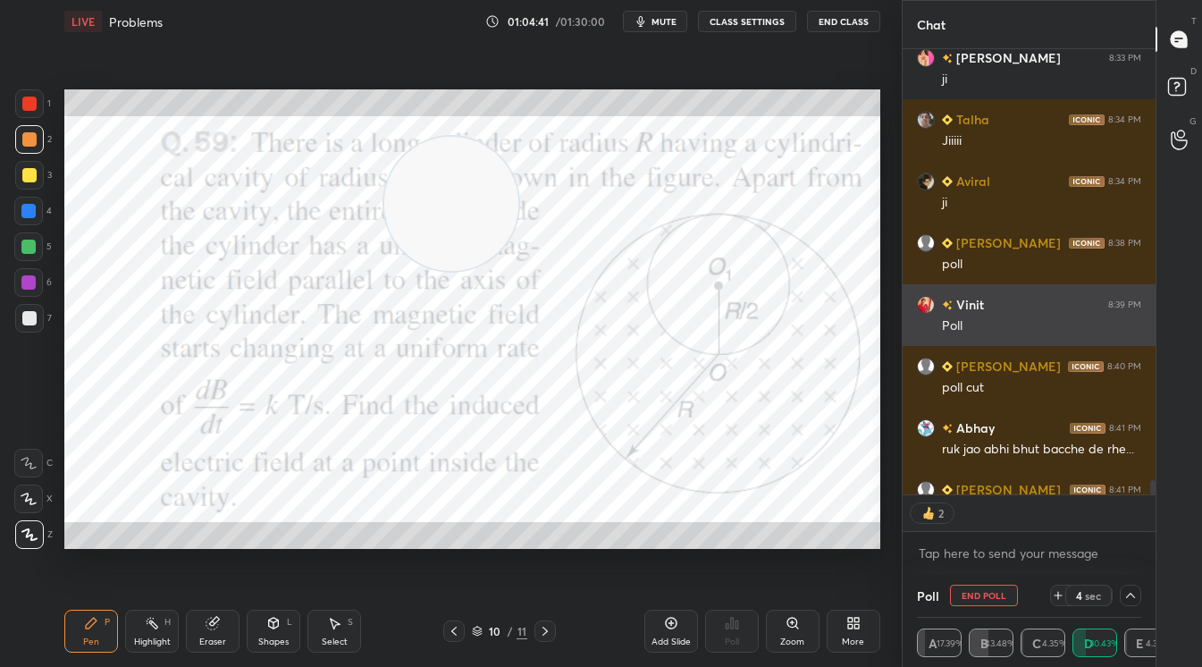
scroll to position [14656, 0]
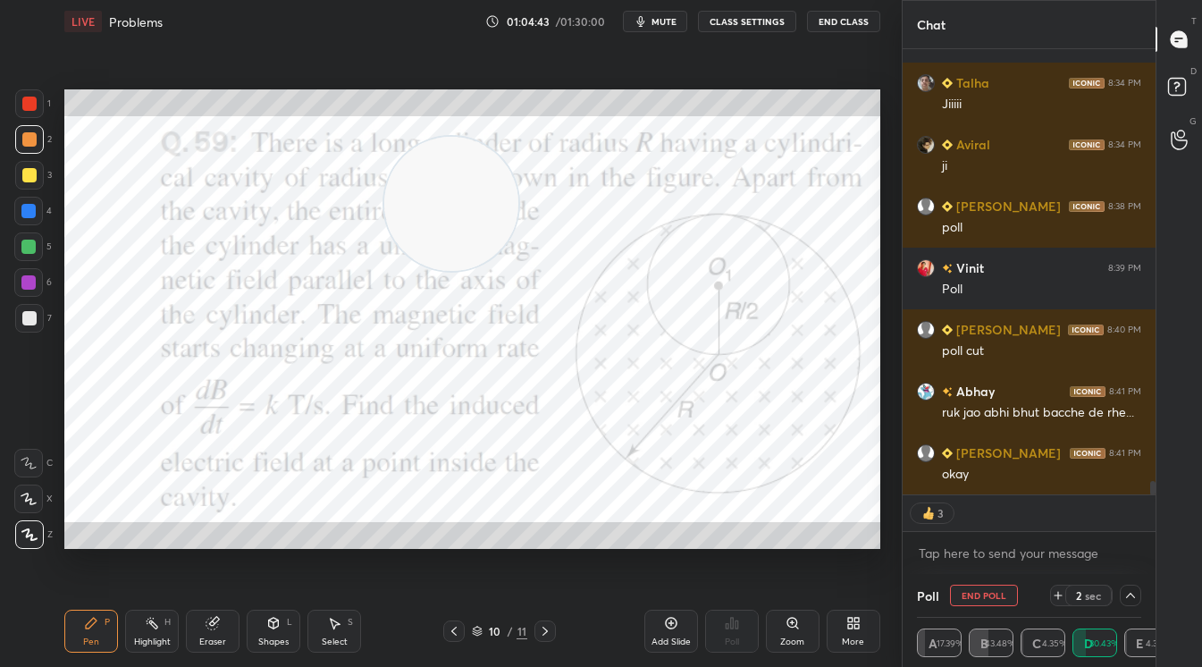
click at [1081, 591] on div "2" at bounding box center [1078, 595] width 7 height 14
click at [1088, 600] on div "sec" at bounding box center [1093, 595] width 21 height 14
click at [1092, 596] on div "sec" at bounding box center [1093, 595] width 21 height 14
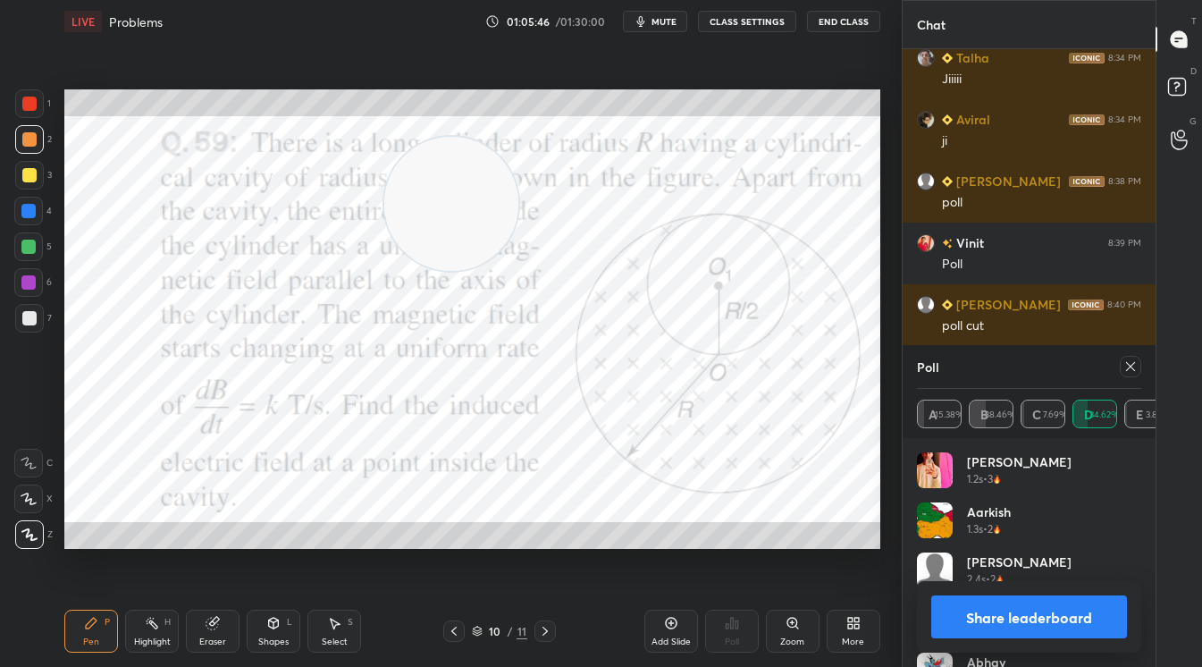
scroll to position [6, 5]
click at [1077, 614] on button "Share leaderboard" at bounding box center [1030, 616] width 196 height 43
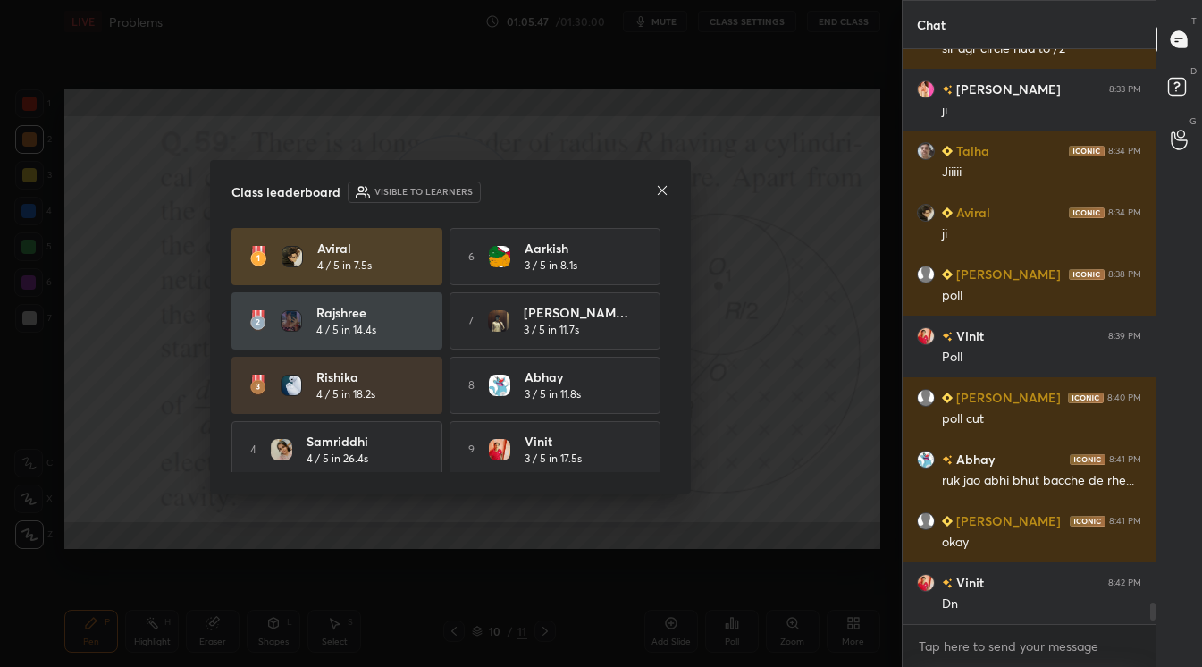
scroll to position [569, 248]
click at [663, 189] on icon at bounding box center [662, 190] width 9 height 9
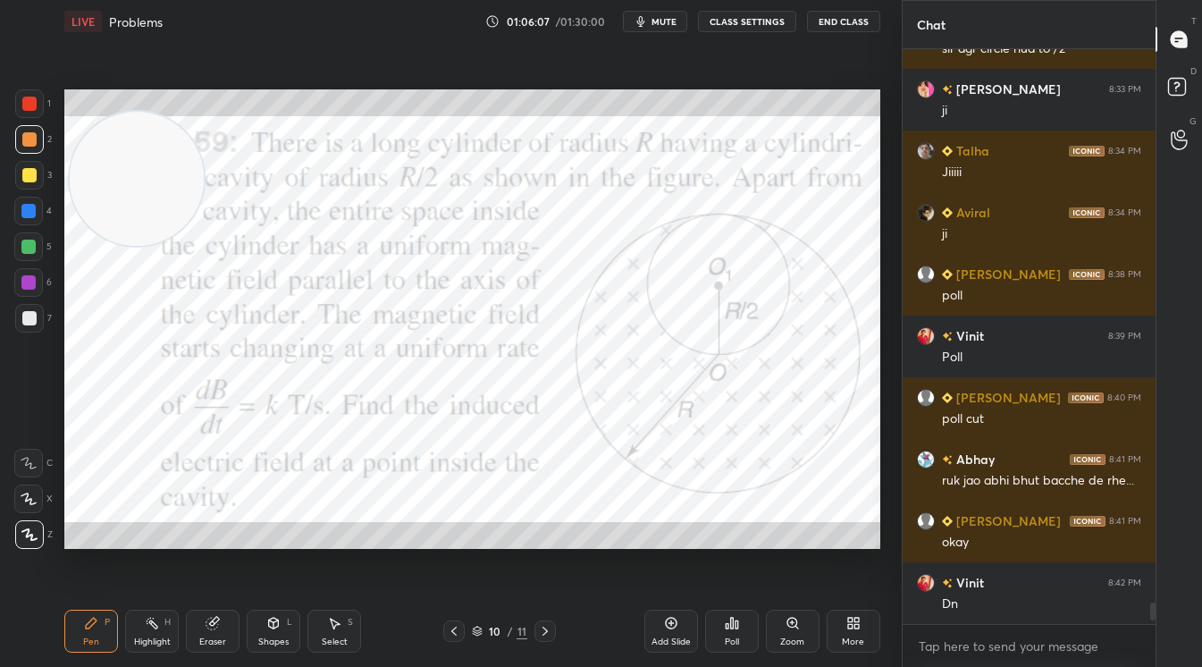
drag, startPoint x: 472, startPoint y: 200, endPoint x: 145, endPoint y: 432, distance: 400.8
click at [147, 246] on video at bounding box center [137, 179] width 134 height 134
drag, startPoint x: 148, startPoint y: 380, endPoint x: 130, endPoint y: 403, distance: 29.9
click at [184, 403] on video at bounding box center [251, 337] width 134 height 134
click at [678, 637] on div "Add Slide" at bounding box center [671, 641] width 39 height 9
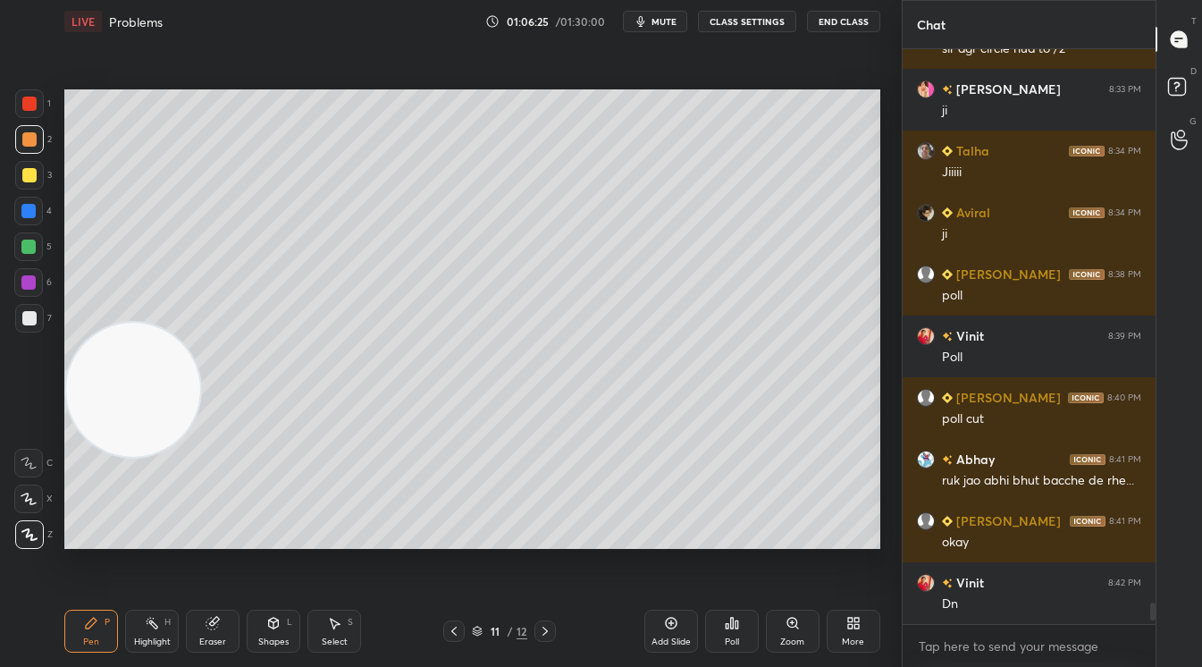
drag, startPoint x: 270, startPoint y: 633, endPoint x: 261, endPoint y: 613, distance: 21.6
click at [267, 635] on div "Shapes L" at bounding box center [274, 631] width 54 height 43
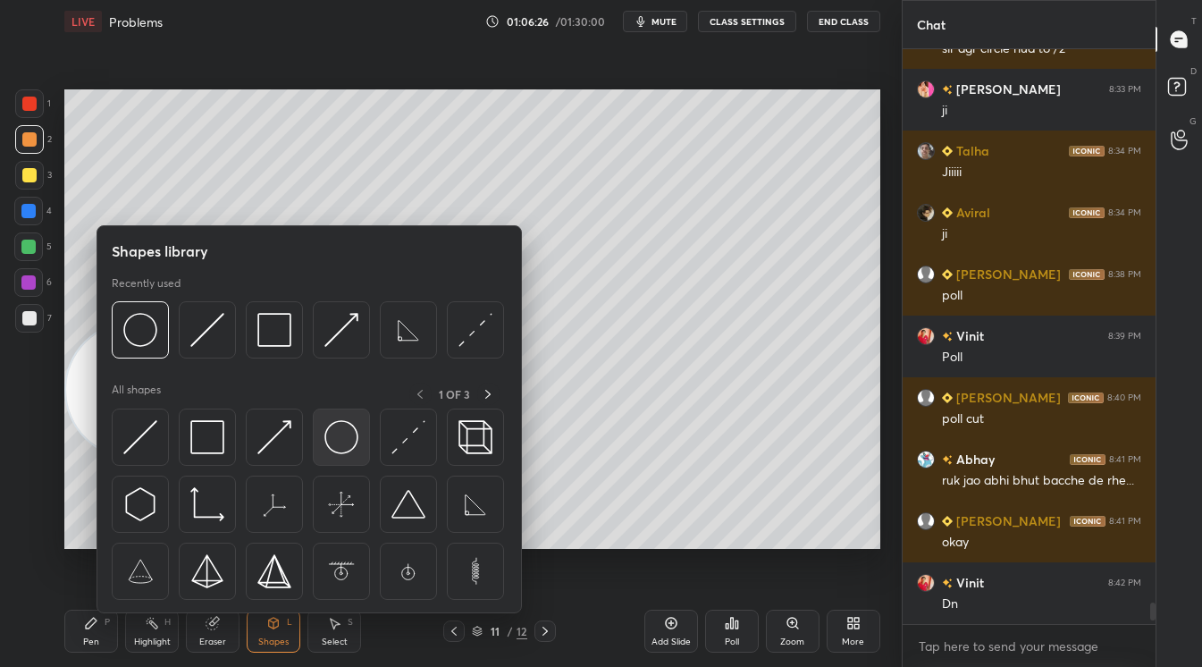
click at [342, 431] on img at bounding box center [342, 437] width 34 height 34
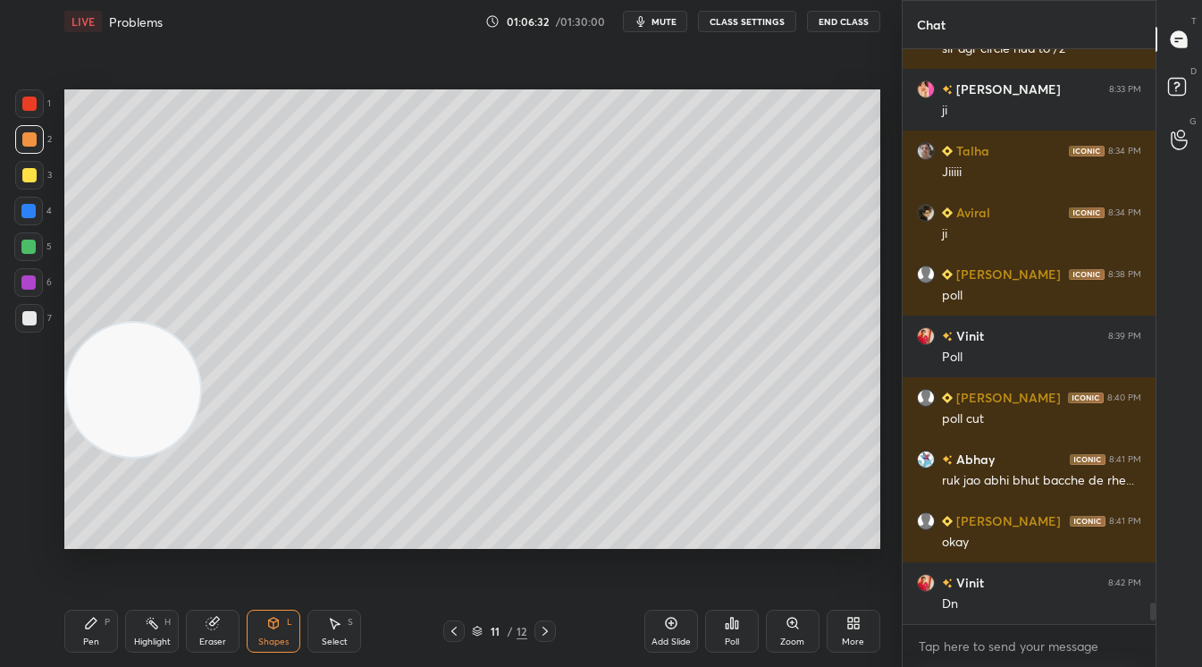
click at [343, 621] on div "Select S" at bounding box center [335, 631] width 54 height 43
drag, startPoint x: 515, startPoint y: 358, endPoint x: 470, endPoint y: 267, distance: 100.8
click at [470, 266] on div "0 ° Undo Copy Duplicate Duplicate to new slide Delete" at bounding box center [472, 318] width 816 height 459
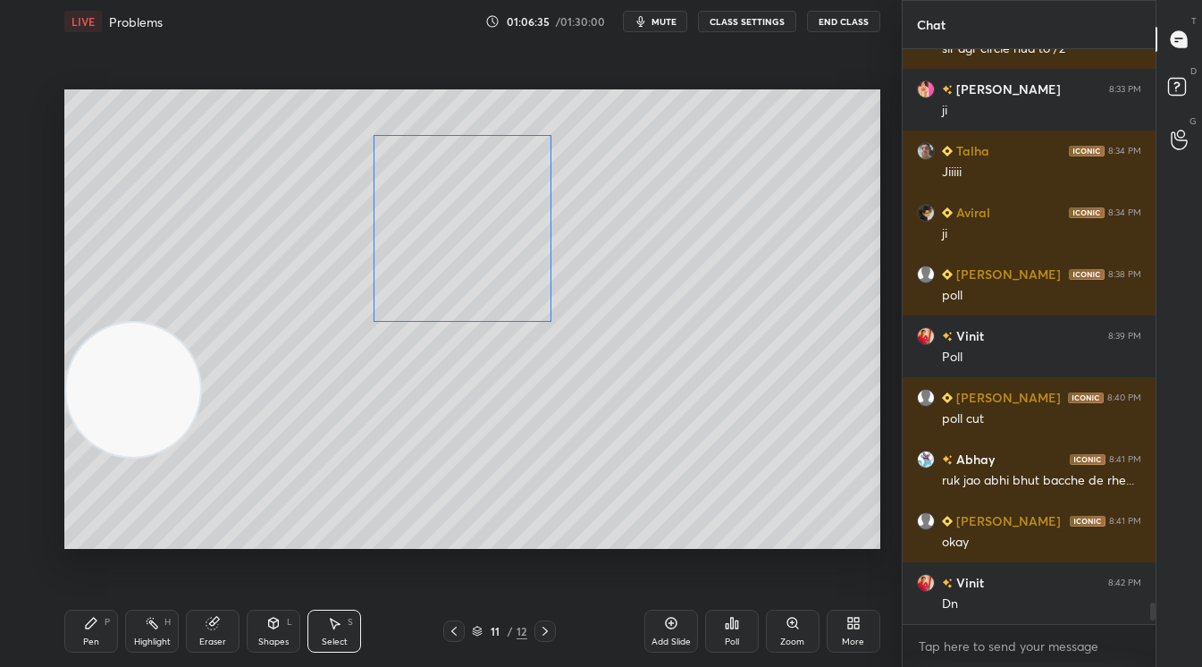
drag, startPoint x: 490, startPoint y: 253, endPoint x: 476, endPoint y: 239, distance: 19.6
click at [476, 240] on div "0 ° Undo Copy Duplicate Duplicate to new slide Delete" at bounding box center [472, 318] width 816 height 459
drag, startPoint x: 749, startPoint y: 483, endPoint x: 591, endPoint y: 473, distance: 158.5
click at [741, 483] on div "0 ° Undo Copy Duplicate Duplicate to new slide Delete" at bounding box center [472, 318] width 816 height 459
drag, startPoint x: 458, startPoint y: 329, endPoint x: 438, endPoint y: 254, distance: 77.6
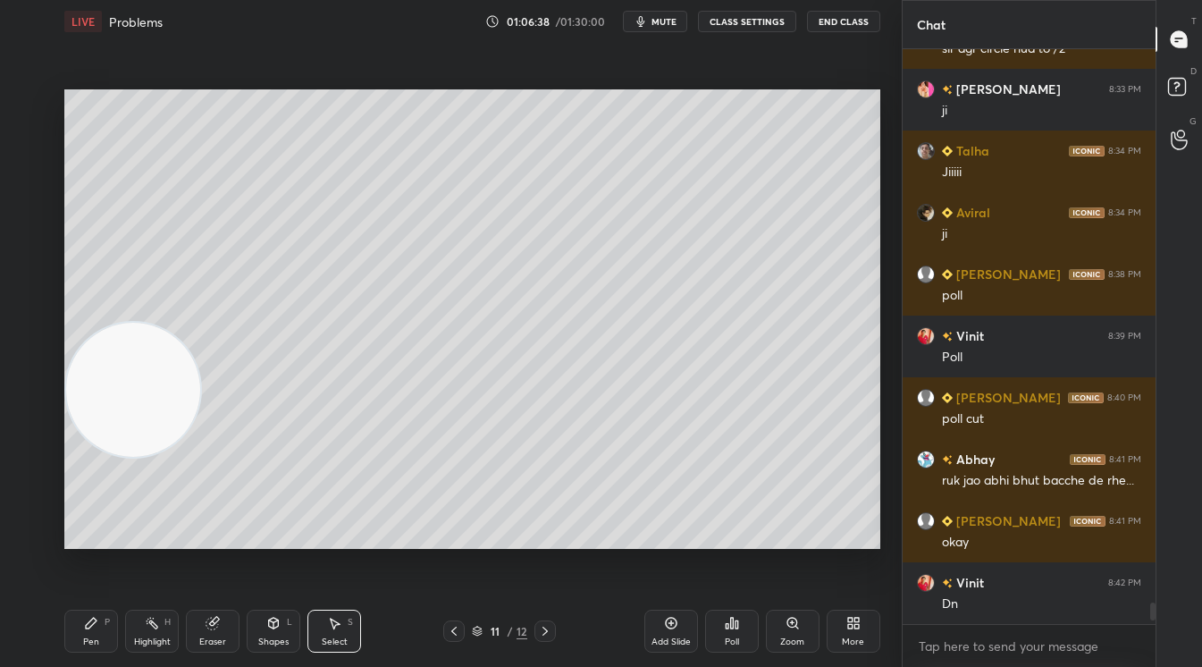
click at [439, 255] on div "0 ° Undo Copy Duplicate Duplicate to new slide Delete" at bounding box center [472, 318] width 816 height 459
drag, startPoint x: 551, startPoint y: 322, endPoint x: 556, endPoint y: 330, distance: 9.7
click at [556, 330] on div at bounding box center [558, 331] width 7 height 7
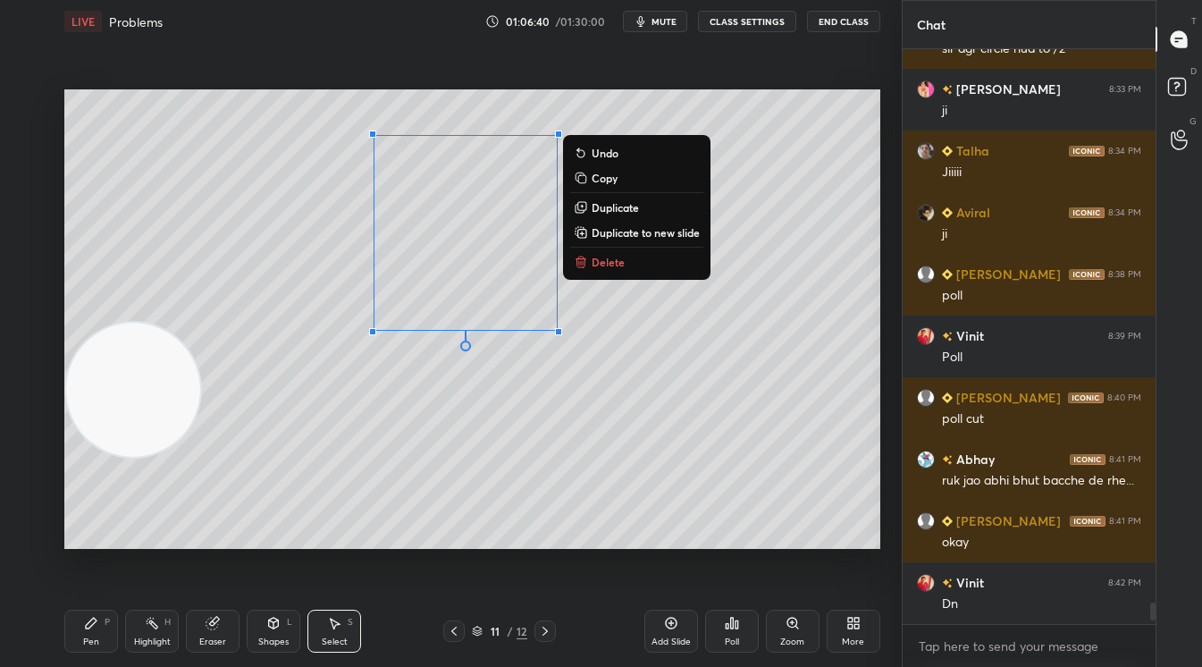
click at [761, 466] on div "0 ° Undo Copy Duplicate Duplicate to new slide Delete" at bounding box center [472, 318] width 816 height 459
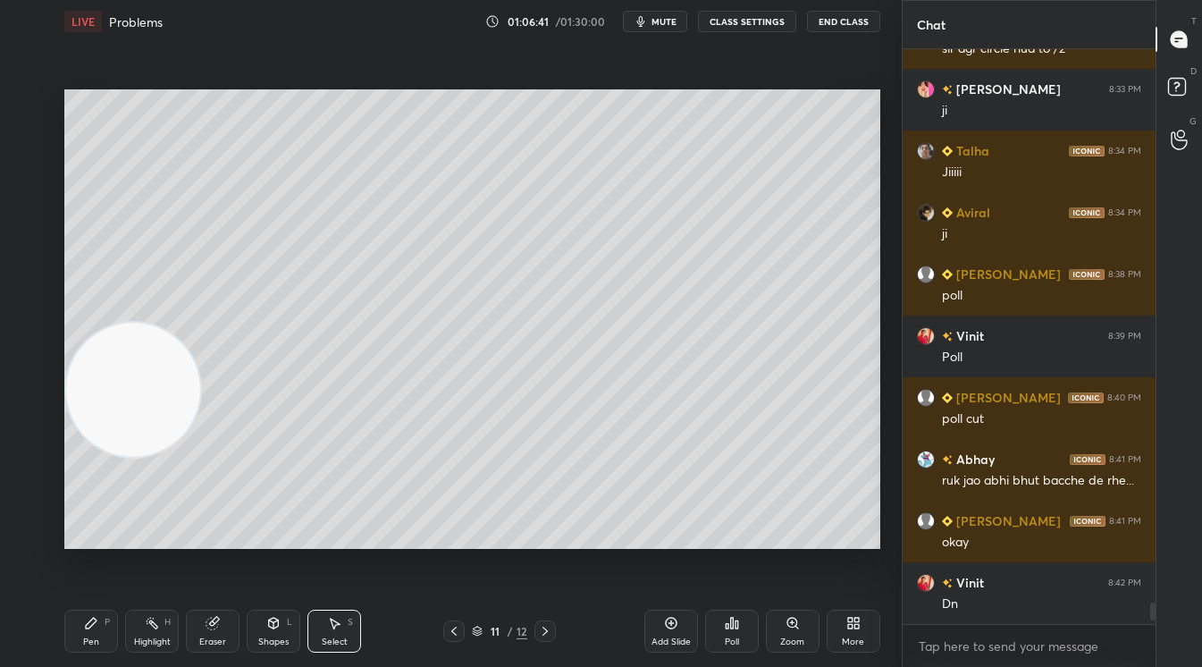
drag, startPoint x: 90, startPoint y: 629, endPoint x: 88, endPoint y: 610, distance: 19.8
click at [92, 625] on icon at bounding box center [91, 623] width 14 height 14
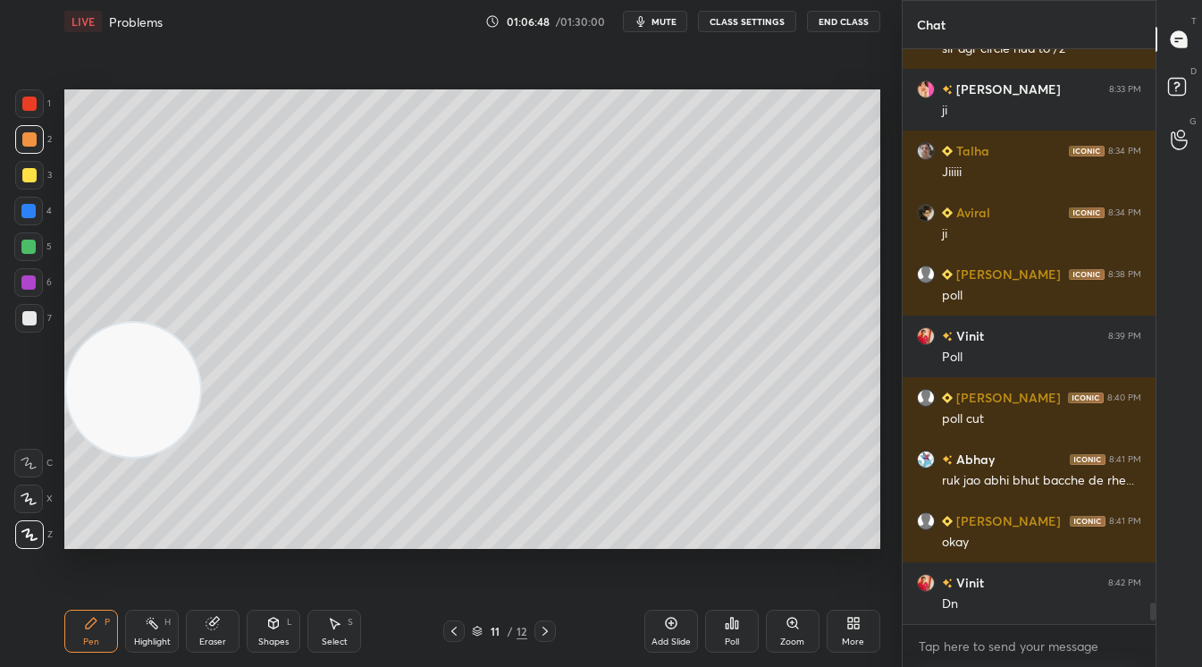
drag, startPoint x: 22, startPoint y: 455, endPoint x: 88, endPoint y: 386, distance: 94.9
click at [25, 458] on div at bounding box center [28, 463] width 29 height 29
click at [23, 177] on div at bounding box center [29, 175] width 29 height 29
drag, startPoint x: 34, startPoint y: 248, endPoint x: 63, endPoint y: 231, distance: 34.0
click at [34, 245] on div at bounding box center [28, 247] width 14 height 14
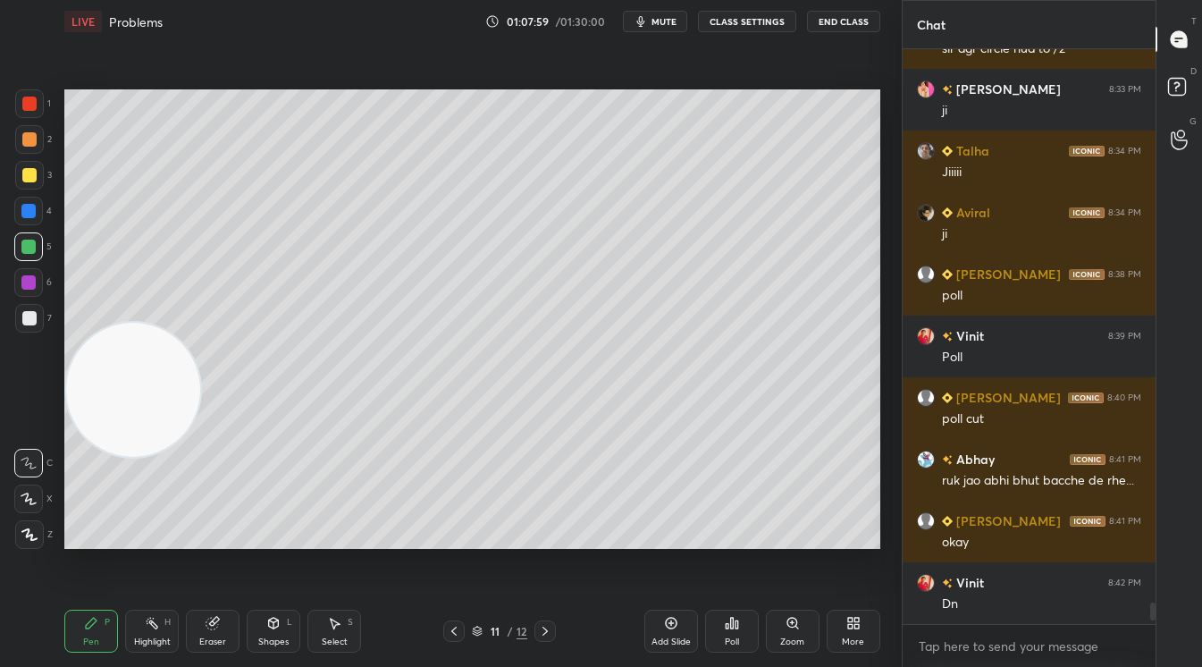
drag, startPoint x: 32, startPoint y: 325, endPoint x: 49, endPoint y: 310, distance: 22.2
click at [35, 322] on div at bounding box center [29, 318] width 14 height 14
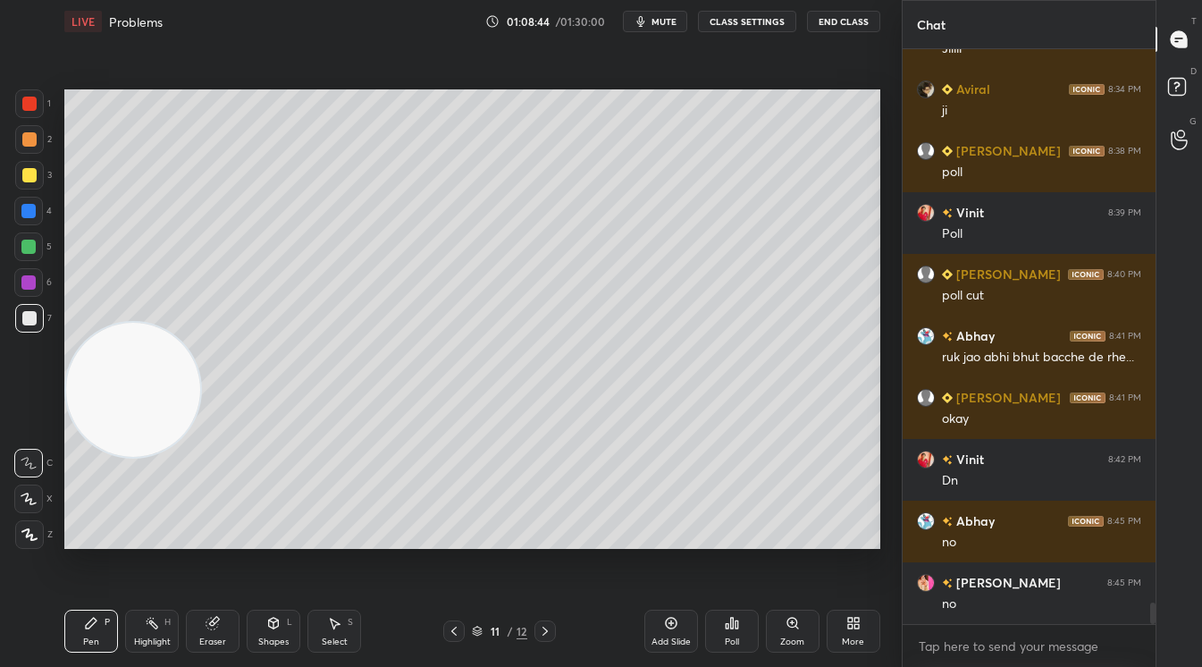
scroll to position [14773, 0]
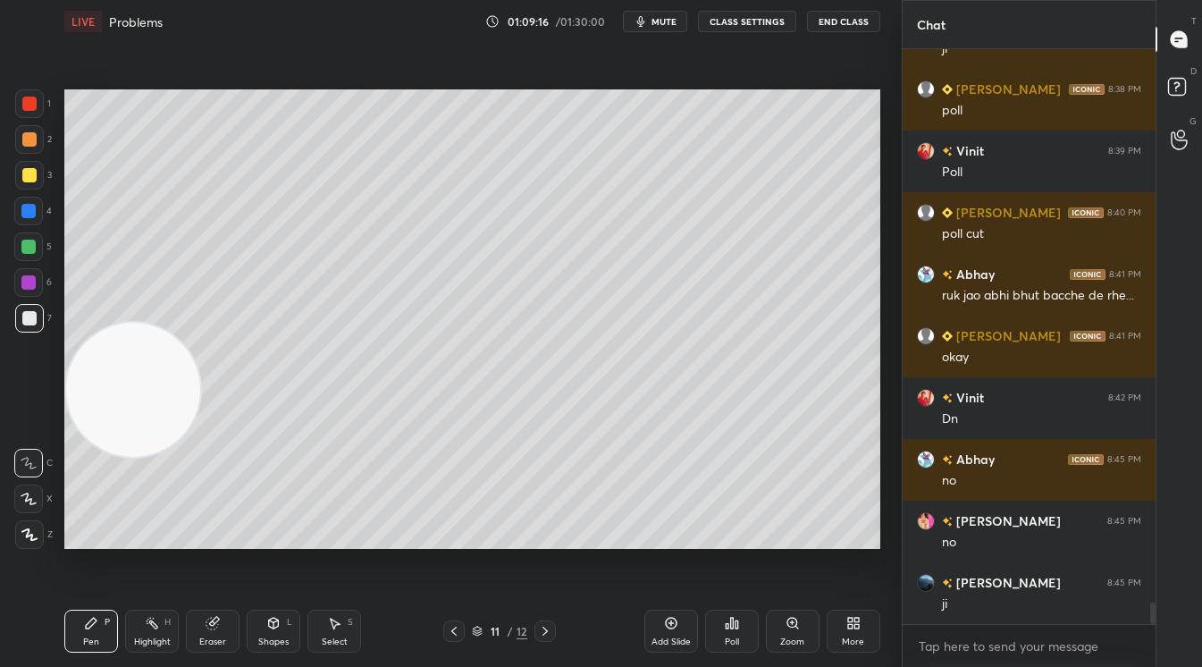
click at [459, 626] on icon at bounding box center [454, 631] width 14 height 14
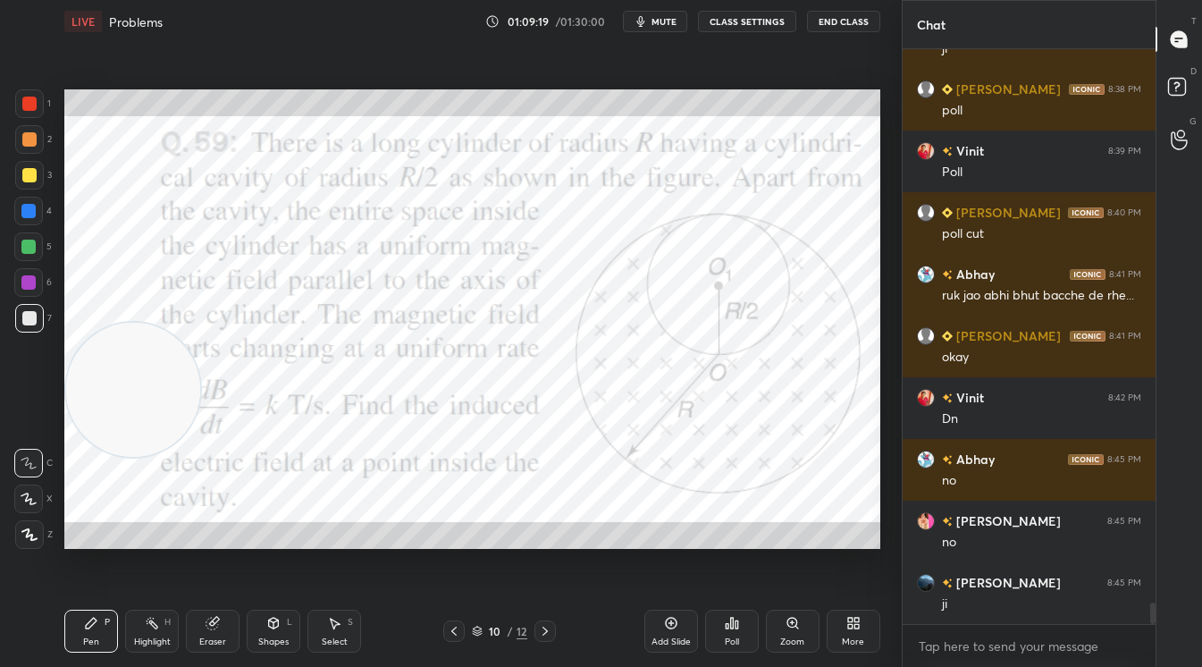
click at [547, 637] on icon at bounding box center [545, 631] width 14 height 14
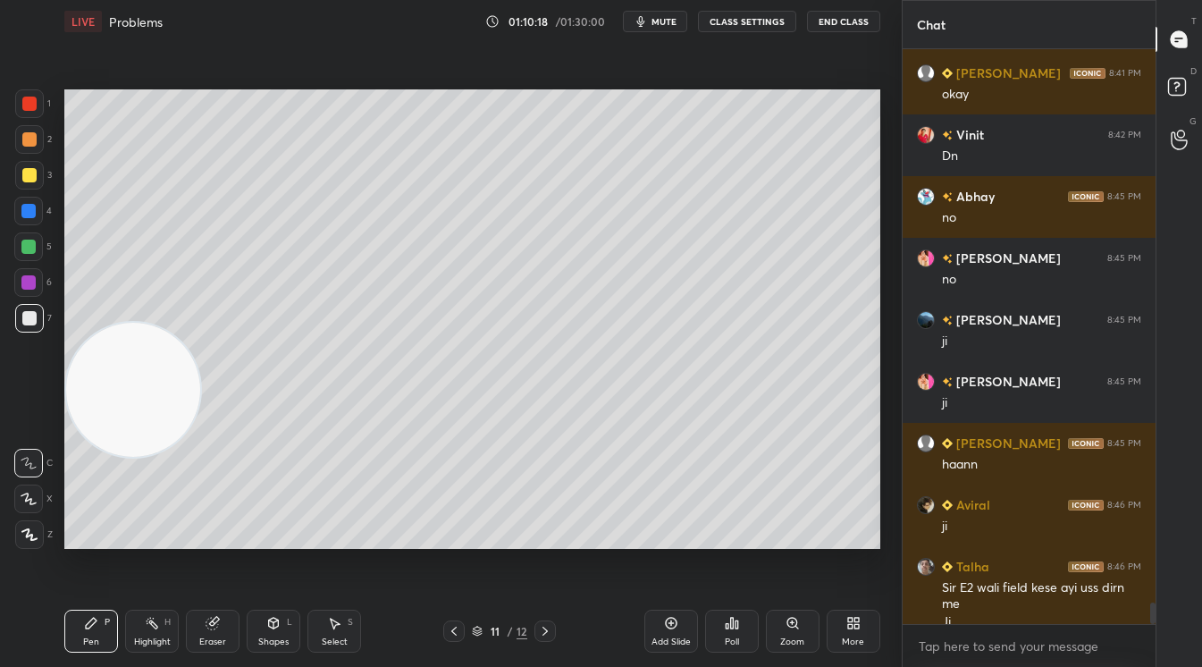
scroll to position [15054, 0]
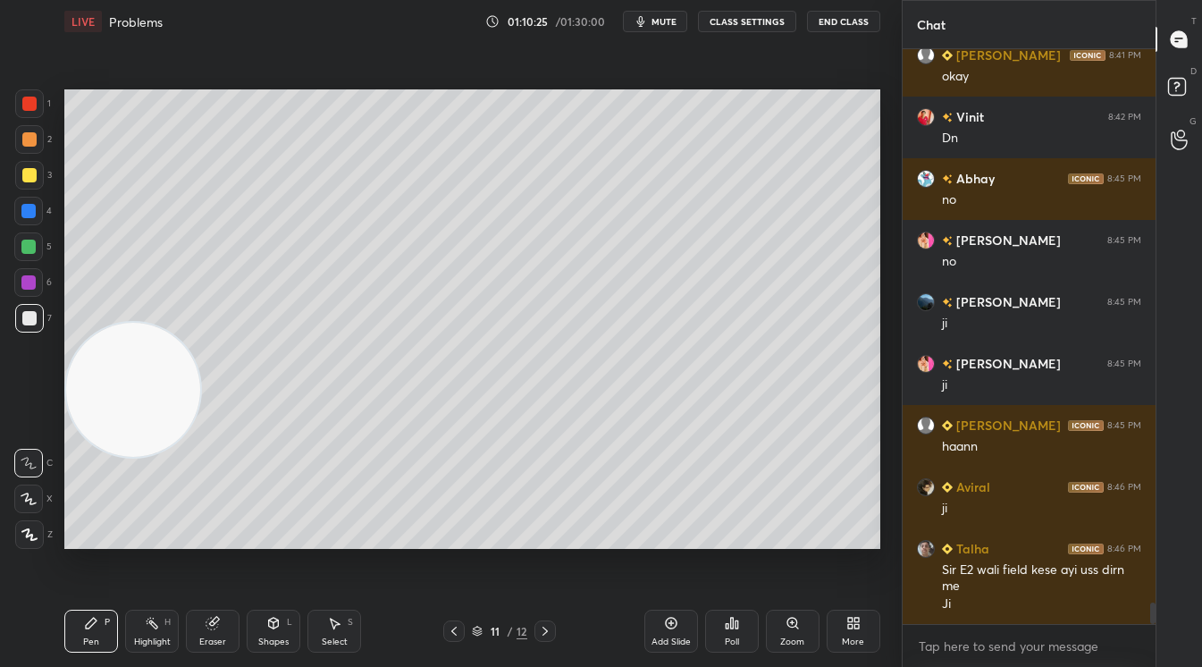
click at [850, 627] on icon at bounding box center [850, 626] width 4 height 4
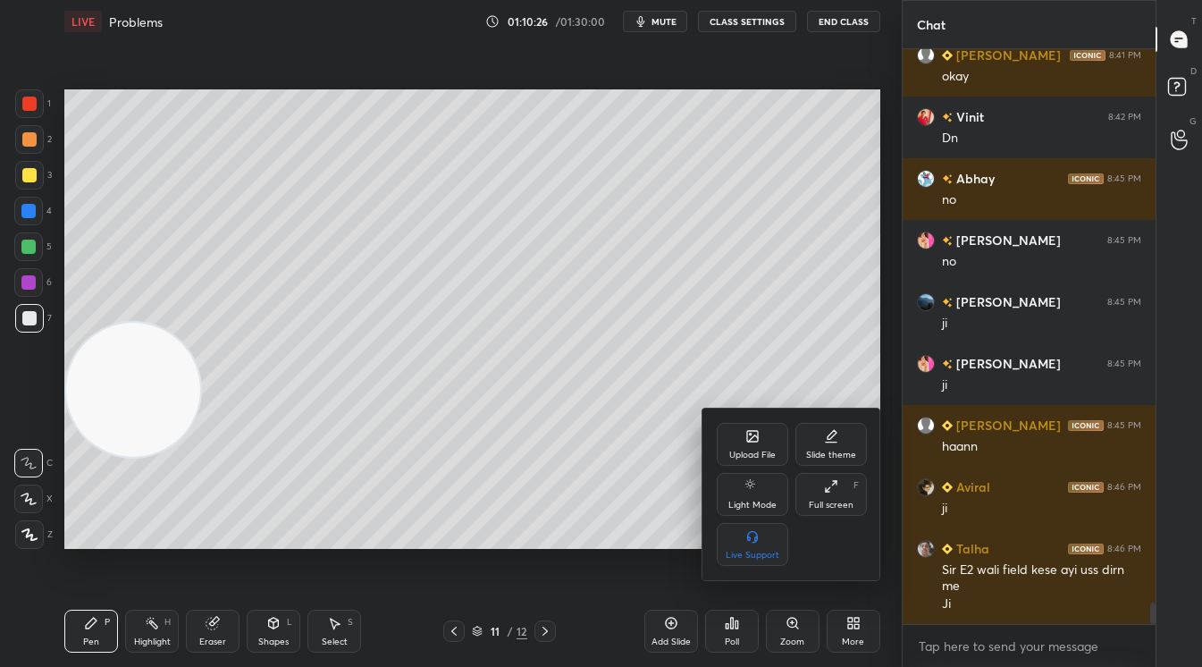
click at [627, 519] on div at bounding box center [601, 333] width 1202 height 667
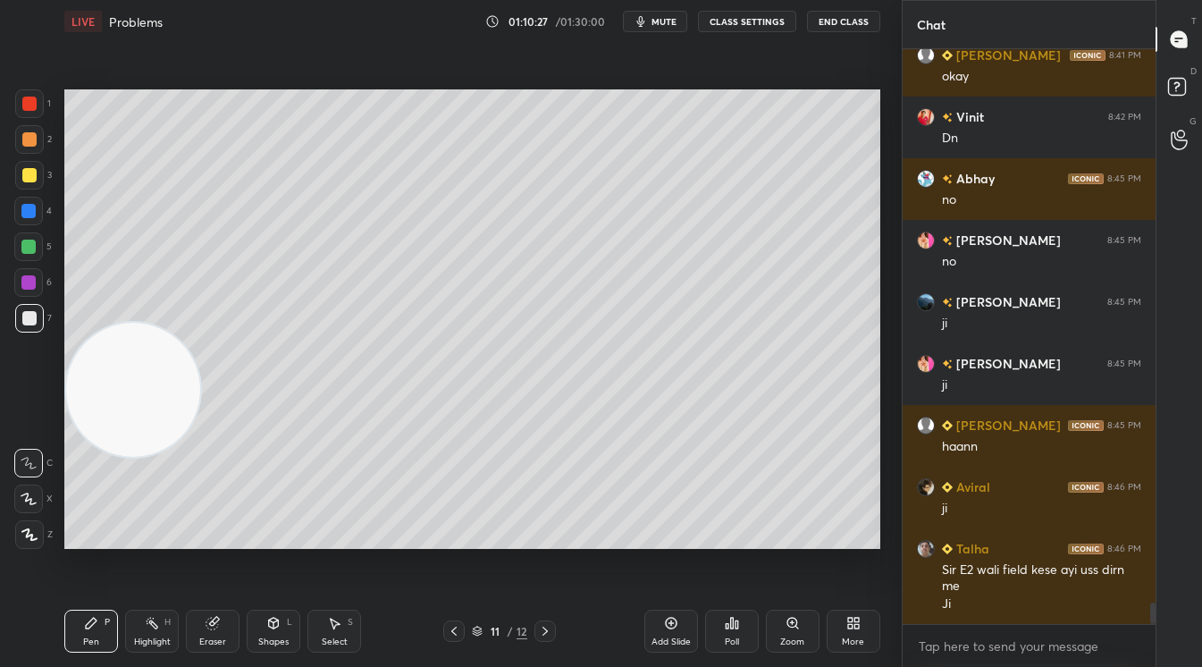
click at [858, 633] on div "More" at bounding box center [854, 631] width 54 height 43
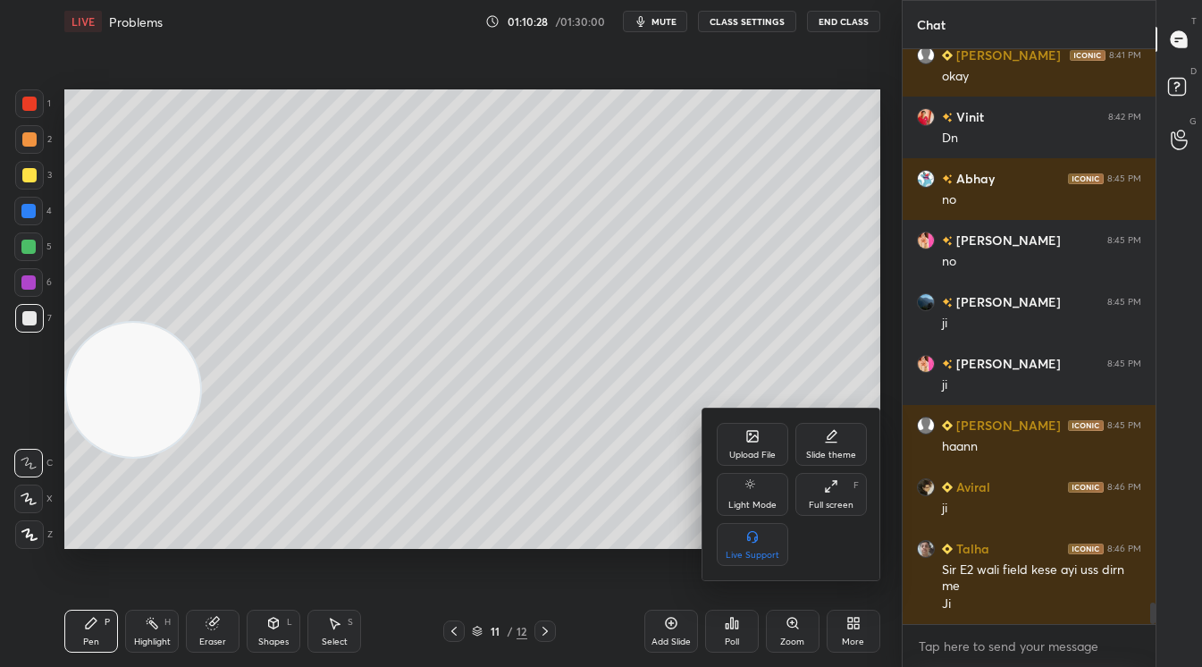
click at [759, 452] on div "Upload File" at bounding box center [752, 455] width 46 height 9
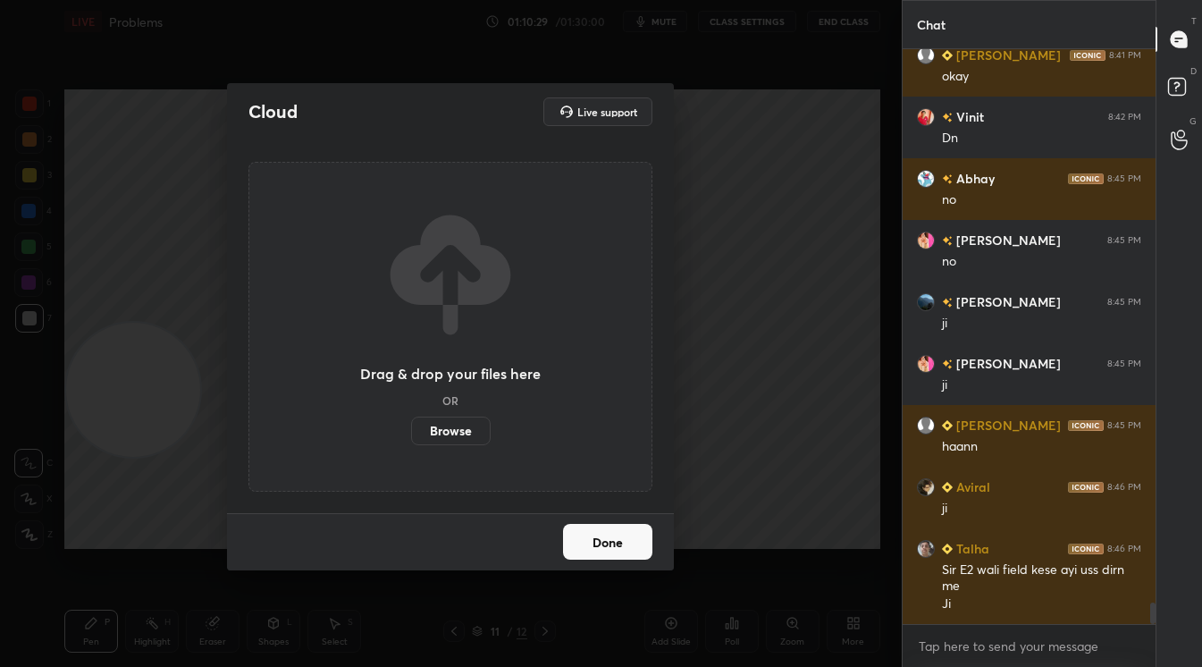
click at [465, 426] on label "Browse" at bounding box center [451, 431] width 80 height 29
click at [411, 426] on input "Browse" at bounding box center [411, 431] width 0 height 29
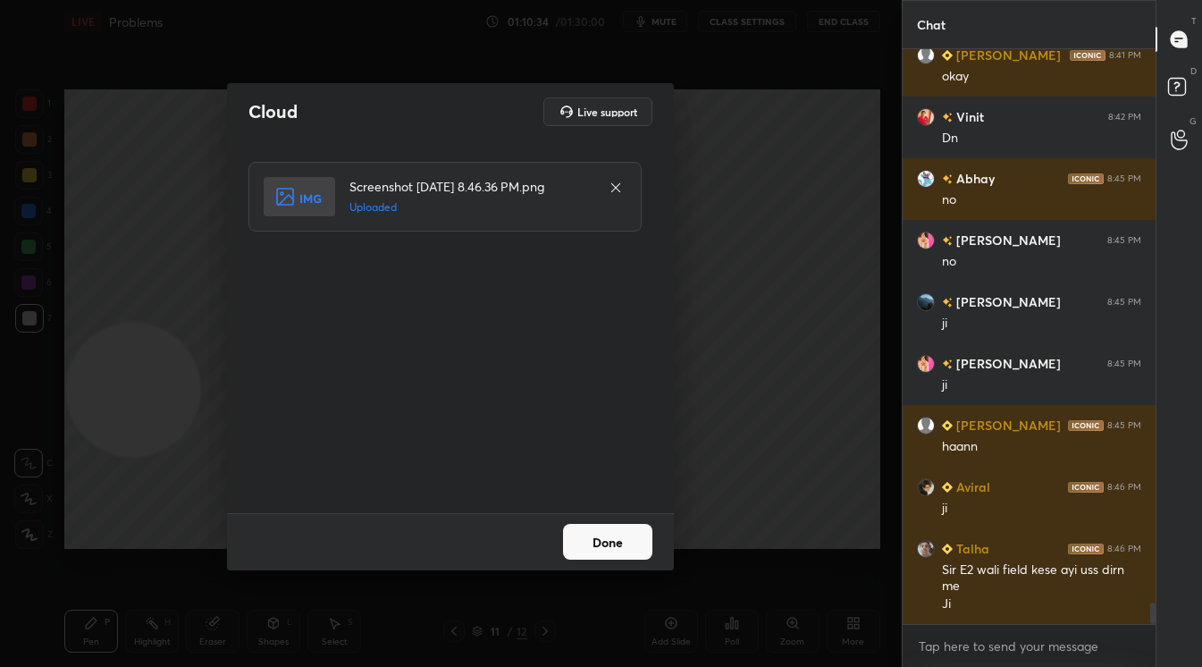
click at [622, 540] on button "Done" at bounding box center [607, 542] width 89 height 36
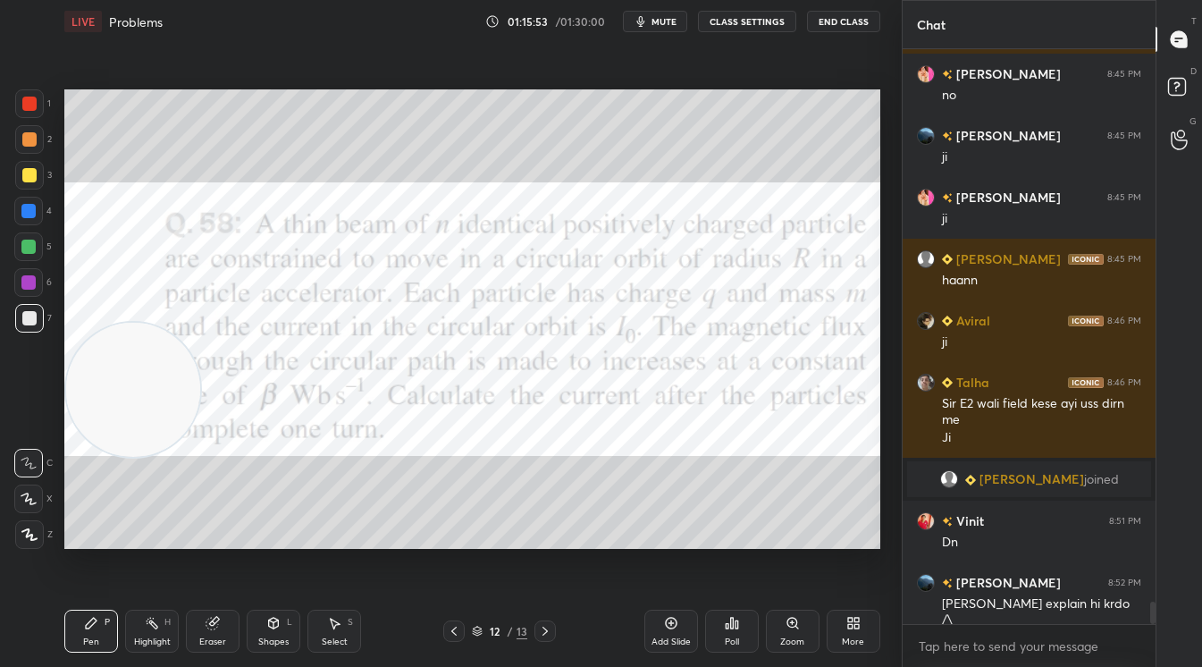
scroll to position [14421, 0]
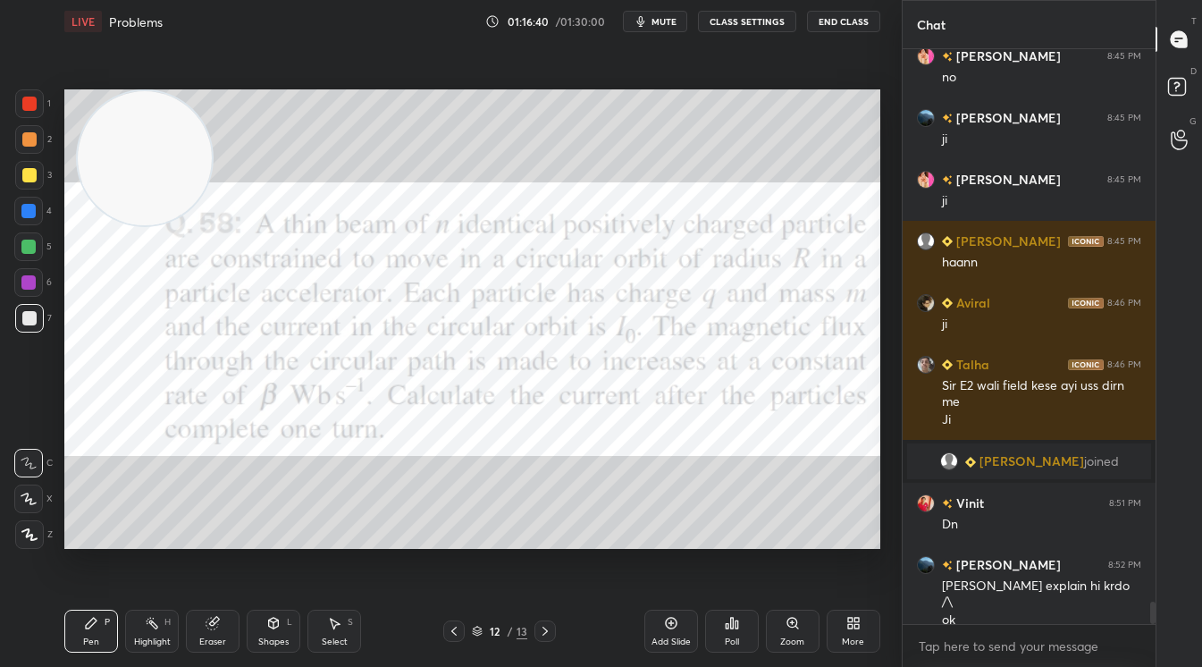
drag, startPoint x: 143, startPoint y: 392, endPoint x: 156, endPoint y: 100, distance: 291.7
click at [156, 100] on video at bounding box center [145, 158] width 134 height 134
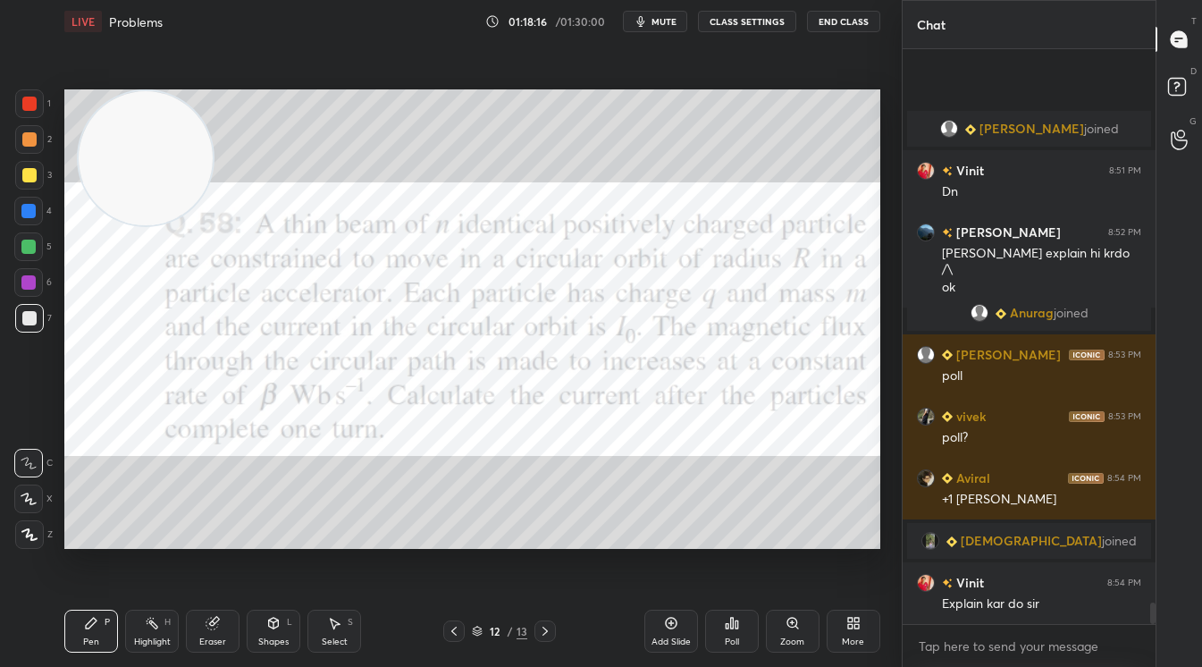
scroll to position [14634, 0]
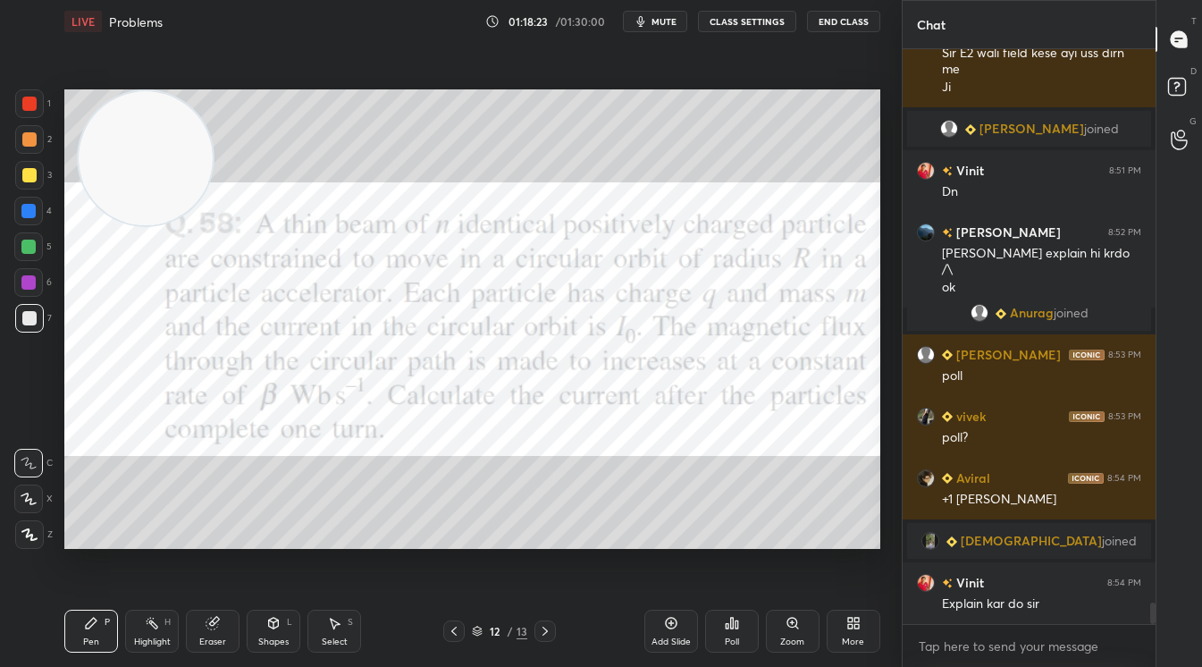
drag, startPoint x: 34, startPoint y: 103, endPoint x: 96, endPoint y: 126, distance: 65.9
click at [38, 104] on div at bounding box center [29, 103] width 29 height 29
click at [734, 633] on div "Poll" at bounding box center [732, 631] width 54 height 43
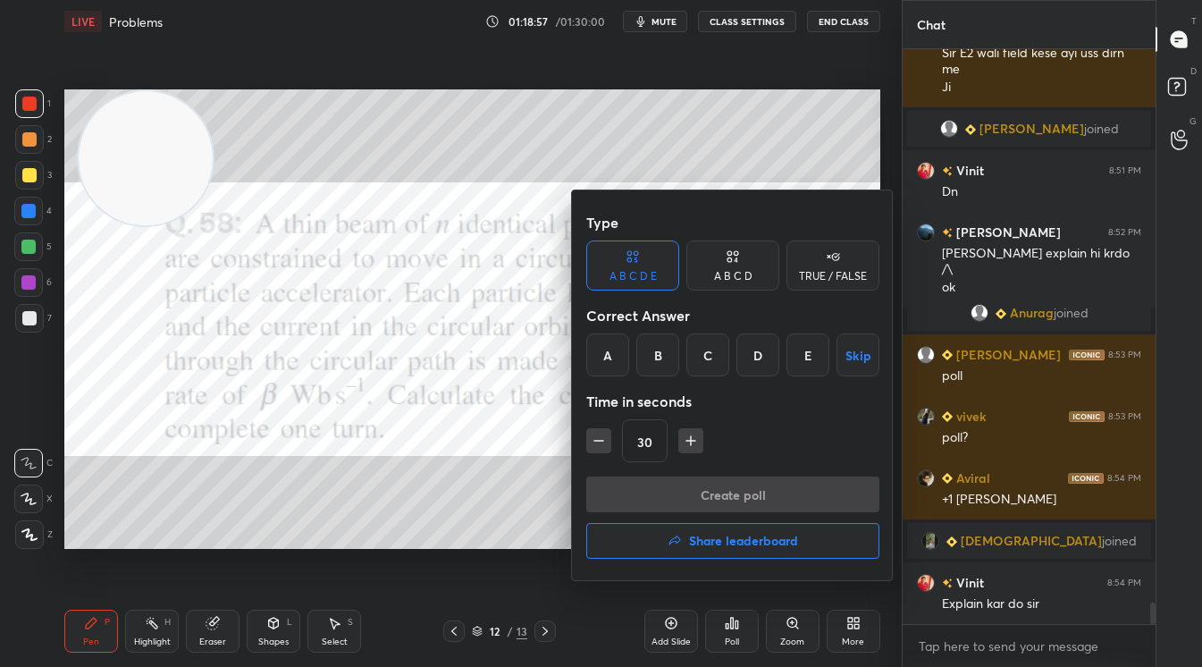
click at [834, 267] on div "TRUE / FALSE" at bounding box center [833, 265] width 93 height 50
click at [642, 354] on div "True" at bounding box center [632, 354] width 93 height 43
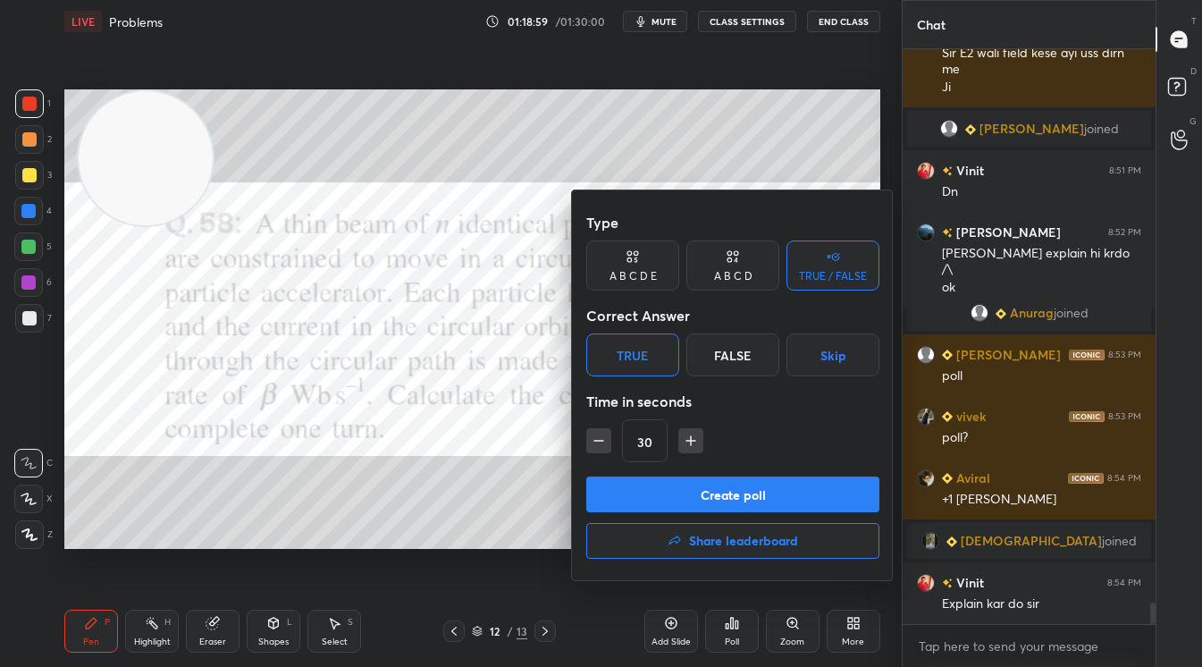
click at [738, 517] on div "Create poll Share leaderboard" at bounding box center [732, 520] width 293 height 89
click at [744, 488] on button "Create poll" at bounding box center [732, 494] width 293 height 36
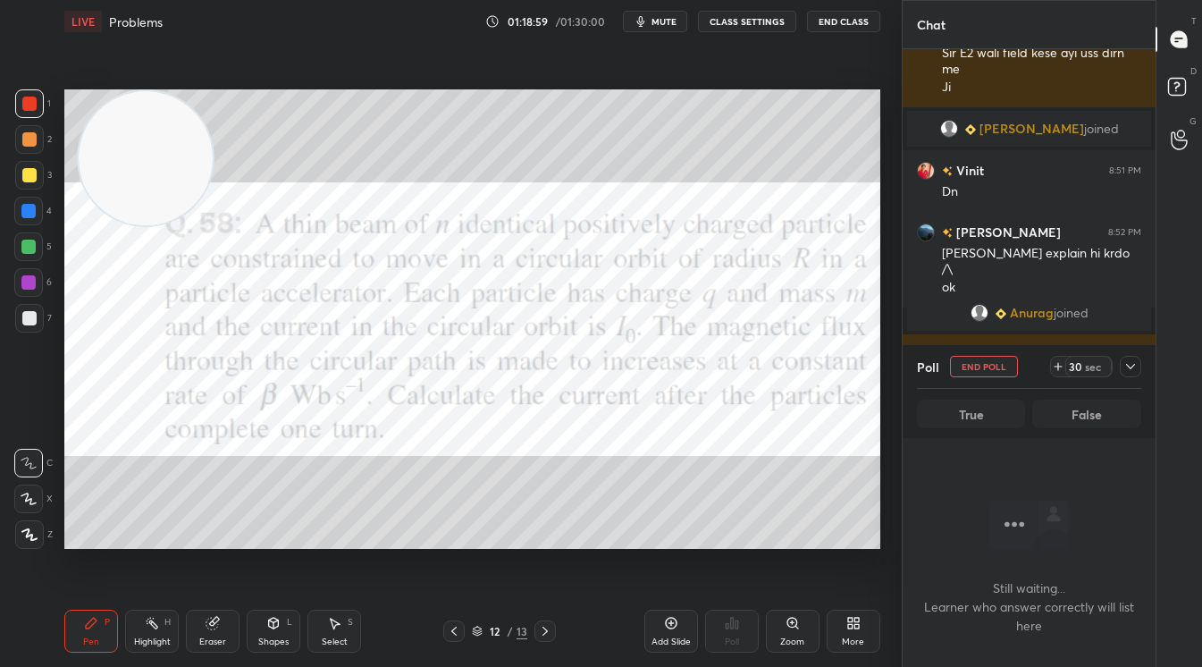
scroll to position [5, 5]
click at [1076, 363] on div "30" at bounding box center [1075, 366] width 14 height 14
click at [1126, 367] on icon at bounding box center [1131, 366] width 14 height 14
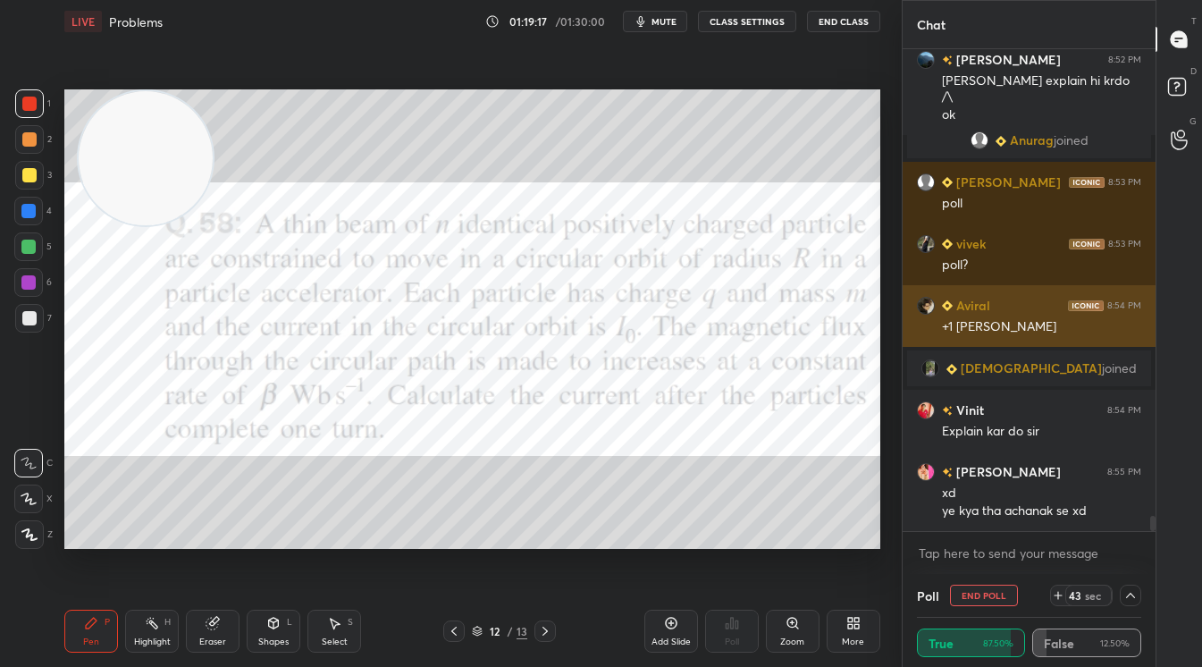
scroll to position [14869, 0]
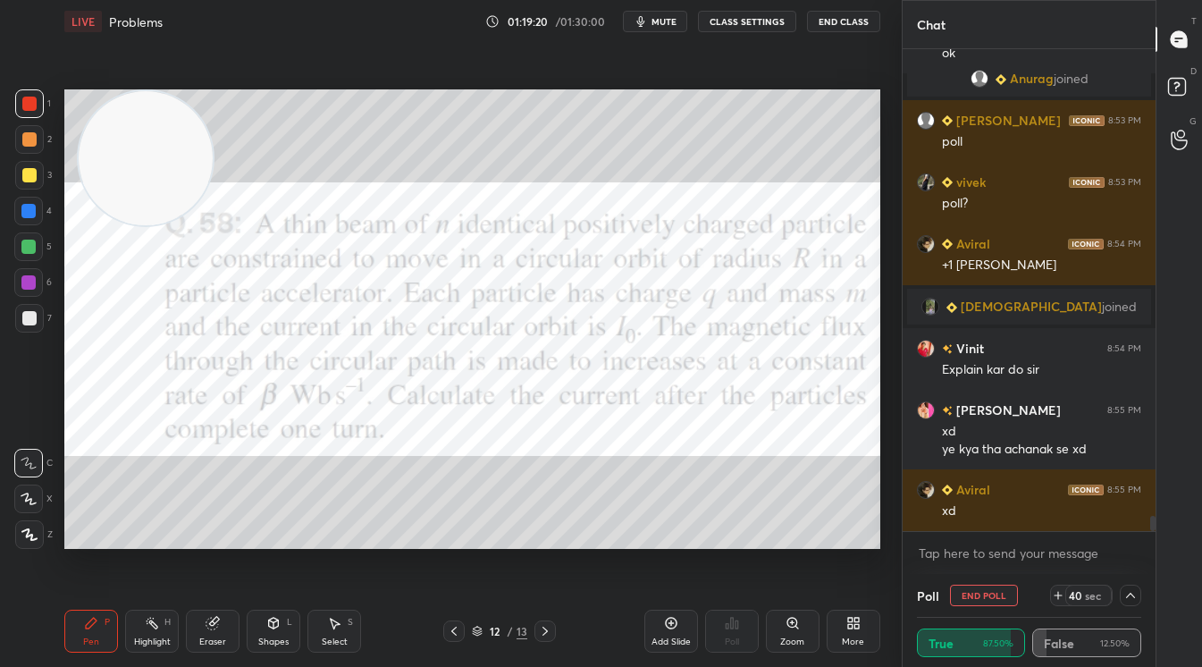
click at [1087, 588] on div "sec" at bounding box center [1093, 595] width 21 height 14
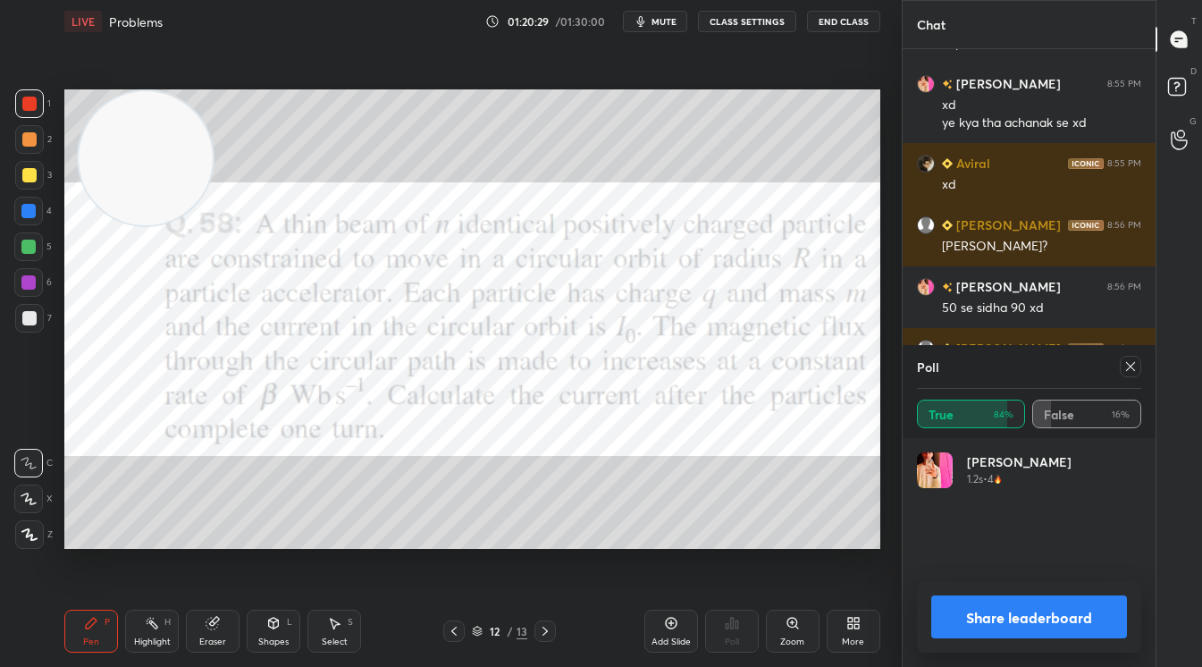
scroll to position [209, 219]
click at [1032, 613] on button "Share leaderboard" at bounding box center [1030, 616] width 196 height 43
type textarea "x"
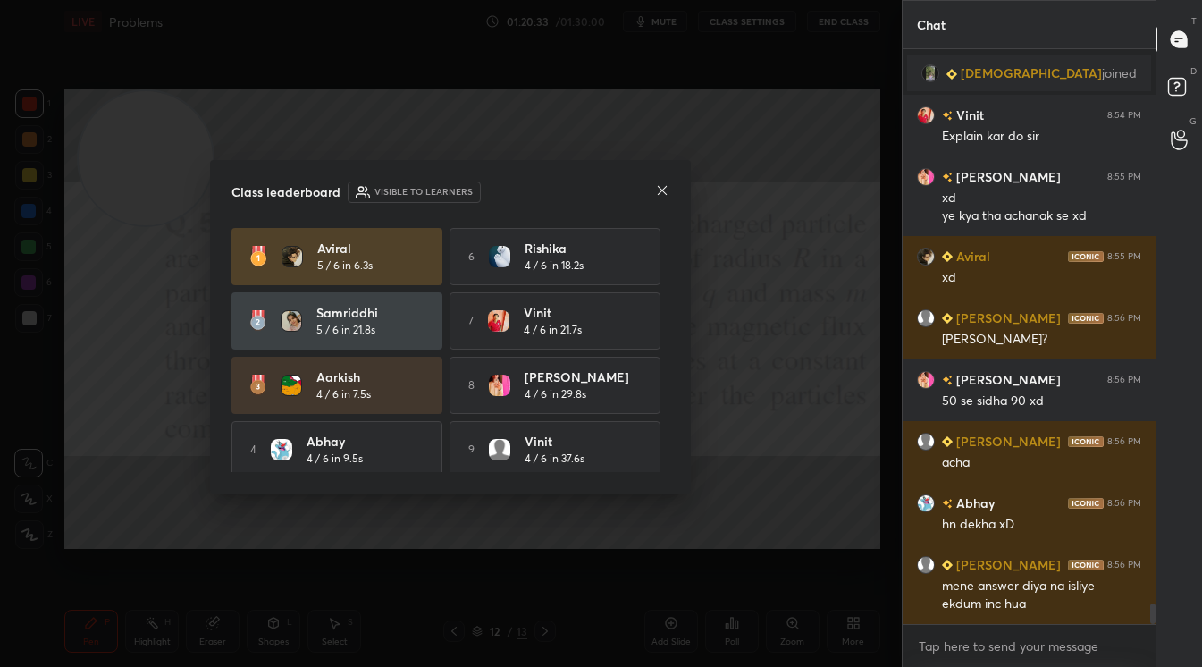
scroll to position [15164, 0]
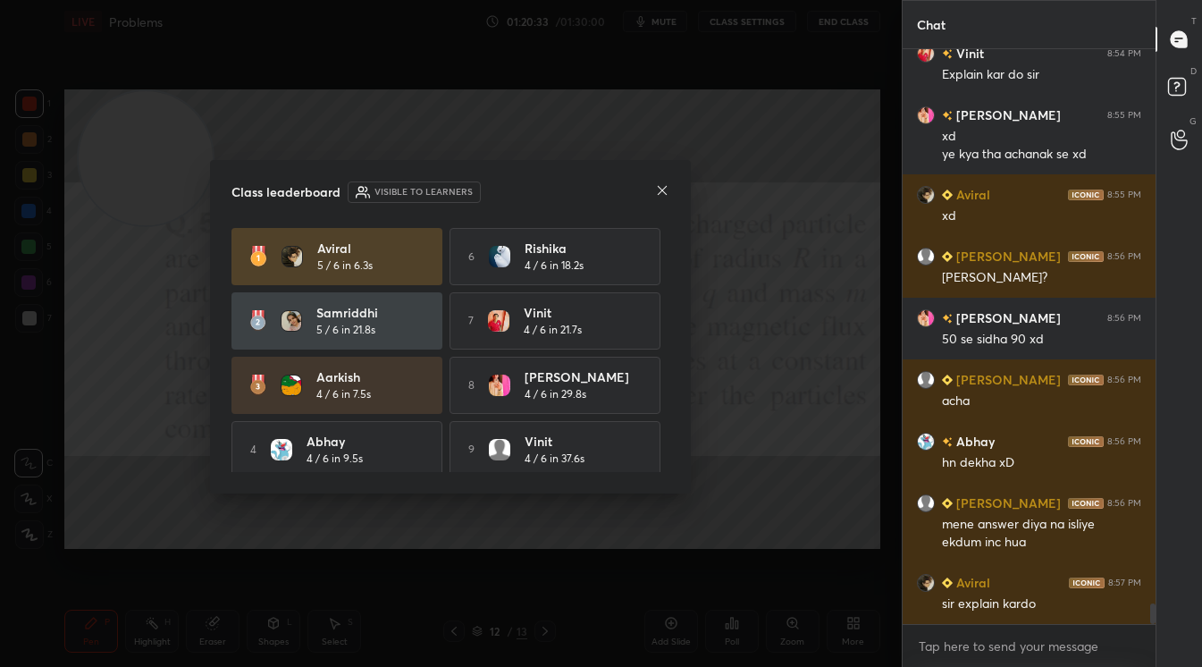
click at [658, 190] on icon at bounding box center [662, 190] width 14 height 14
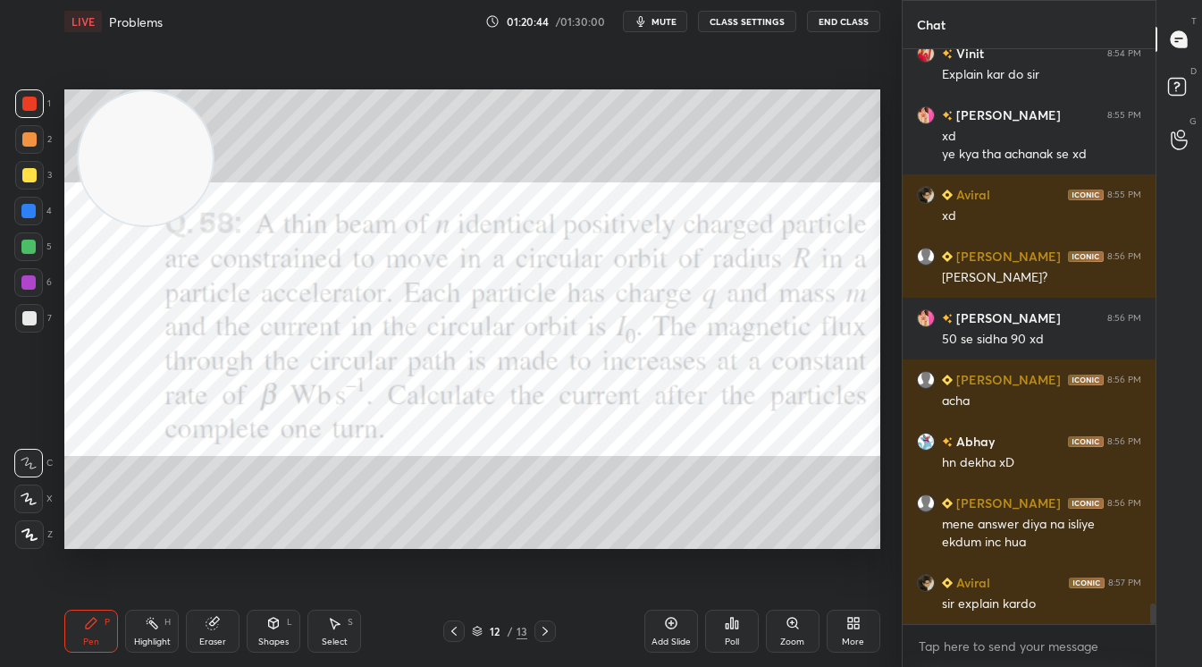
click at [27, 97] on div at bounding box center [29, 103] width 29 height 29
click at [669, 637] on div "Add Slide" at bounding box center [671, 641] width 39 height 9
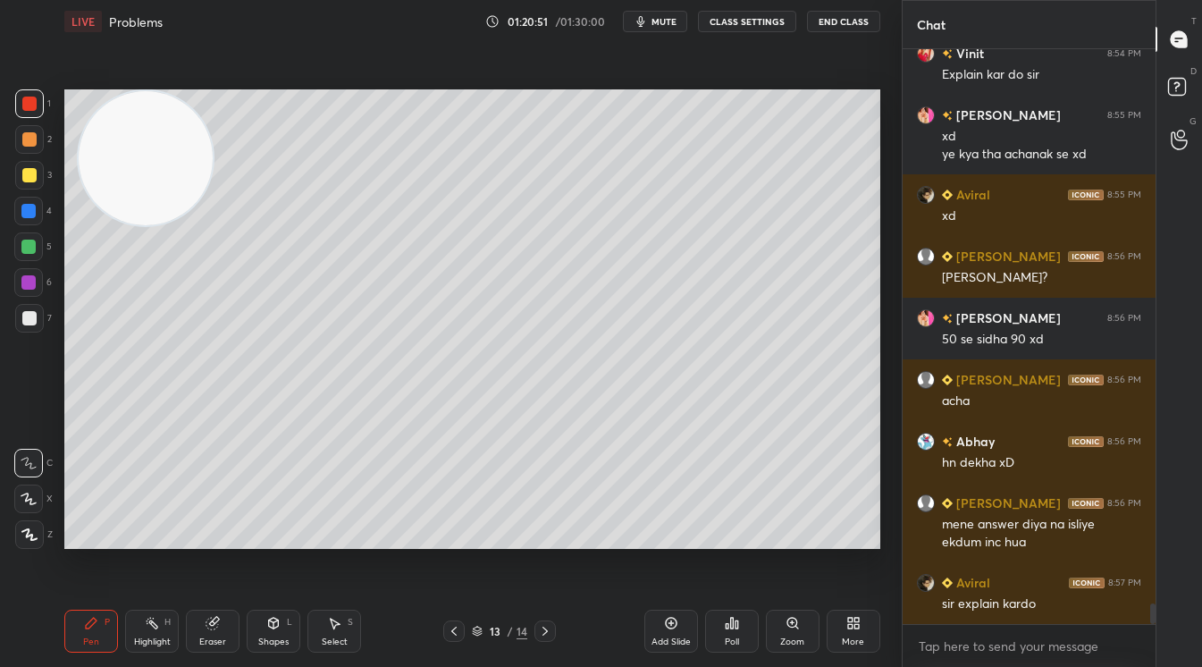
drag, startPoint x: 459, startPoint y: 629, endPoint x: 434, endPoint y: 608, distance: 32.3
click at [457, 627] on icon at bounding box center [454, 631] width 14 height 14
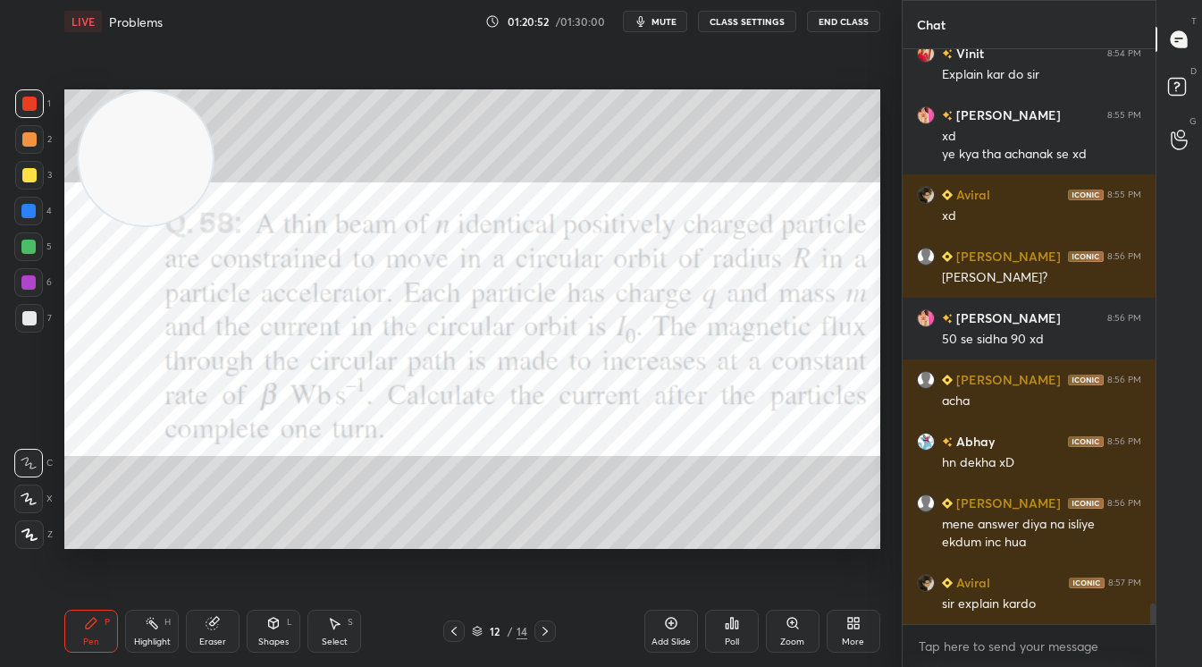
click at [43, 101] on div at bounding box center [29, 103] width 29 height 29
click at [544, 629] on icon at bounding box center [545, 631] width 14 height 14
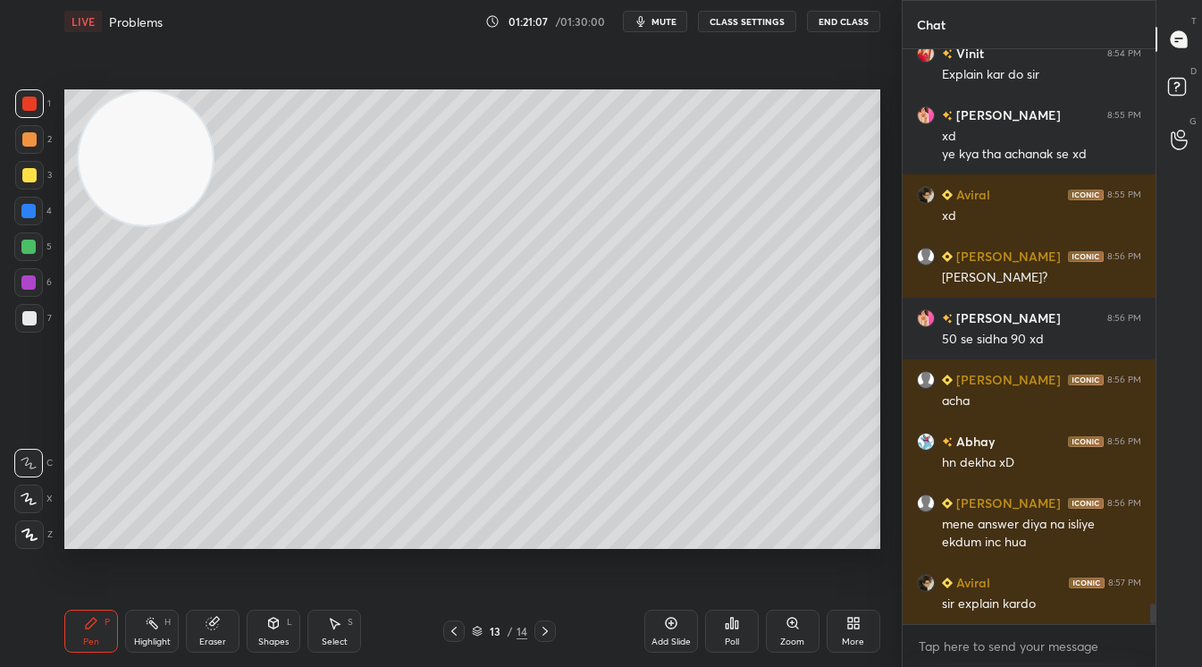
scroll to position [15225, 0]
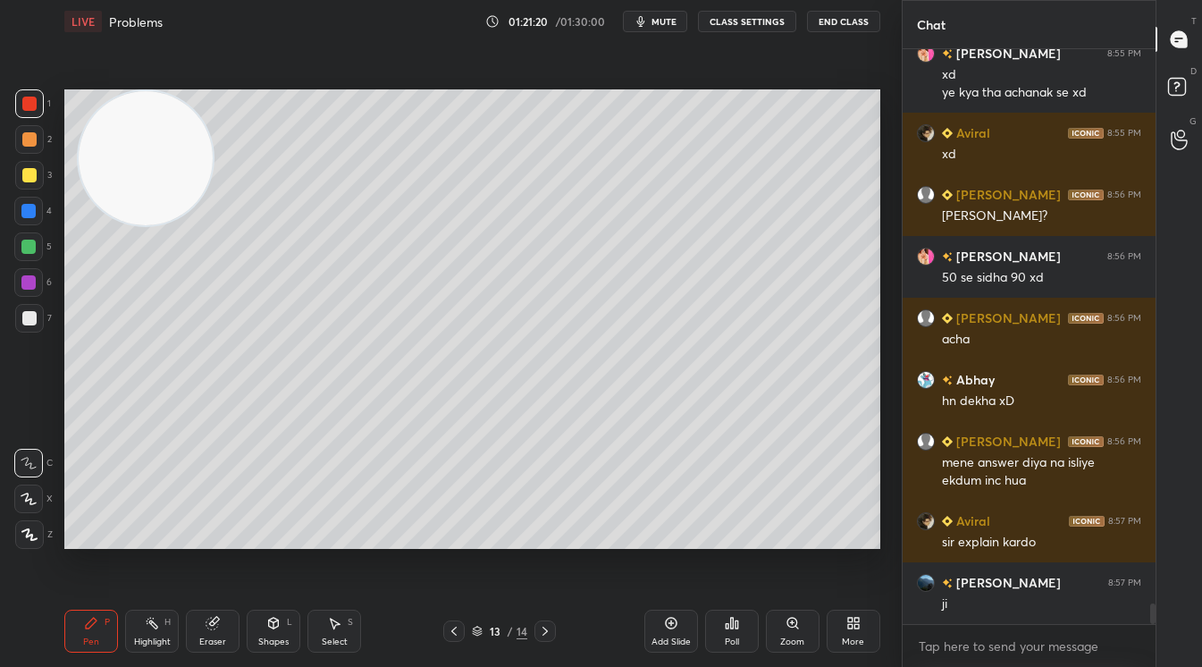
click at [28, 146] on div at bounding box center [29, 139] width 14 height 14
click at [458, 631] on icon at bounding box center [454, 631] width 14 height 14
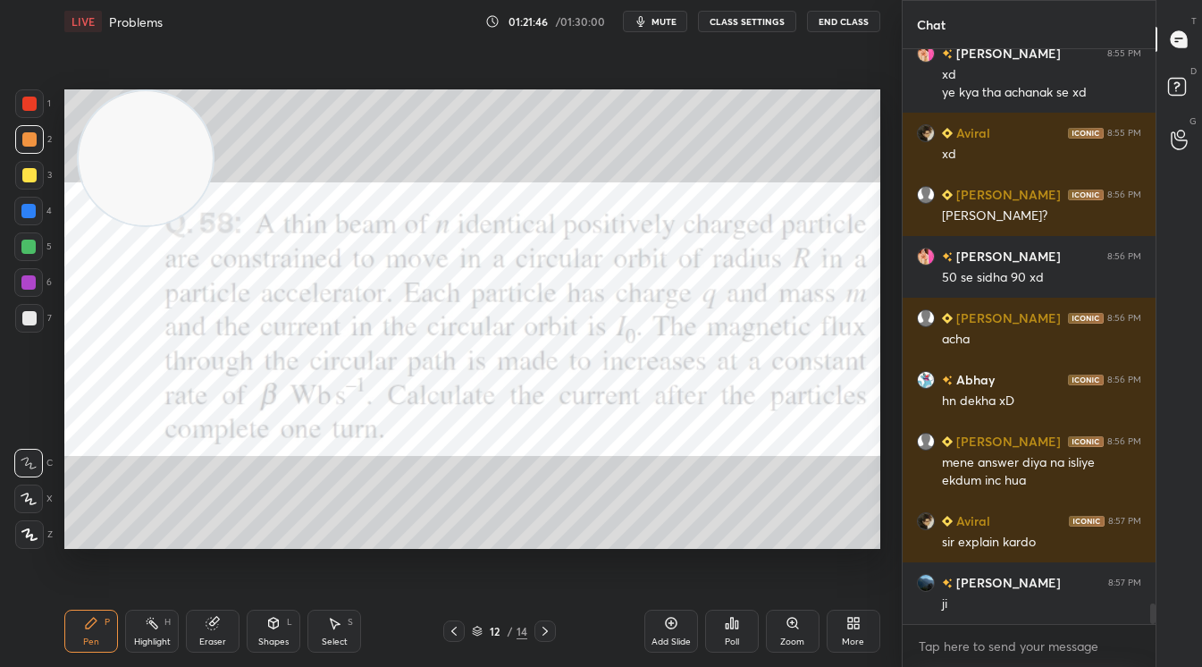
click at [544, 632] on icon at bounding box center [545, 631] width 14 height 14
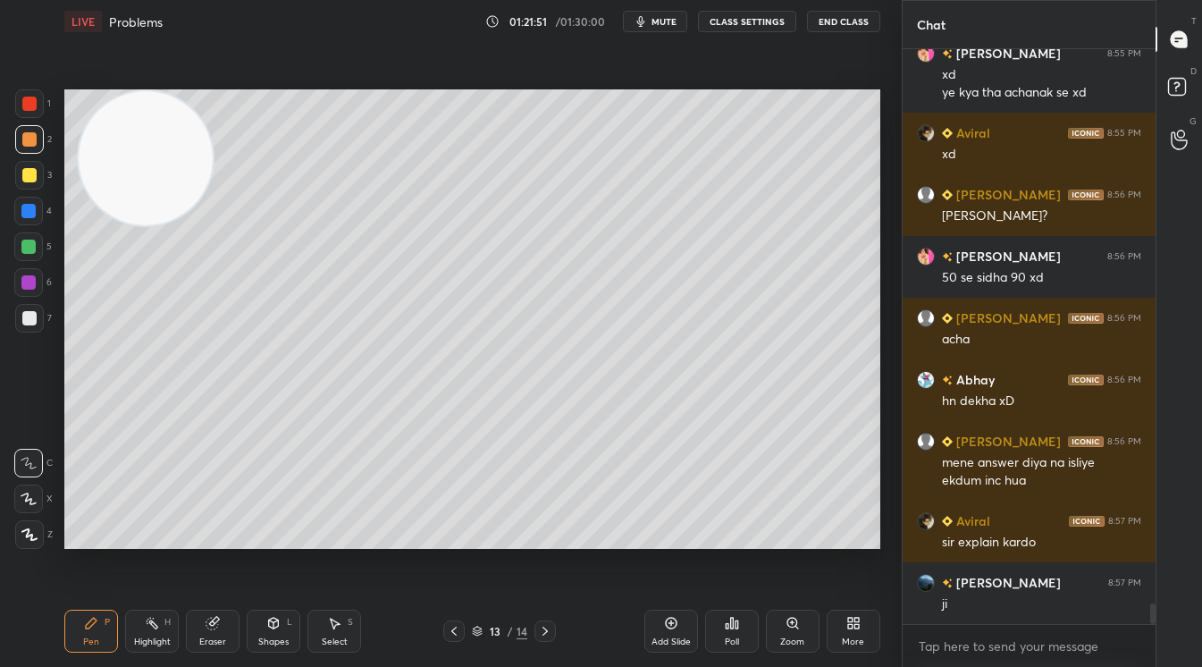
scroll to position [15287, 0]
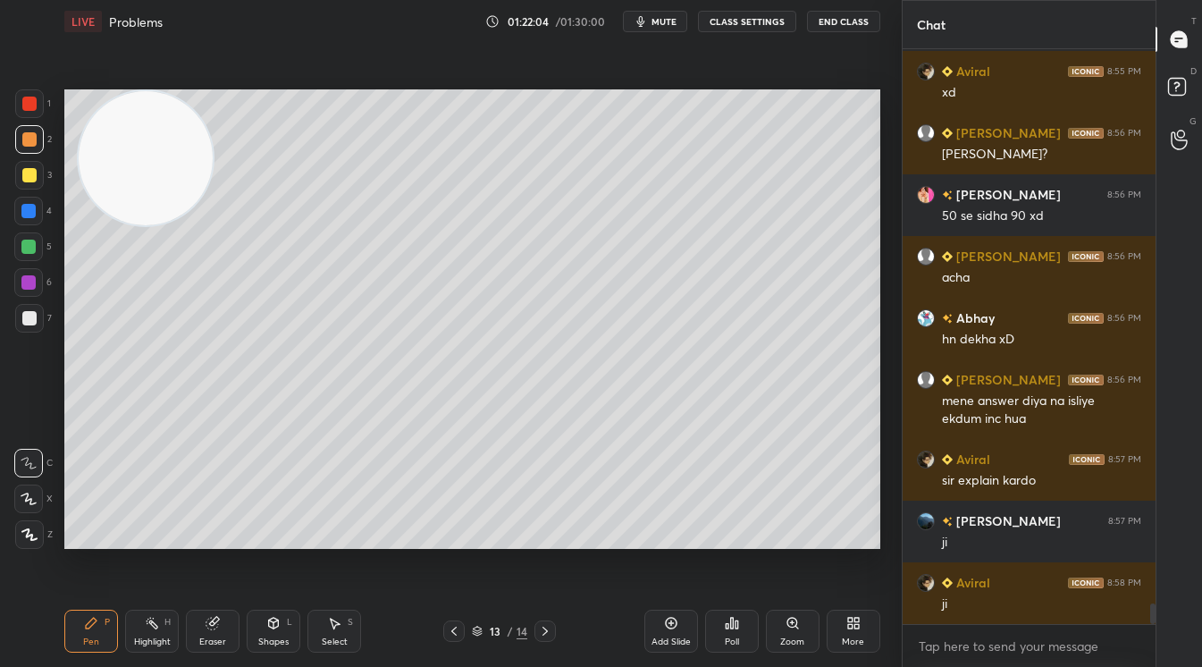
click at [35, 177] on div at bounding box center [29, 175] width 14 height 14
click at [217, 630] on div "Eraser" at bounding box center [213, 631] width 54 height 43
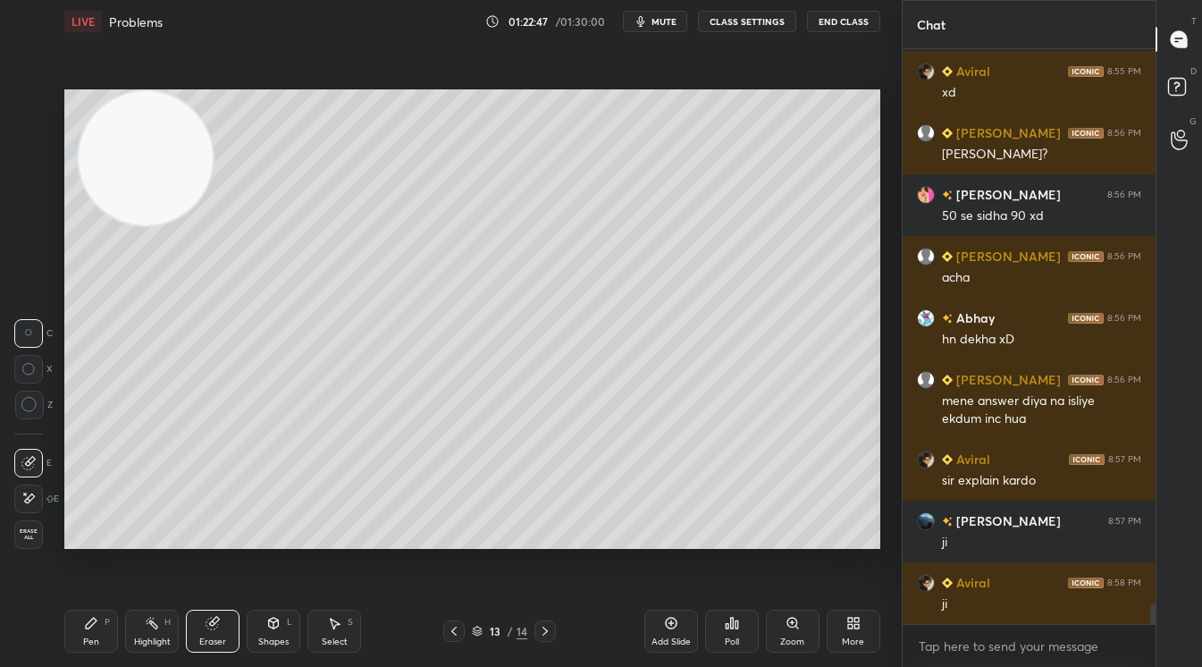
click at [101, 628] on div "Pen P" at bounding box center [91, 631] width 54 height 43
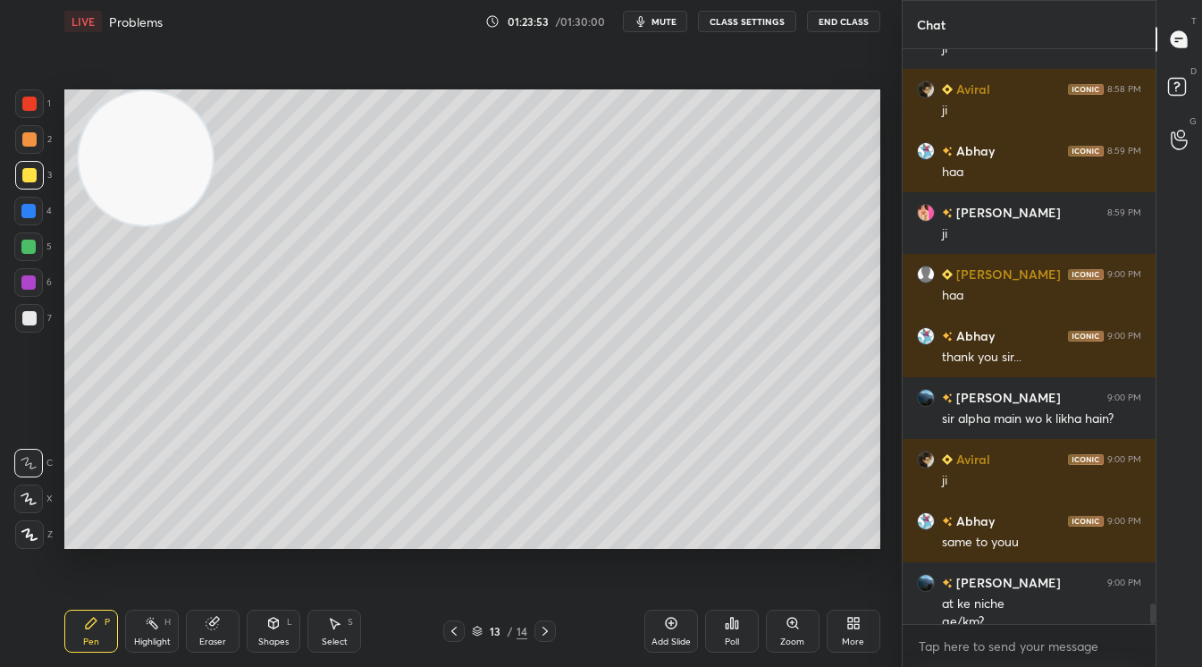
scroll to position [15798, 0]
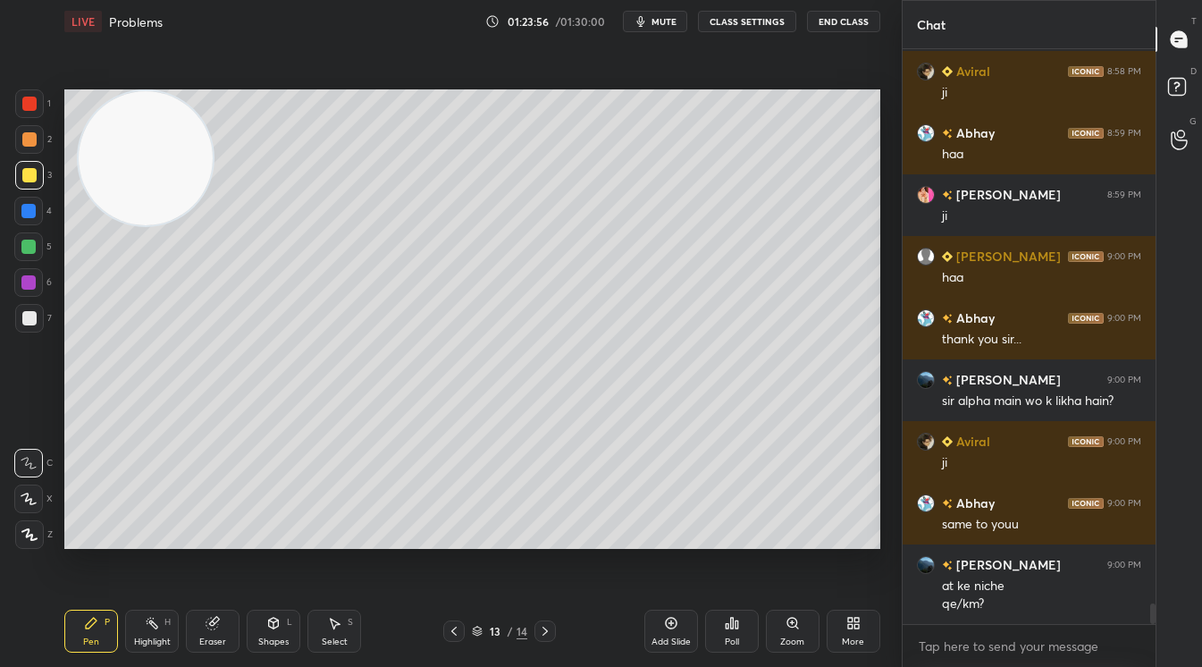
drag, startPoint x: 222, startPoint y: 637, endPoint x: 226, endPoint y: 615, distance: 22.8
click at [220, 641] on div "Eraser" at bounding box center [212, 641] width 27 height 9
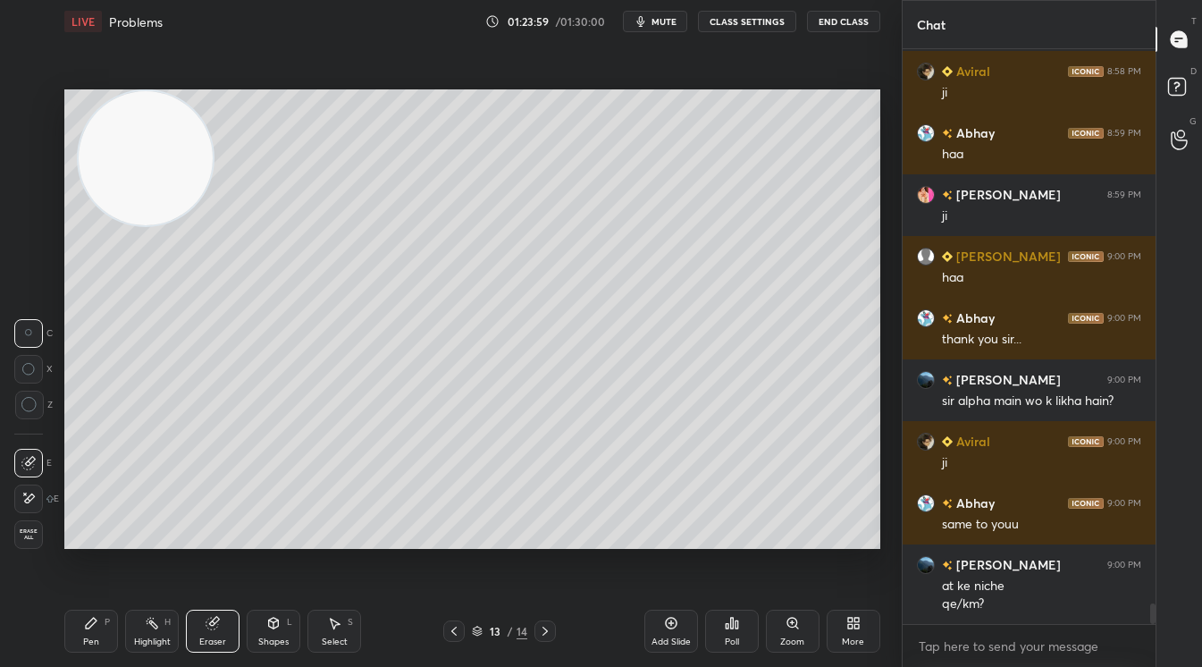
drag, startPoint x: 94, startPoint y: 628, endPoint x: 112, endPoint y: 608, distance: 27.2
click at [96, 629] on icon at bounding box center [91, 623] width 14 height 14
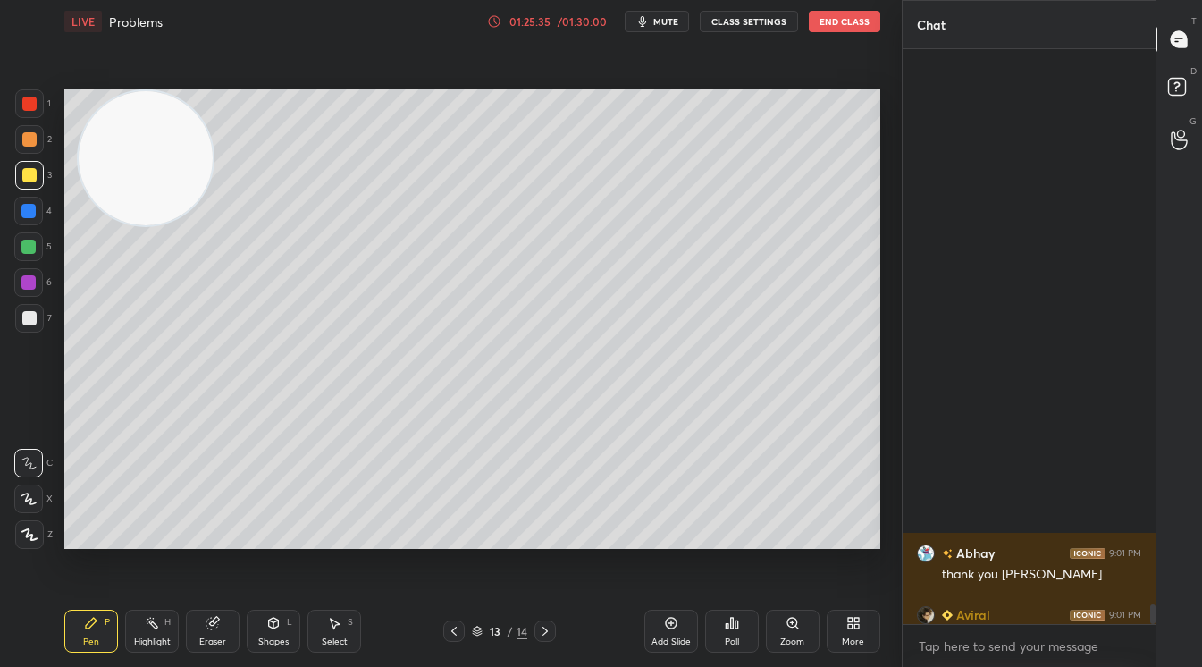
scroll to position [16401, 0]
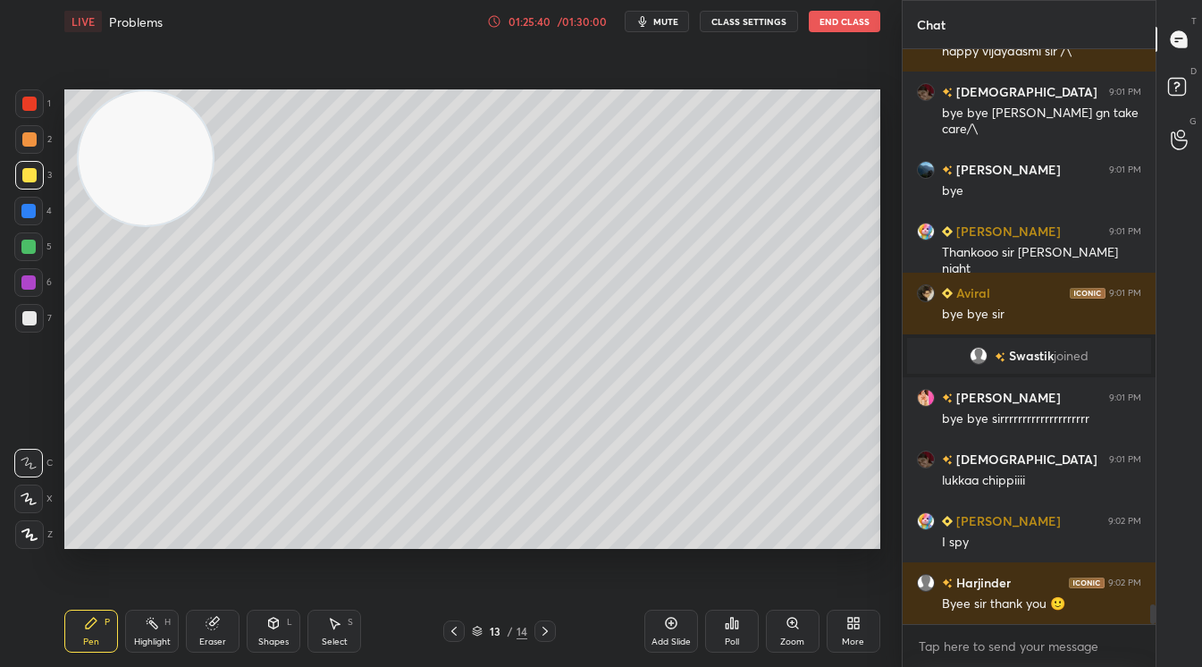
click at [656, 25] on span "mute" at bounding box center [666, 21] width 25 height 13
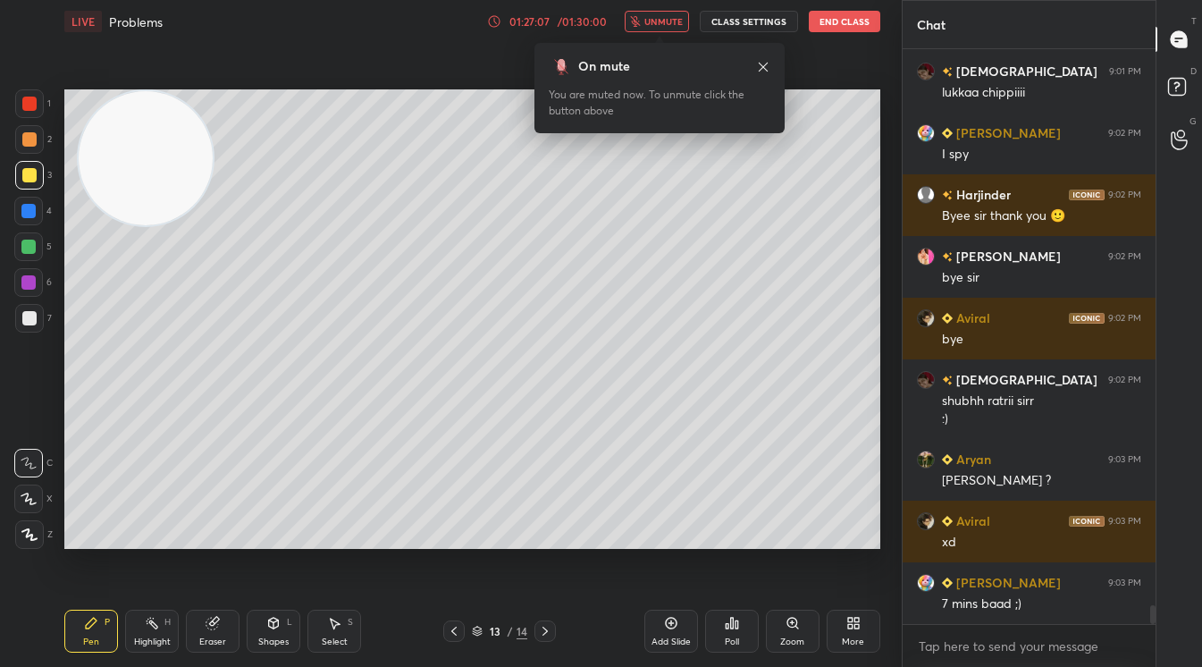
scroll to position [16851, 0]
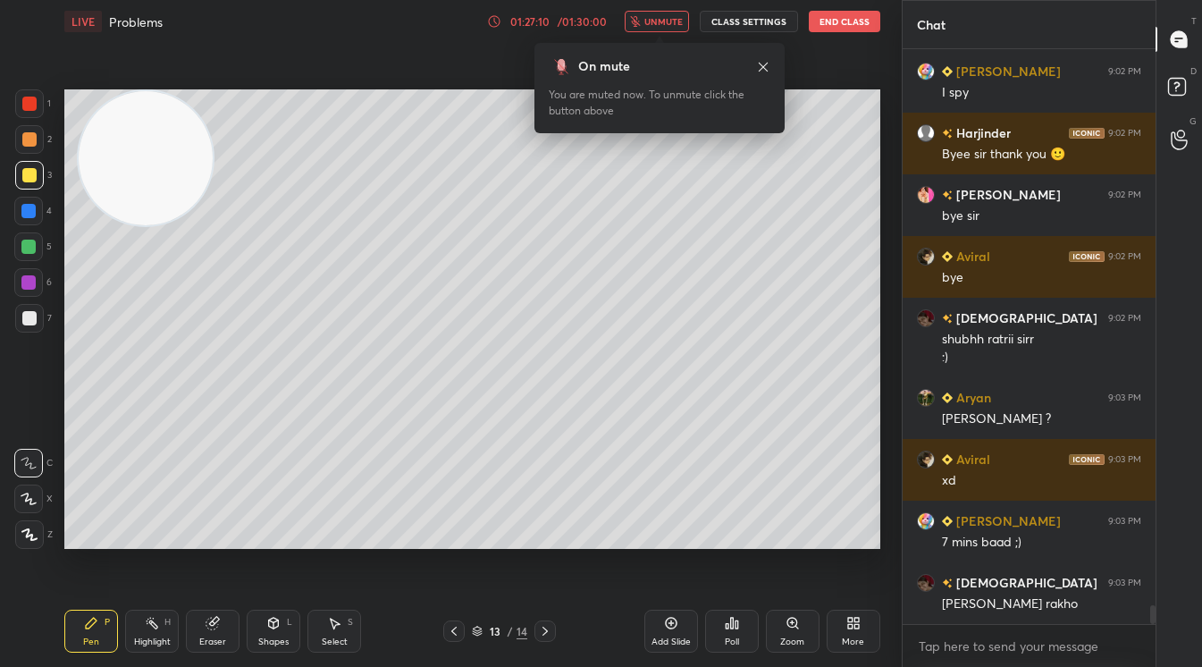
click at [652, 21] on span "unmute" at bounding box center [664, 21] width 38 height 13
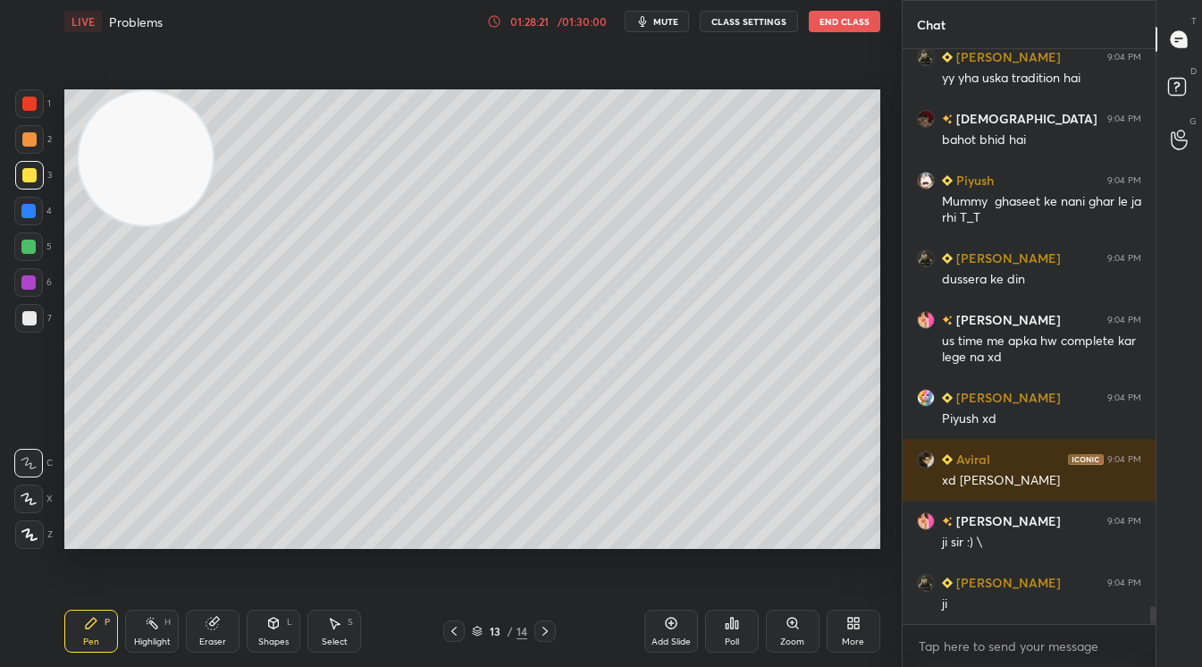
scroll to position [18134, 0]
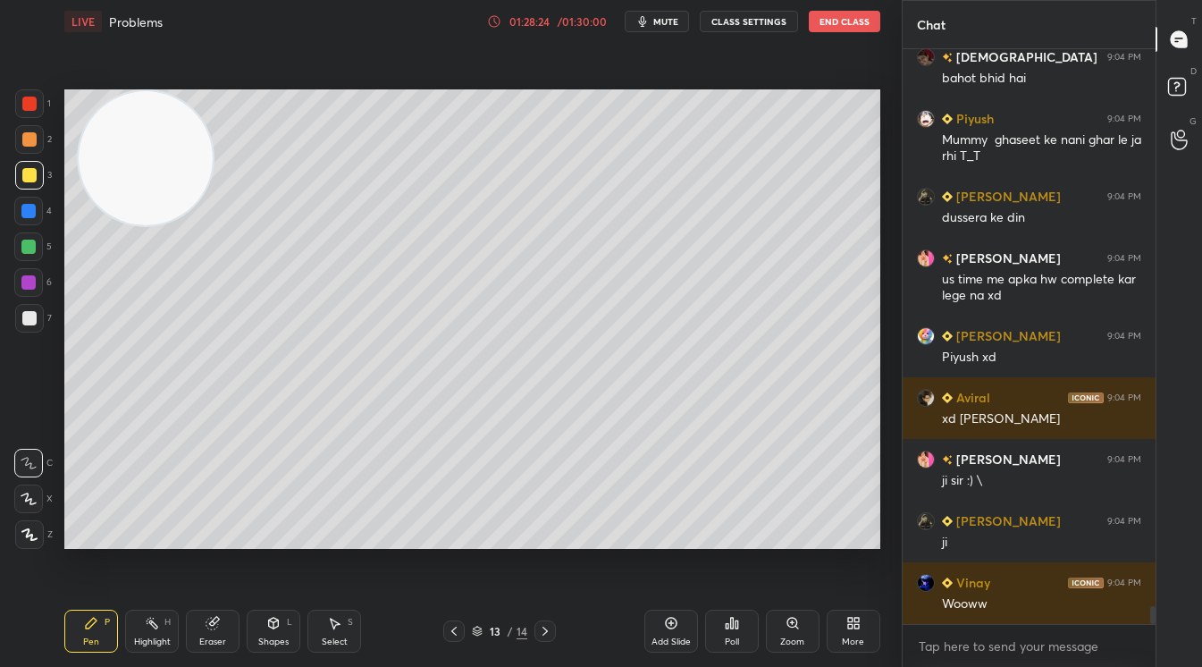
click at [653, 21] on button "mute" at bounding box center [657, 21] width 64 height 21
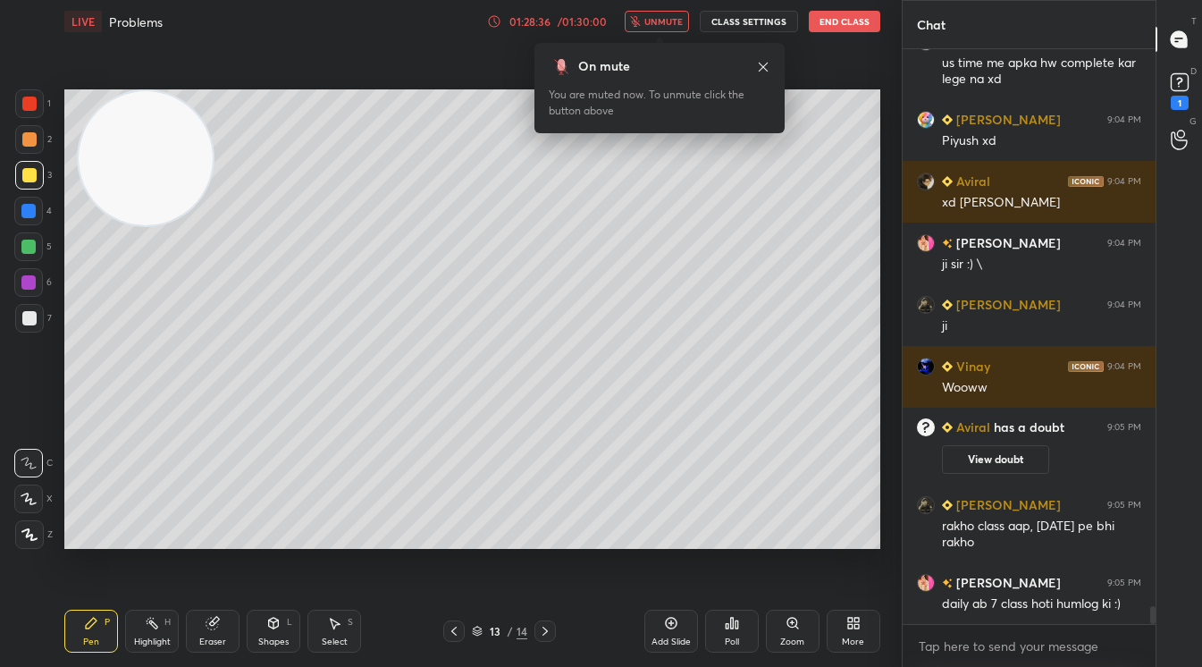
scroll to position [17730, 0]
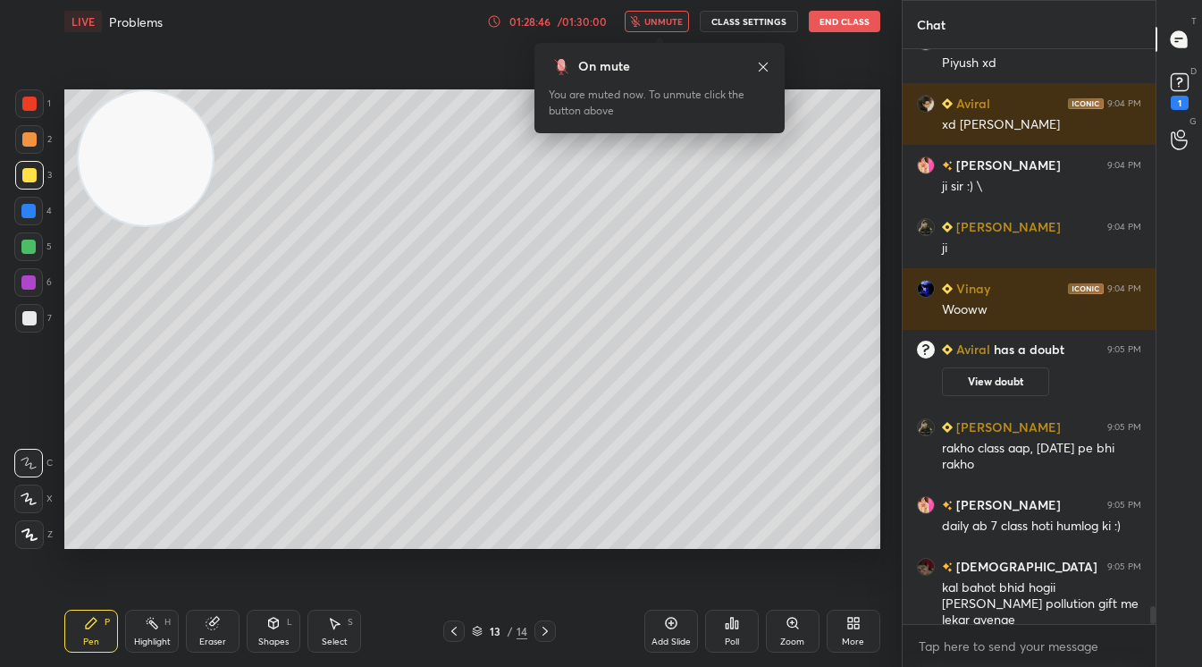
click at [653, 21] on span "unmute" at bounding box center [664, 21] width 38 height 13
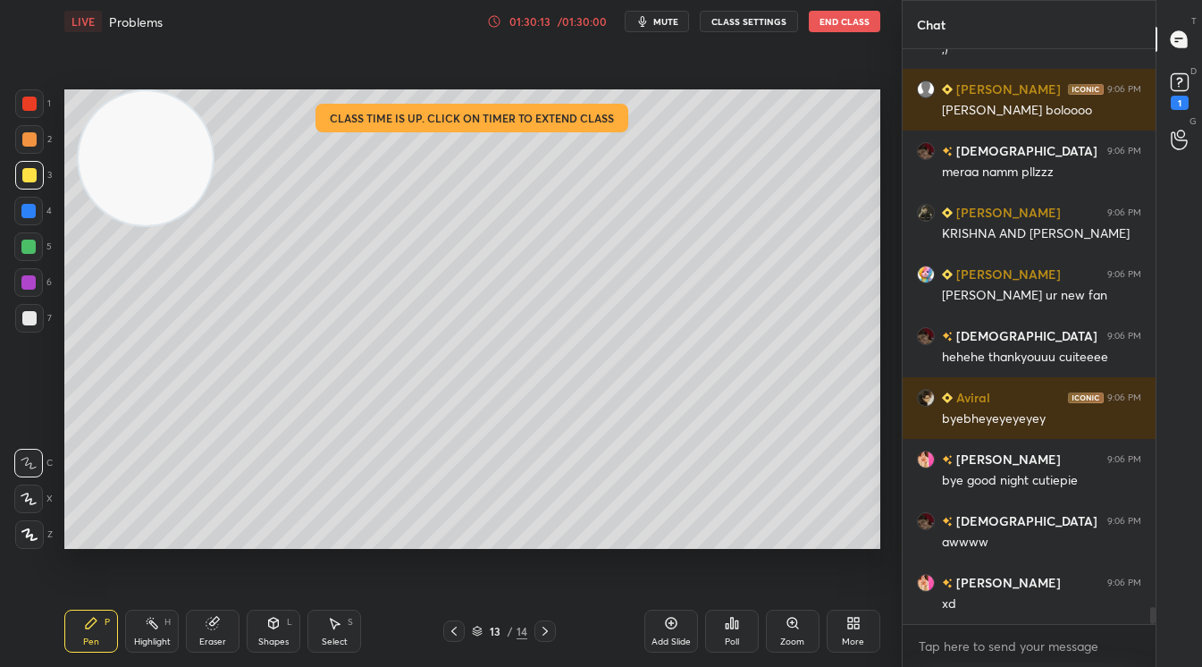
scroll to position [19227, 0]
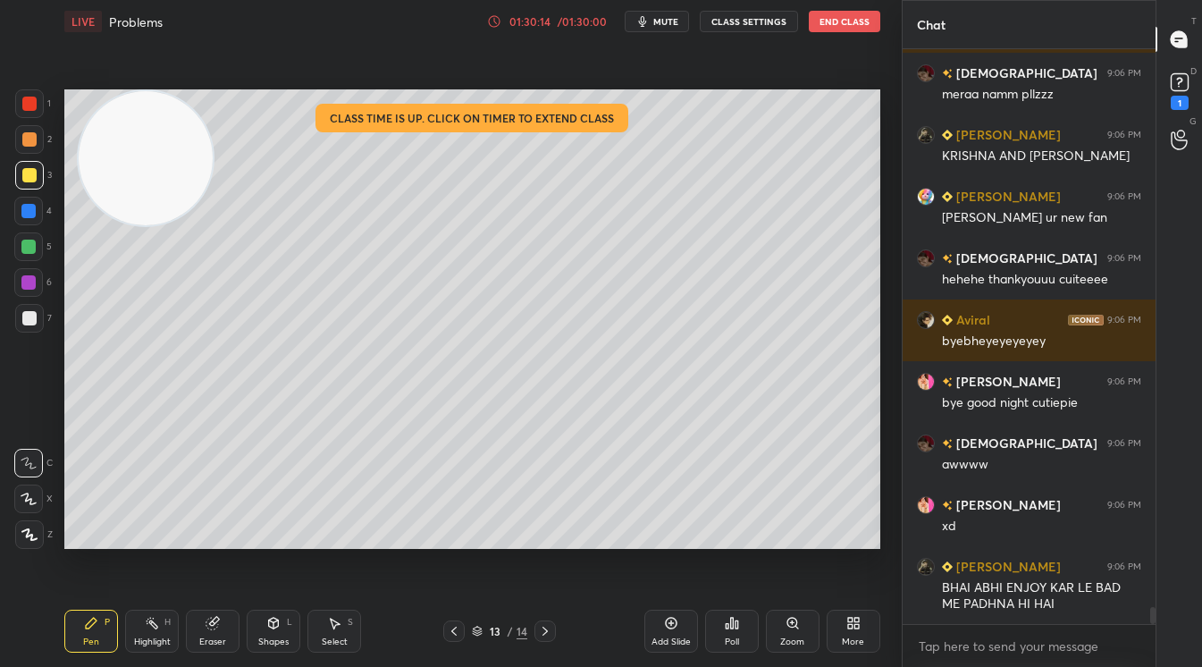
click at [11, 253] on div "1 2 3 4 5 6 7 C X Z C X Z E E Erase all H H LIVE Problems 01:30:14 / 01:30:00 m…" at bounding box center [444, 333] width 888 height 667
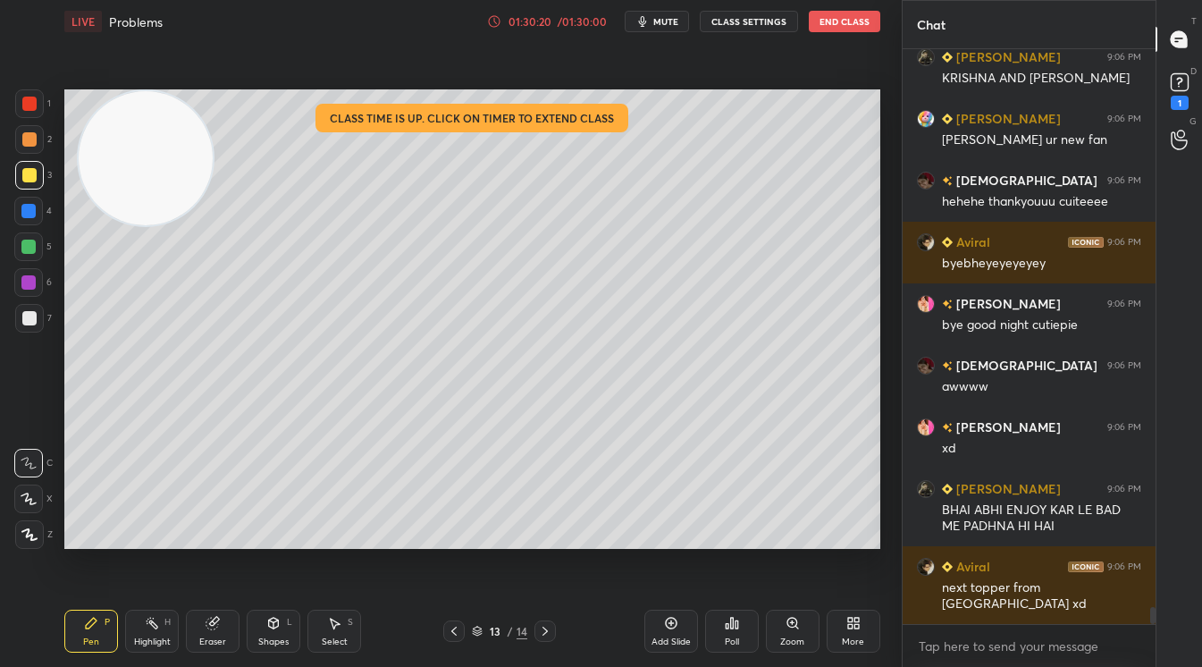
drag, startPoint x: 208, startPoint y: 225, endPoint x: 161, endPoint y: 221, distance: 47.6
click at [167, 220] on video at bounding box center [146, 158] width 134 height 134
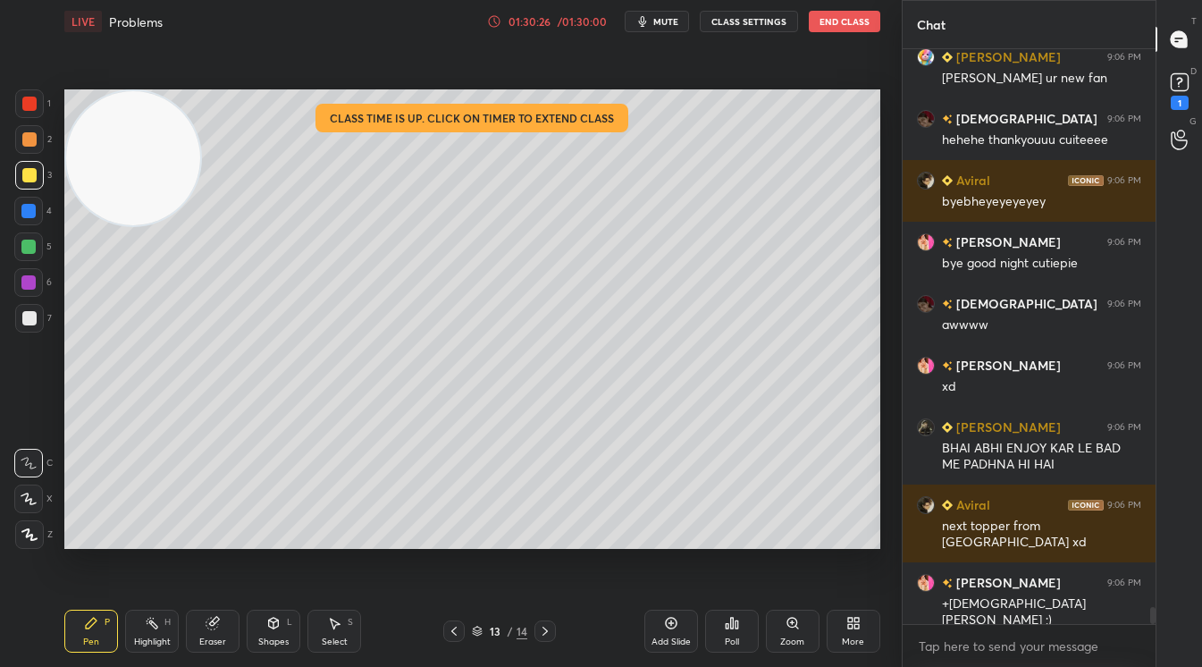
click at [21, 105] on div at bounding box center [29, 103] width 29 height 29
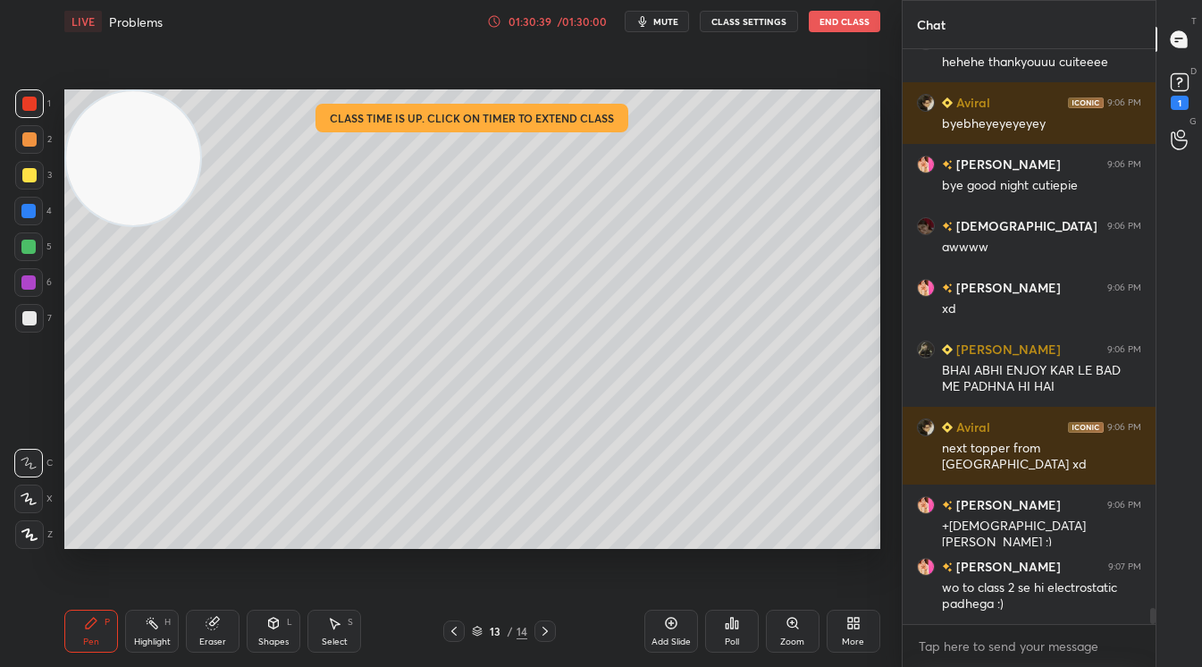
click at [17, 177] on div at bounding box center [29, 175] width 29 height 29
click at [31, 276] on div at bounding box center [28, 282] width 14 height 14
click at [118, 523] on div "Setting up your live class Class time is up. Click on timer to extend class Pol…" at bounding box center [472, 319] width 831 height 552
click at [27, 246] on div at bounding box center [28, 247] width 14 height 14
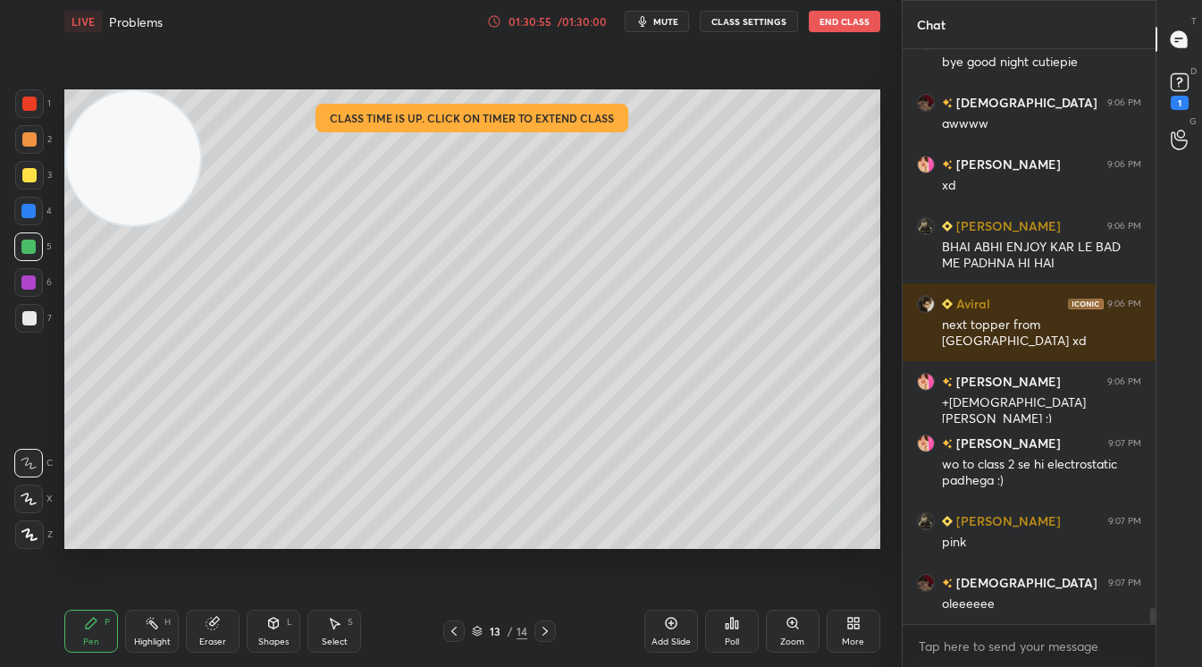
scroll to position [19629, 0]
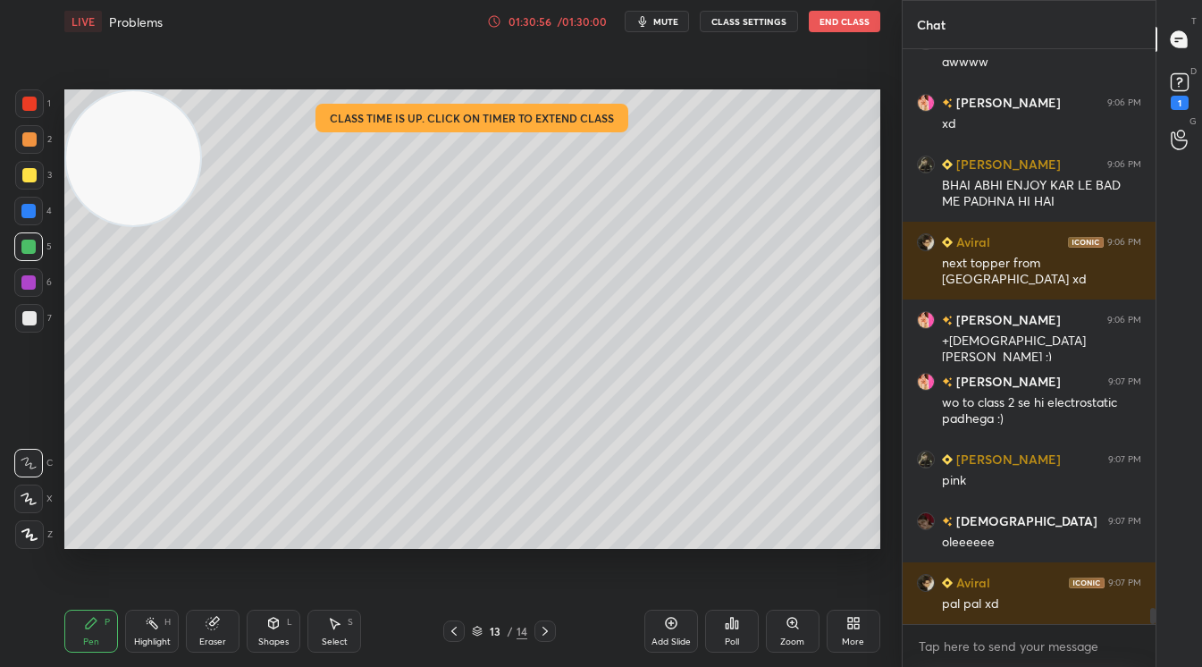
drag, startPoint x: 30, startPoint y: 137, endPoint x: 20, endPoint y: 131, distance: 11.7
click at [28, 136] on div at bounding box center [29, 139] width 14 height 14
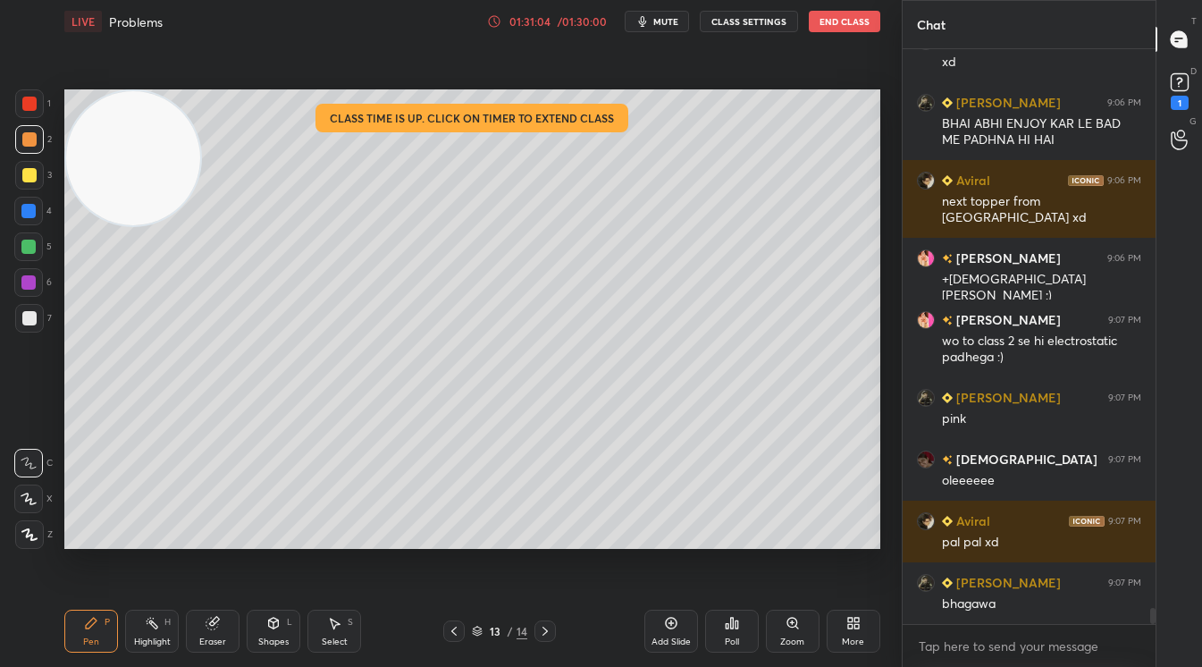
click at [25, 207] on div at bounding box center [28, 211] width 14 height 14
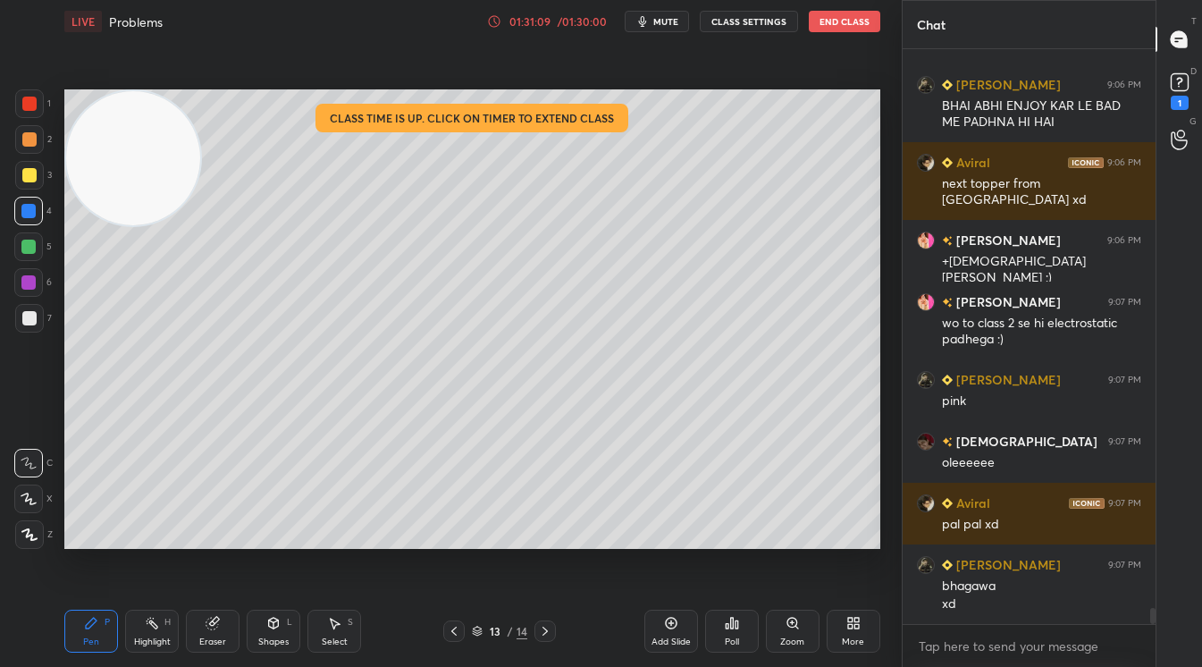
click at [32, 309] on div at bounding box center [29, 318] width 29 height 29
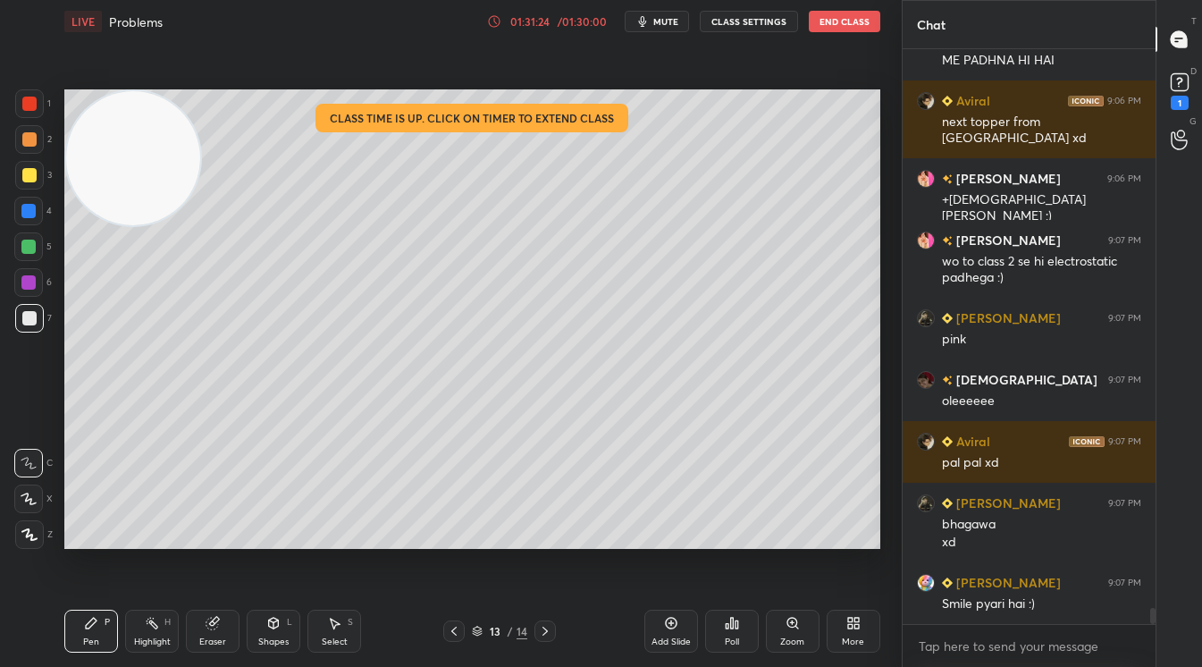
scroll to position [19832, 0]
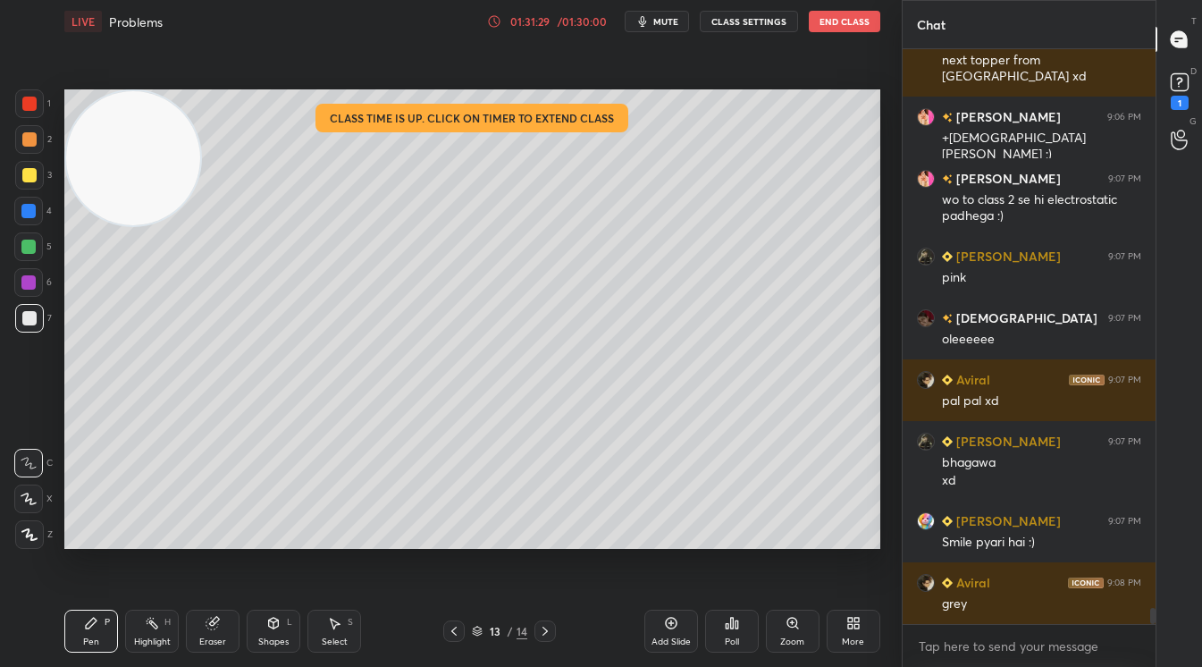
click at [164, 199] on video at bounding box center [133, 158] width 134 height 134
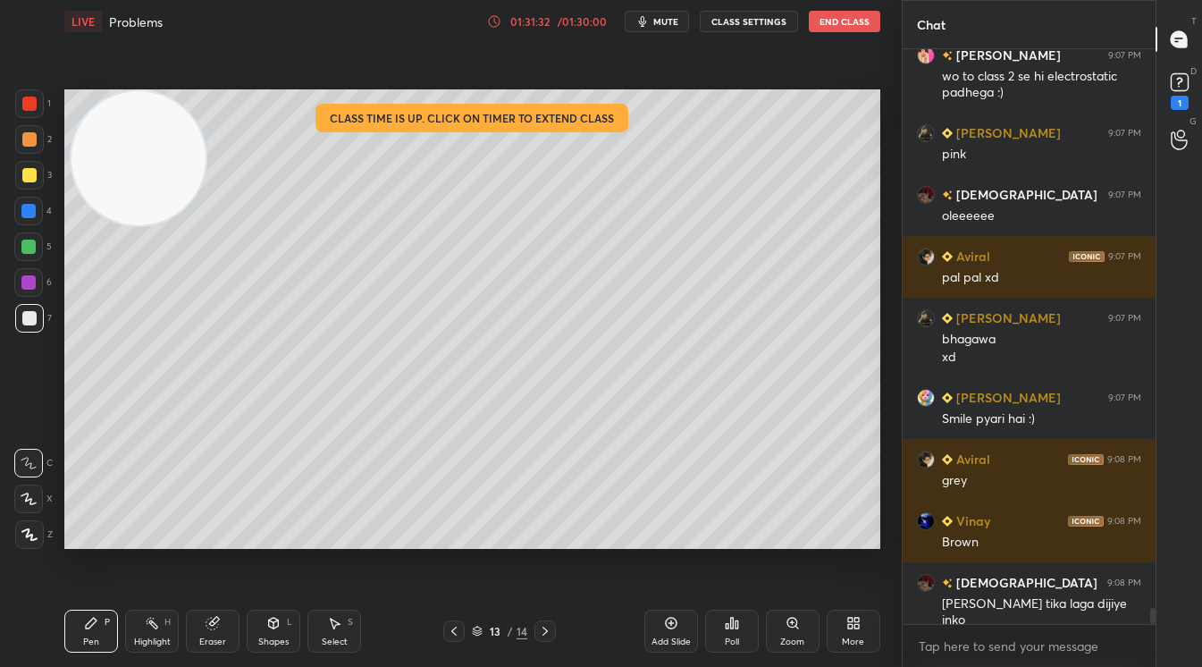
scroll to position [20033, 0]
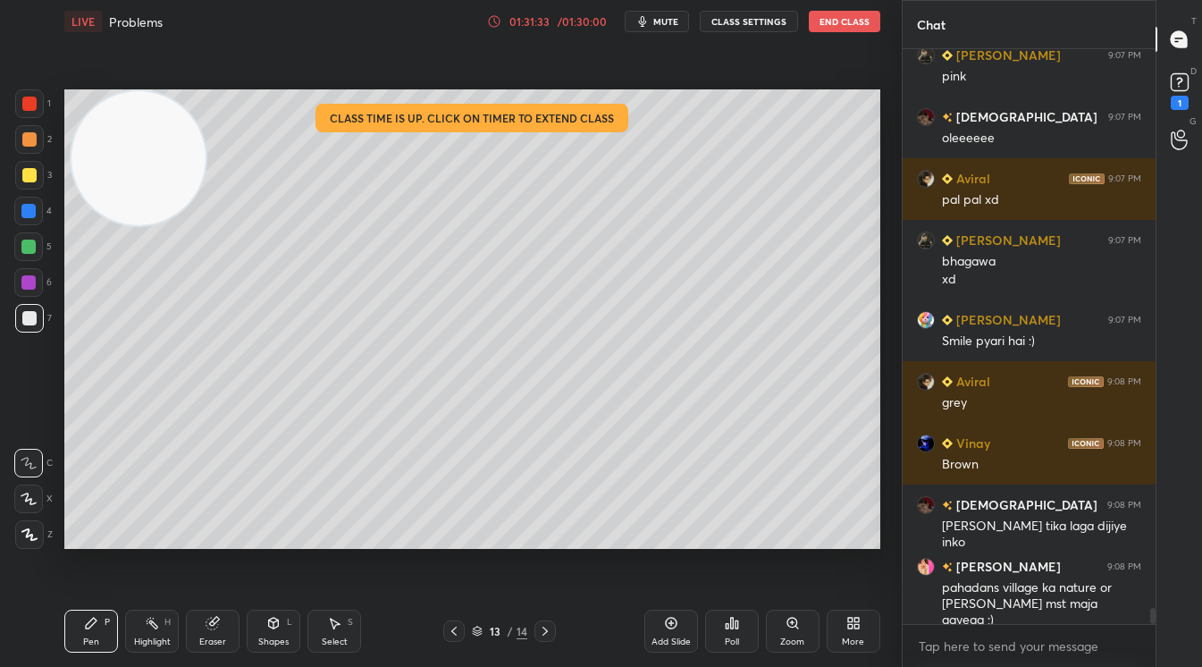
click at [52, 129] on div "1 2 3 4 5 6 7 C X Z C X Z E E Erase all H H LIVE Problems 01:31:33 / 01:30:00 m…" at bounding box center [444, 333] width 888 height 667
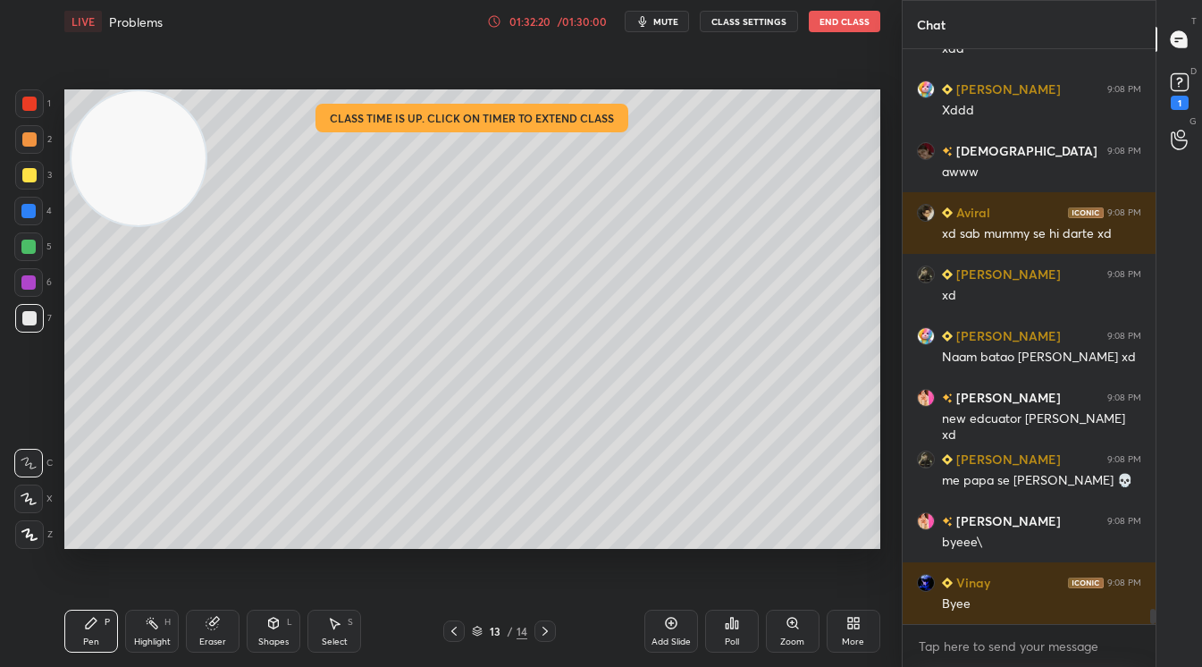
scroll to position [20897, 0]
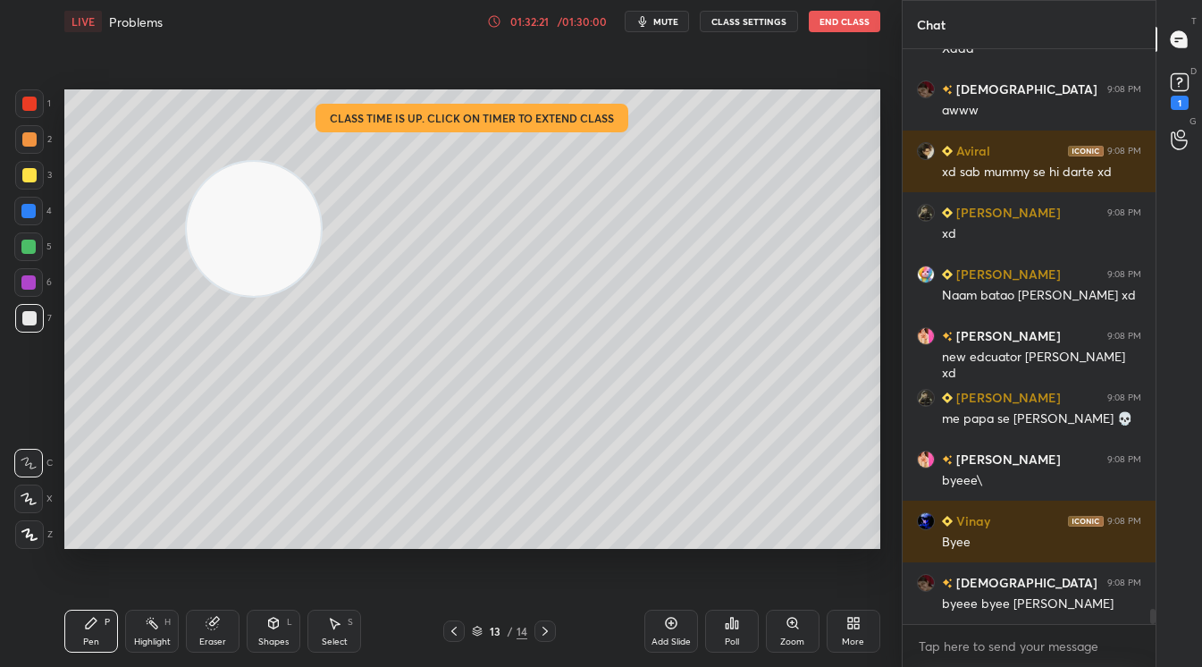
drag, startPoint x: 129, startPoint y: 150, endPoint x: 258, endPoint y: 250, distance: 163.8
click at [259, 247] on video at bounding box center [254, 229] width 134 height 134
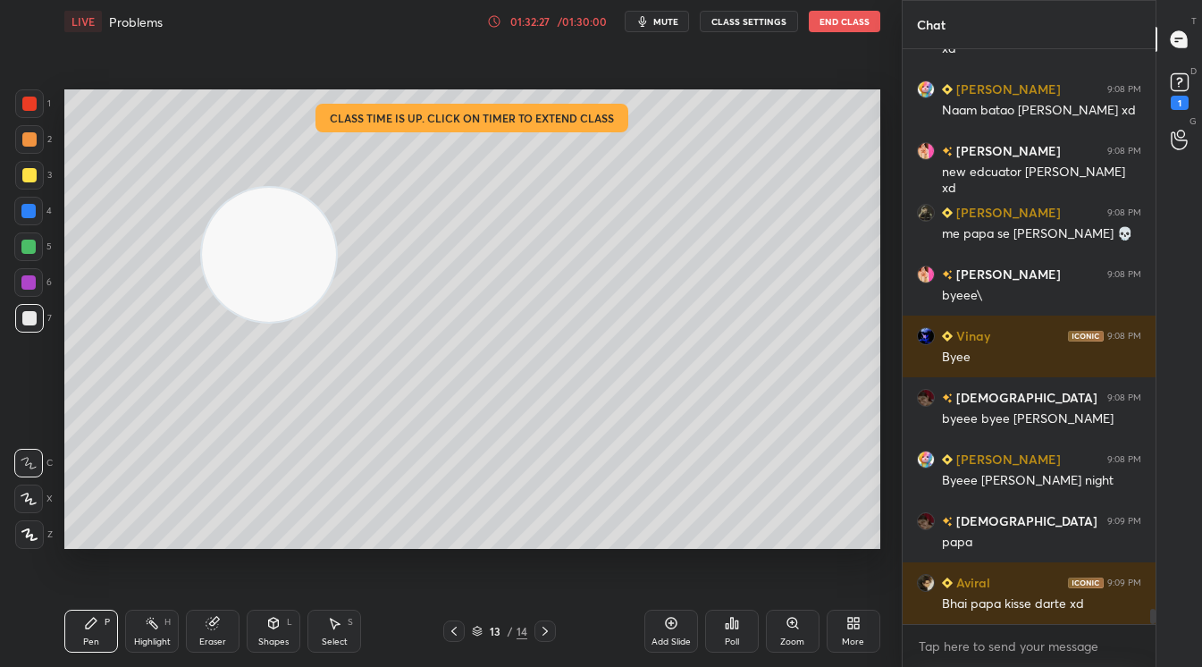
scroll to position [21144, 0]
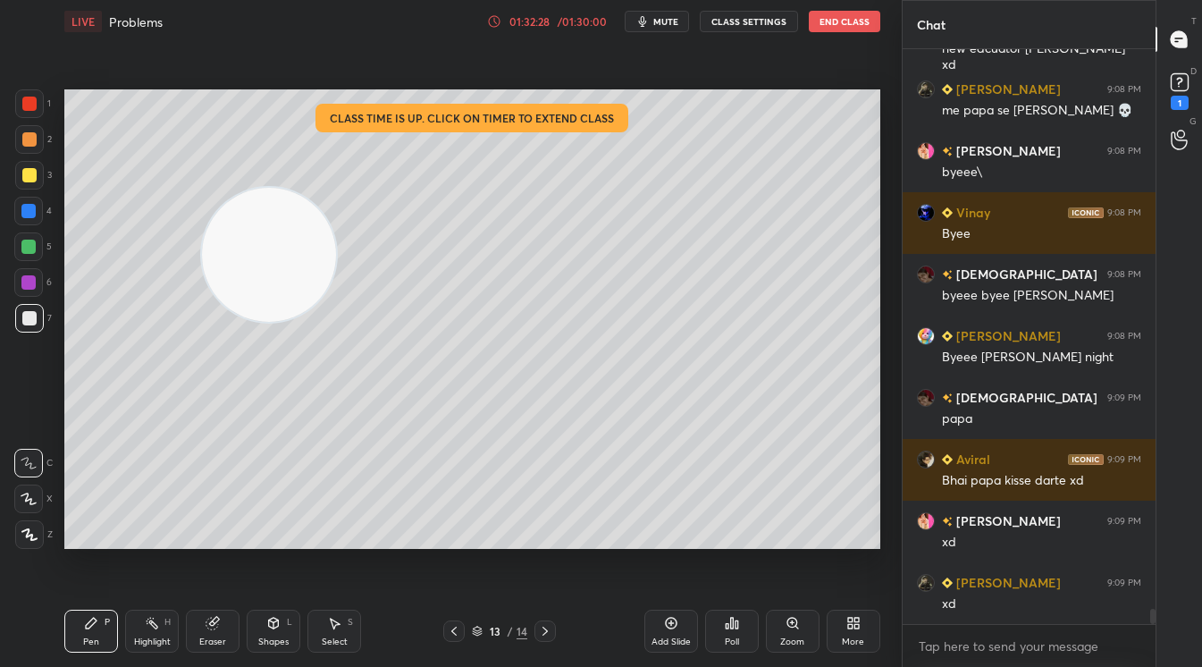
click at [86, 375] on div "1 2 3 4 5 6 7 C X Z C X Z E E Erase all H H LIVE Problems 01:32:28 / 01:30:00 m…" at bounding box center [444, 333] width 888 height 667
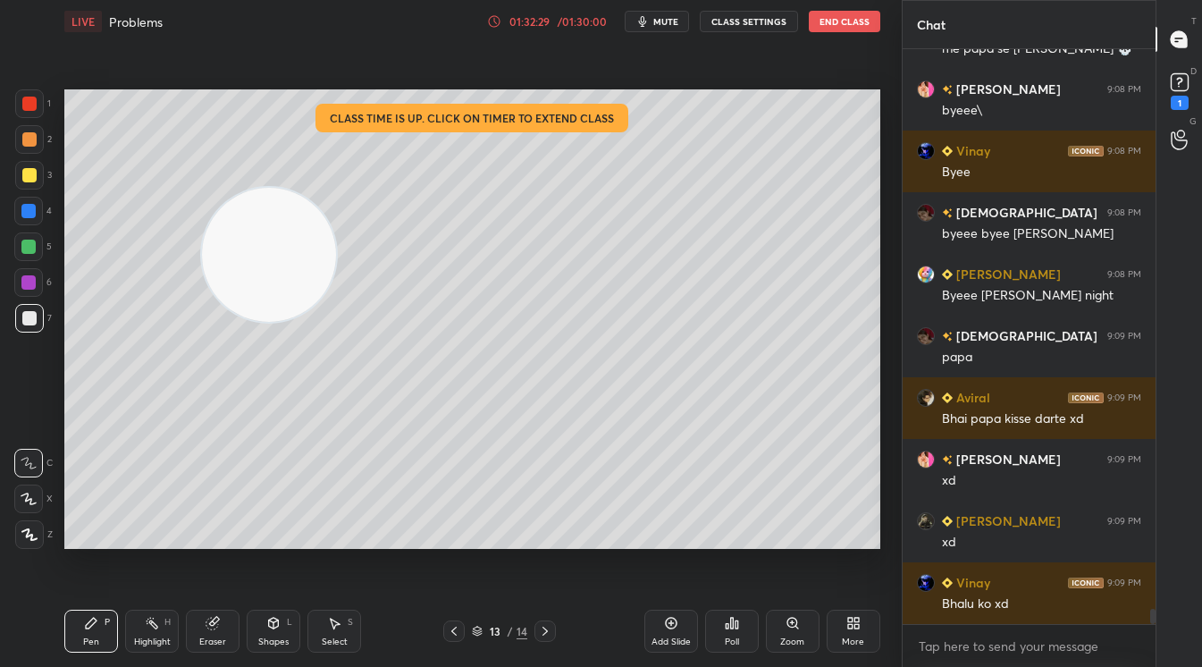
drag, startPoint x: 60, startPoint y: 363, endPoint x: 60, endPoint y: 513, distance: 150.2
click at [63, 468] on div "Setting up your live class Class time is up. Click on timer to extend class Pol…" at bounding box center [472, 319] width 831 height 552
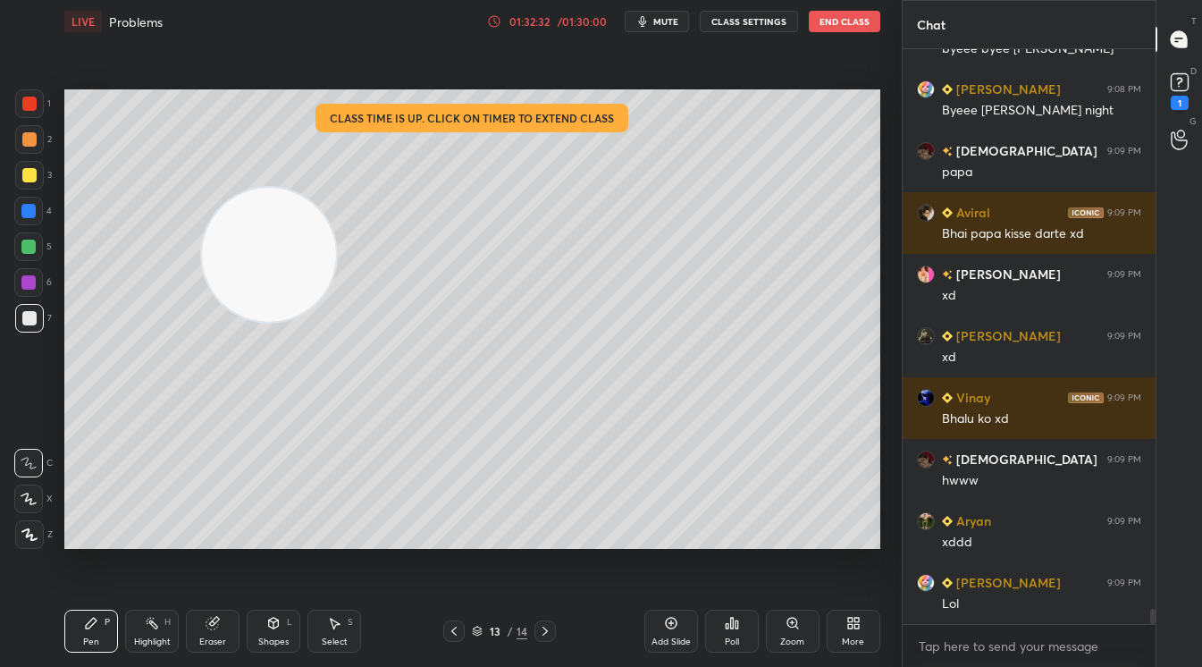
scroll to position [21514, 0]
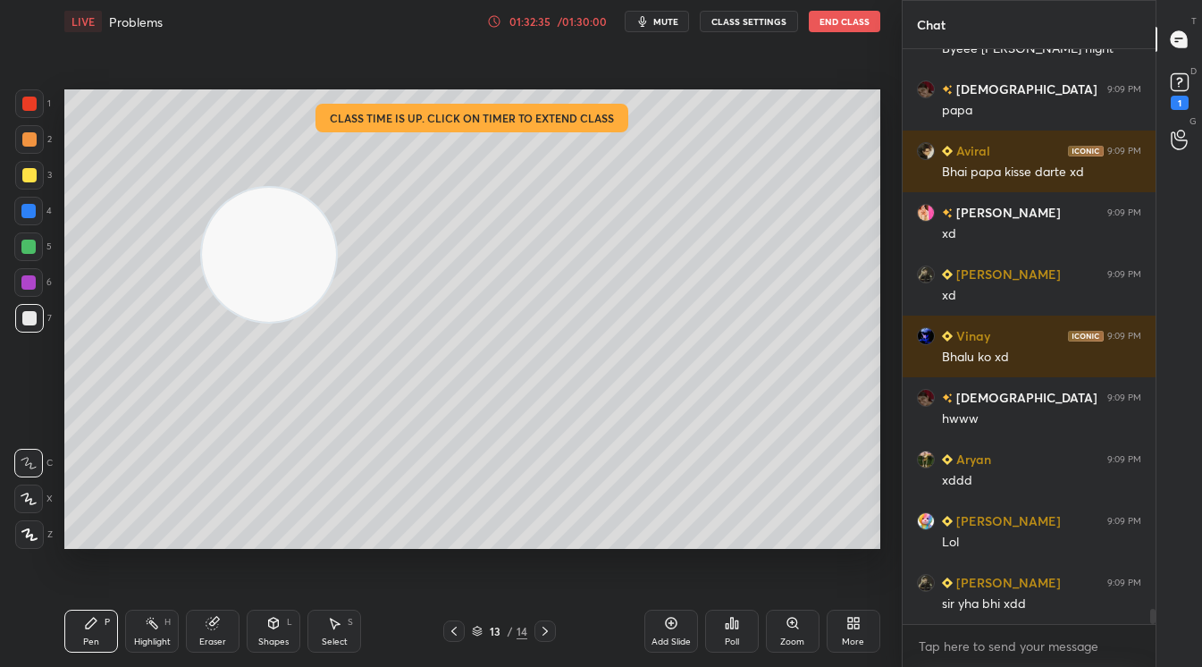
click at [89, 358] on div "1 2 3 4 5 6 7 C X Z C X Z E E Erase all H H LIVE Problems 01:32:35 / 01:30:00 m…" at bounding box center [444, 333] width 888 height 667
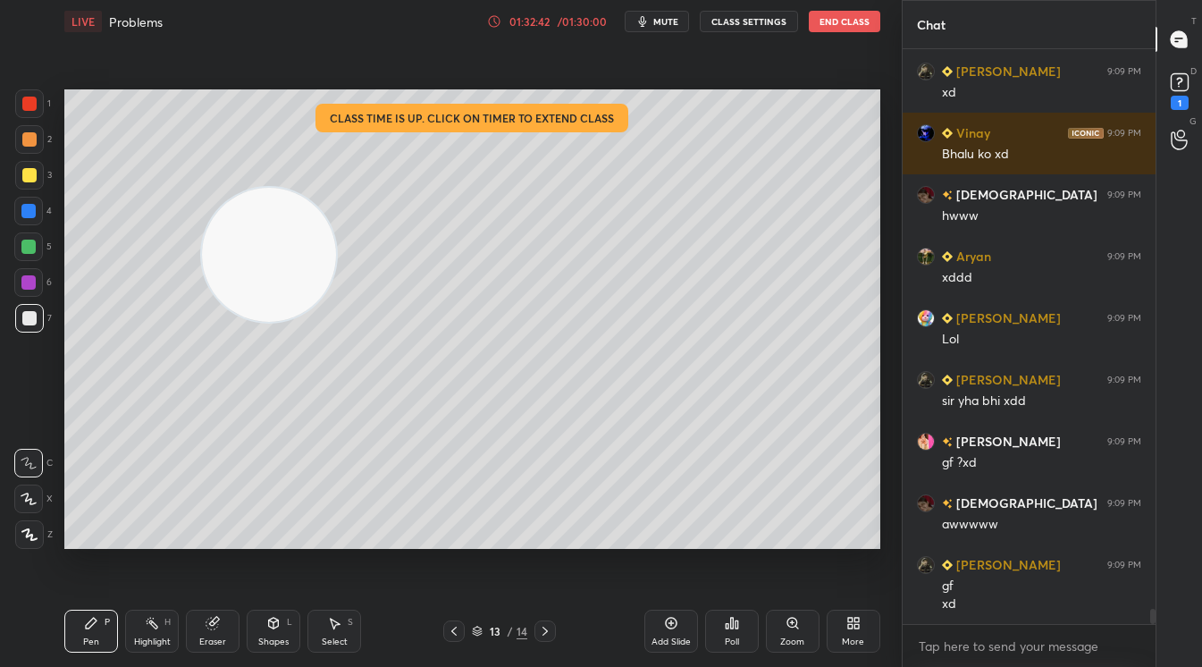
scroll to position [21778, 0]
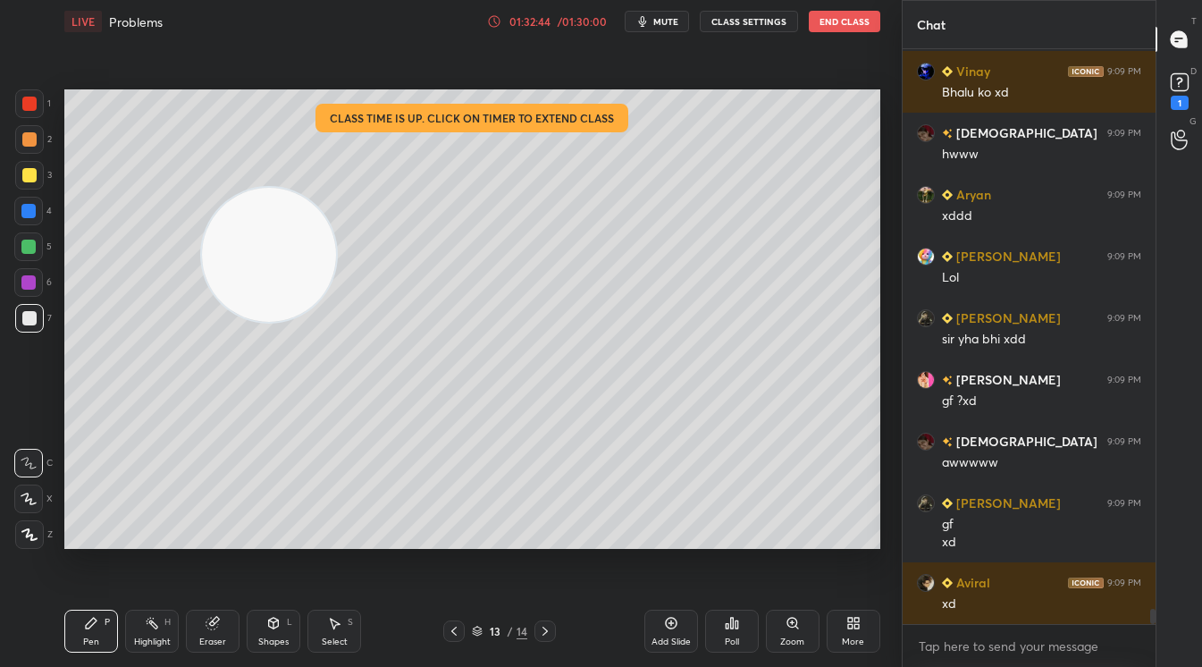
click at [443, 385] on div "LIVE Problems 01:32:44 / 01:30:00 mute CLASS SETTINGS End Class Setting up your…" at bounding box center [472, 333] width 831 height 667
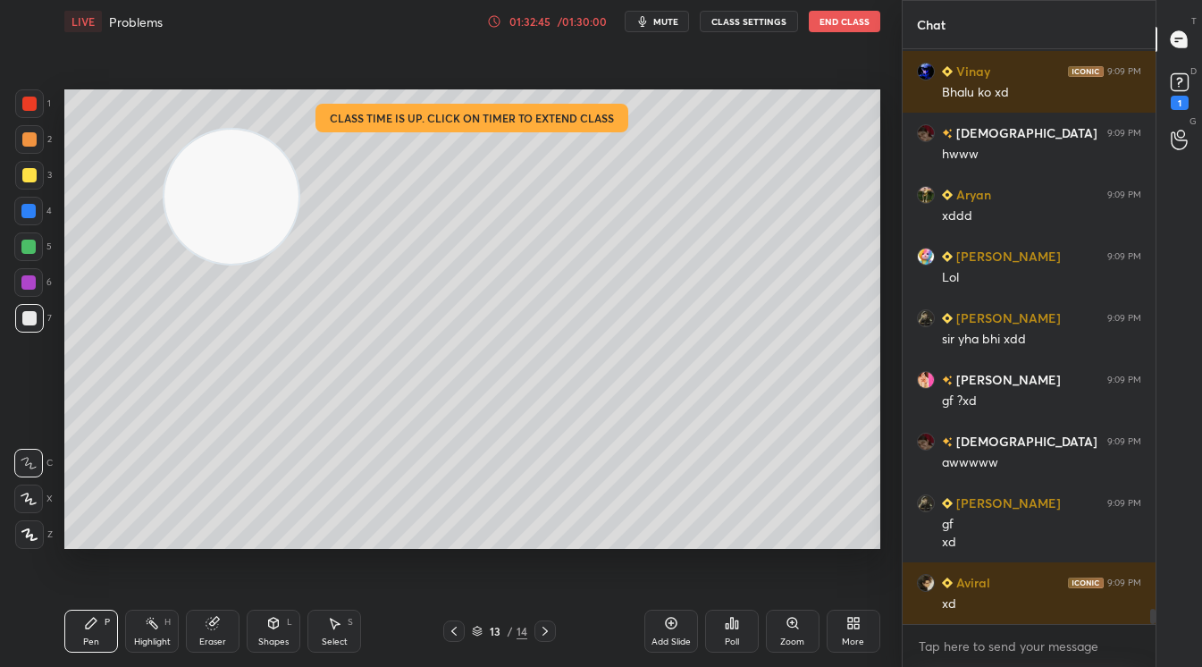
scroll to position [21840, 0]
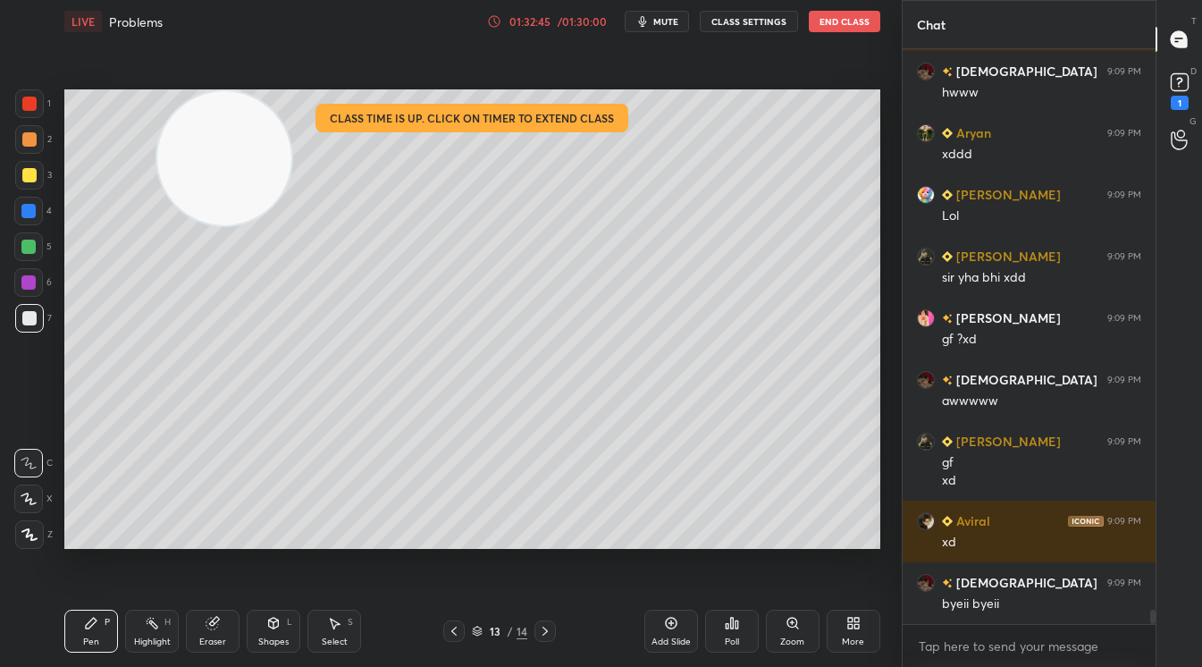
drag, startPoint x: 306, startPoint y: 268, endPoint x: 245, endPoint y: 185, distance: 103.0
click at [244, 169] on video at bounding box center [224, 158] width 134 height 134
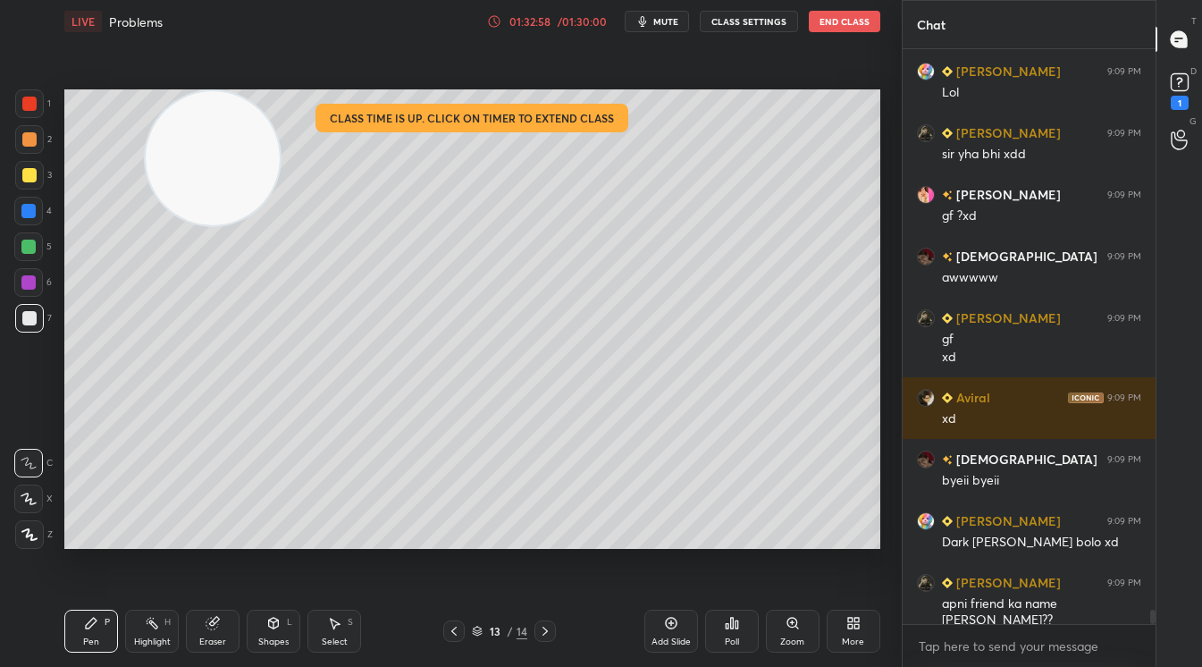
scroll to position [22006, 0]
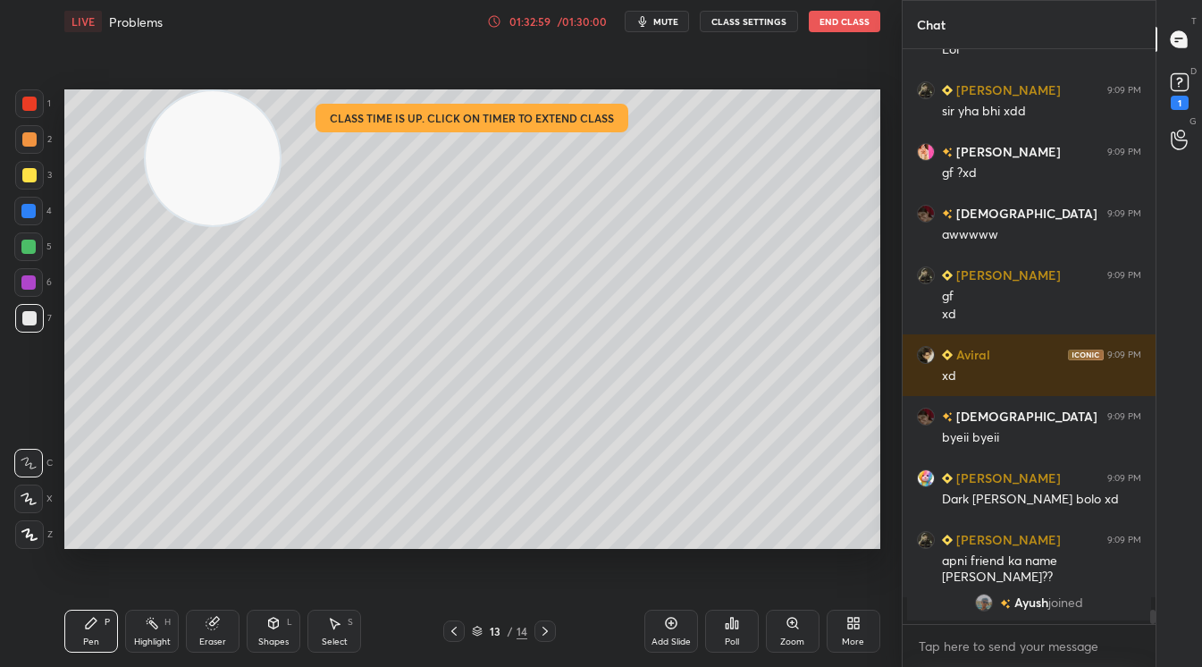
click at [338, 13] on div "LIVE Problems 01:32:59 / 01:30:00 mute CLASS SETTINGS End Class Setting up your…" at bounding box center [472, 333] width 831 height 667
drag, startPoint x: 681, startPoint y: 633, endPoint x: 674, endPoint y: 555, distance: 78.1
click at [678, 632] on div "Add Slide" at bounding box center [672, 631] width 54 height 43
click at [35, 247] on div at bounding box center [28, 247] width 14 height 14
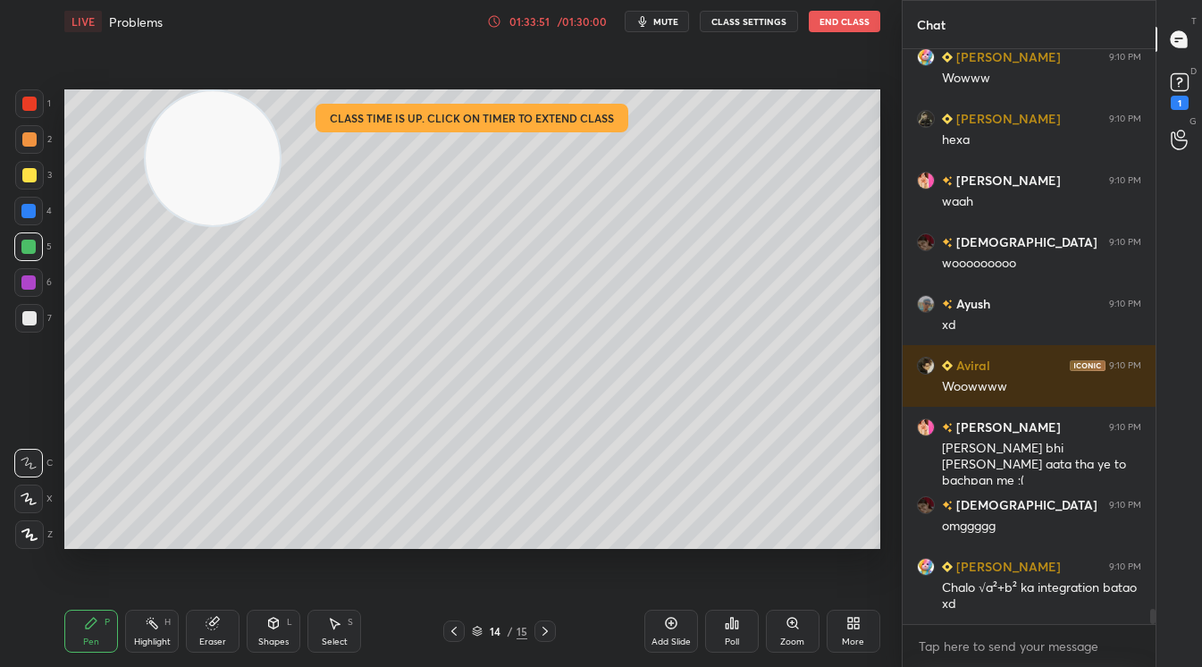
scroll to position [21524, 0]
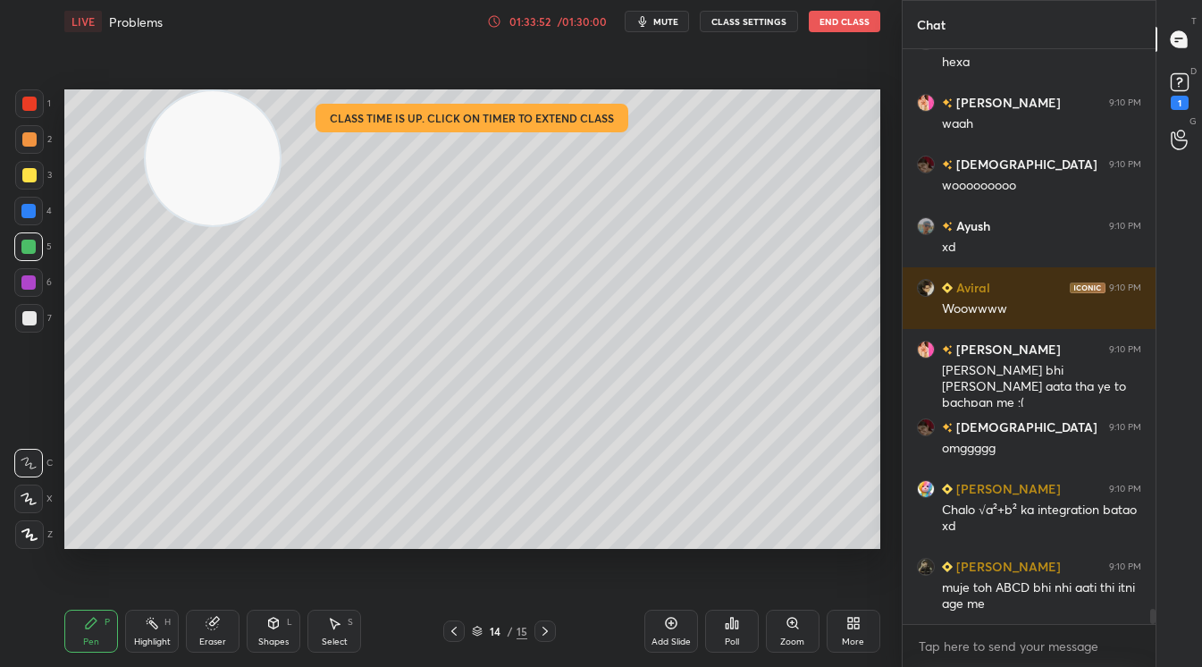
drag, startPoint x: 58, startPoint y: 432, endPoint x: 34, endPoint y: 279, distance: 154.8
click at [31, 279] on div "1 2 3 4 5 6 7 C X Z C X Z E E Erase all H H LIVE Problems 01:33:52 / 01:30:00 m…" at bounding box center [444, 333] width 888 height 667
drag, startPoint x: 34, startPoint y: 279, endPoint x: 30, endPoint y: 287, distance: 9.2
click at [24, 279] on div at bounding box center [28, 282] width 14 height 14
click at [43, 291] on div "1 2 3 4 5 6 7 C X Z C X Z E E Erase all H H LIVE Problems 01:33:54 / 01:30:00 m…" at bounding box center [444, 333] width 888 height 667
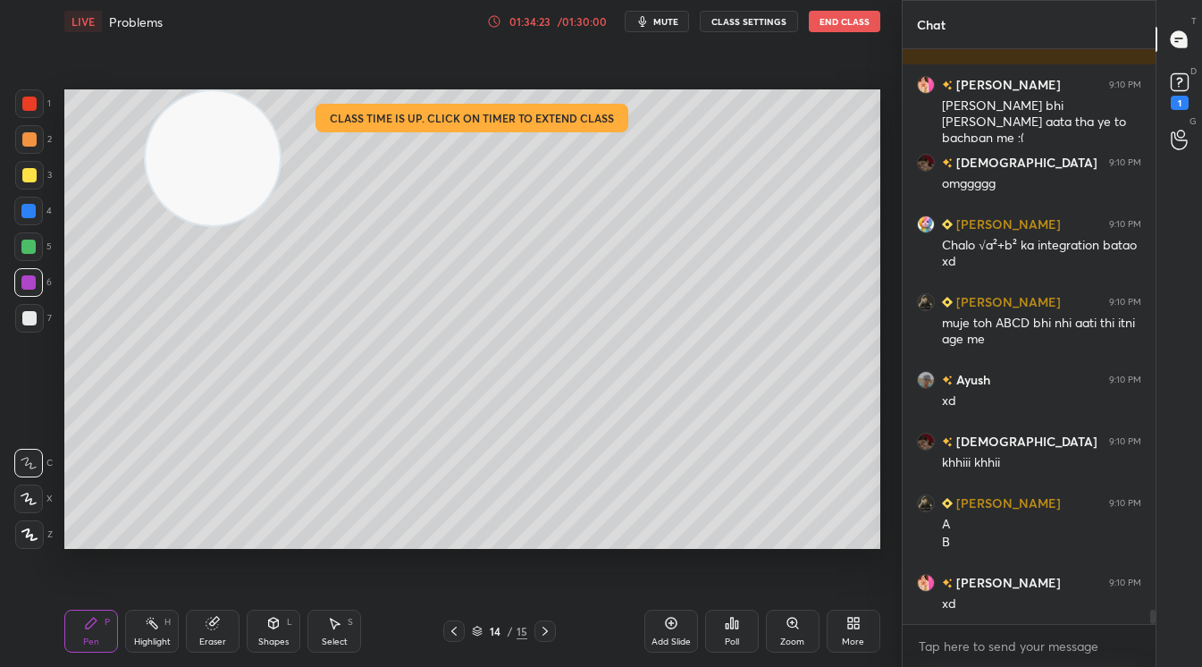
scroll to position [21850, 0]
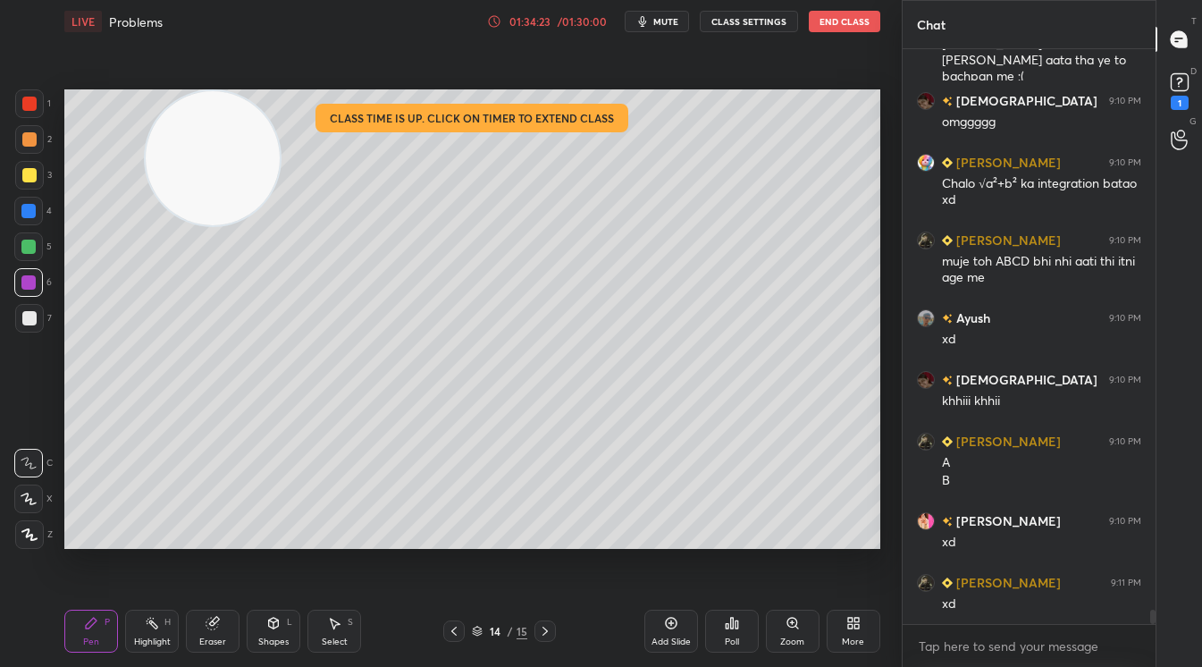
click at [142, 335] on div "Setting up your live class Class time is up. Click on timer to extend class Pol…" at bounding box center [472, 319] width 831 height 552
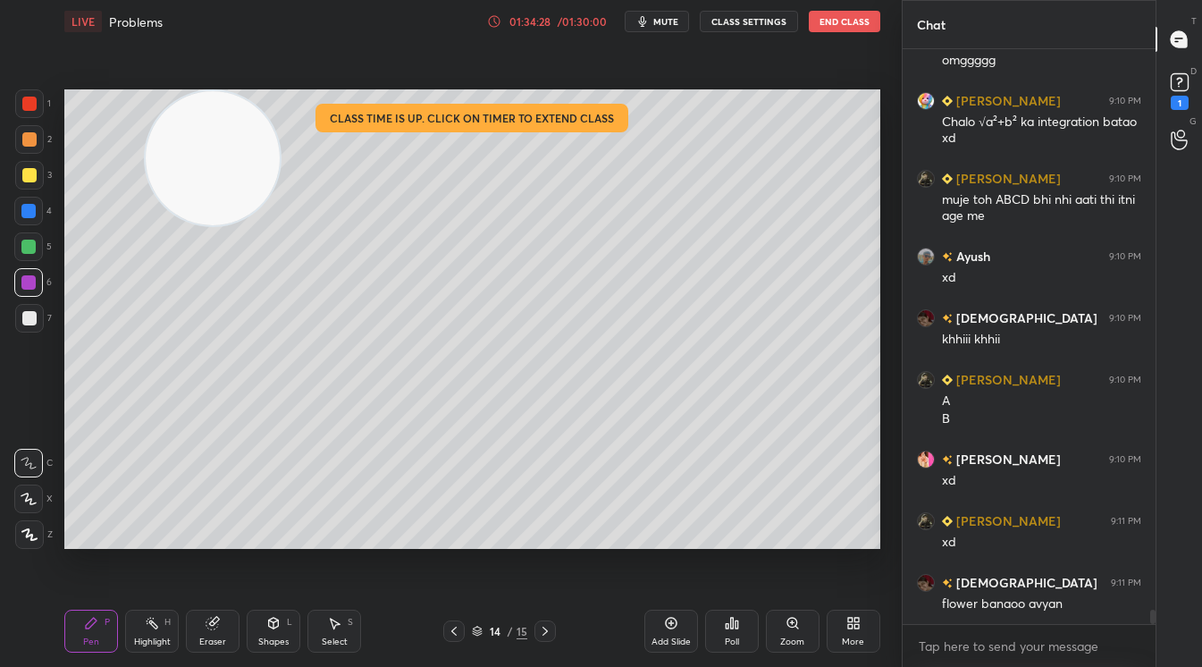
drag, startPoint x: 430, startPoint y: 70, endPoint x: 20, endPoint y: 310, distance: 475.6
click at [20, 310] on div "1 2 3 4 5 6 7 C X Z C X Z E E Erase all H H LIVE Problems 01:34:28 / 01:30:00 m…" at bounding box center [444, 333] width 888 height 667
click at [26, 318] on div at bounding box center [29, 318] width 14 height 14
click at [288, 358] on div "1 2 3 4 5 6 7 C X Z C X Z E E Erase all H H LIVE Problems 01:34:34 / 01:30:00 m…" at bounding box center [444, 333] width 888 height 667
drag, startPoint x: 22, startPoint y: 307, endPoint x: 30, endPoint y: 297, distance: 12.2
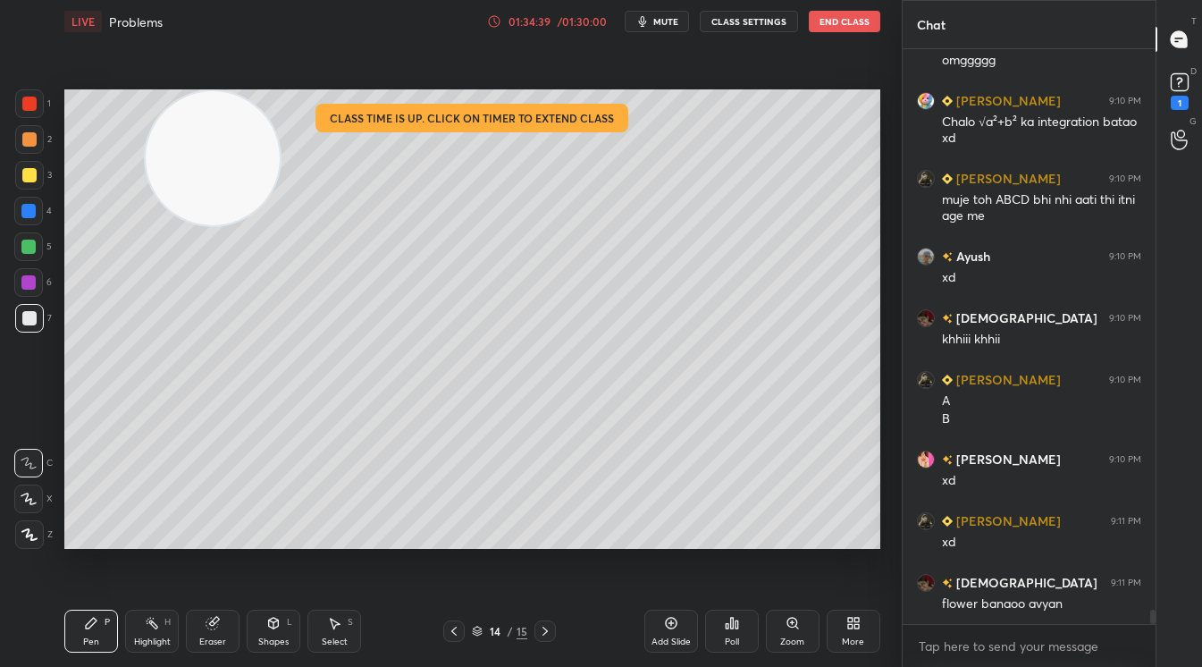
click at [15, 272] on div "1 2 3 4 5 6 7 C X Z C X Z E E Erase all H H LIVE Problems 01:34:39 / 01:30:00 m…" at bounding box center [444, 333] width 888 height 667
drag, startPoint x: 30, startPoint y: 297, endPoint x: -16, endPoint y: 450, distance: 159.5
click at [0, 0] on html "1 2 3 4 5 6 7 C X Z C X Z E E Erase all H H LIVE Problems 01:34:45 / 01:30:00 m…" at bounding box center [601, 0] width 1202 height 0
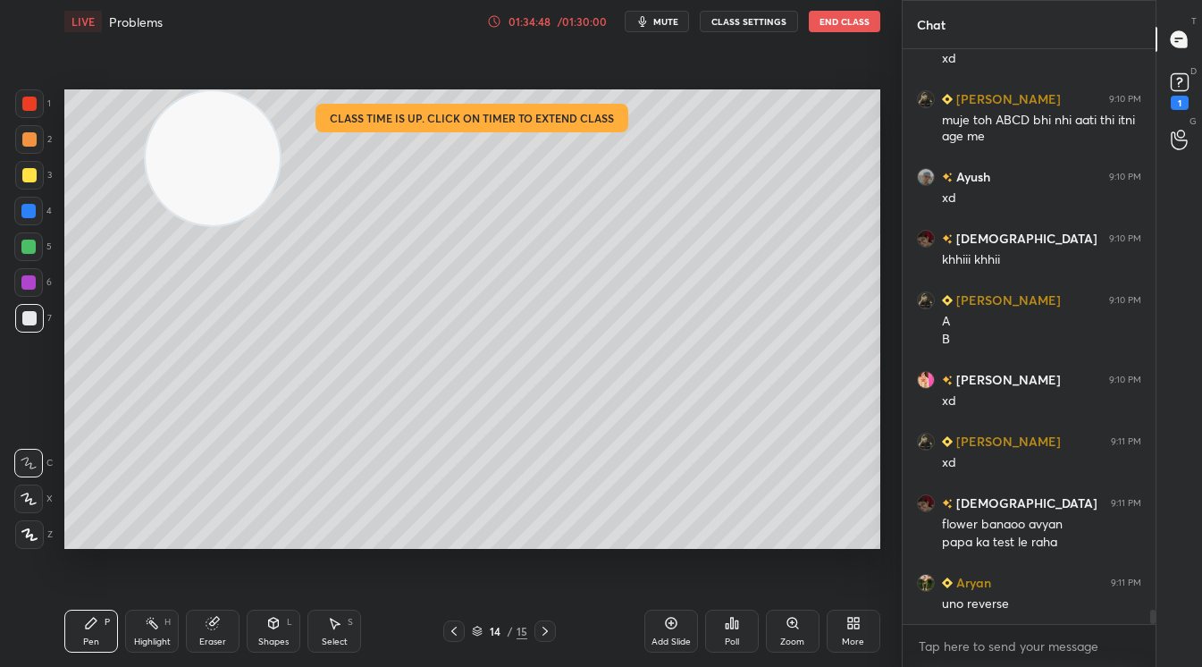
scroll to position [22053, 0]
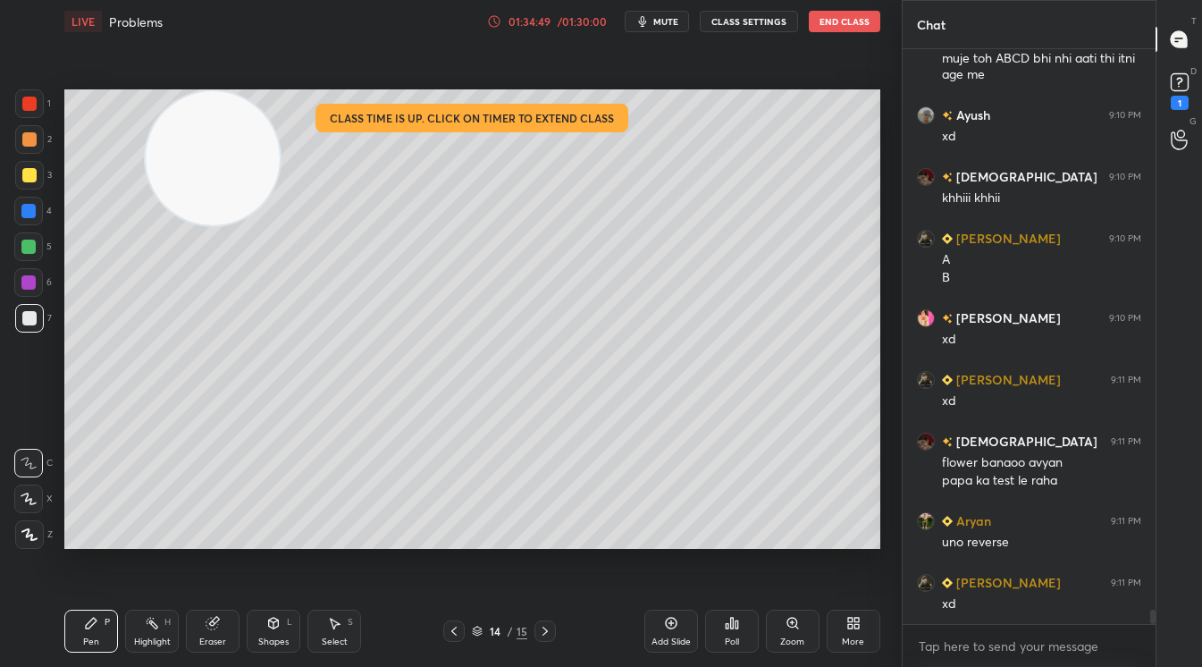
drag, startPoint x: 72, startPoint y: 610, endPoint x: 25, endPoint y: 205, distance: 407.7
click at [26, 194] on div "1 2 3 4 5 6 7 C X Z C X Z E E Erase all H H LIVE Problems 01:34:49 / 01:30:00 m…" at bounding box center [444, 333] width 888 height 667
click at [22, 225] on div at bounding box center [28, 211] width 29 height 29
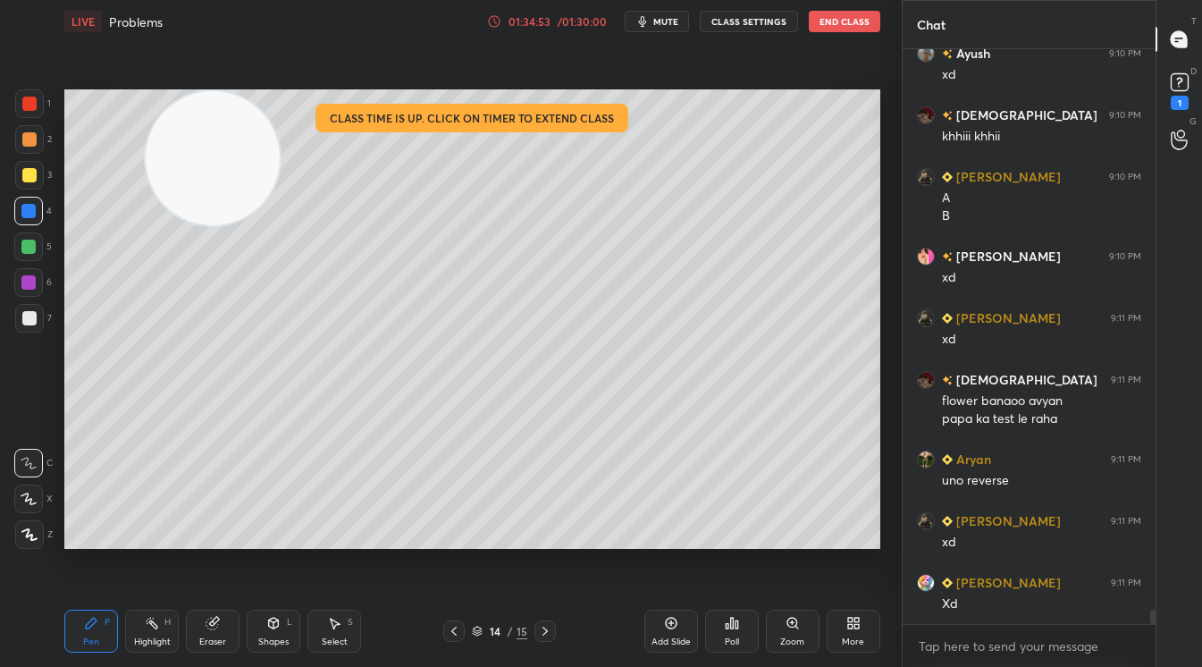
scroll to position [22192, 0]
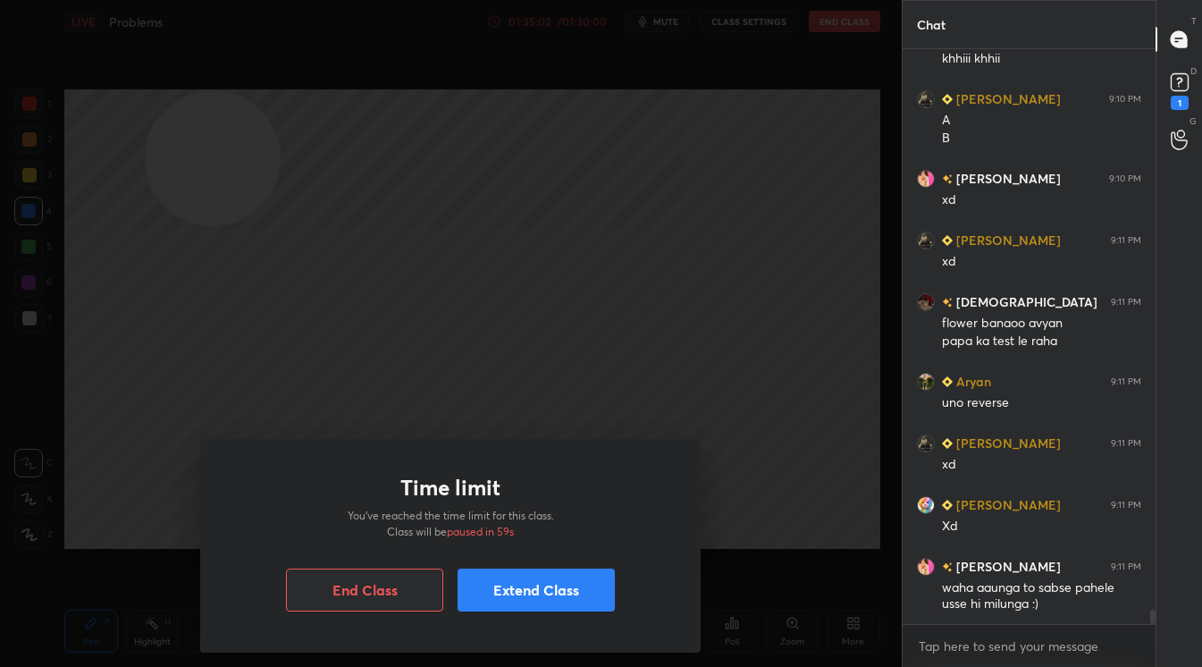
drag, startPoint x: 215, startPoint y: 378, endPoint x: 196, endPoint y: 389, distance: 22.4
click at [192, 390] on div "Time limit You’ve reached the time limit for this class. Class will be paused i…" at bounding box center [451, 333] width 902 height 667
click at [536, 588] on button "Extend Class" at bounding box center [536, 590] width 157 height 43
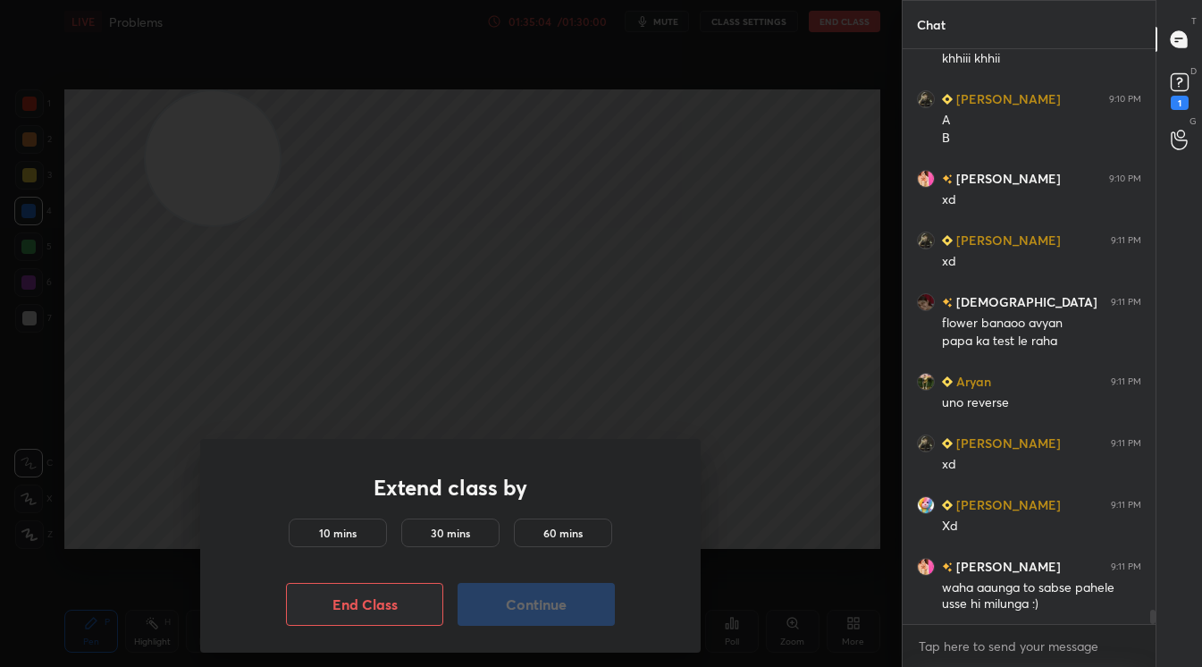
click at [316, 529] on div "10 mins" at bounding box center [338, 533] width 98 height 29
click at [588, 606] on button "Continue" at bounding box center [536, 604] width 157 height 43
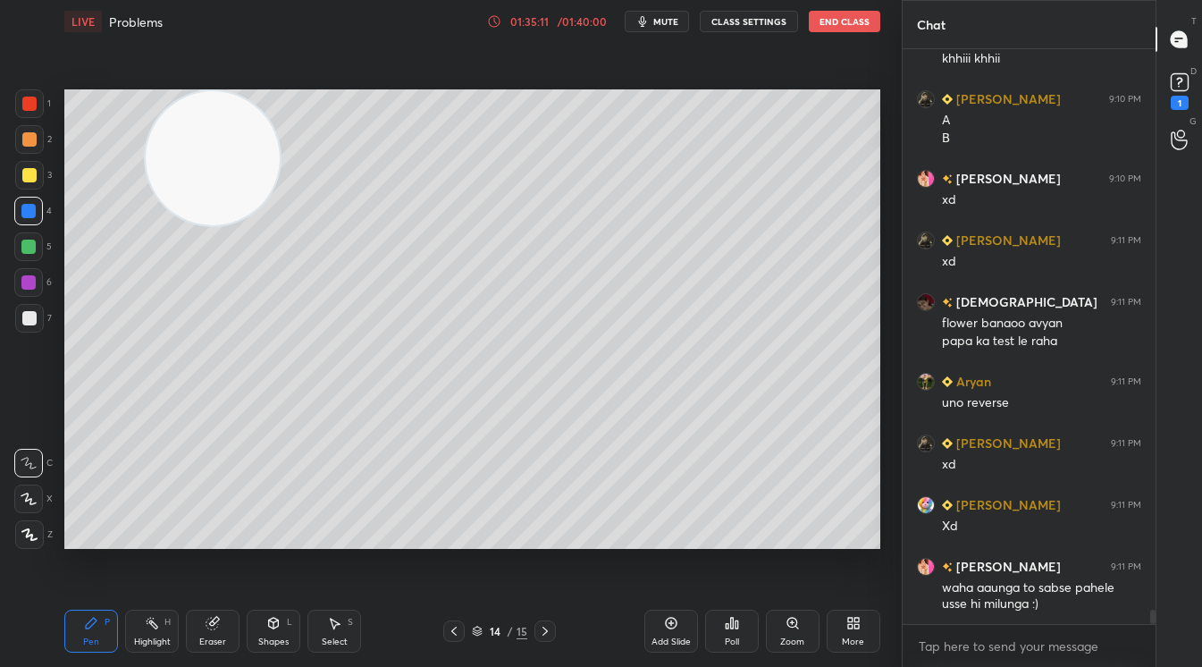
click at [22, 172] on div "1 2 3 4 5 6 7 C X Z C X Z E E Erase all H H LIVE Problems 01:35:11 / 01:40:00 m…" at bounding box center [444, 333] width 888 height 667
drag, startPoint x: 33, startPoint y: 166, endPoint x: 23, endPoint y: 172, distance: 11.2
click at [23, 171] on div at bounding box center [29, 175] width 29 height 29
click at [22, 173] on div at bounding box center [29, 175] width 14 height 14
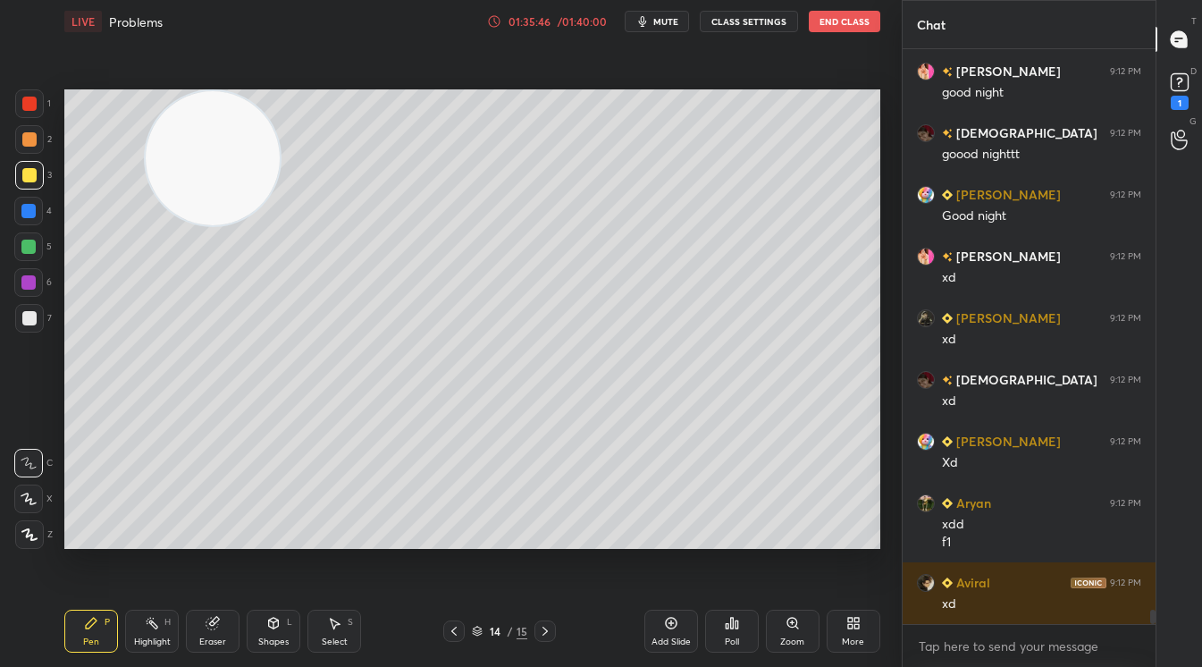
scroll to position [23074, 0]
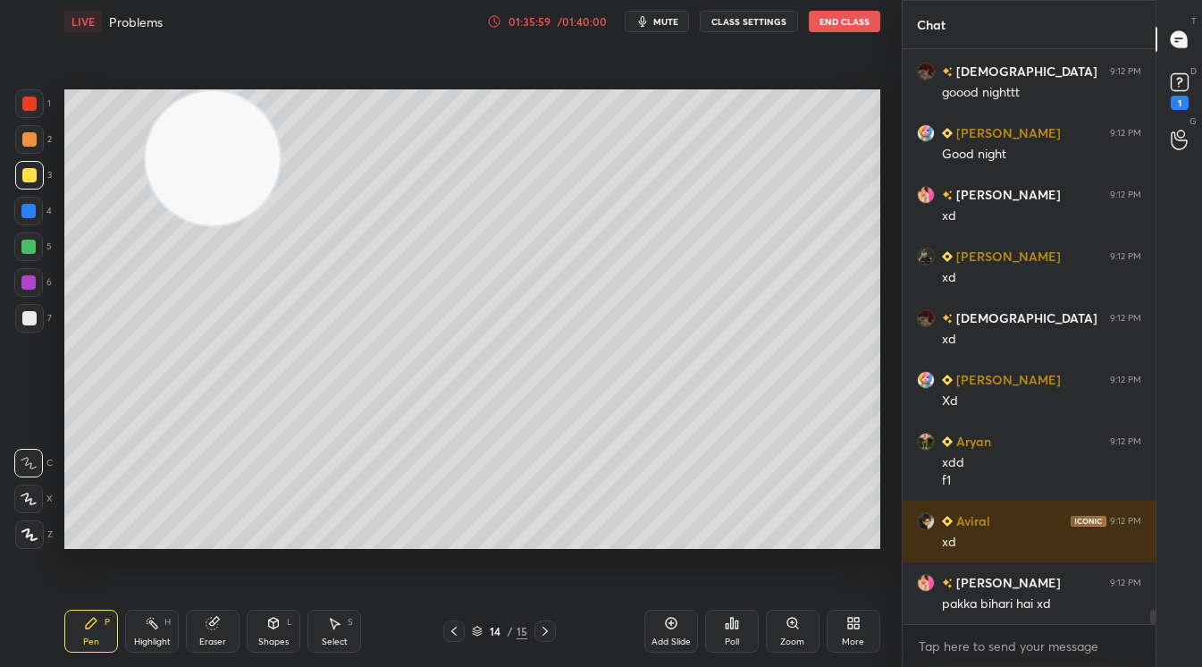
click at [848, 18] on button "End Class" at bounding box center [845, 21] width 72 height 21
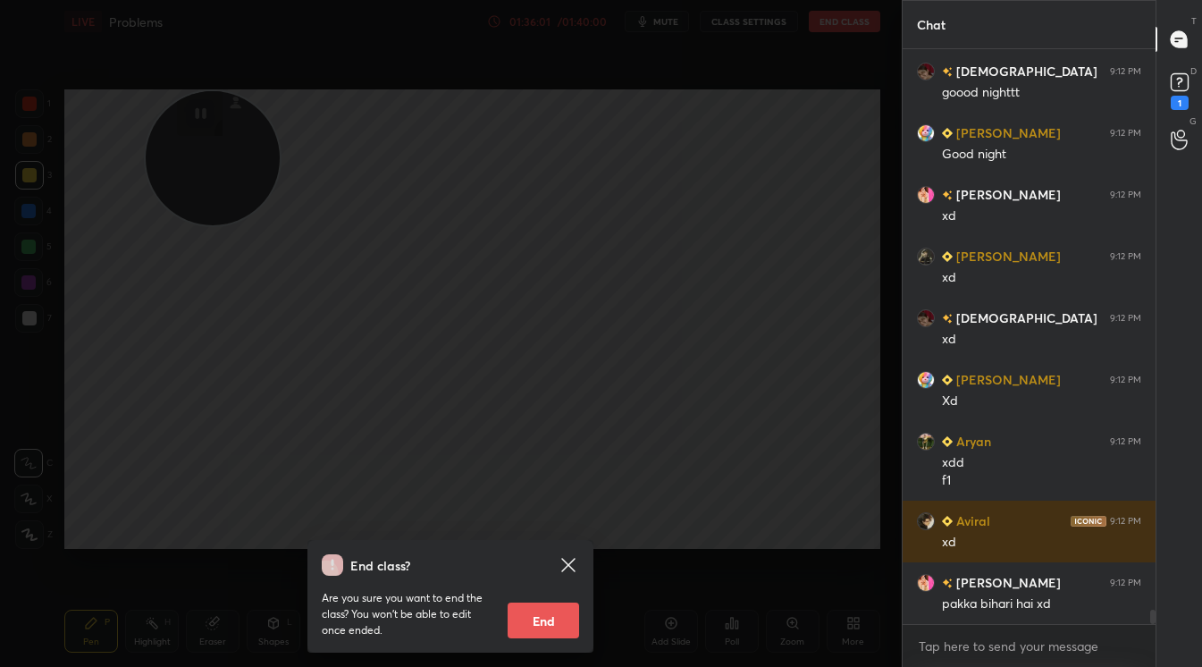
click at [538, 611] on button "End" at bounding box center [544, 621] width 72 height 36
type textarea "x"
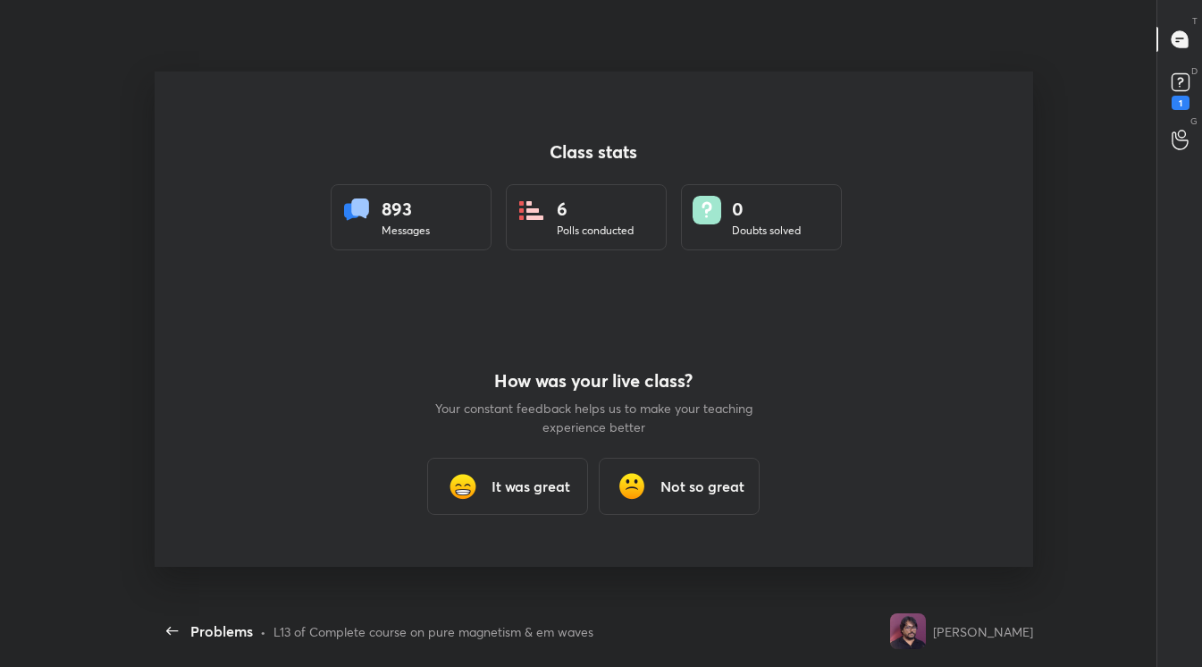
scroll to position [0, 0]
